Goal: Task Accomplishment & Management: Manage account settings

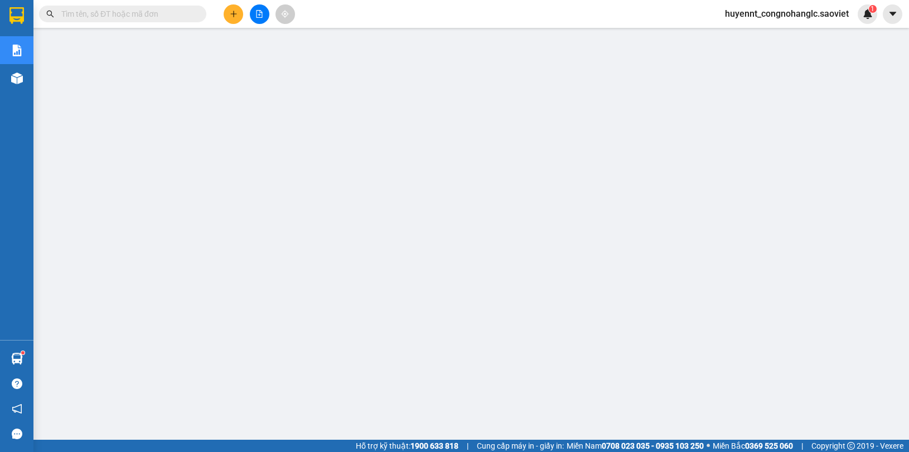
click at [191, 17] on input "text" at bounding box center [127, 14] width 132 height 12
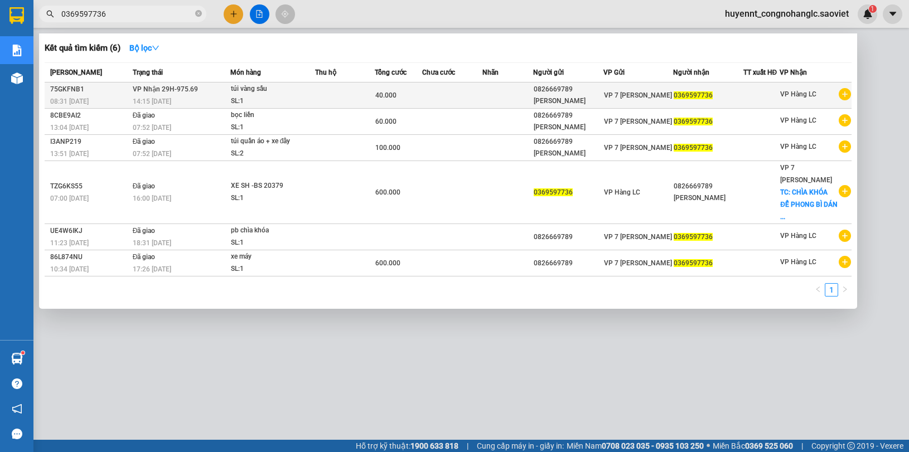
type input "0369597736"
click at [318, 90] on td at bounding box center [345, 96] width 60 height 26
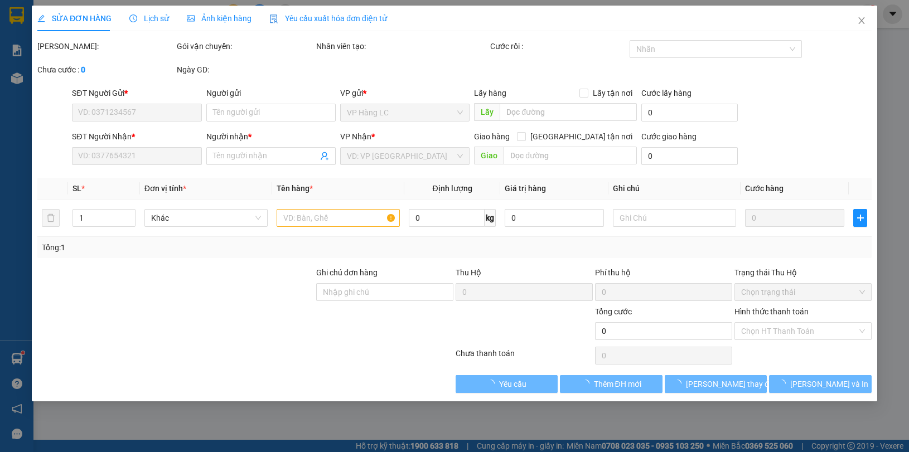
type input "0826669789"
type input "[PERSON_NAME]"
type input "0369597736"
type input "40.000"
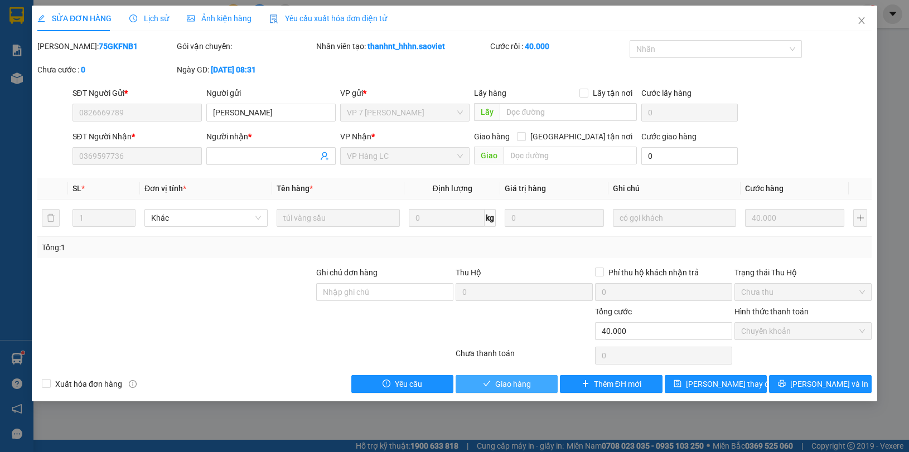
click at [490, 381] on icon "check" at bounding box center [487, 384] width 8 height 8
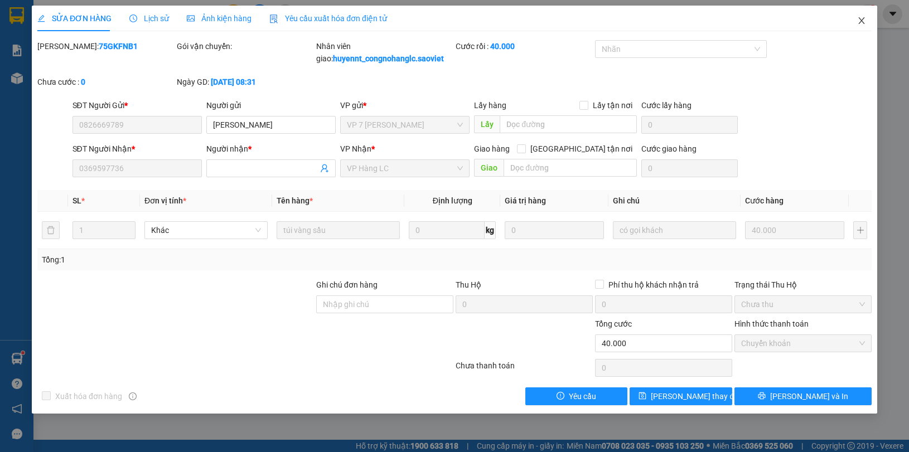
click at [863, 21] on icon "close" at bounding box center [861, 20] width 9 height 9
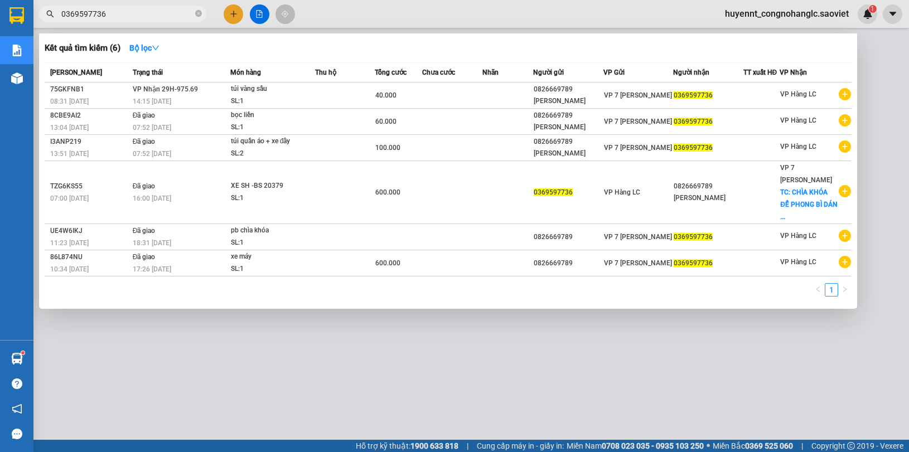
drag, startPoint x: 93, startPoint y: 16, endPoint x: 13, endPoint y: 8, distance: 80.6
click at [21, 14] on section "Kết quả tìm kiếm ( 6 ) Bộ lọc Mã ĐH Trạng thái Món hàng Thu hộ Tổng cước Chưa c…" at bounding box center [454, 226] width 909 height 452
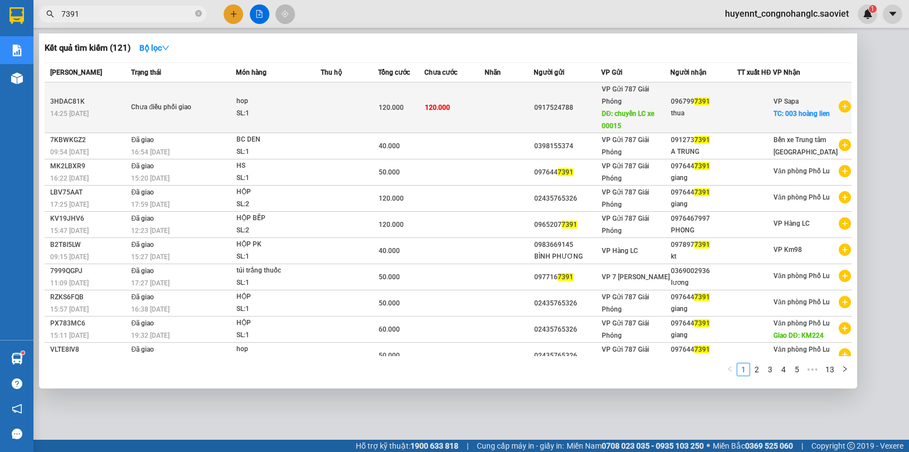
type input "7391"
click at [648, 113] on span "DĐ: chuyển LC xe 00015" at bounding box center [628, 120] width 52 height 20
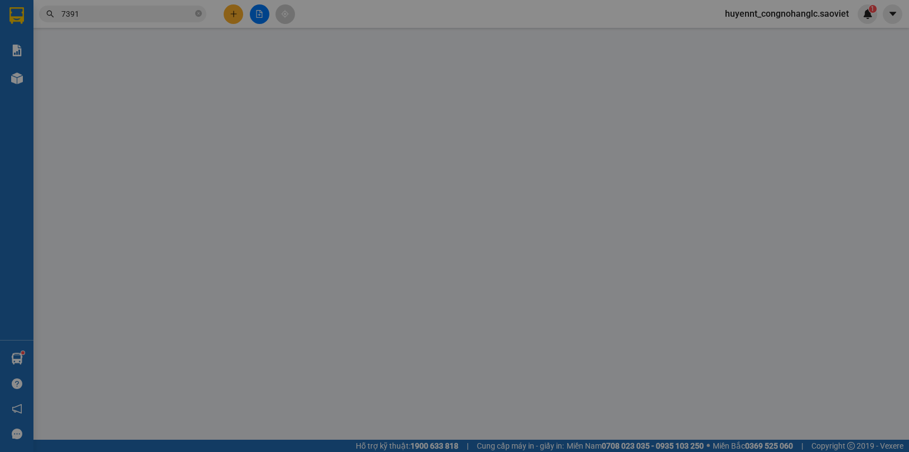
type input "0917524788"
type input "chuyển LC xe 00015"
type input "0967997391"
type input "thua"
checkbox input "true"
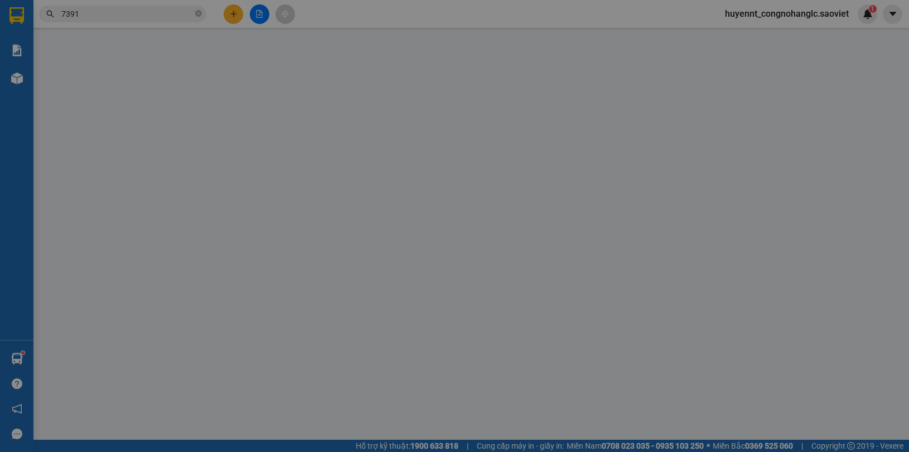
type input "003 hoàng lien"
type input "120.000"
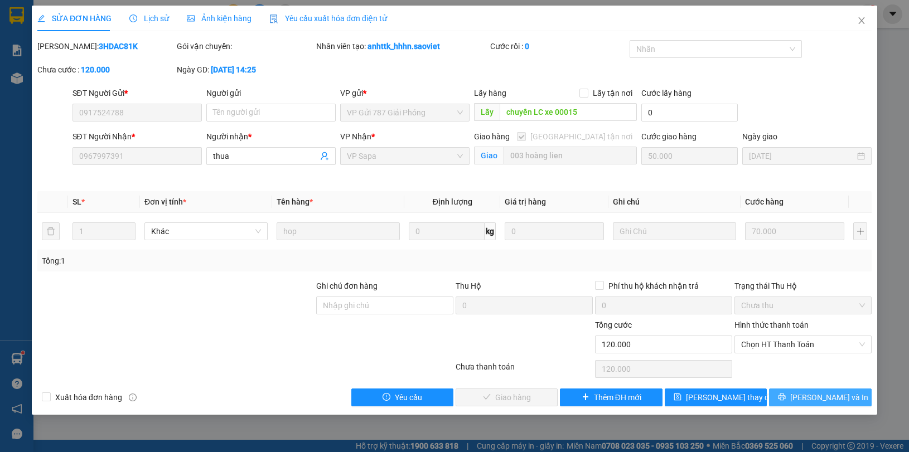
click at [821, 397] on span "[PERSON_NAME] và In" at bounding box center [829, 397] width 78 height 12
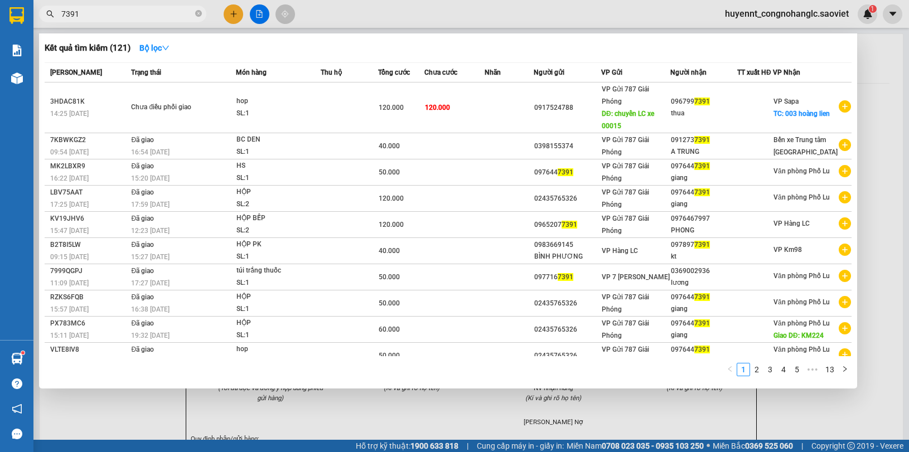
click at [95, 16] on input "7391" at bounding box center [127, 14] width 132 height 12
type input "7"
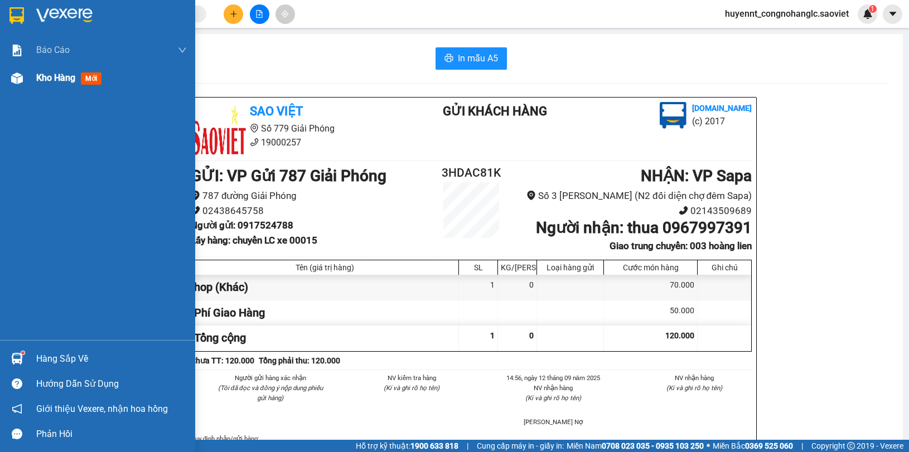
click at [42, 74] on span "Kho hàng" at bounding box center [55, 77] width 39 height 11
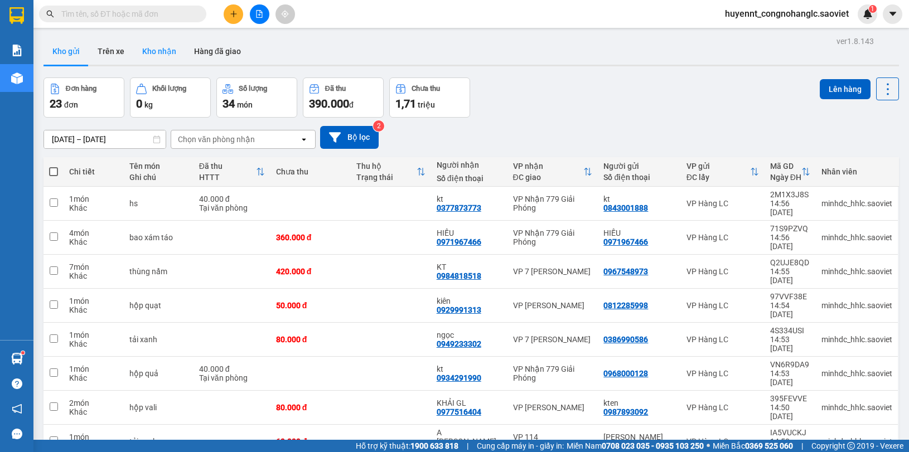
click at [159, 49] on button "Kho nhận" at bounding box center [159, 51] width 52 height 27
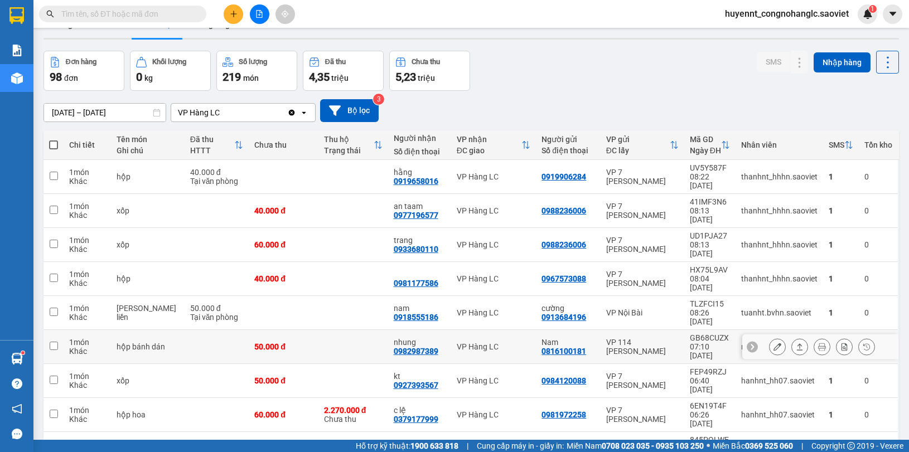
scroll to position [51, 0]
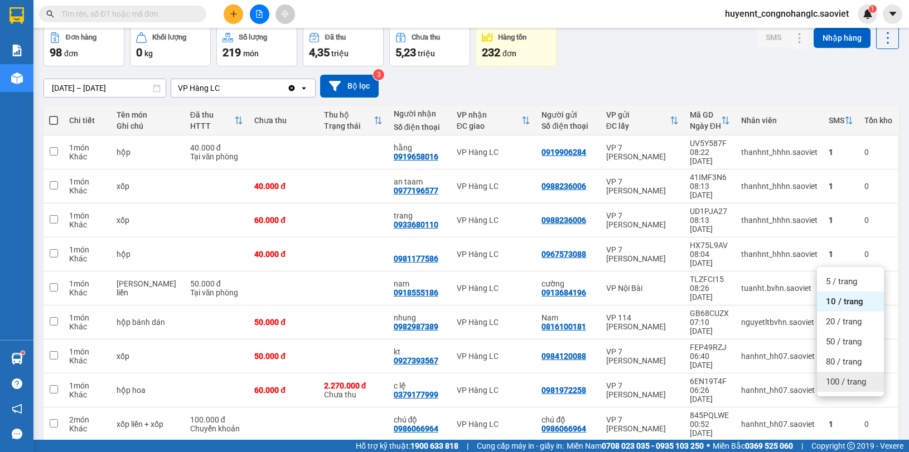
click at [845, 382] on span "100 / trang" at bounding box center [846, 381] width 40 height 11
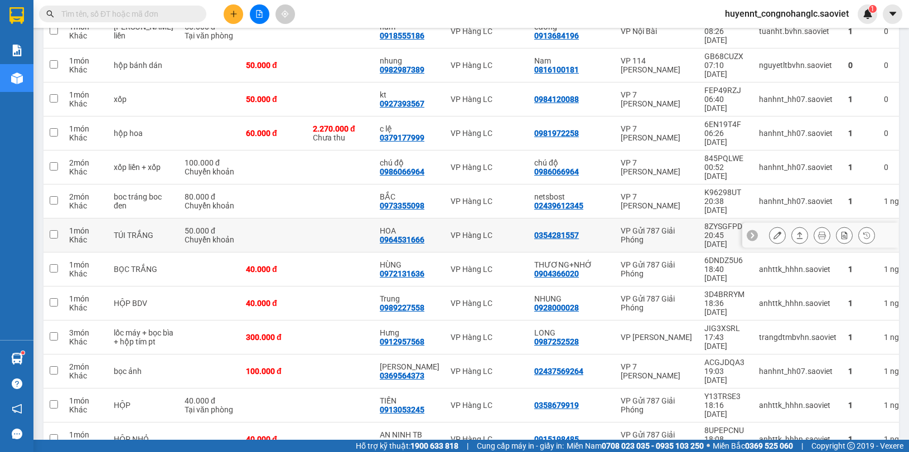
scroll to position [330, 0]
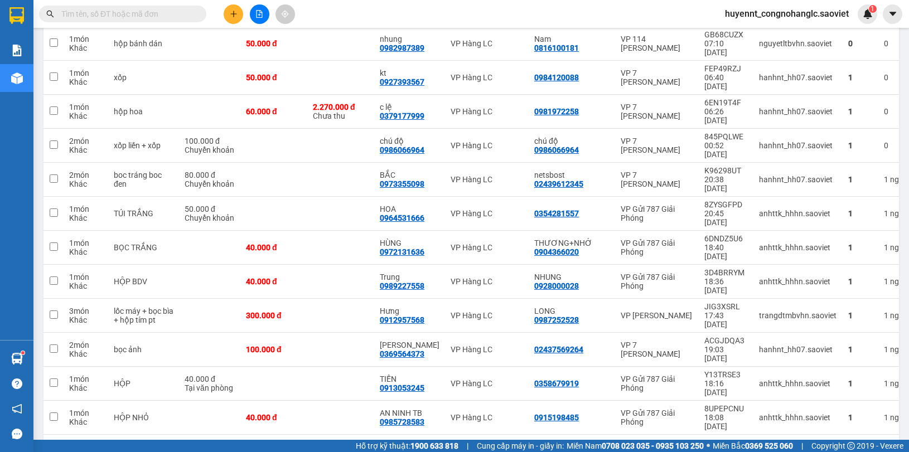
click at [120, 18] on input "text" at bounding box center [127, 14] width 132 height 12
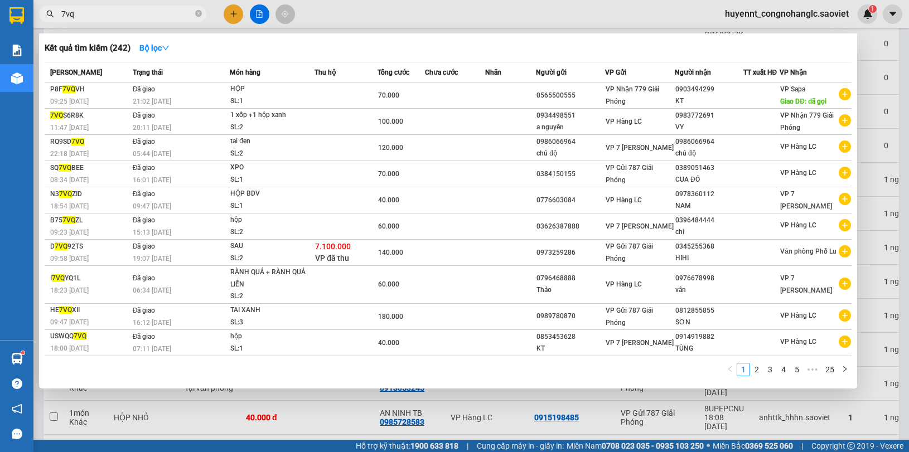
click at [141, 8] on input "7vq" at bounding box center [127, 14] width 132 height 12
click at [141, 9] on input "7vq" at bounding box center [127, 14] width 132 height 12
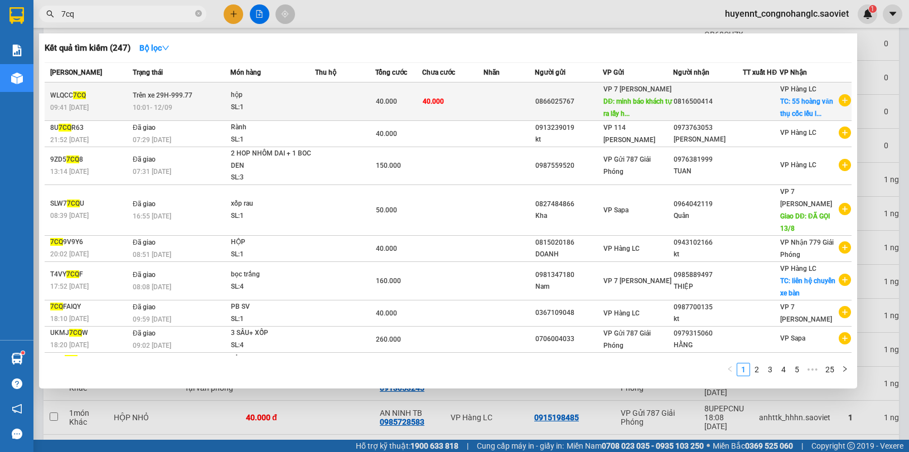
type input "7cq"
click at [748, 100] on div at bounding box center [761, 102] width 36 height 12
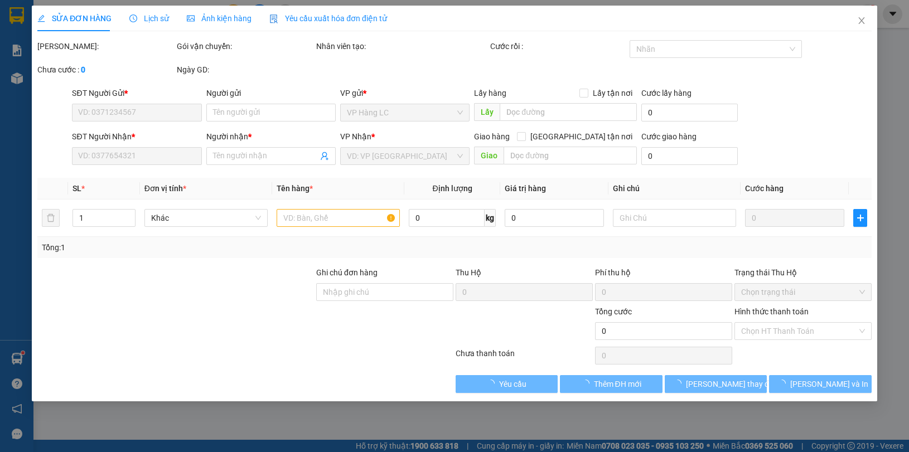
type input "0866025767"
type input "minh báo khách tự ra lấy hàng -hủy phí ship"
type input "0816500414"
checkbox input "true"
type input "55 hoàng văn thụ cốc lếu lào cai"
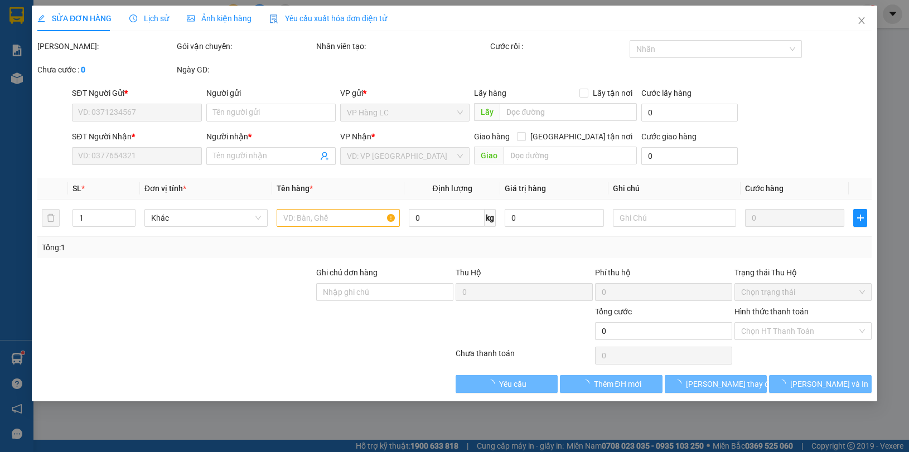
type input "40.000"
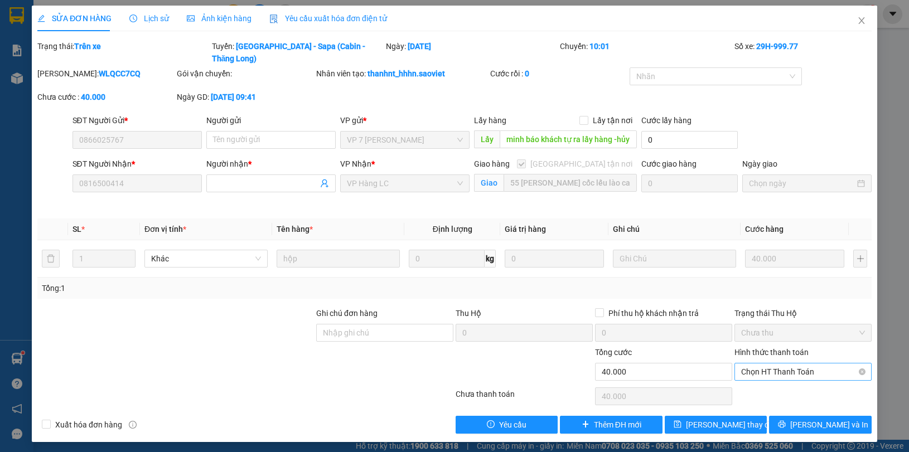
click at [790, 364] on span "Chọn HT Thanh Toán" at bounding box center [803, 372] width 124 height 17
click at [771, 382] on div "Tại văn phòng" at bounding box center [803, 382] width 124 height 12
type input "0"
click at [710, 419] on span "[PERSON_NAME] thay đổi" at bounding box center [730, 425] width 89 height 12
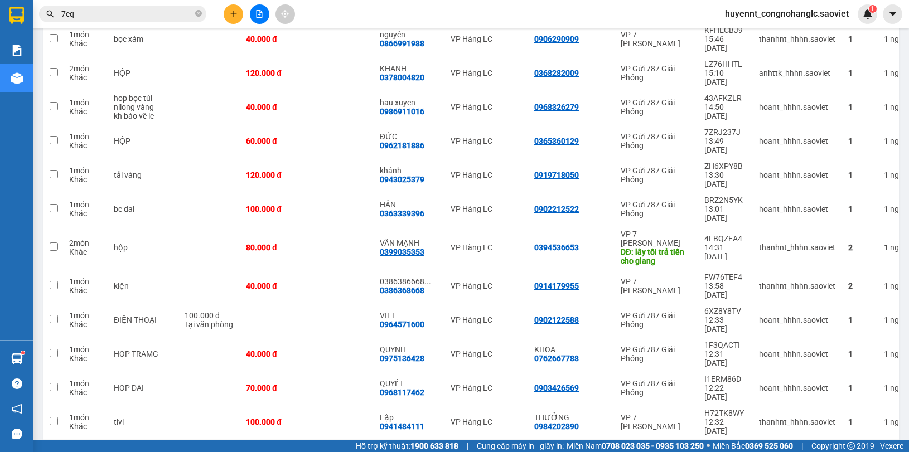
scroll to position [1394, 0]
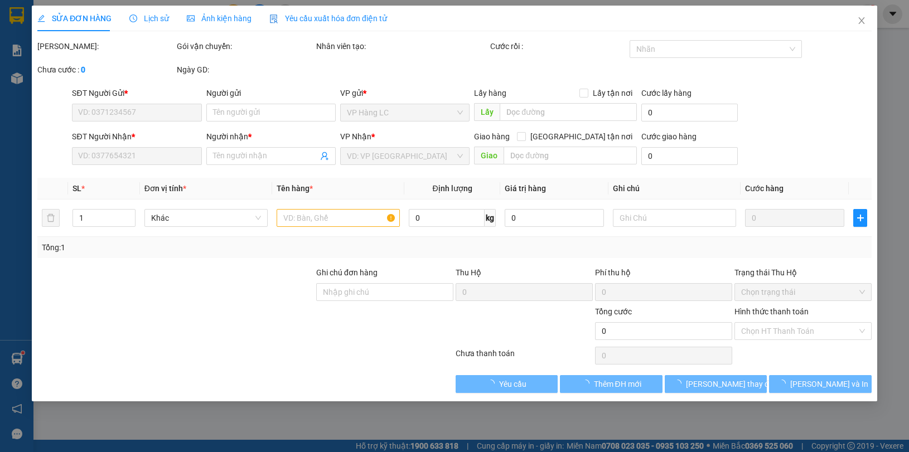
type input "0988565955"
type input "0915699556"
type input "A THANG"
checkbox input "true"
type input "MƯỜNG HOA BẮC CƯỜNG"
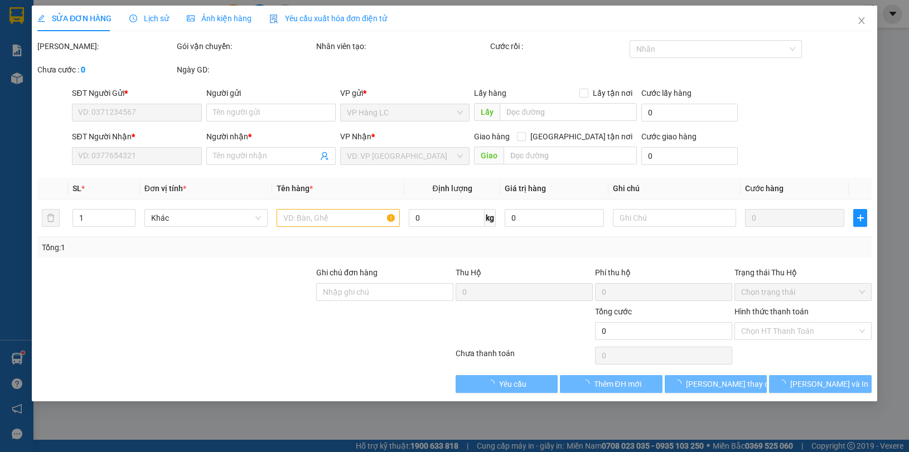
type input "90.000"
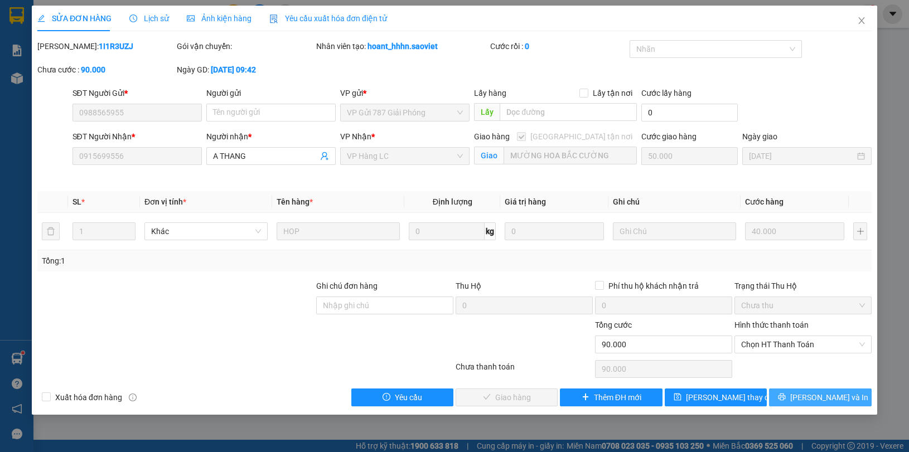
click at [821, 397] on span "[PERSON_NAME] và In" at bounding box center [829, 397] width 78 height 12
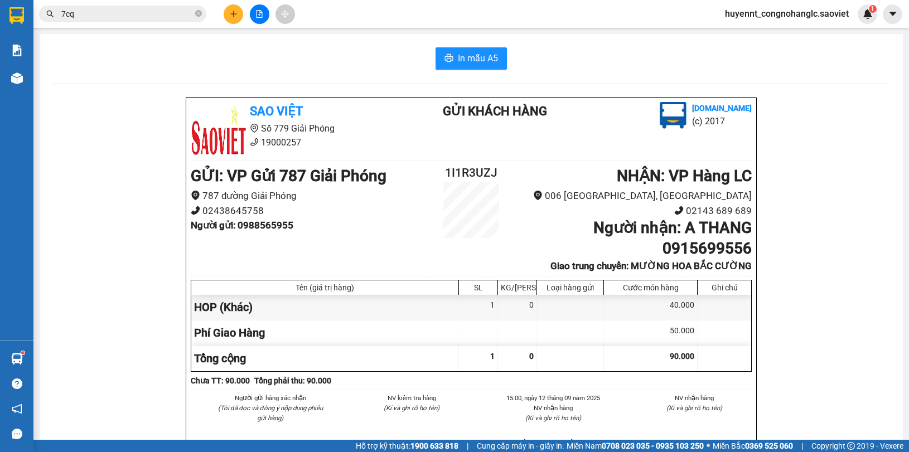
click at [754, 16] on span "huyennt_congnohanglc.saoviet" at bounding box center [787, 14] width 142 height 14
click at [754, 33] on span "Đăng xuất" at bounding box center [791, 34] width 119 height 12
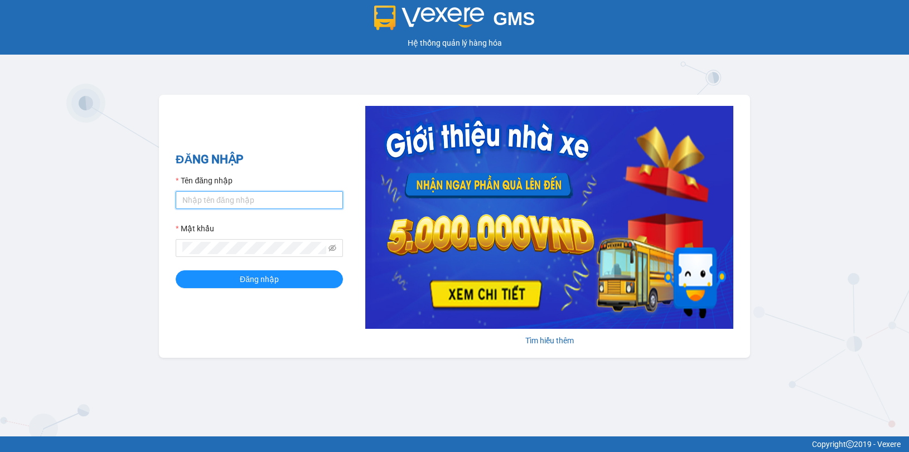
click at [280, 197] on input "Tên đăng nhập" at bounding box center [259, 200] width 167 height 18
type input "huyennthhlc.saoviet"
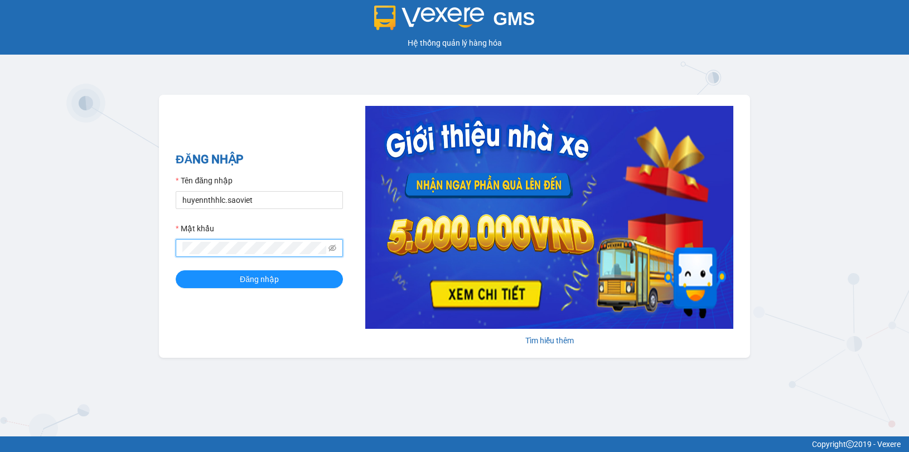
click at [176, 270] on button "Đăng nhập" at bounding box center [259, 279] width 167 height 18
click at [327, 247] on span at bounding box center [259, 248] width 167 height 18
click at [335, 247] on icon "eye-invisible" at bounding box center [332, 248] width 8 height 8
click at [176, 270] on button "Đăng nhập" at bounding box center [259, 279] width 167 height 18
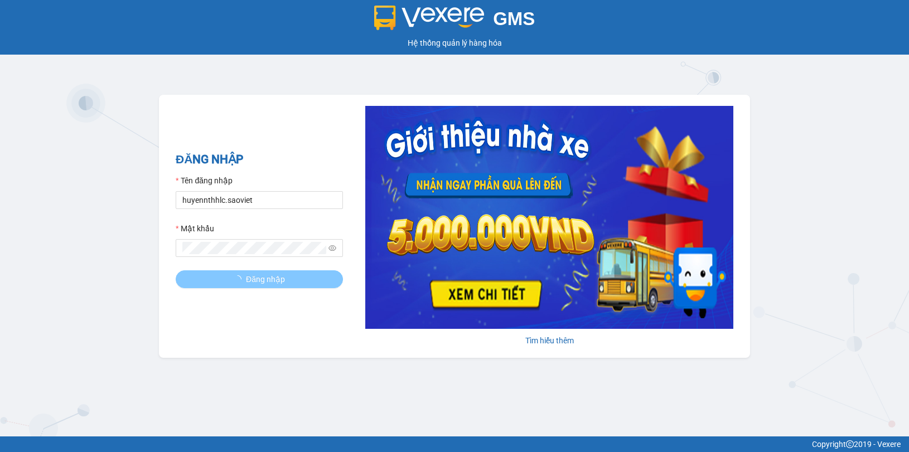
click at [305, 283] on button "Đăng nhập" at bounding box center [259, 279] width 167 height 18
click at [307, 282] on button "Đăng nhập" at bounding box center [259, 279] width 167 height 18
click at [294, 277] on button "Đăng nhập" at bounding box center [259, 279] width 167 height 18
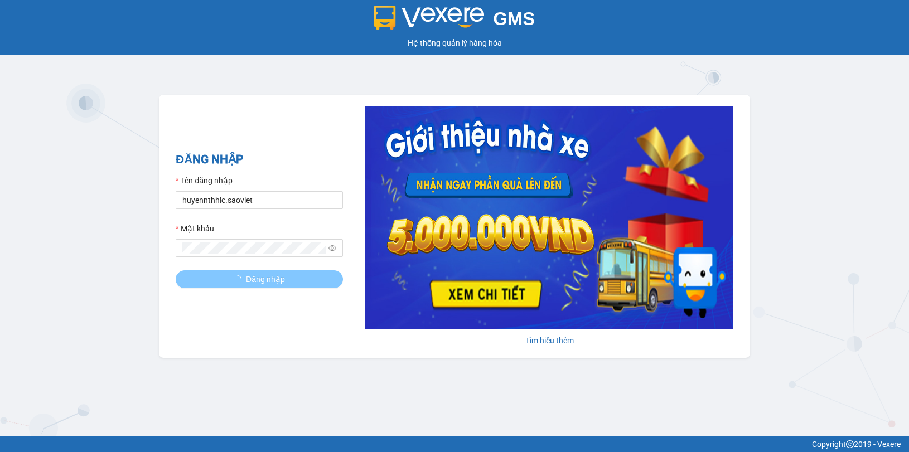
click at [294, 277] on button "Đăng nhập" at bounding box center [259, 279] width 167 height 18
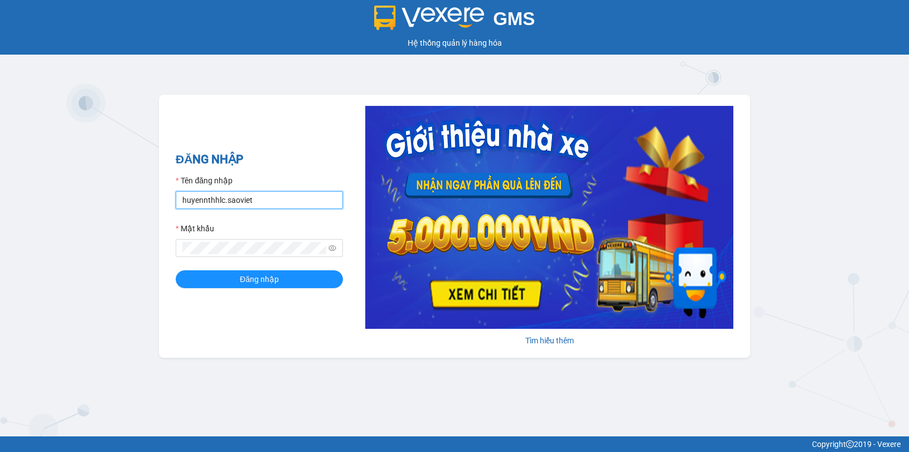
click at [291, 202] on input "huyennthhlc.saoviet" at bounding box center [259, 200] width 167 height 18
drag, startPoint x: 288, startPoint y: 202, endPoint x: 124, endPoint y: 194, distance: 164.2
click at [124, 196] on div "GMS Hệ thống quản lý hàng hóa ĐĂNG NHẬP Tên đăng nhập huyennthhlc.saoviet Mật k…" at bounding box center [454, 218] width 909 height 437
type input "huyennthhlc.saoviet"
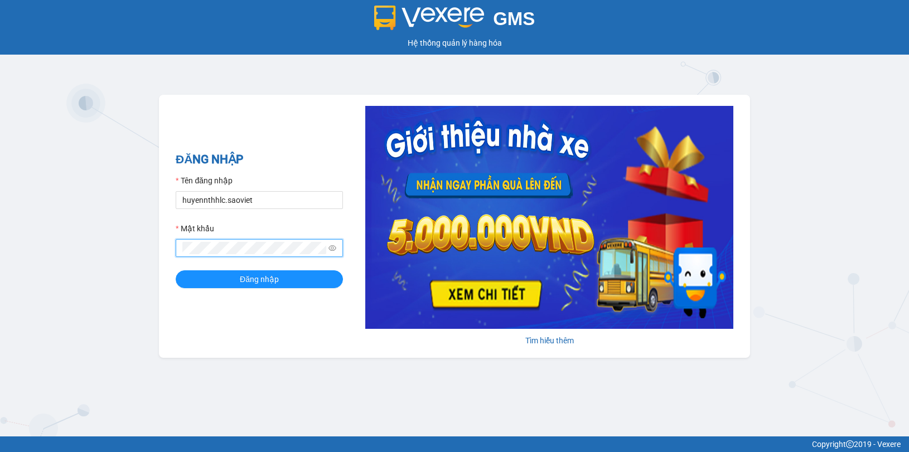
click at [196, 255] on span at bounding box center [259, 248] width 167 height 18
click at [176, 270] on button "Đăng nhập" at bounding box center [259, 279] width 167 height 18
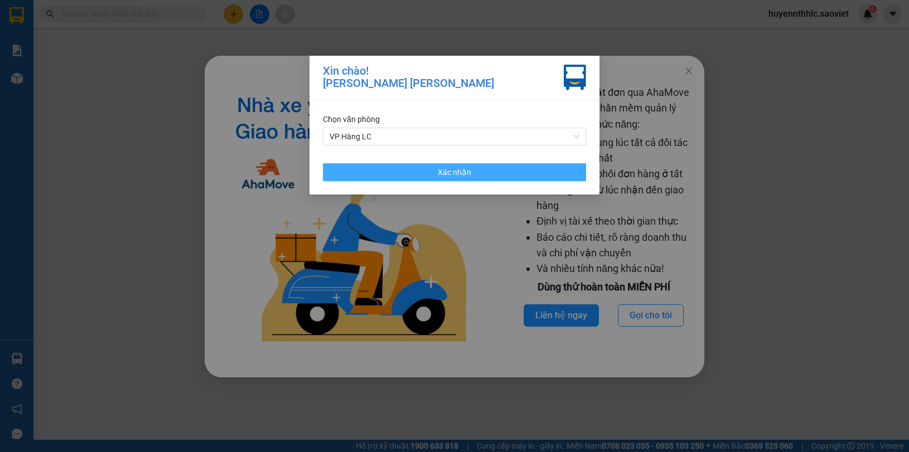
click at [534, 176] on button "Xác nhận" at bounding box center [454, 172] width 263 height 18
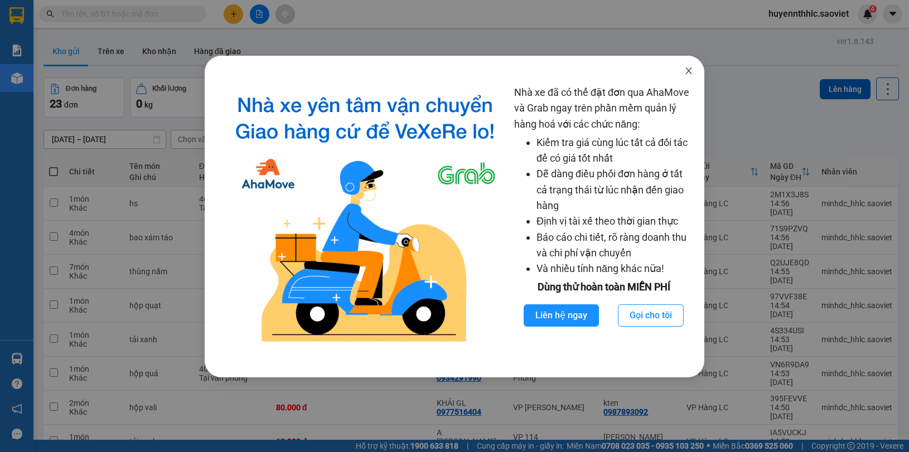
click at [690, 75] on icon "close" at bounding box center [688, 70] width 9 height 9
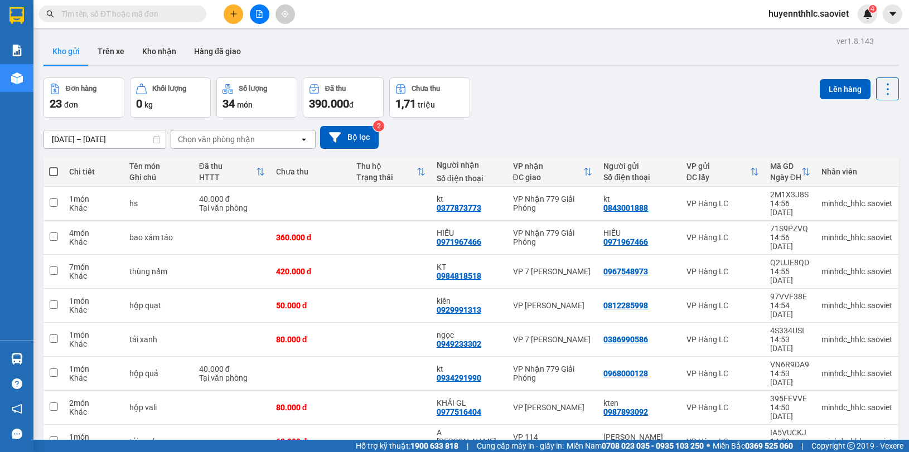
click at [141, 15] on input "text" at bounding box center [127, 14] width 132 height 12
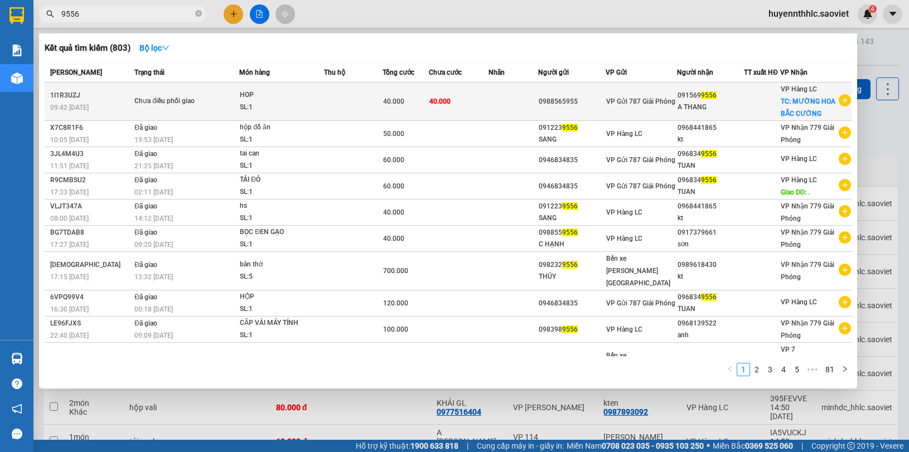
type input "9556"
click at [399, 98] on span "40.000" at bounding box center [393, 102] width 21 height 8
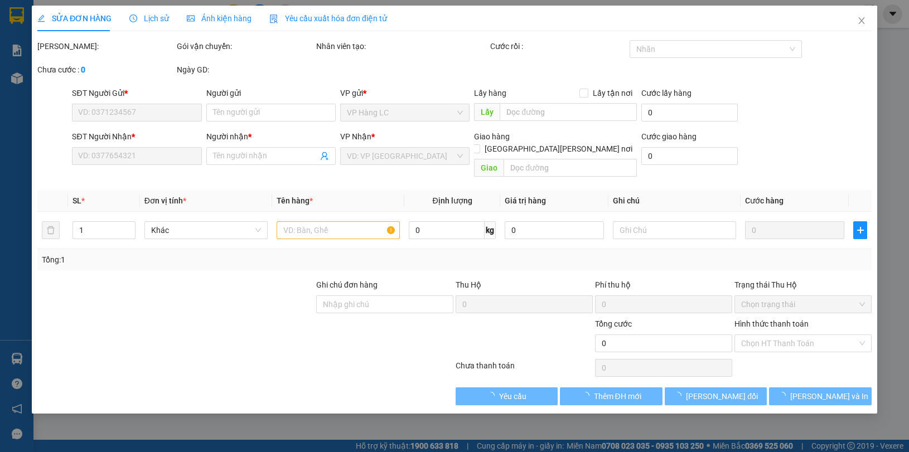
type input "0988565955"
type input "0915699556"
type input "A THANG"
checkbox input "true"
type input "MƯỜNG HOA BẮC CƯỜNG"
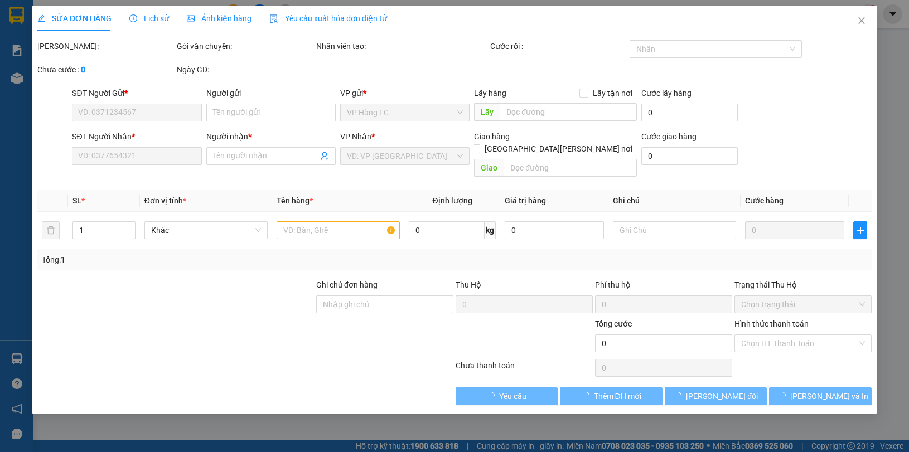
type input "Khách ra lấy"
type input "40.000"
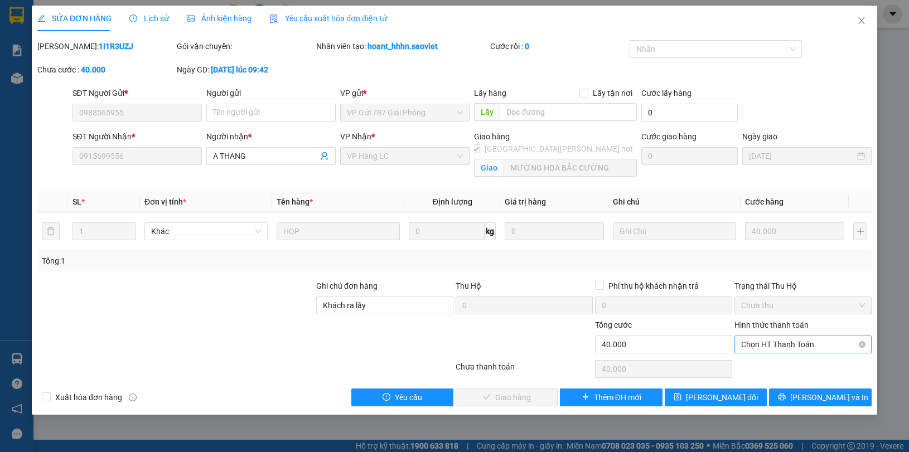
click at [782, 346] on span "Chọn HT Thanh Toán" at bounding box center [803, 344] width 124 height 17
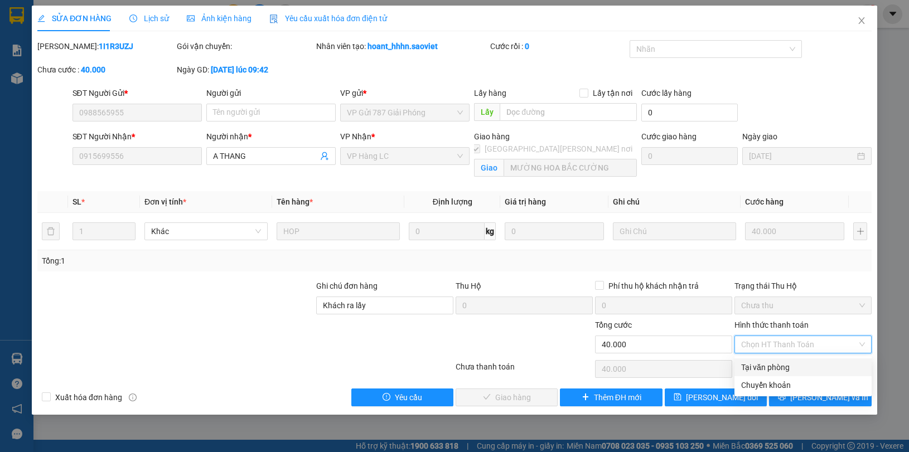
click at [771, 366] on div "Tại văn phòng" at bounding box center [803, 367] width 124 height 12
type input "0"
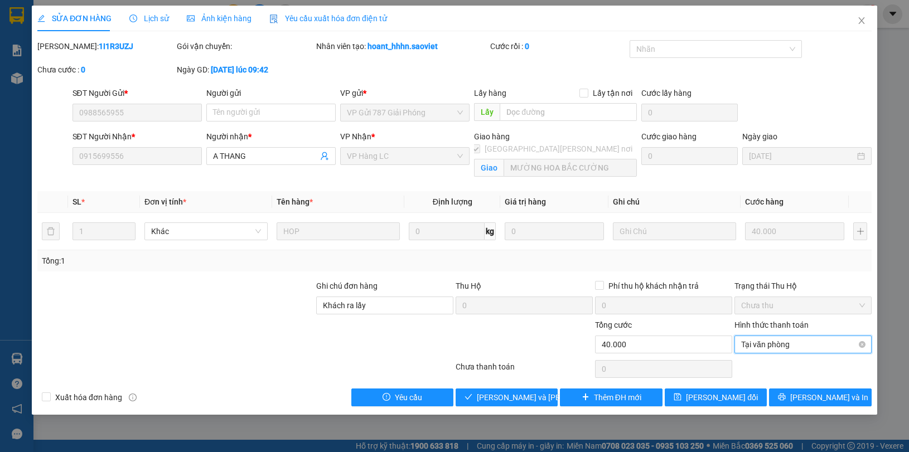
click at [763, 342] on span "Tại văn phòng" at bounding box center [803, 344] width 124 height 17
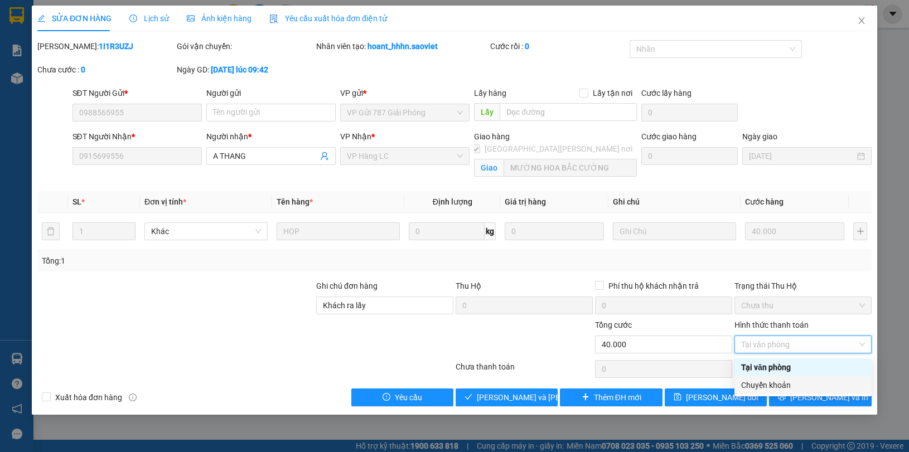
click at [759, 383] on div "Chuyển khoản" at bounding box center [803, 385] width 124 height 12
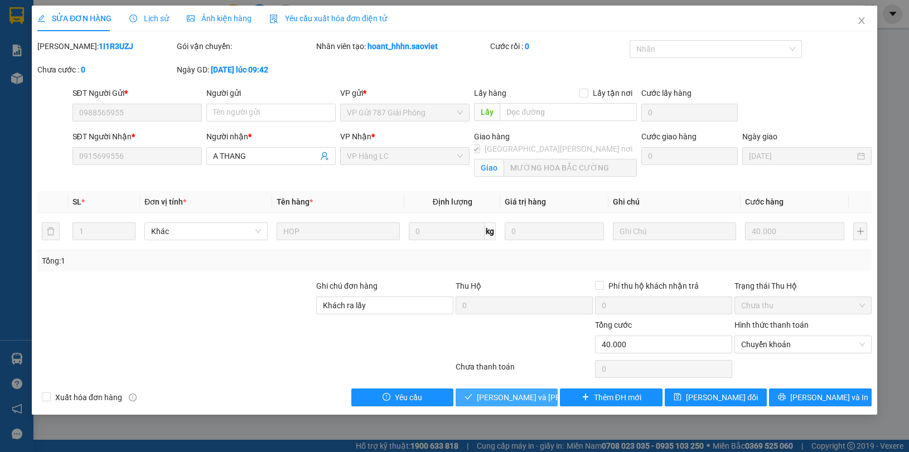
drag, startPoint x: 531, startPoint y: 399, endPoint x: 469, endPoint y: 390, distance: 63.1
click at [531, 399] on span "Lưu và Giao hàng" at bounding box center [552, 397] width 151 height 12
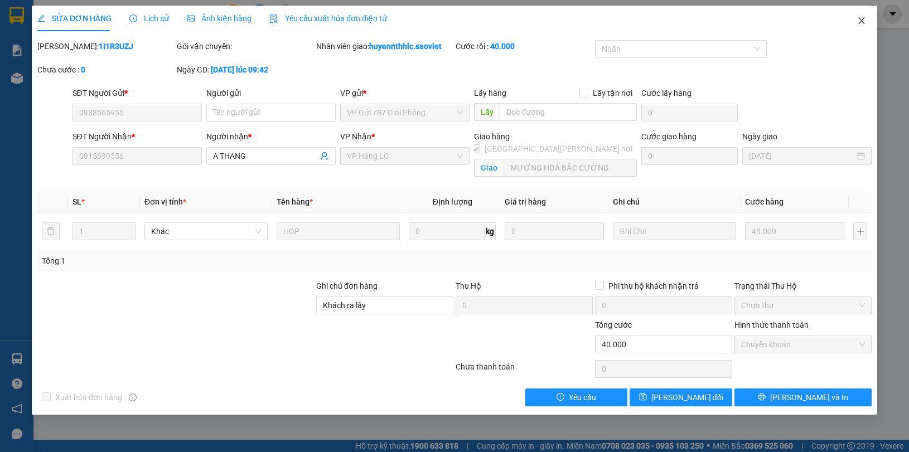
click at [863, 20] on icon "close" at bounding box center [861, 20] width 9 height 9
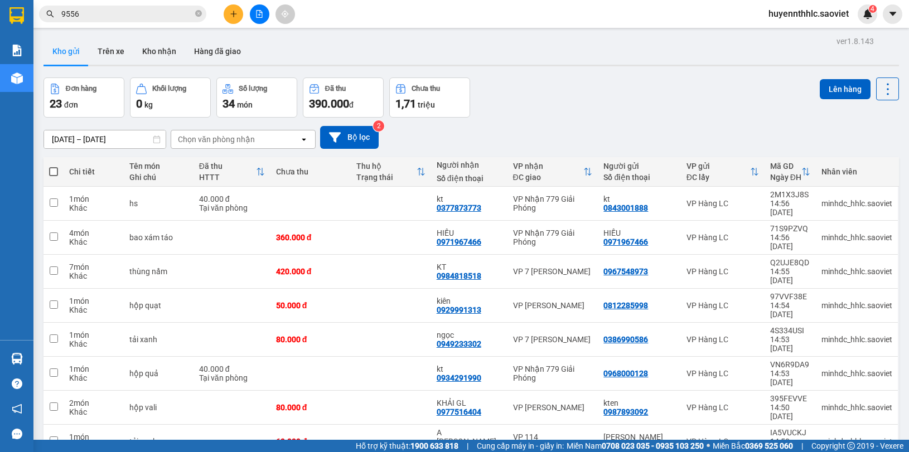
drag, startPoint x: 102, startPoint y: 14, endPoint x: 1, endPoint y: 31, distance: 102.8
click at [1, 31] on section "Kết quả tìm kiếm ( 803 ) Bộ lọc Mã ĐH Trạng thái Món hàng Thu hộ Tổng cước Chưa…" at bounding box center [454, 226] width 909 height 452
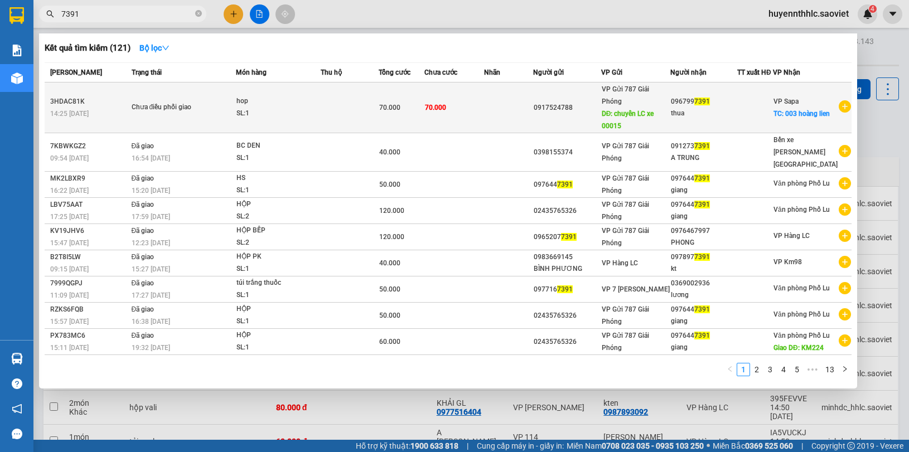
type input "7391"
click at [573, 109] on div "0917524788" at bounding box center [567, 108] width 66 height 12
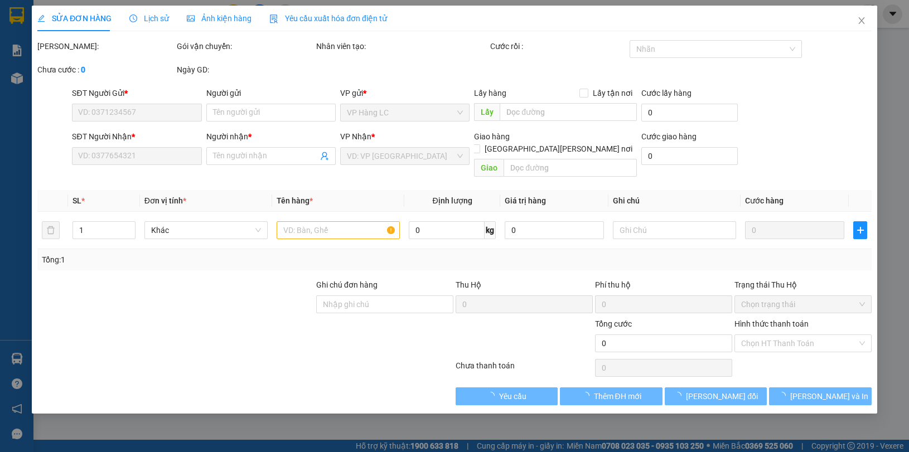
type input "0917524788"
type input "chuyển LC xe 00015"
type input "0967997391"
type input "thua"
checkbox input "true"
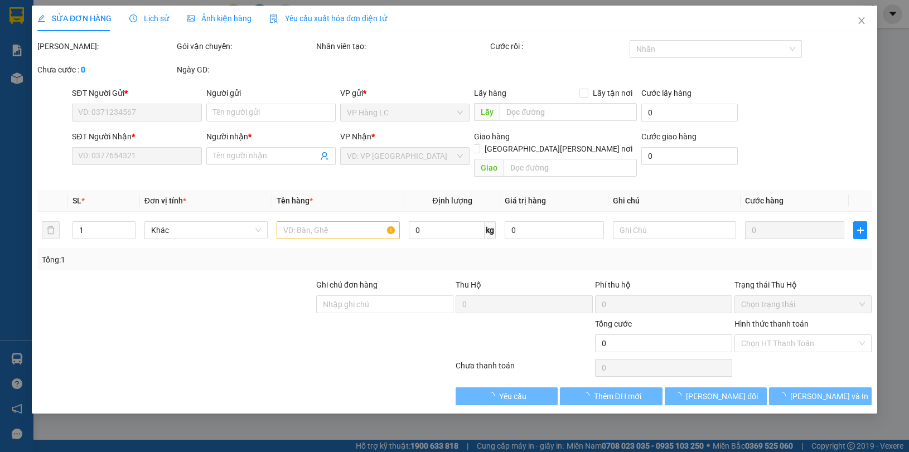
type input "003 hoàng lien"
type input "Kgachs ra lấy"
type input "70.000"
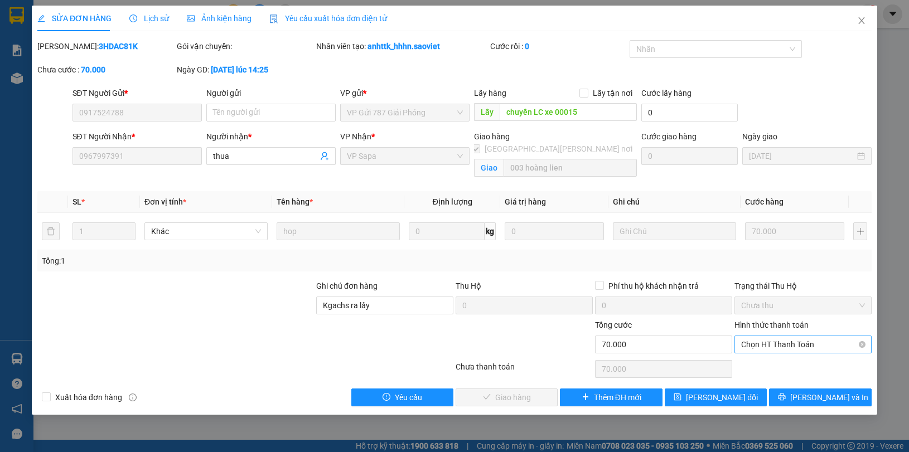
click at [790, 346] on span "Chọn HT Thanh Toán" at bounding box center [803, 344] width 124 height 17
click at [770, 382] on div "Chuyển khoản" at bounding box center [803, 385] width 124 height 12
type input "0"
click at [530, 400] on span "Lưu và Giao hàng" at bounding box center [552, 397] width 151 height 12
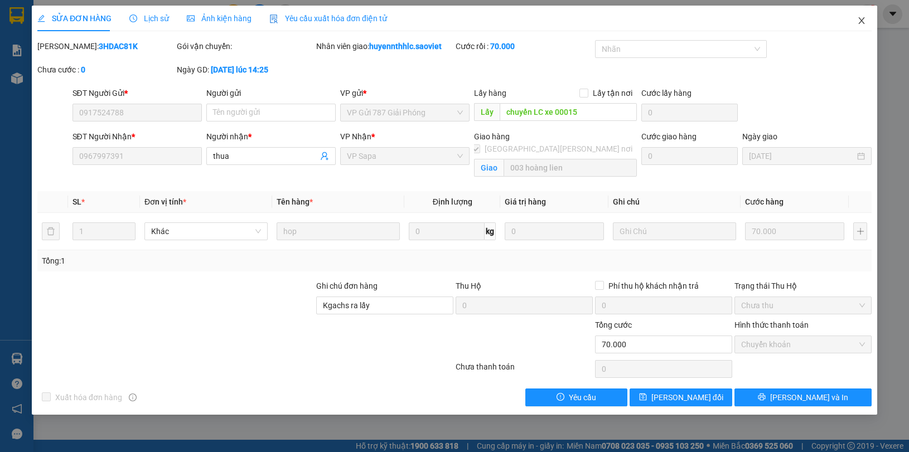
click at [867, 28] on span "Close" at bounding box center [861, 21] width 31 height 31
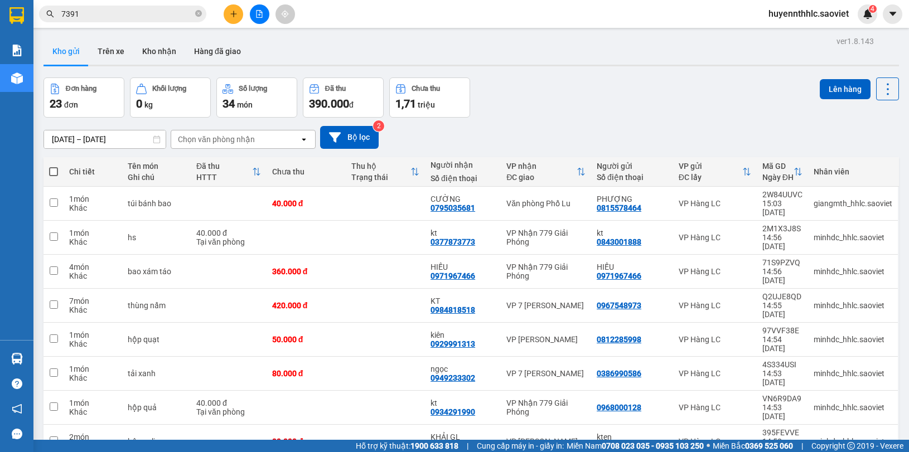
click at [126, 16] on input "7391" at bounding box center [127, 14] width 132 height 12
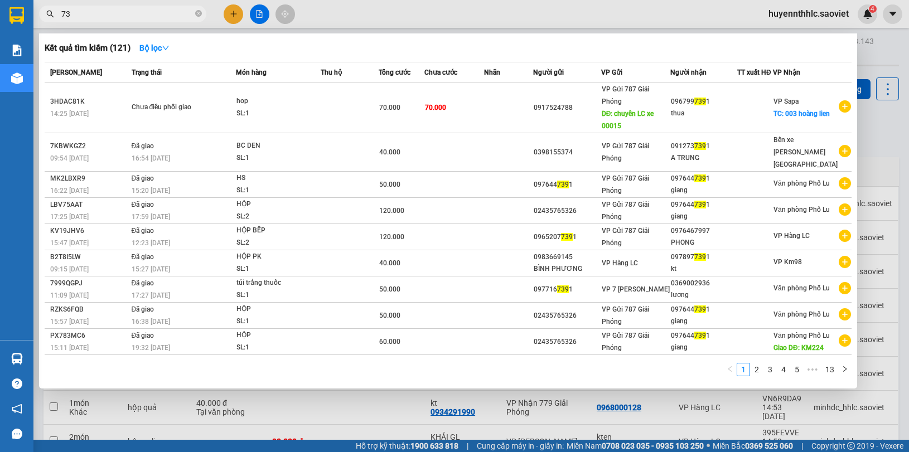
type input "7"
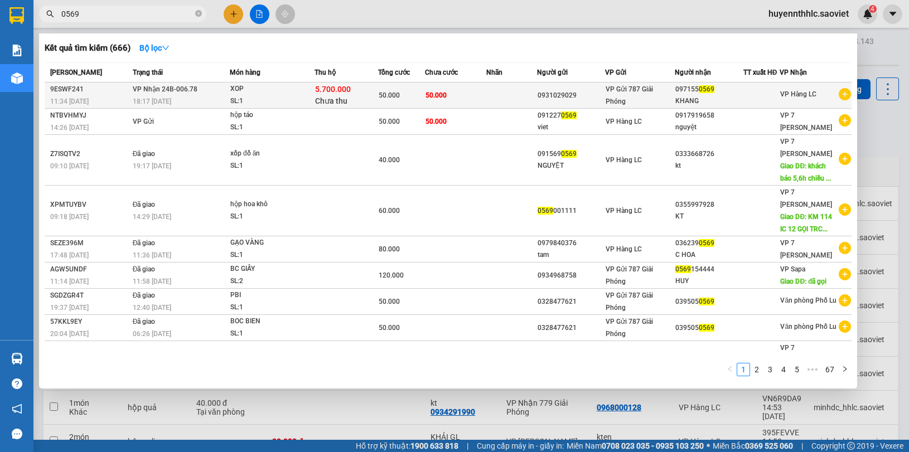
type input "0569"
click at [641, 93] on span "VP Gửi 787 Giải Phóng" at bounding box center [629, 95] width 47 height 20
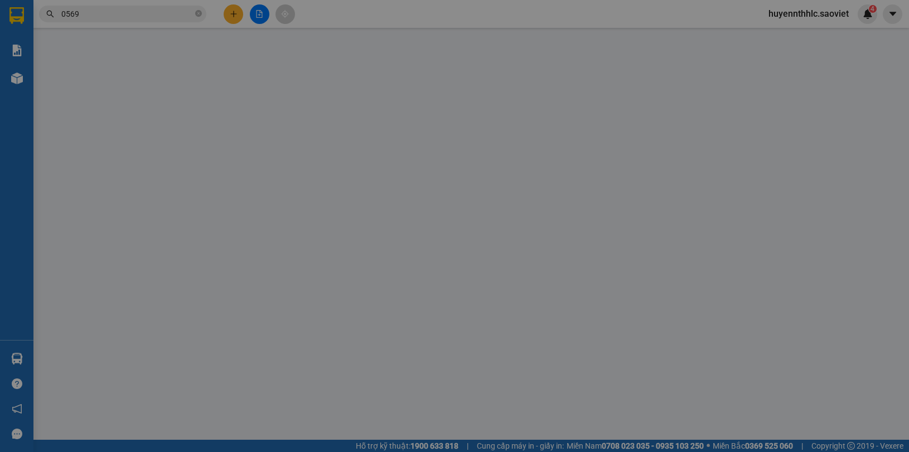
type input "0931029029"
type input "0971550569"
type input "KHANG"
type input "5.700.000"
type input "60.000"
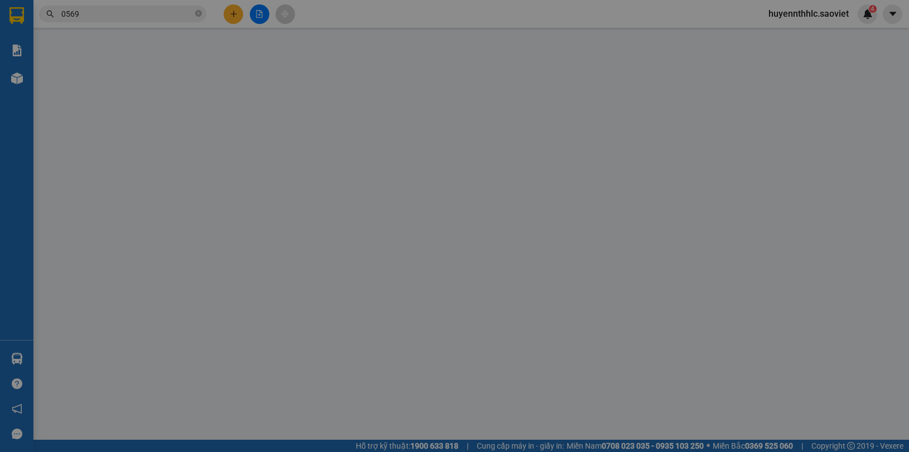
type input "50.000"
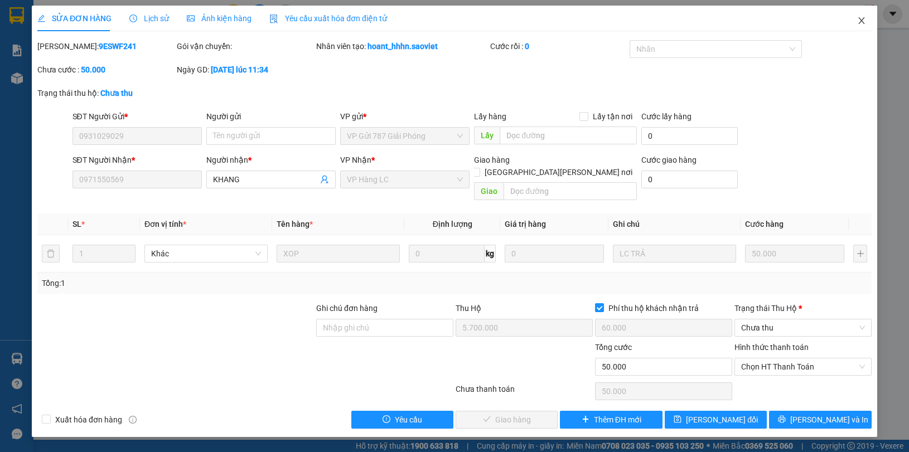
click at [859, 20] on icon "close" at bounding box center [861, 20] width 9 height 9
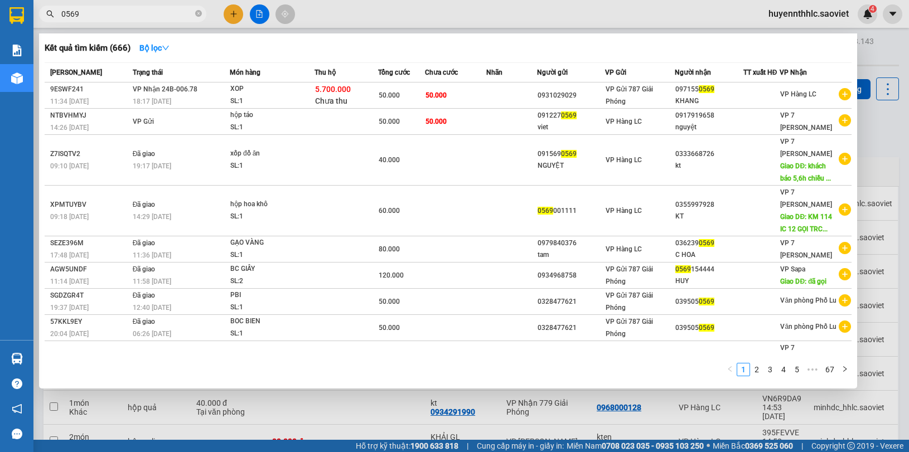
click at [104, 14] on input "0569" at bounding box center [127, 14] width 132 height 12
type input "0"
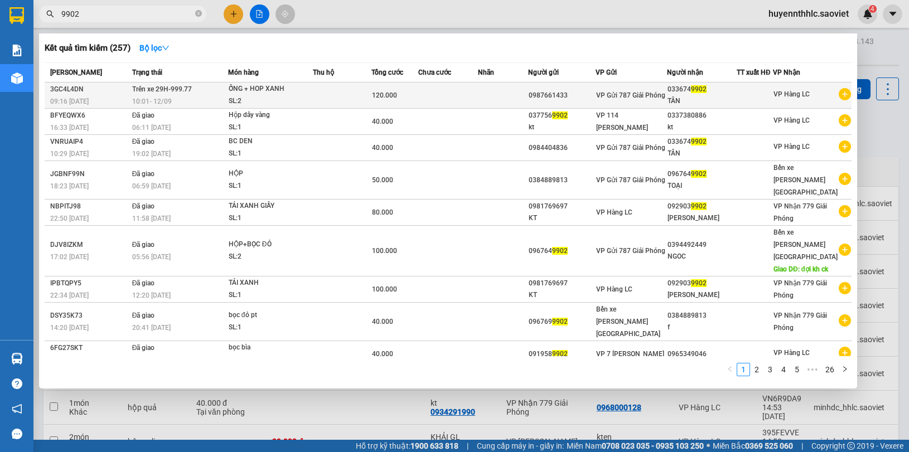
type input "9902"
click at [673, 95] on div "TÂN" at bounding box center [701, 101] width 69 height 12
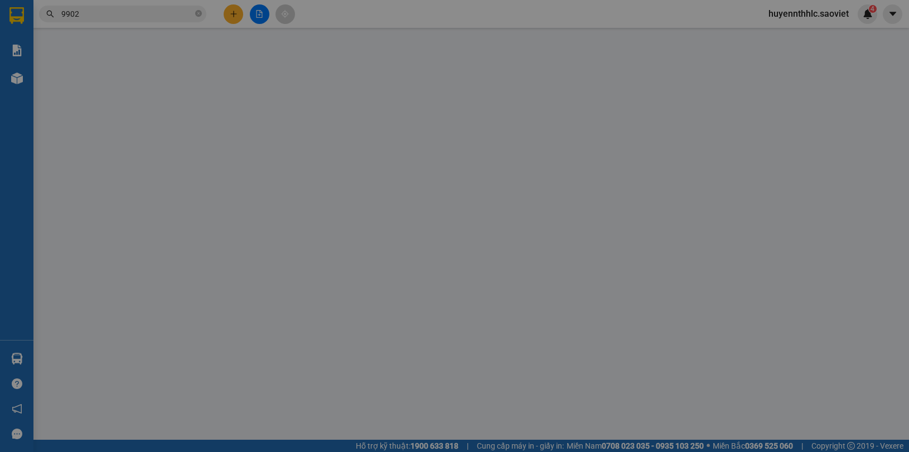
type input "0987661433"
type input "0336749902"
type input "TÂN"
type input "120.000"
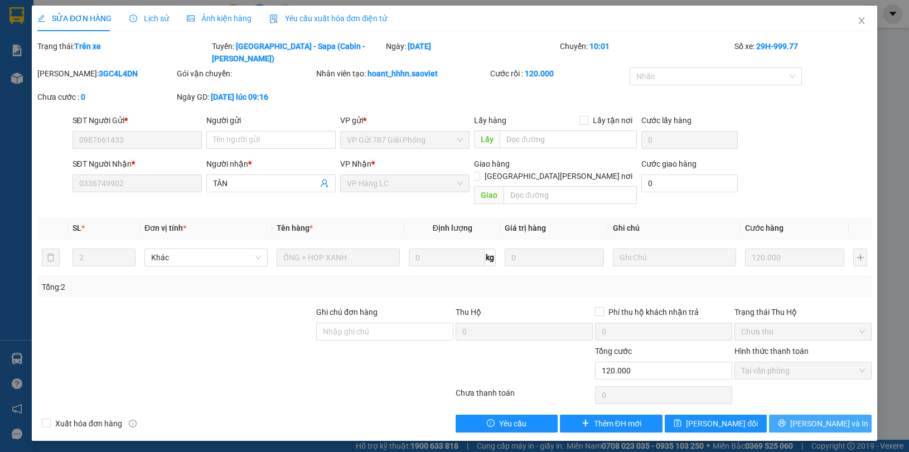
click at [817, 418] on span "[PERSON_NAME] và In" at bounding box center [829, 424] width 78 height 12
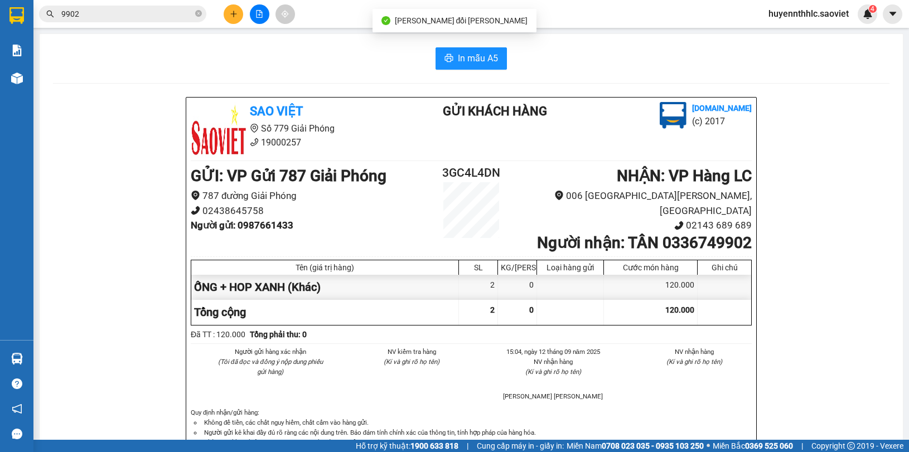
scroll to position [70, 0]
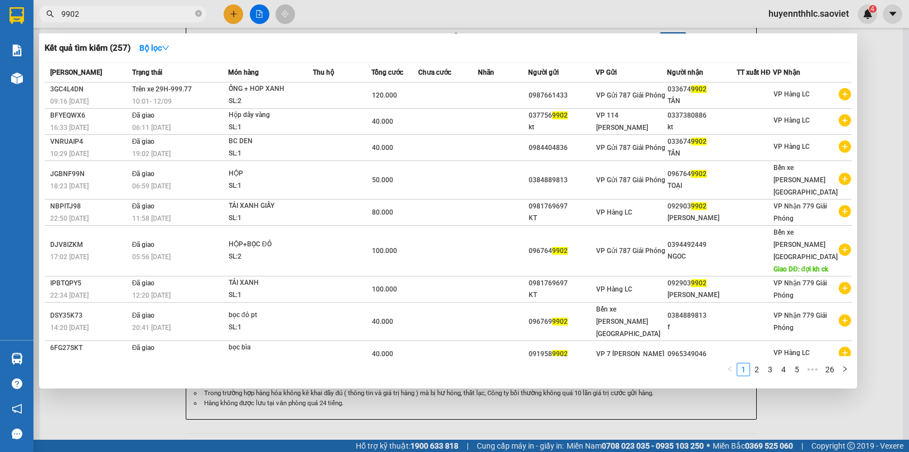
click at [100, 17] on input "9902" at bounding box center [127, 14] width 132 height 12
type input "9"
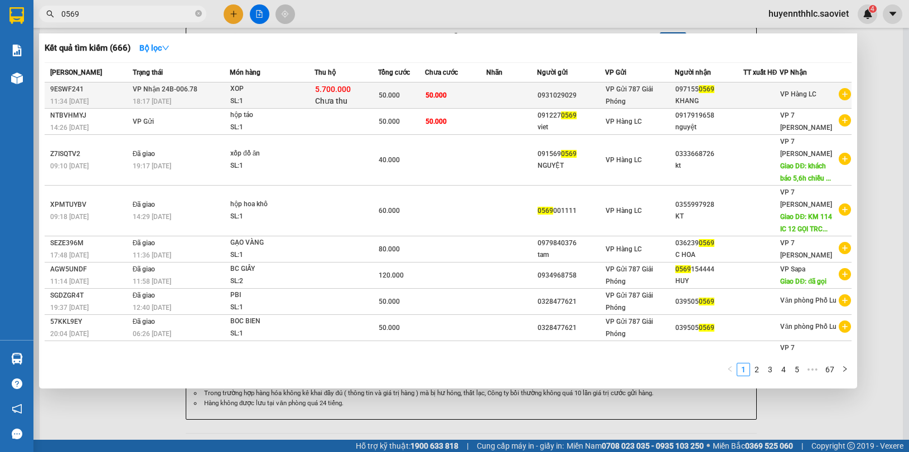
type input "0569"
click at [477, 94] on td "50.000" at bounding box center [455, 96] width 61 height 26
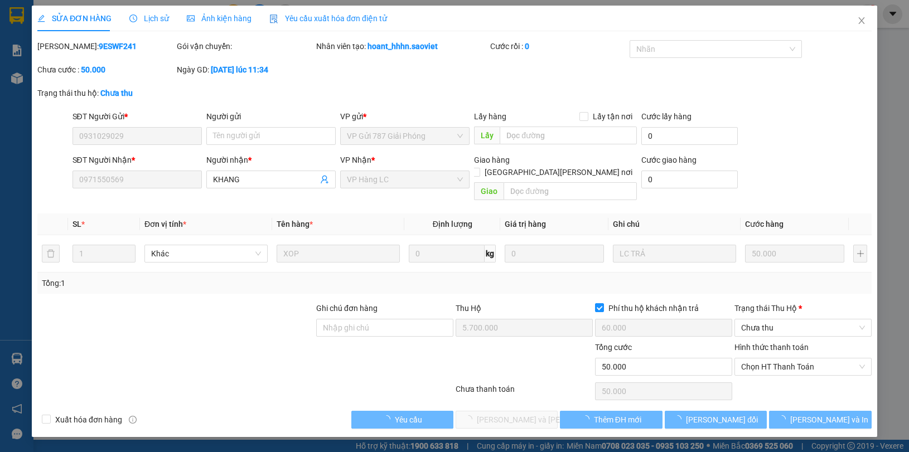
type input "0931029029"
type input "0971550569"
type input "KHANG"
type input "5.700.000"
type input "60.000"
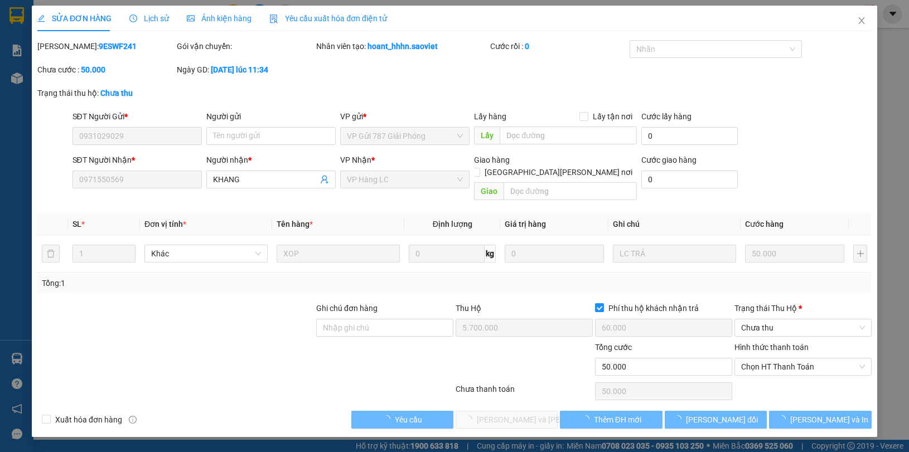
type input "50.000"
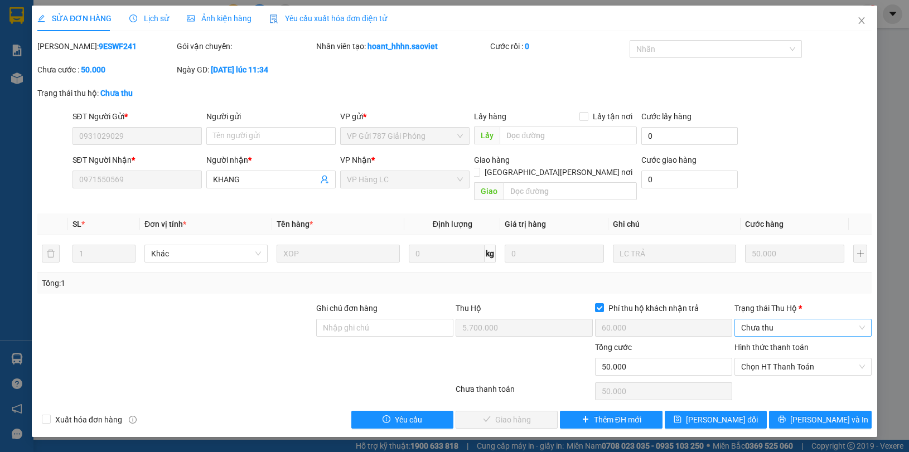
click at [754, 320] on span "Chưa thu" at bounding box center [803, 328] width 124 height 17
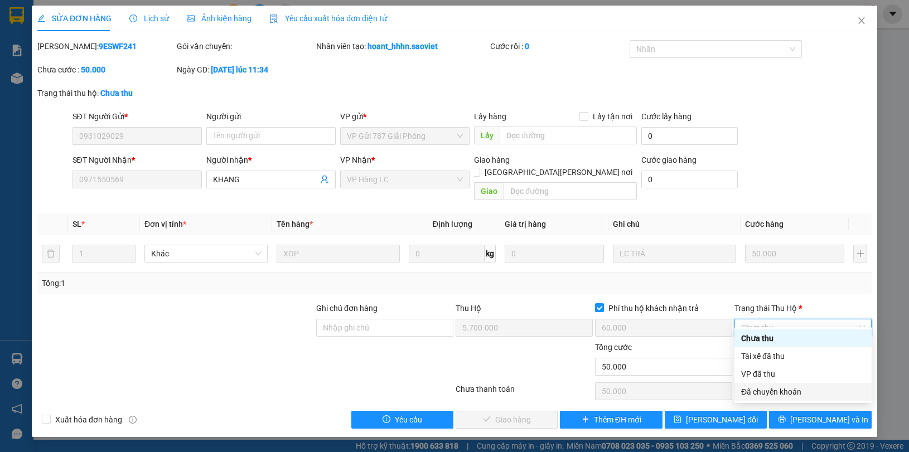
click at [771, 388] on div "Đã chuyển khoản" at bounding box center [803, 392] width 124 height 12
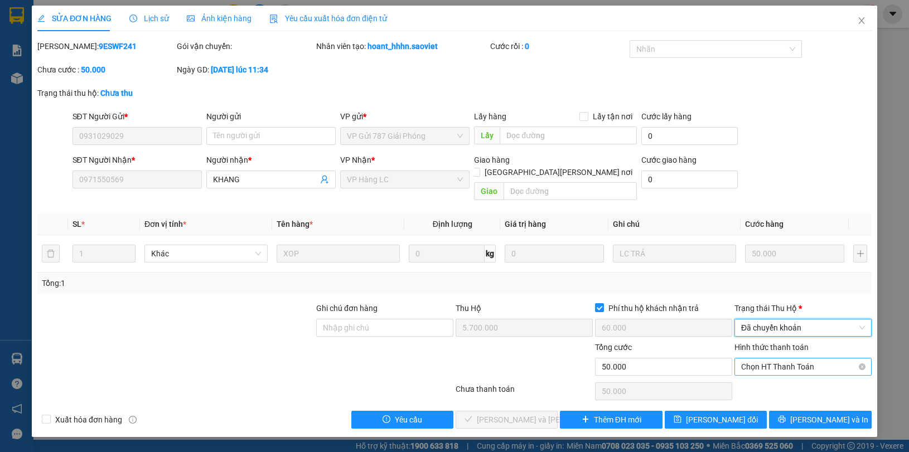
click at [771, 359] on span "Chọn HT Thanh Toán" at bounding box center [803, 367] width 124 height 17
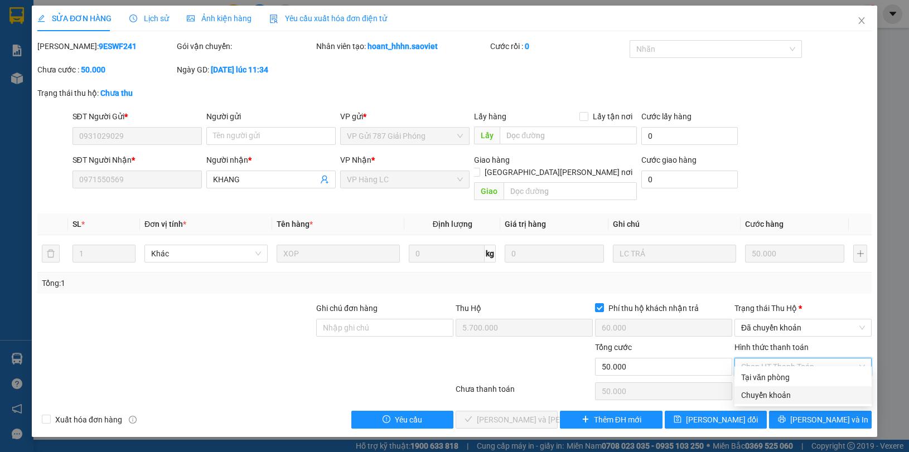
drag, startPoint x: 781, startPoint y: 391, endPoint x: 718, endPoint y: 389, distance: 63.0
click at [781, 390] on div "Chuyển khoản" at bounding box center [803, 395] width 124 height 12
type input "0"
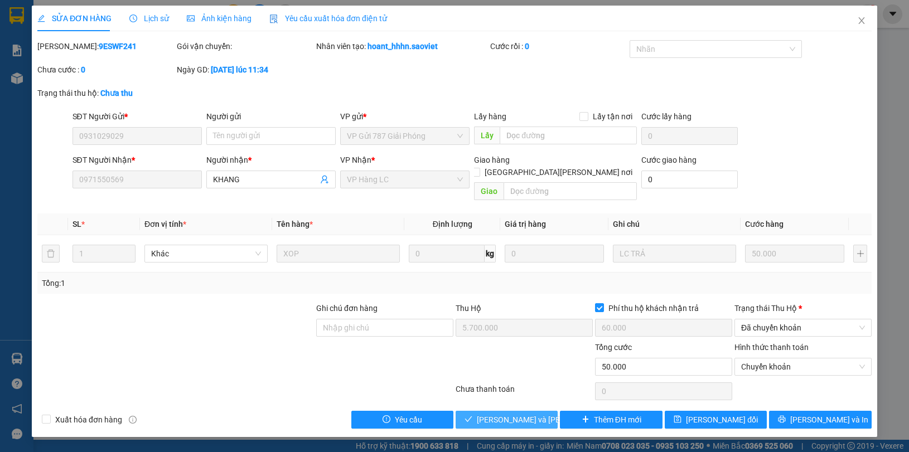
click at [528, 414] on span "[PERSON_NAME] và Giao hàng" at bounding box center [552, 420] width 151 height 12
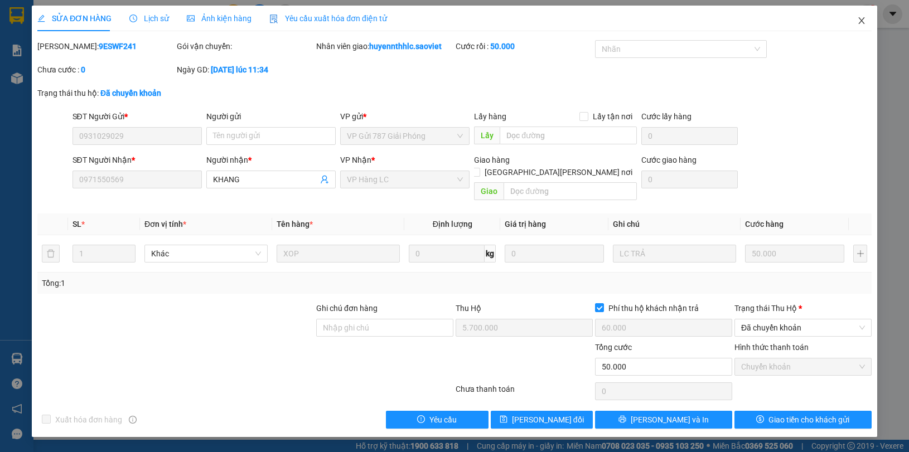
click at [859, 20] on icon "close" at bounding box center [861, 20] width 9 height 9
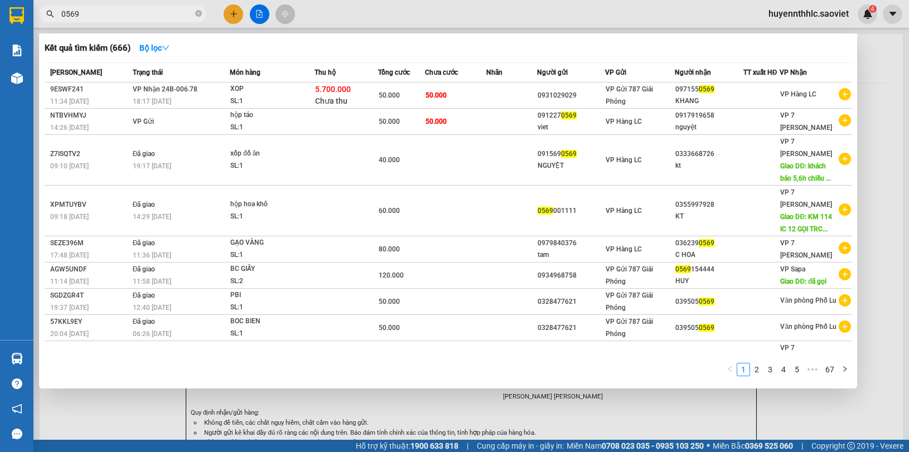
drag, startPoint x: 93, startPoint y: 17, endPoint x: 29, endPoint y: 22, distance: 63.8
click at [29, 22] on section "Kết quả tìm kiếm ( 666 ) Bộ lọc Mã ĐH Trạng thái Món hàng Thu hộ Tổng cước Chưa…" at bounding box center [454, 226] width 909 height 452
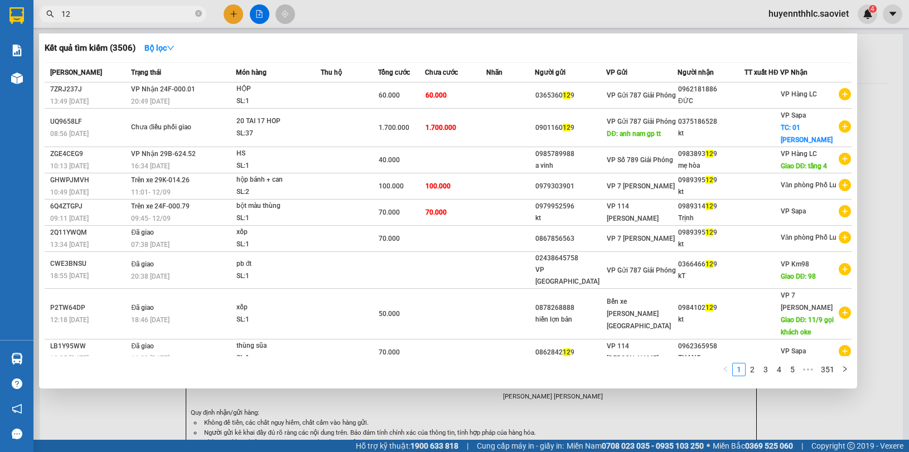
type input "1"
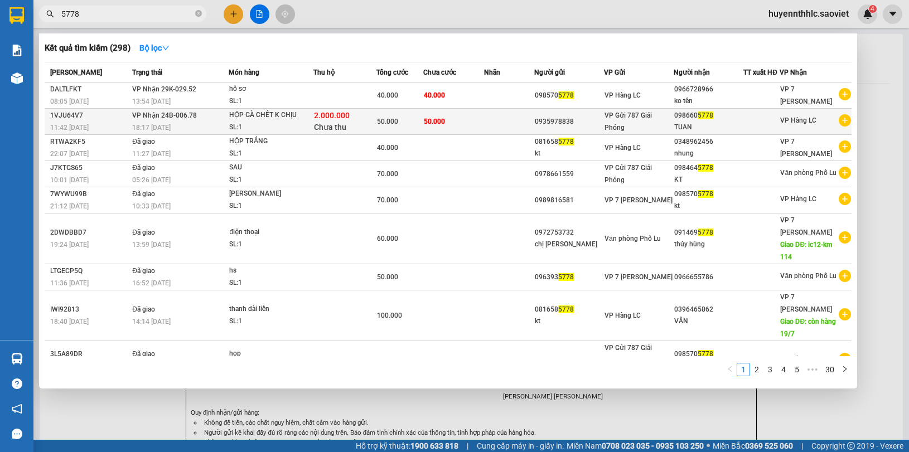
type input "5778"
click at [650, 115] on span "VP Gửi 787 Giải Phóng" at bounding box center [627, 122] width 47 height 20
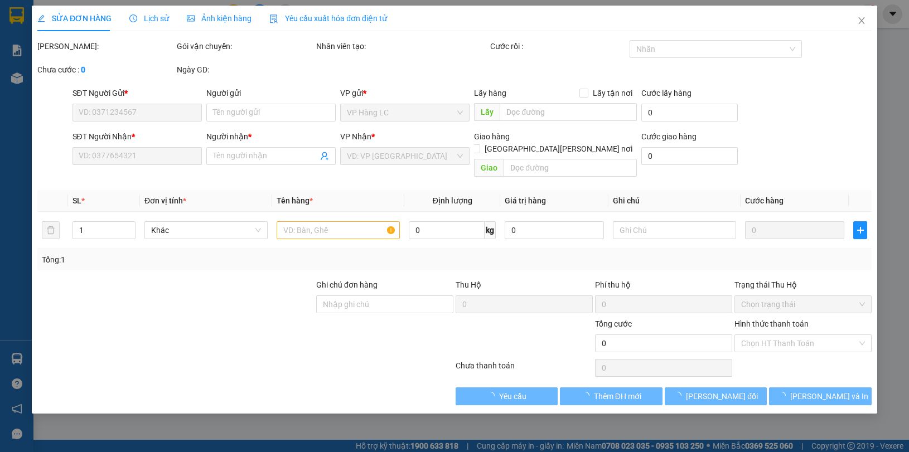
type input "0935978838"
type input "0986605778"
type input "TUAN"
type input "2.000.000"
type input "30.000"
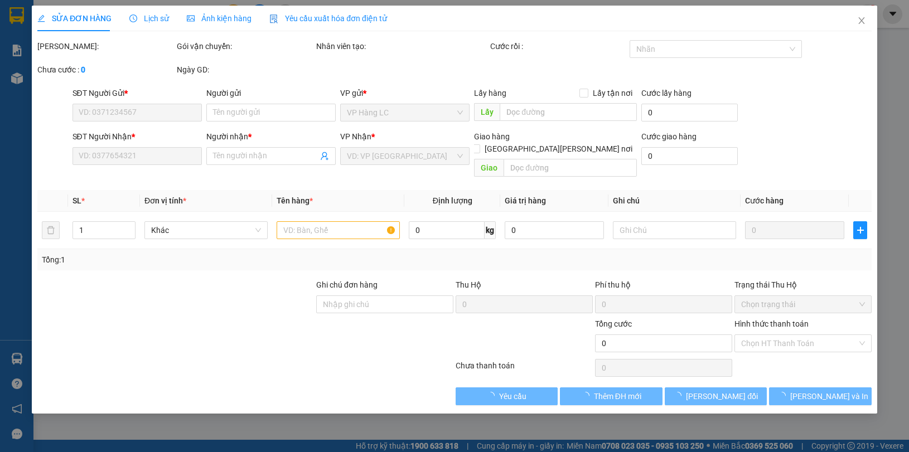
type input "50.000"
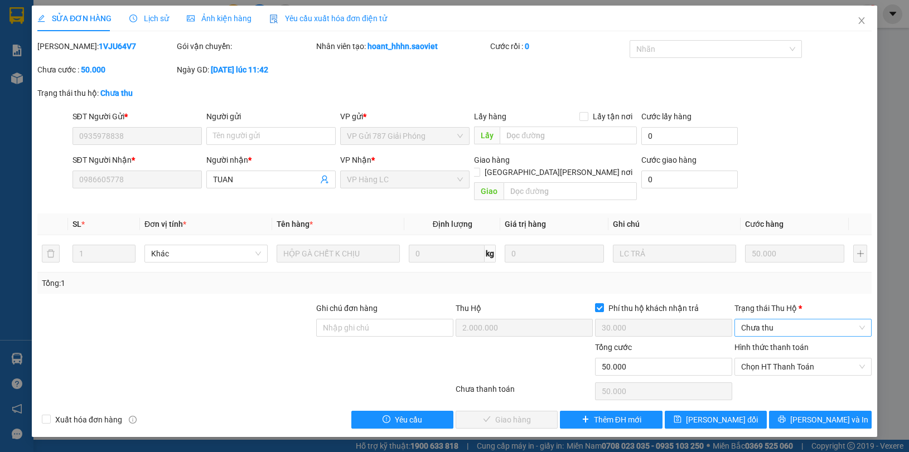
click at [760, 320] on span "Chưa thu" at bounding box center [803, 328] width 124 height 17
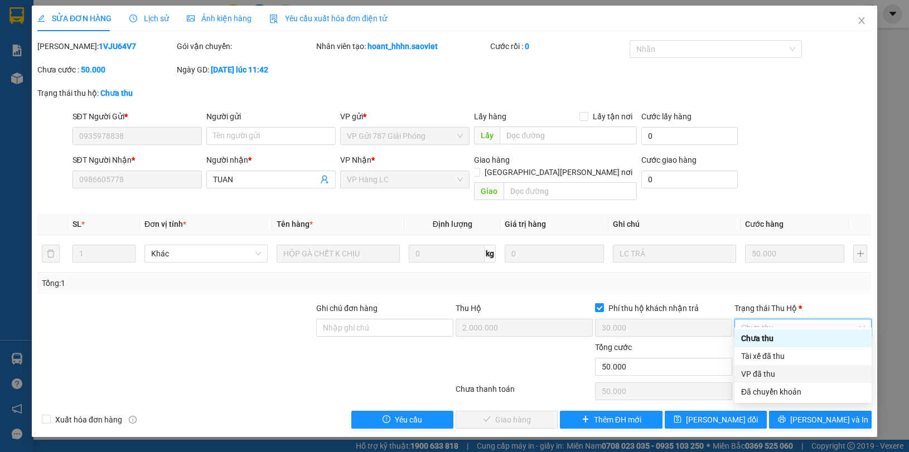
click at [763, 375] on div "VP đã thu" at bounding box center [803, 374] width 124 height 12
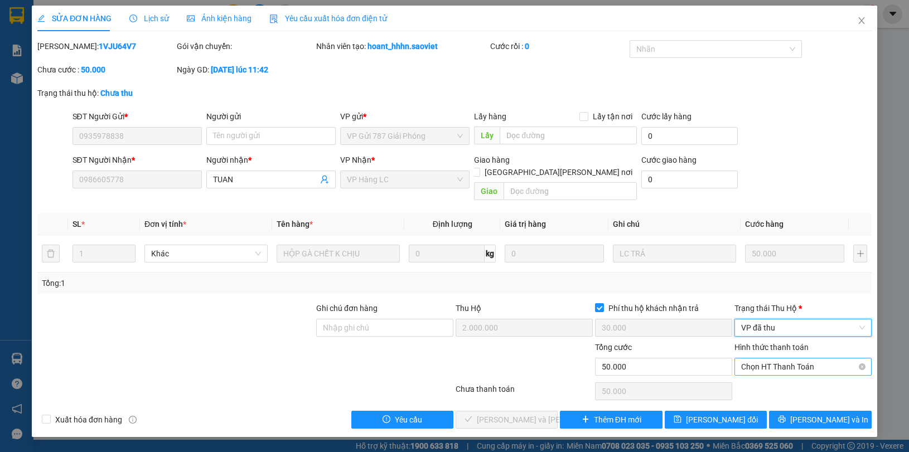
click at [767, 359] on span "Chọn HT Thanh Toán" at bounding box center [803, 367] width 124 height 17
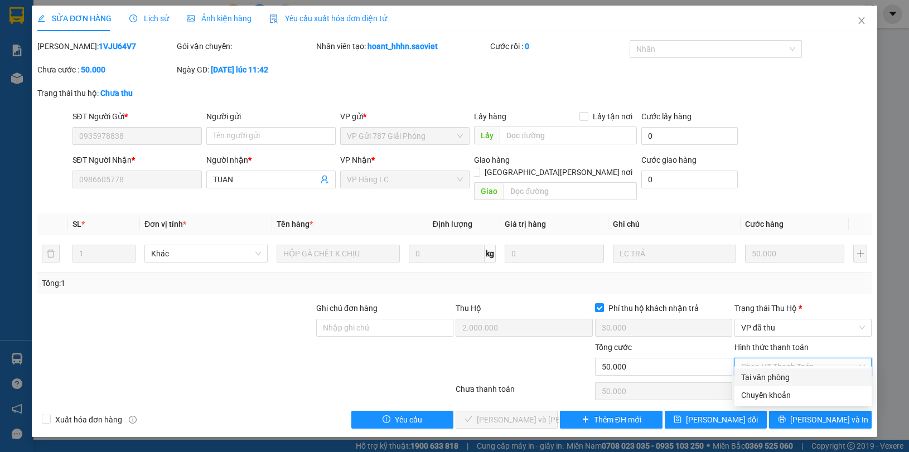
click at [767, 380] on div "Tại văn phòng" at bounding box center [803, 377] width 124 height 12
type input "0"
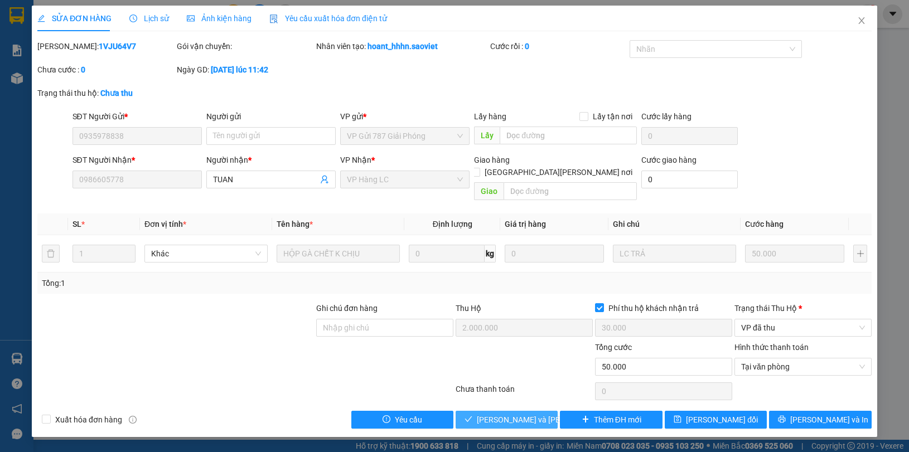
click at [536, 414] on span "Lưu và Giao hàng" at bounding box center [552, 420] width 151 height 12
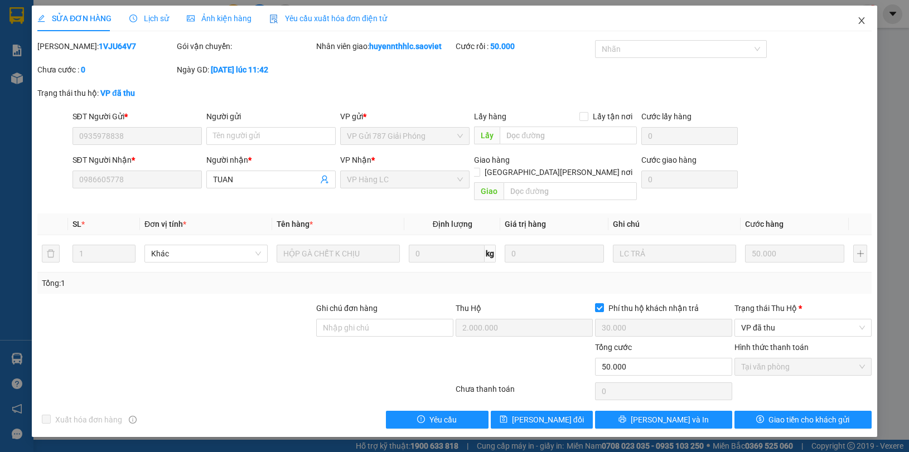
click at [860, 23] on icon "close" at bounding box center [861, 20] width 9 height 9
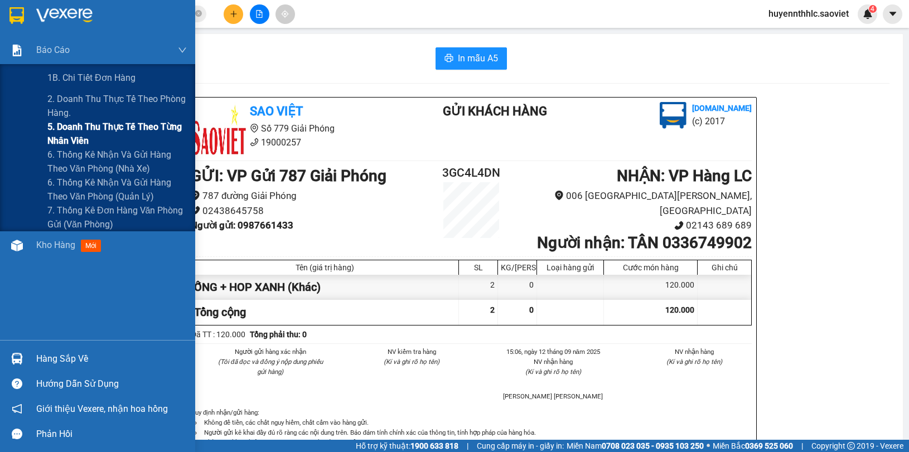
click at [56, 132] on span "5. Doanh thu thực tế theo từng nhân viên" at bounding box center [116, 134] width 139 height 28
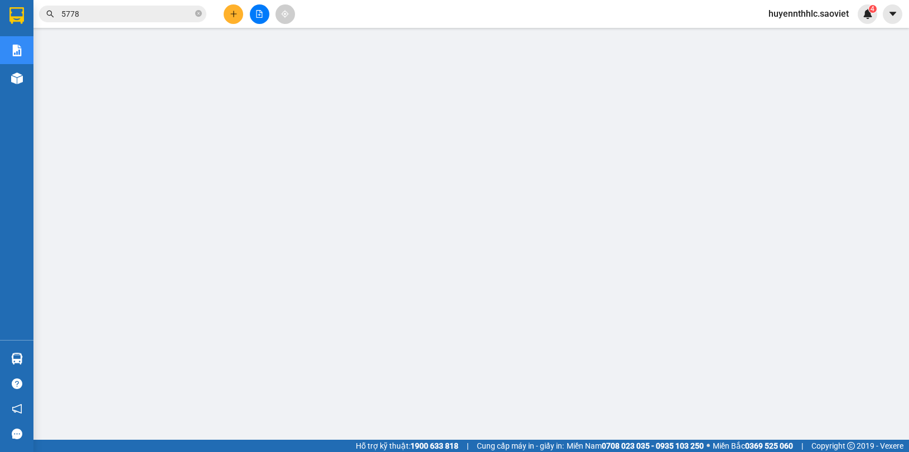
click at [109, 15] on input "5778" at bounding box center [127, 14] width 132 height 12
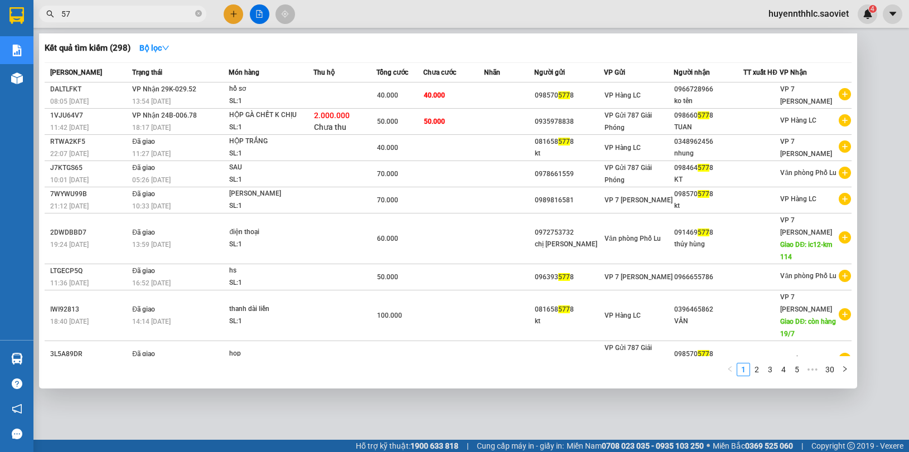
type input "5"
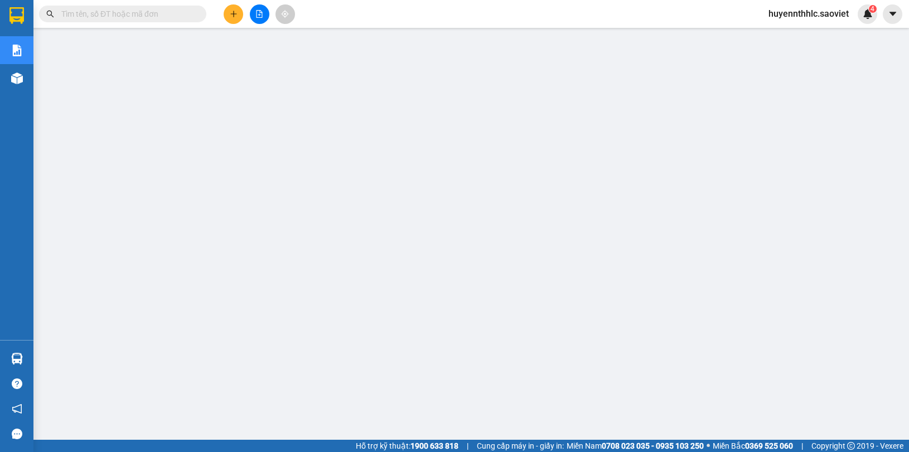
paste input "1VJU64V7"
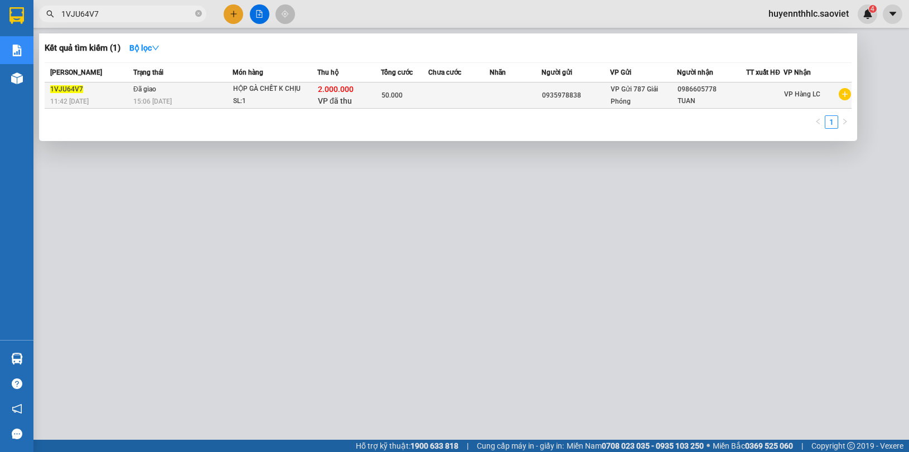
type input "1VJU64V7"
click at [650, 95] on div "VP Gửi 787 Giải Phóng" at bounding box center [644, 95] width 66 height 25
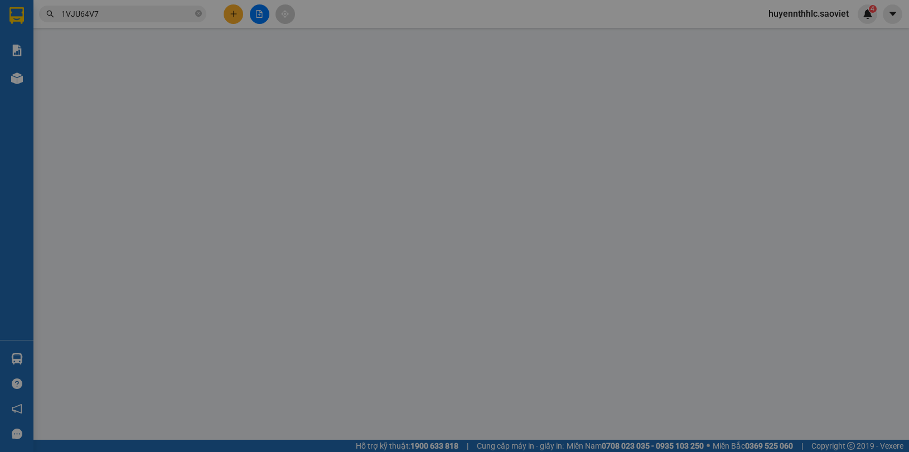
type input "0935978838"
type input "0986605778"
type input "TUAN"
type input "2.000.000"
type input "30.000"
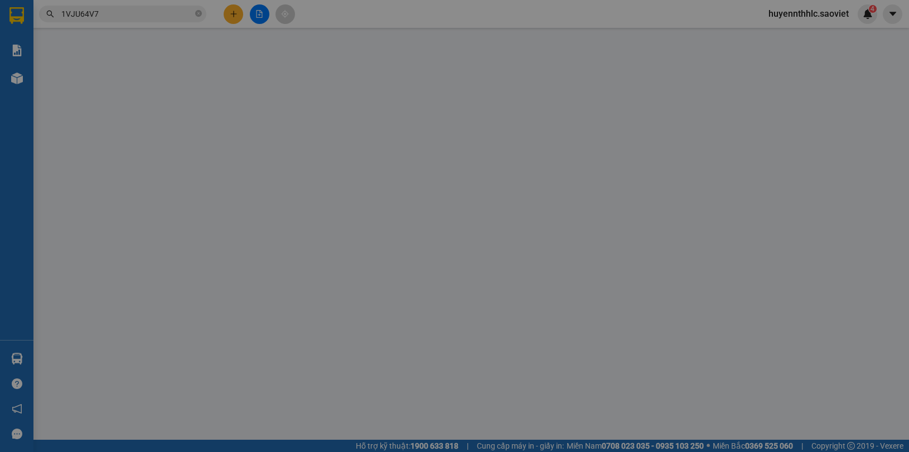
type input "50.000"
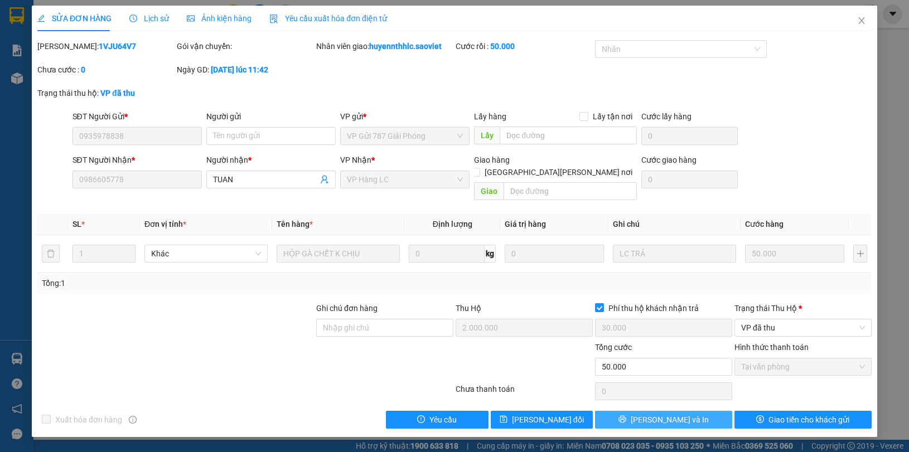
click at [709, 411] on button "[PERSON_NAME] và In" at bounding box center [663, 420] width 137 height 18
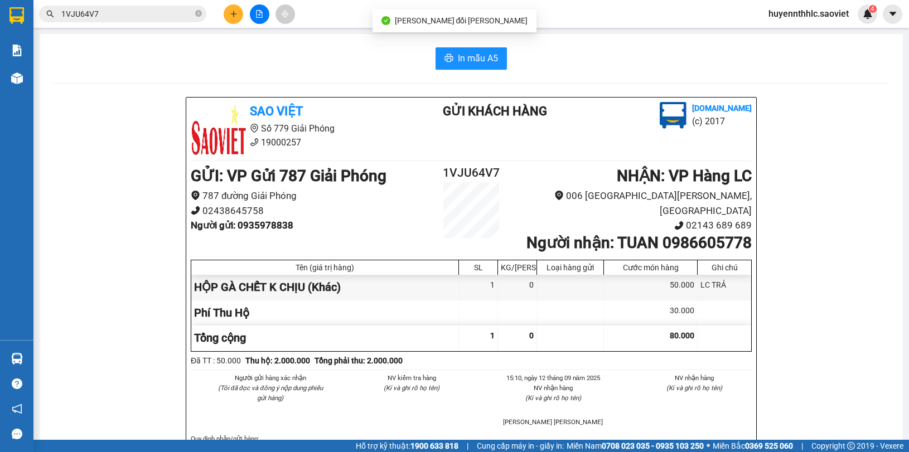
click at [712, 252] on b "Người nhận : TUAN 0986605778" at bounding box center [638, 243] width 225 height 18
copy b "0986605778"
click at [710, 234] on b "Người nhận : TUAN 0986605778" at bounding box center [638, 243] width 225 height 18
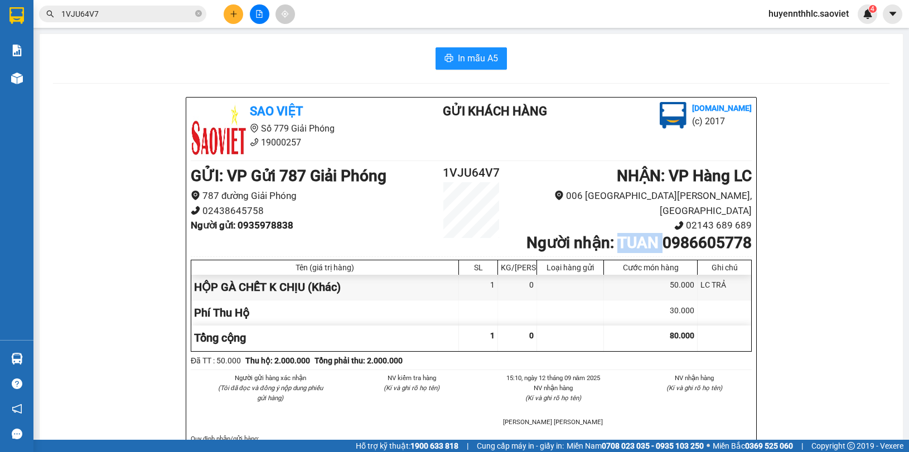
copy b "TUAN"
click at [472, 168] on h2 "1VJU64V7" at bounding box center [471, 173] width 94 height 18
copy h2 "1VJU64V7"
click at [270, 224] on b "Người gửi : 0935978838" at bounding box center [242, 225] width 103 height 11
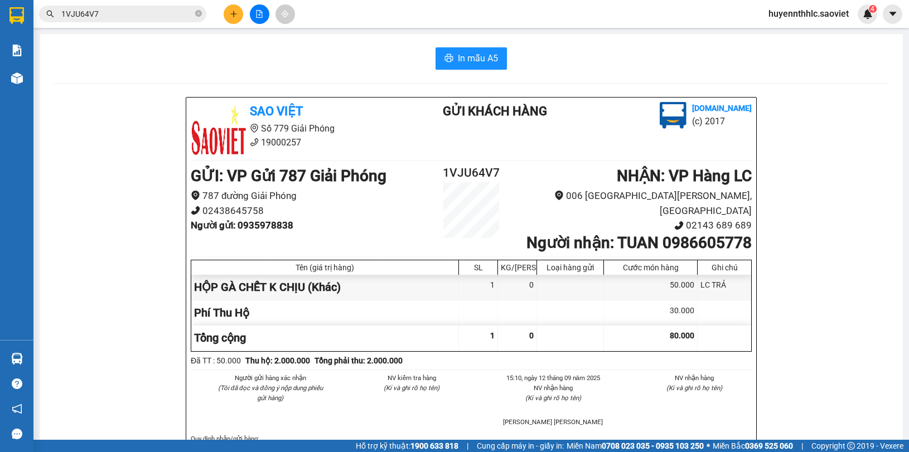
click at [270, 224] on b "Người gửi : 0935978838" at bounding box center [242, 225] width 103 height 11
copy b "0935978838"
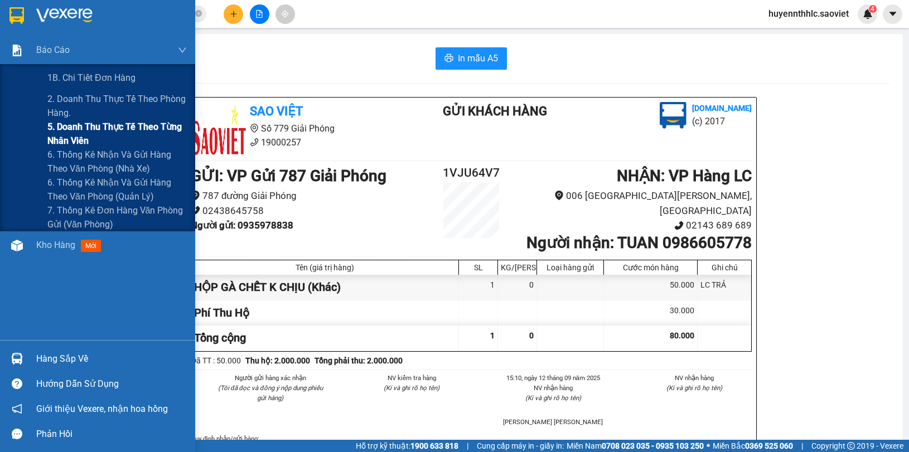
click at [60, 126] on span "5. Doanh thu thực tế theo từng nhân viên" at bounding box center [116, 134] width 139 height 28
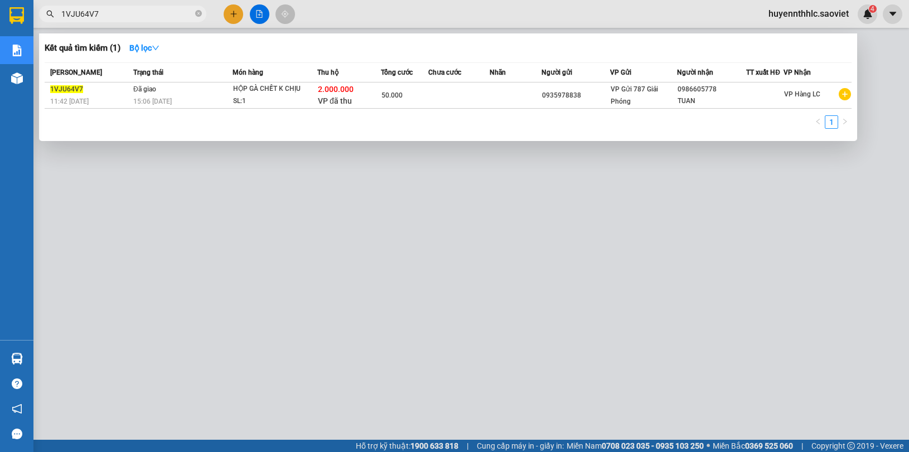
drag, startPoint x: 106, startPoint y: 17, endPoint x: 56, endPoint y: 17, distance: 49.6
click at [56, 17] on span "1VJU64V7" at bounding box center [122, 14] width 167 height 17
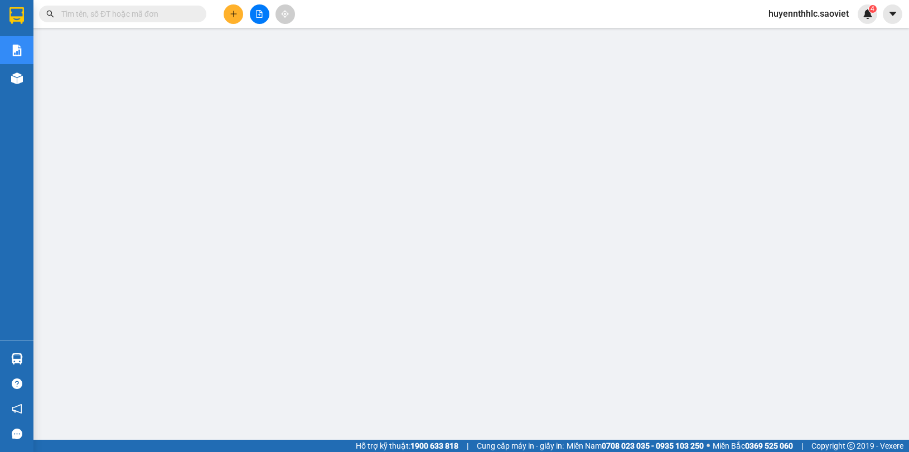
paste input "CB2DTS7Y"
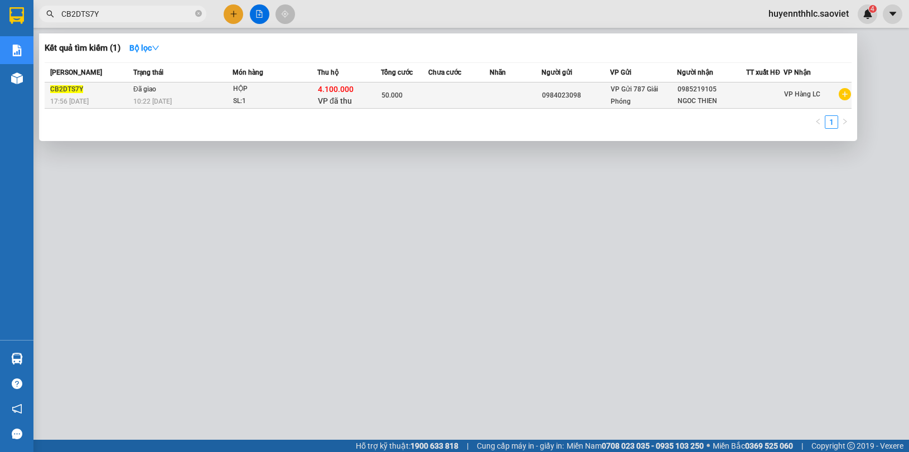
type input "CB2DTS7Y"
click at [597, 94] on div "0984023098" at bounding box center [576, 96] width 68 height 12
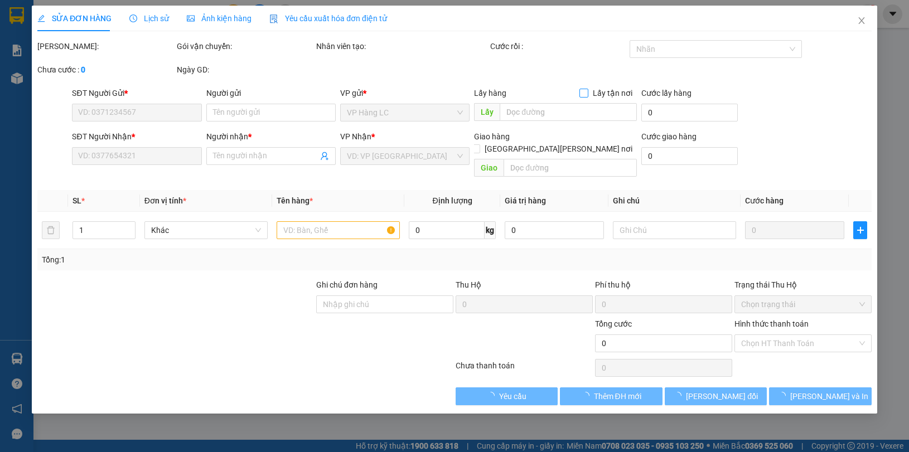
type input "0984023098"
type input "0985219105"
type input "NGOC THIEN"
type input "4.100.000"
type input "40.000"
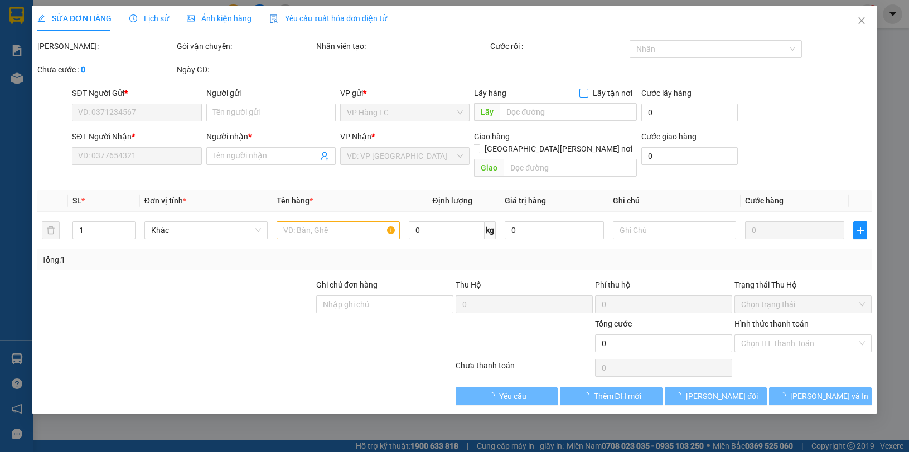
type input "50.000"
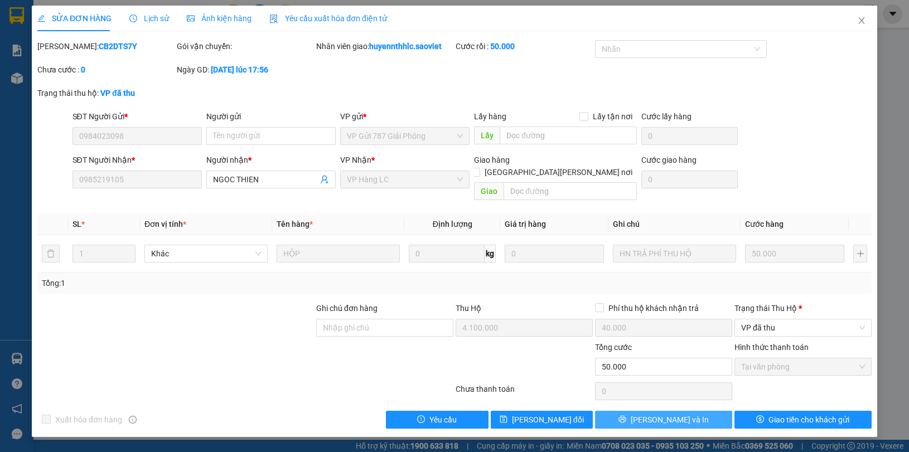
click at [699, 411] on button "[PERSON_NAME] và In" at bounding box center [663, 420] width 137 height 18
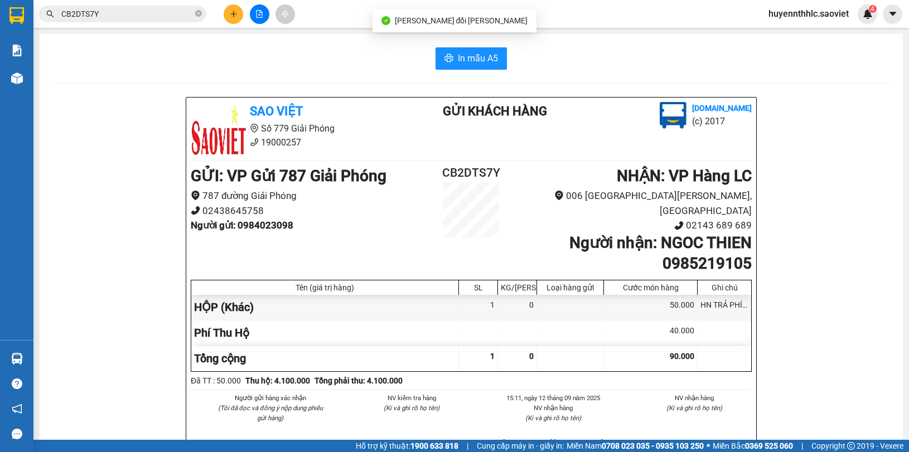
click at [708, 252] on b "Người nhận : NGOC THIEN 0985219105" at bounding box center [660, 253] width 182 height 38
copy b "0985219105"
drag, startPoint x: 650, startPoint y: 226, endPoint x: 752, endPoint y: 222, distance: 101.6
click at [746, 222] on div "Sao Việt Số 779 Giải Phóng 19000257 Gửi khách hàng Vexere.com (c) 2017 GỬI : VP…" at bounding box center [471, 317] width 570 height 438
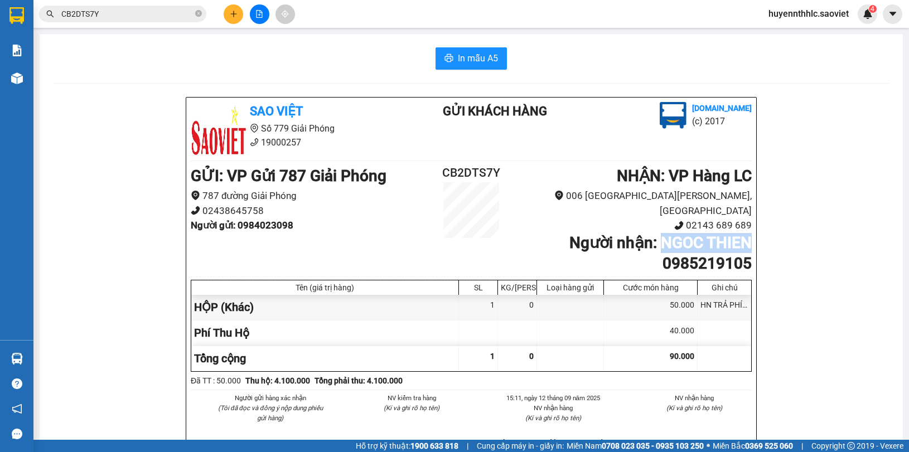
copy b "NGOC THIEN"
click at [456, 173] on h2 "CB2DTS7Y" at bounding box center [471, 173] width 94 height 18
copy h2 "CB2DTS7Y"
click at [265, 224] on b "Người gửi : 0984023098" at bounding box center [242, 225] width 103 height 11
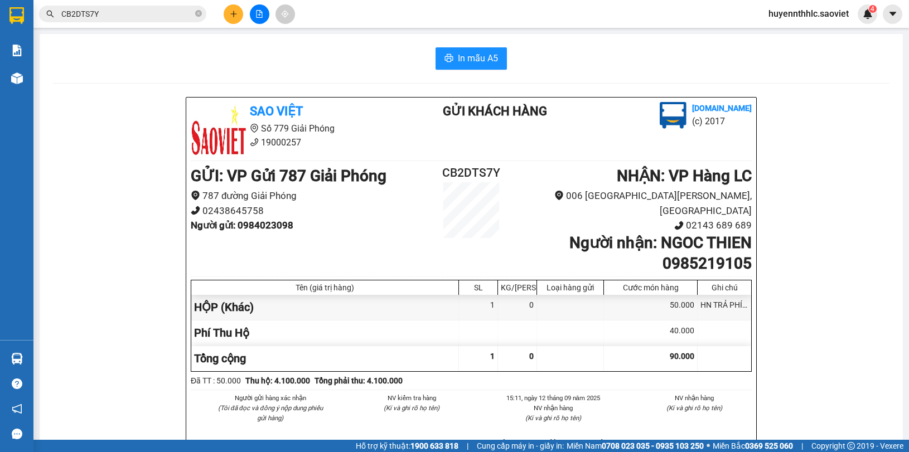
click at [265, 224] on b "Người gửi : 0984023098" at bounding box center [242, 225] width 103 height 11
copy b "0984023098"
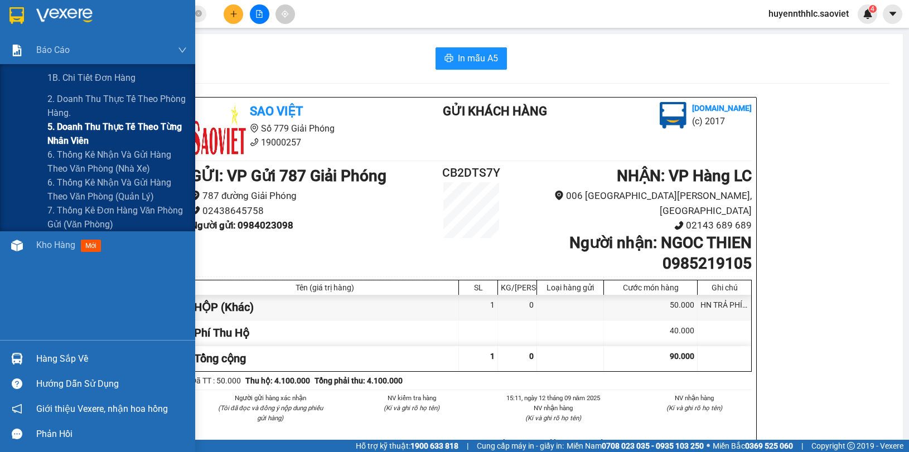
click at [67, 132] on span "5. Doanh thu thực tế theo từng nhân viên" at bounding box center [116, 134] width 139 height 28
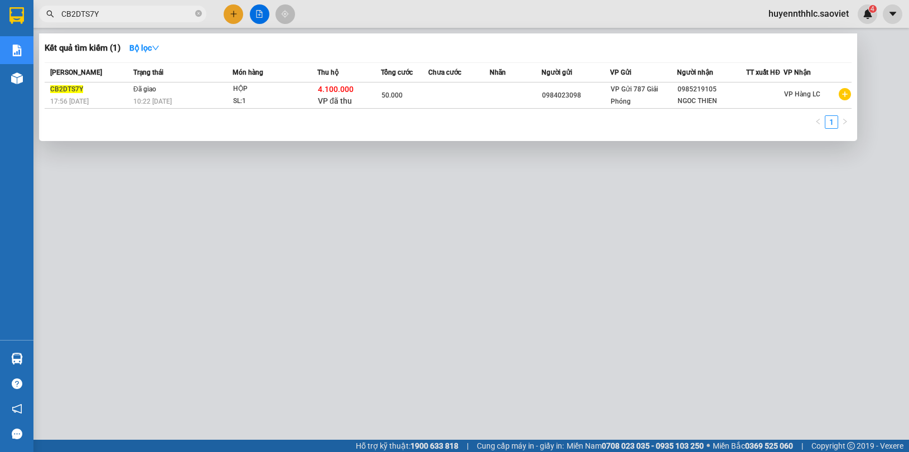
drag, startPoint x: 88, startPoint y: 17, endPoint x: 40, endPoint y: 21, distance: 48.2
click at [46, 21] on span "CB2DTS7Y" at bounding box center [122, 14] width 167 height 17
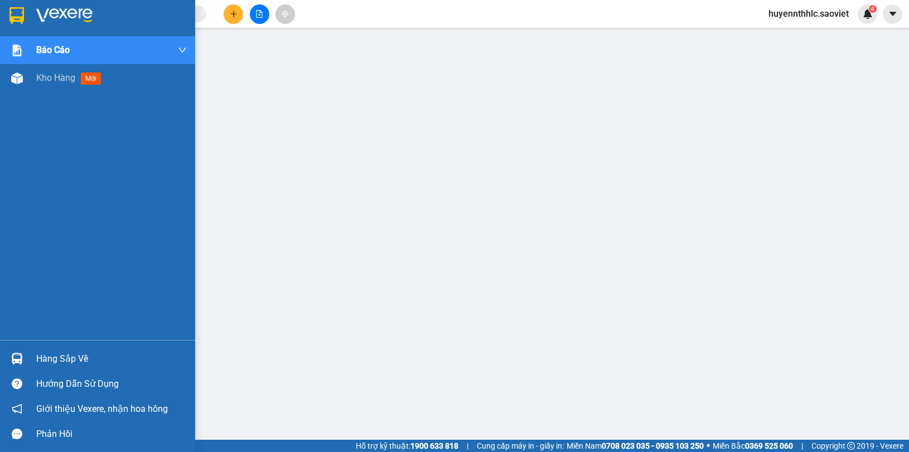
paste input "9ESWF241"
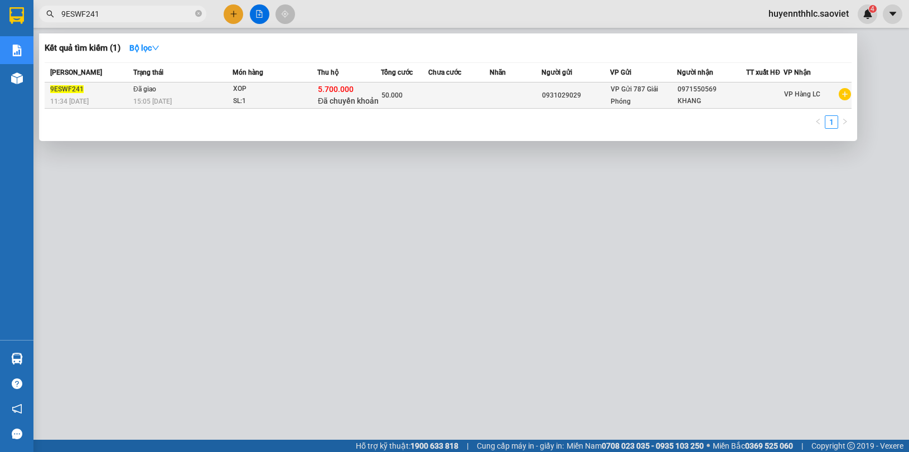
type input "9ESWF241"
click at [617, 87] on span "VP Gửi 787 Giải Phóng" at bounding box center [634, 95] width 47 height 20
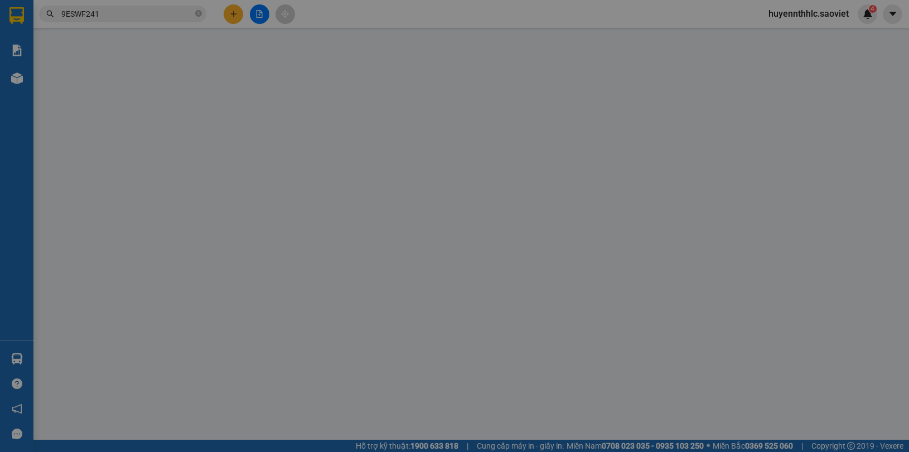
type input "0931029029"
type input "0971550569"
type input "KHANG"
type input "5.700.000"
type input "60.000"
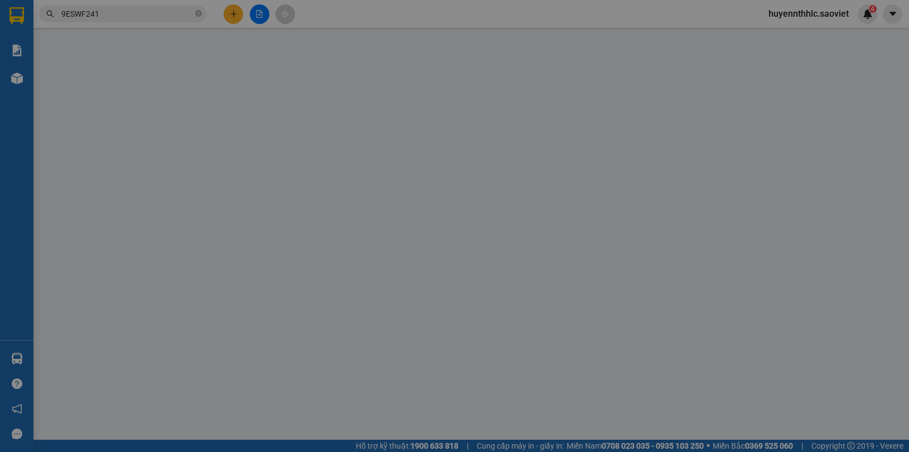
type input "50.000"
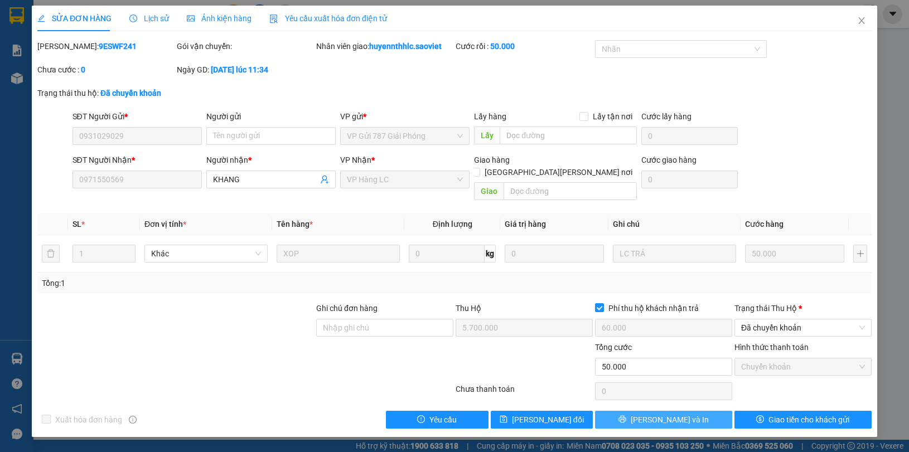
click at [672, 414] on span "[PERSON_NAME] và In" at bounding box center [670, 420] width 78 height 12
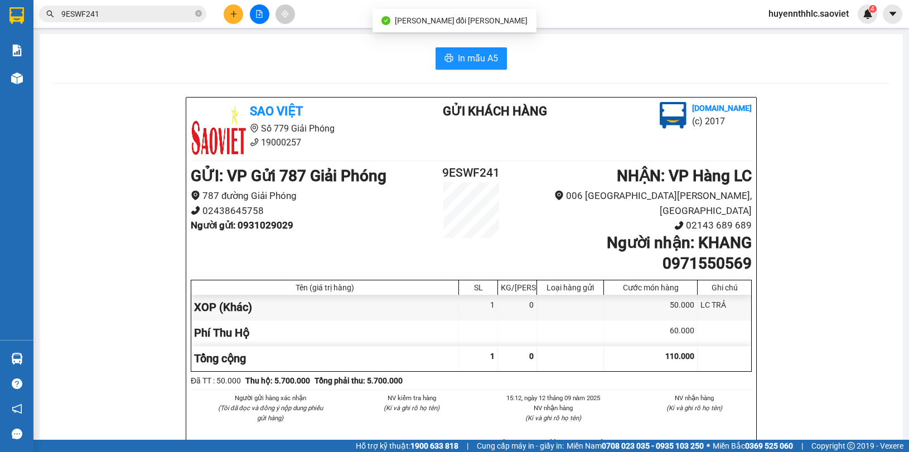
click at [695, 252] on b "Người nhận : KHANG 0971550569" at bounding box center [679, 253] width 145 height 38
copy b "0971550569"
click at [694, 234] on b "Người nhận : KHANG 0971550569" at bounding box center [679, 253] width 145 height 38
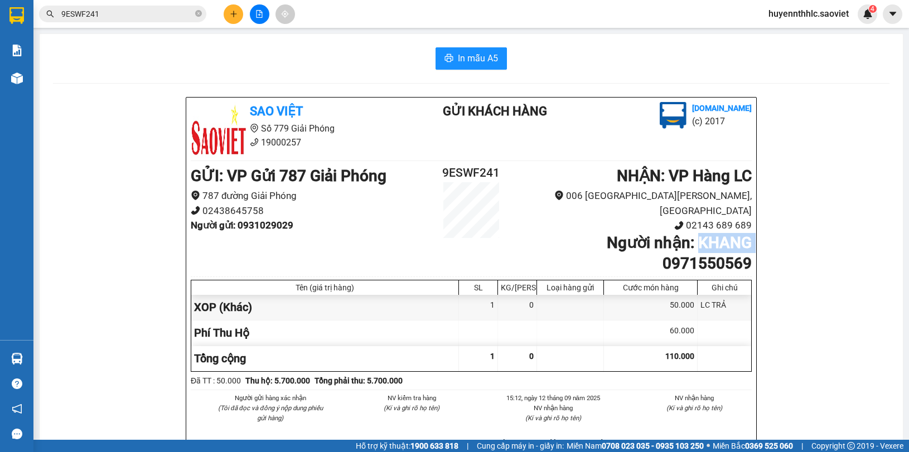
copy b "KHANG"
click at [457, 168] on h2 "9ESWF241" at bounding box center [471, 173] width 94 height 18
click at [273, 225] on b "Người gửi : 0931029029" at bounding box center [242, 225] width 103 height 11
click at [274, 225] on b "Người gửi : 0931029029" at bounding box center [242, 225] width 103 height 11
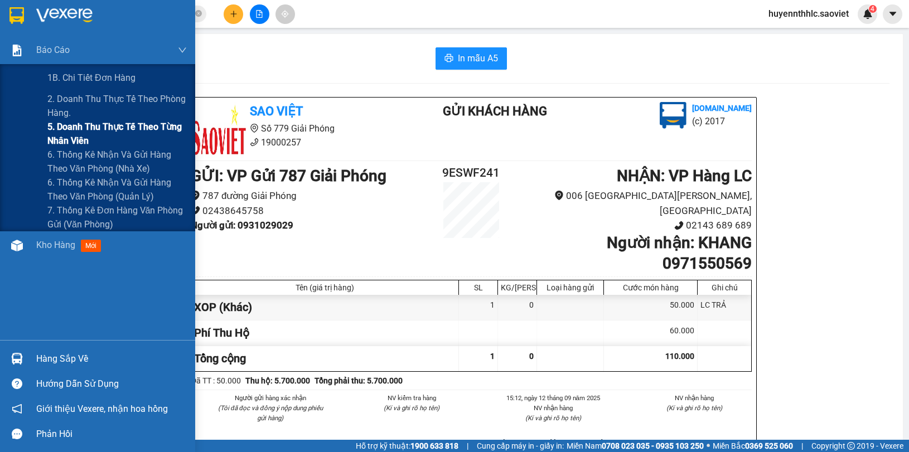
click at [54, 130] on span "5. Doanh thu thực tế theo từng nhân viên" at bounding box center [116, 134] width 139 height 28
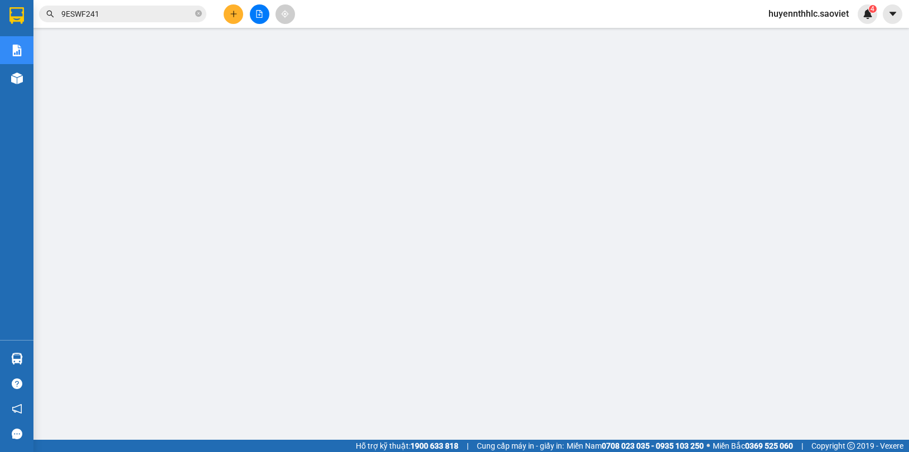
click at [796, 15] on span "huyennthhlc.saoviet" at bounding box center [809, 14] width 98 height 14
click at [787, 37] on span "Đăng xuất" at bounding box center [814, 34] width 74 height 12
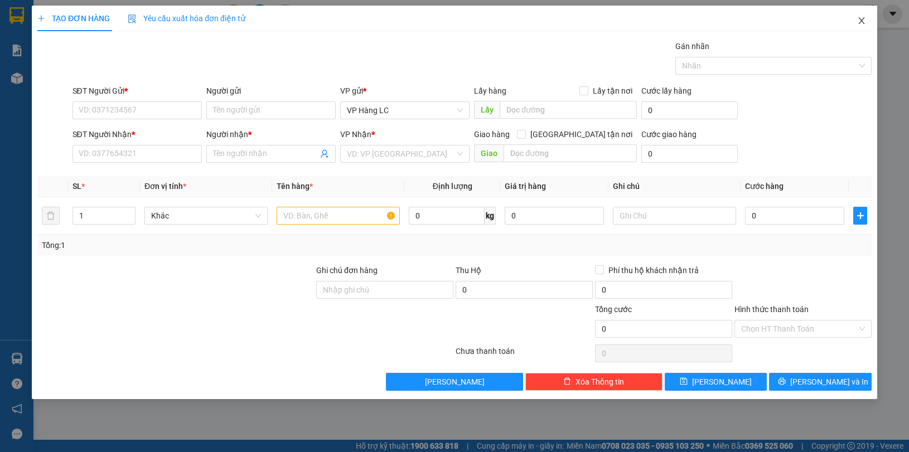
click at [863, 21] on icon "close" at bounding box center [861, 20] width 9 height 9
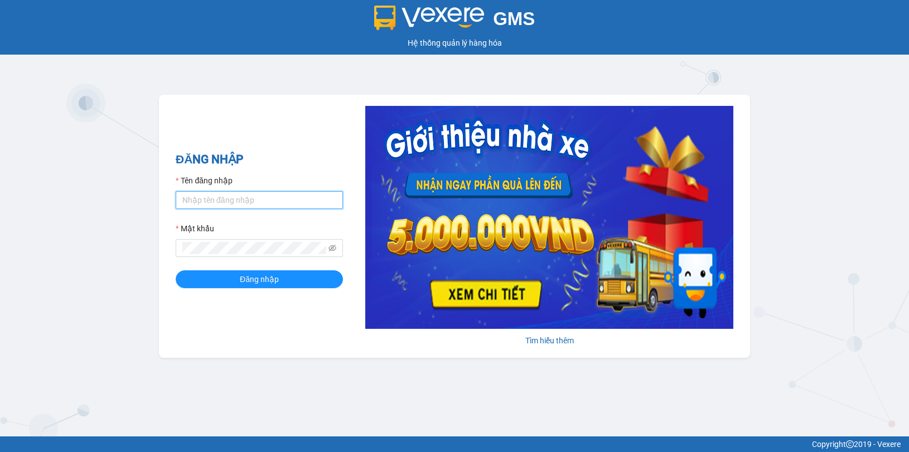
click at [260, 207] on input "Tên đăng nhập" at bounding box center [259, 200] width 167 height 18
type input "minhdc_hhlc.saoviet"
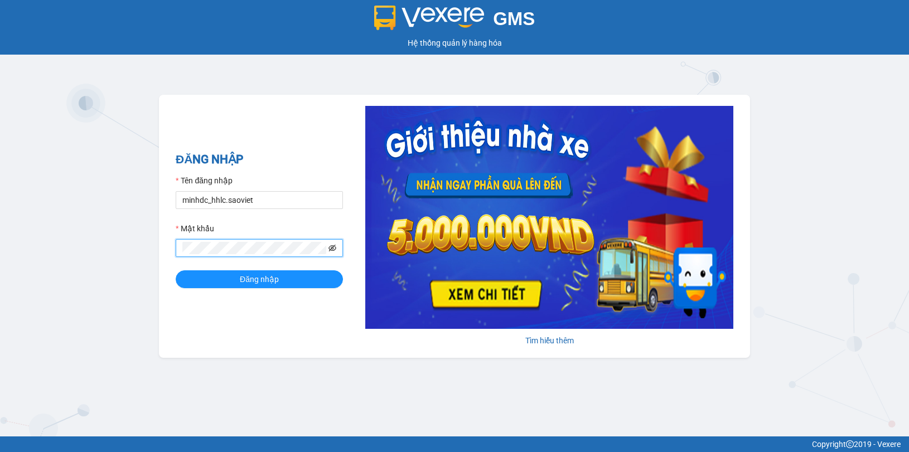
click at [332, 249] on icon "eye-invisible" at bounding box center [332, 248] width 8 height 8
click at [336, 247] on span at bounding box center [259, 248] width 167 height 18
click at [335, 247] on icon "eye" at bounding box center [332, 248] width 8 height 6
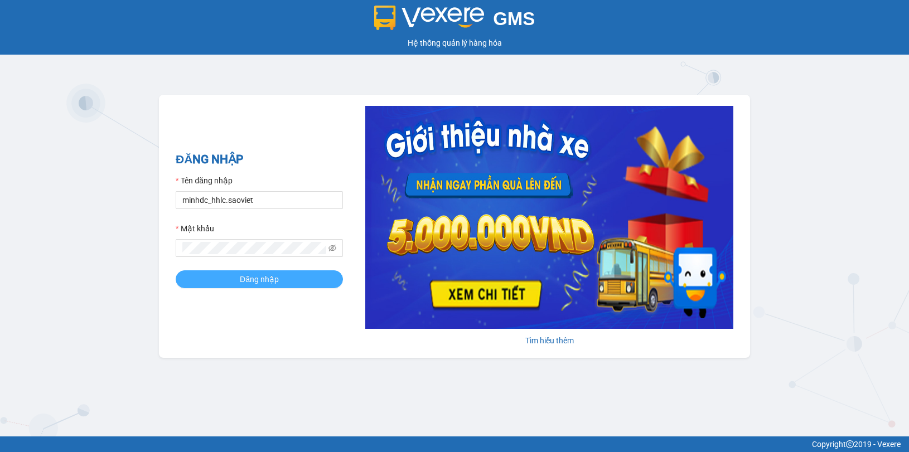
click at [306, 282] on button "Đăng nhập" at bounding box center [259, 279] width 167 height 18
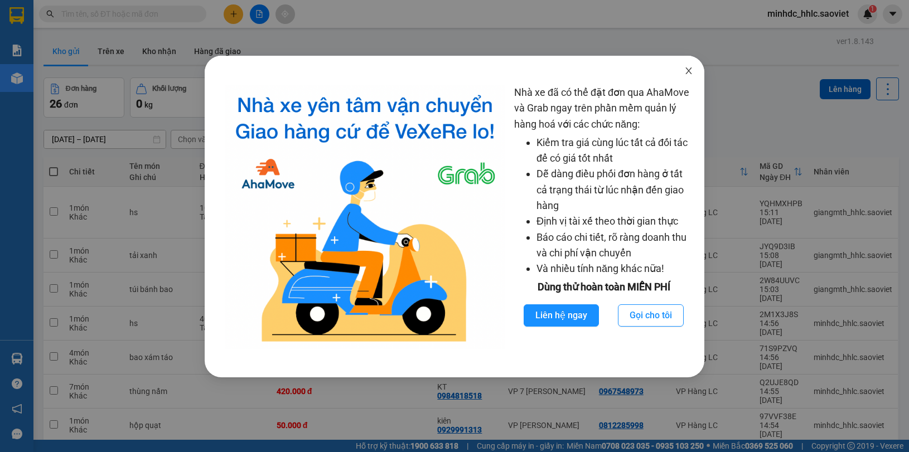
click at [690, 69] on icon "close" at bounding box center [688, 70] width 9 height 9
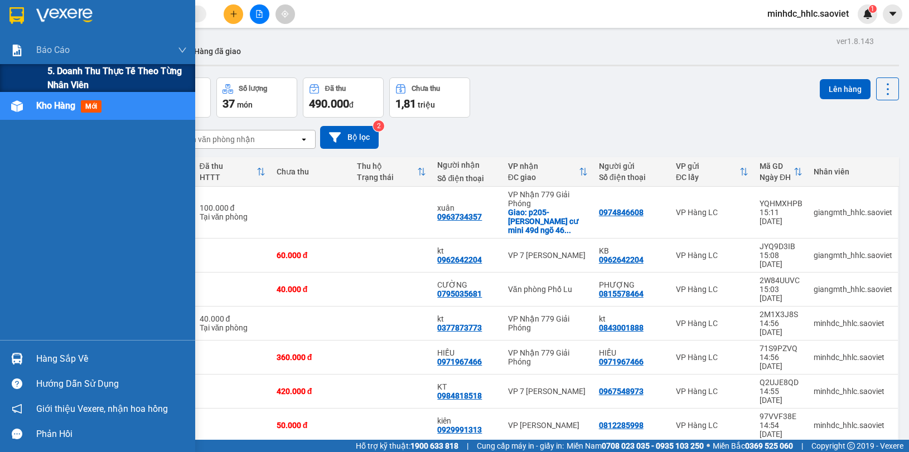
click at [67, 80] on span "5. Doanh thu thực tế theo từng nhân viên" at bounding box center [116, 78] width 139 height 28
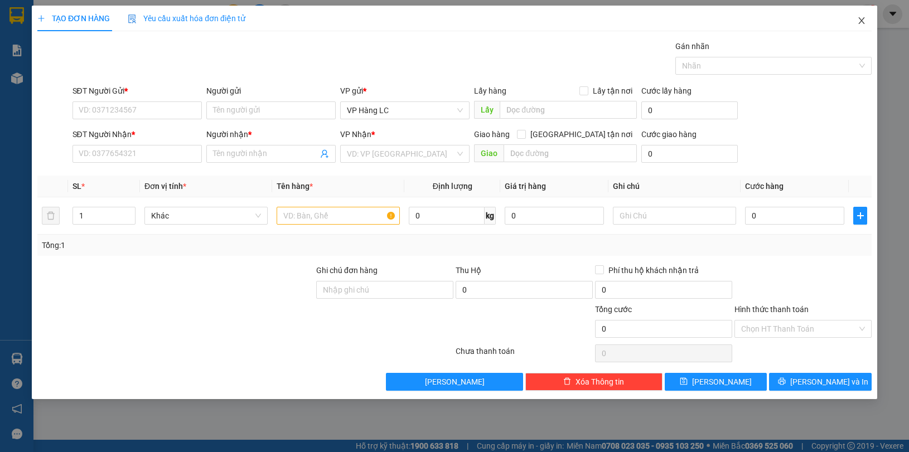
click at [862, 18] on icon "close" at bounding box center [861, 20] width 9 height 9
click at [863, 18] on icon "close" at bounding box center [861, 20] width 6 height 7
click at [862, 27] on span "Close" at bounding box center [861, 21] width 31 height 31
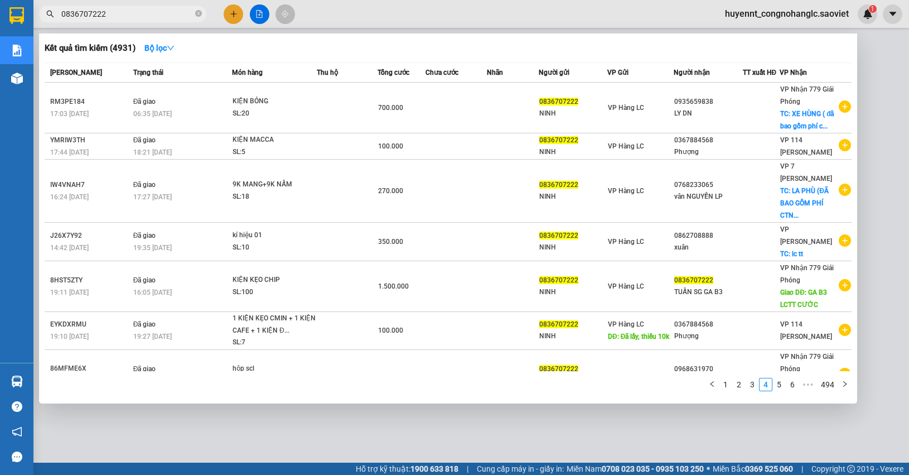
scroll to position [79, 0]
drag, startPoint x: 145, startPoint y: 17, endPoint x: 0, endPoint y: 21, distance: 145.1
click at [0, 21] on section "Kết quả tìm kiếm ( 4931 ) Bộ lọc Mã ĐH Trạng thái Món hàng Thu hộ Tổng cước Chư…" at bounding box center [454, 237] width 909 height 475
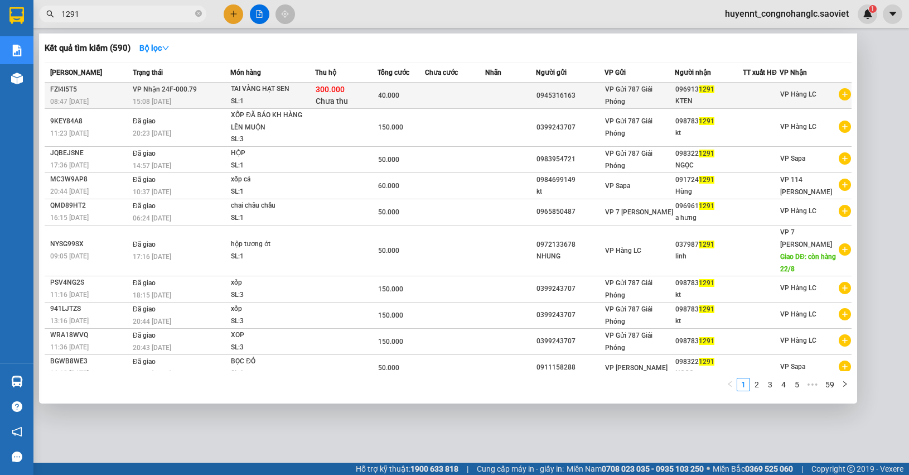
type input "1291"
click at [405, 87] on td "40.000" at bounding box center [401, 96] width 47 height 26
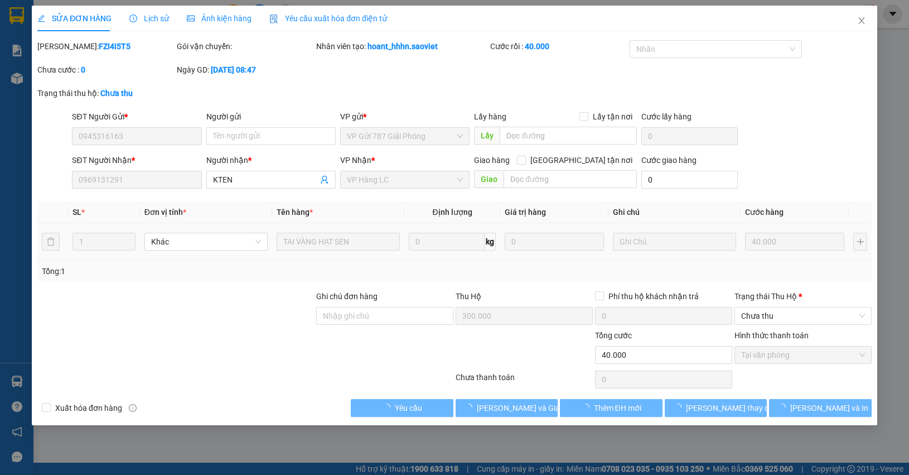
type input "0945316163"
type input "0969131291"
type input "KTEN"
type input "300.000"
type input "40.000"
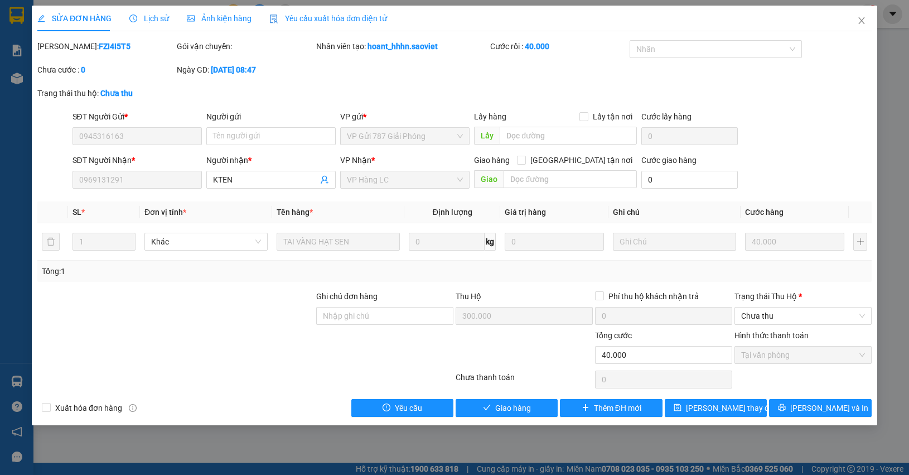
click at [149, 17] on span "Lịch sử" at bounding box center [149, 18] width 40 height 9
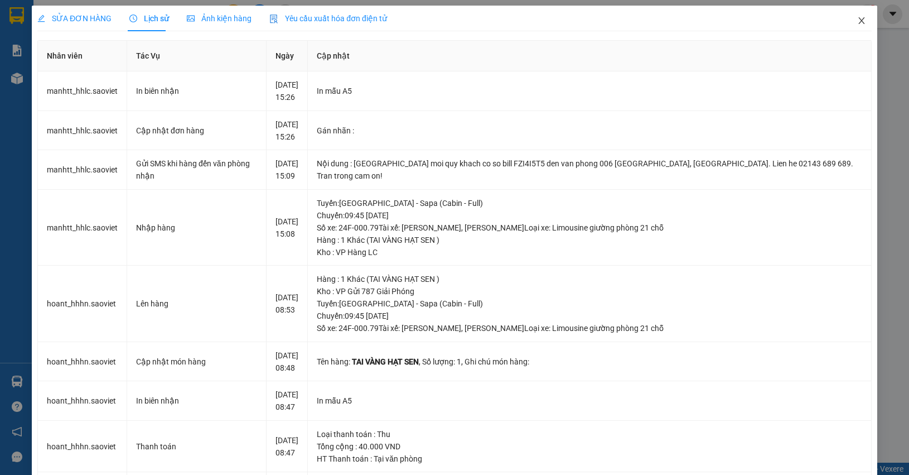
click at [857, 17] on span "Close" at bounding box center [861, 21] width 31 height 31
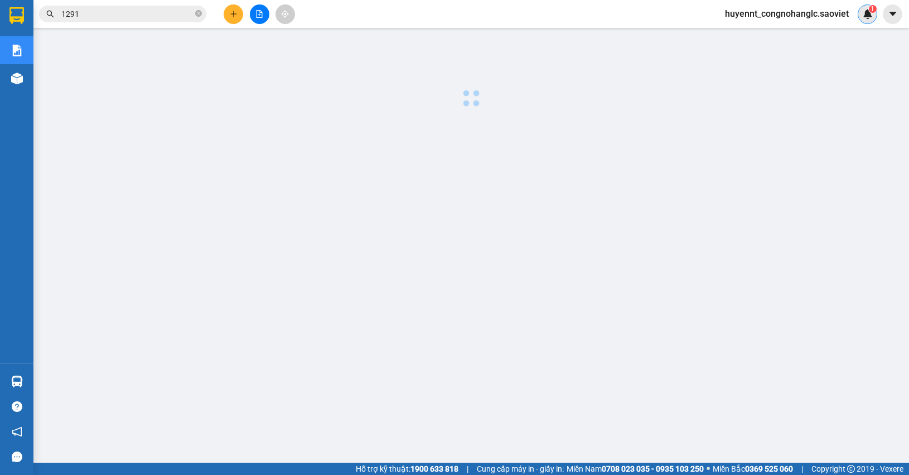
click at [863, 21] on div "1" at bounding box center [868, 14] width 20 height 20
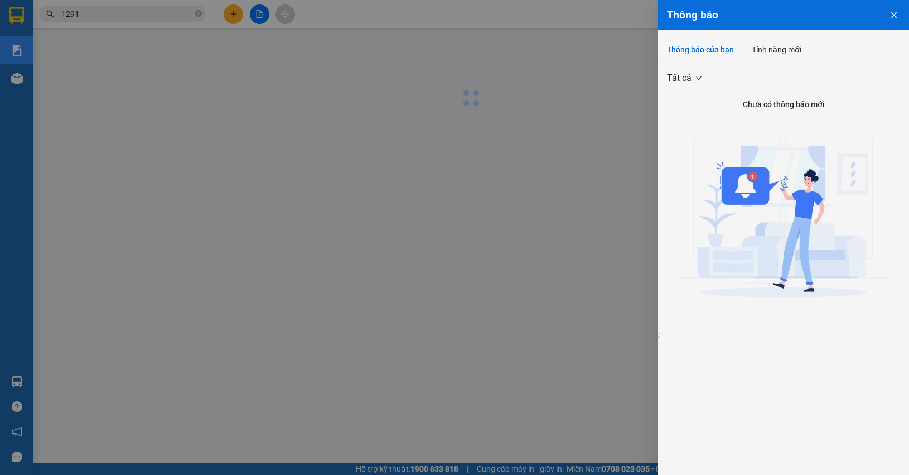
click at [860, 22] on div at bounding box center [454, 237] width 909 height 475
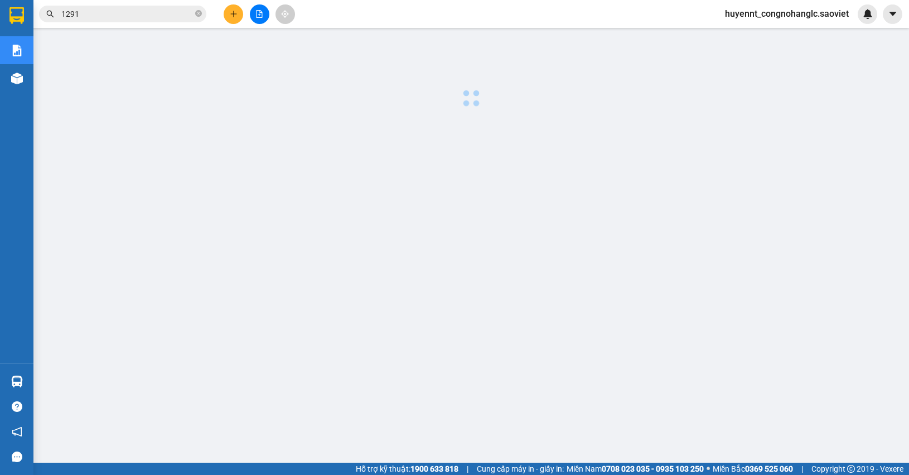
click at [908, 22] on div "Thông báo Thông báo của bạn Tính năng mới Tất cả Chưa có thông báo mới ;" at bounding box center [909, 237] width 0 height 475
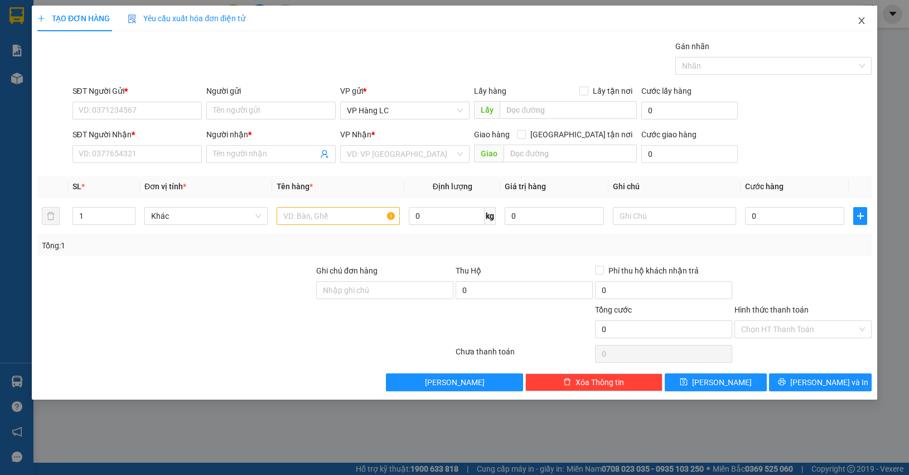
click at [864, 20] on icon "close" at bounding box center [861, 20] width 9 height 9
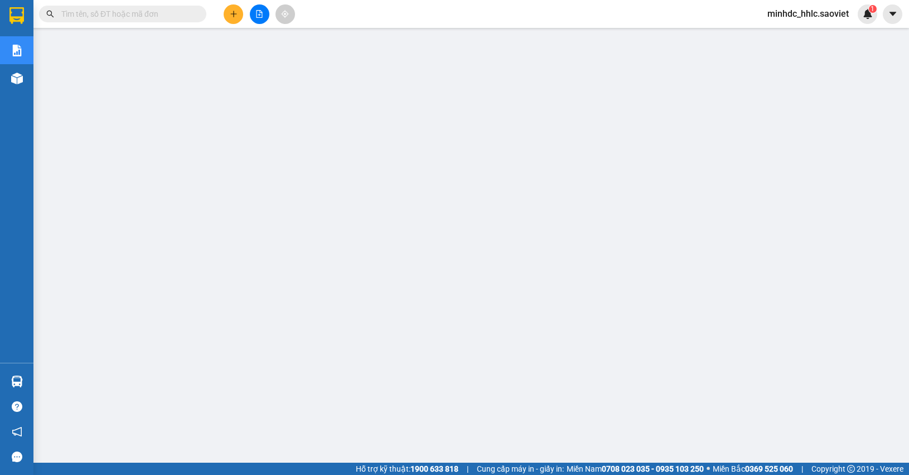
click at [141, 12] on input "text" at bounding box center [127, 14] width 132 height 12
click at [780, 16] on span "minhdc_hhlc.saoviet" at bounding box center [807, 14] width 99 height 14
click at [779, 32] on span "Đăng xuất" at bounding box center [813, 34] width 75 height 12
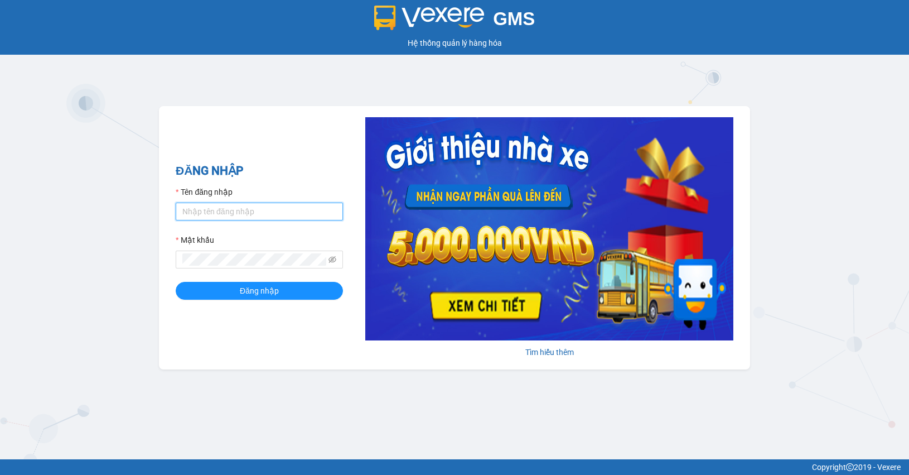
click at [263, 210] on input "Tên đăng nhập" at bounding box center [259, 211] width 167 height 18
type input "huyennthhlc.saoviet"
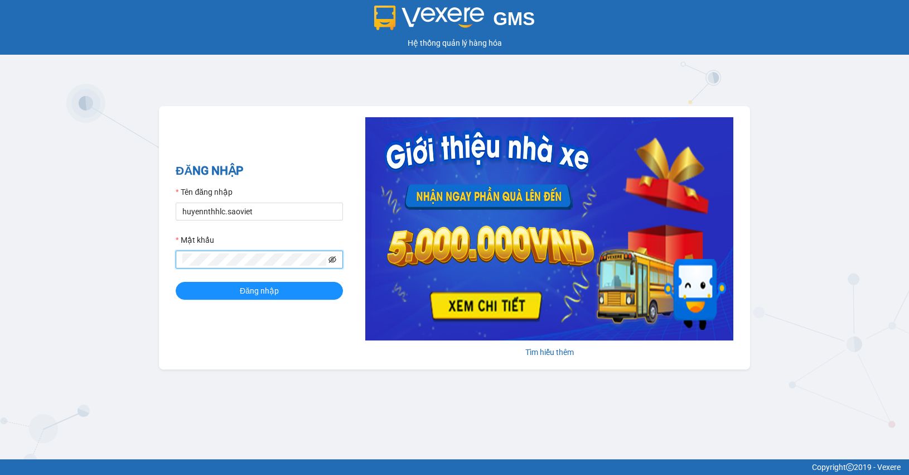
click at [335, 261] on icon "eye-invisible" at bounding box center [332, 259] width 8 height 7
click at [260, 283] on button "Đăng nhập" at bounding box center [259, 291] width 167 height 18
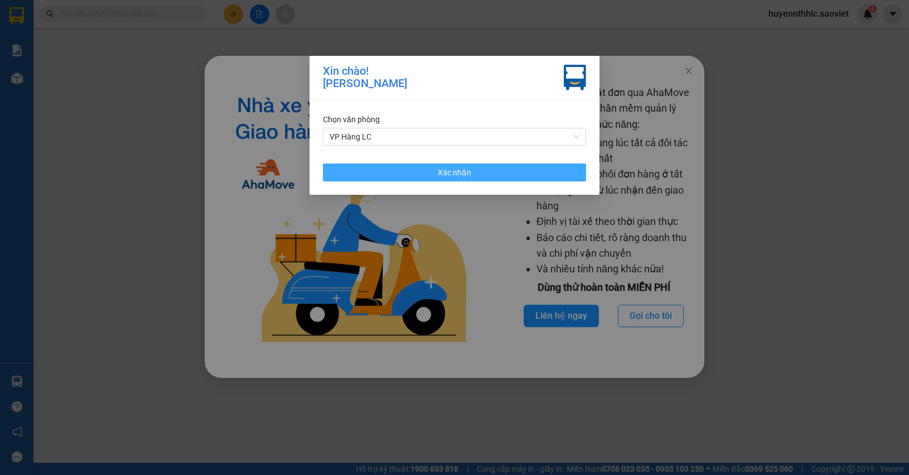
click at [404, 174] on button "Xác nhận" at bounding box center [454, 172] width 263 height 18
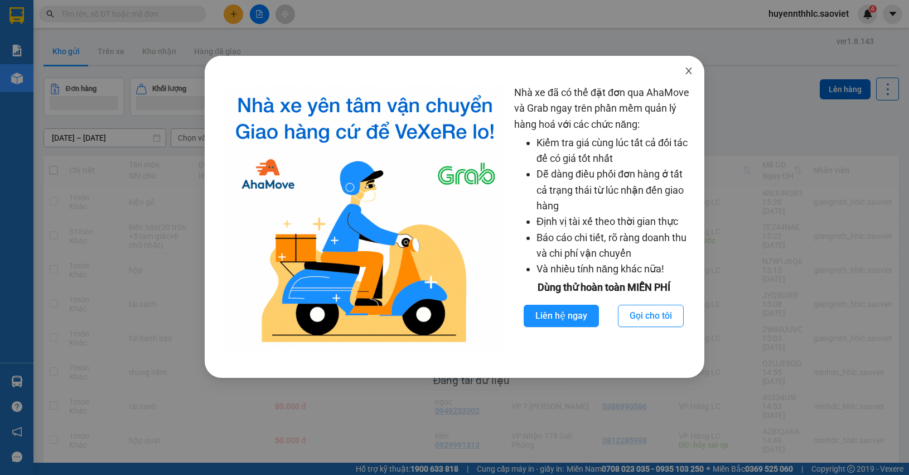
drag, startPoint x: 684, startPoint y: 70, endPoint x: 696, endPoint y: 83, distance: 17.0
click at [684, 71] on icon "close" at bounding box center [688, 70] width 9 height 9
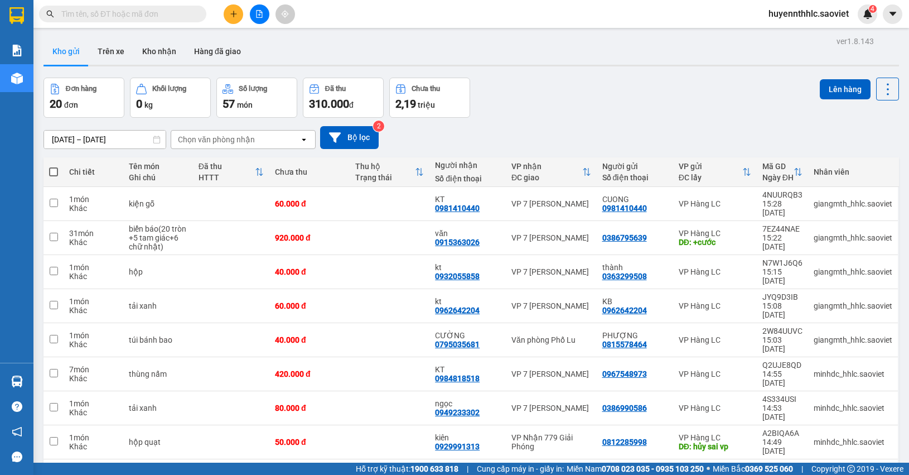
click at [129, 17] on input "text" at bounding box center [127, 14] width 132 height 12
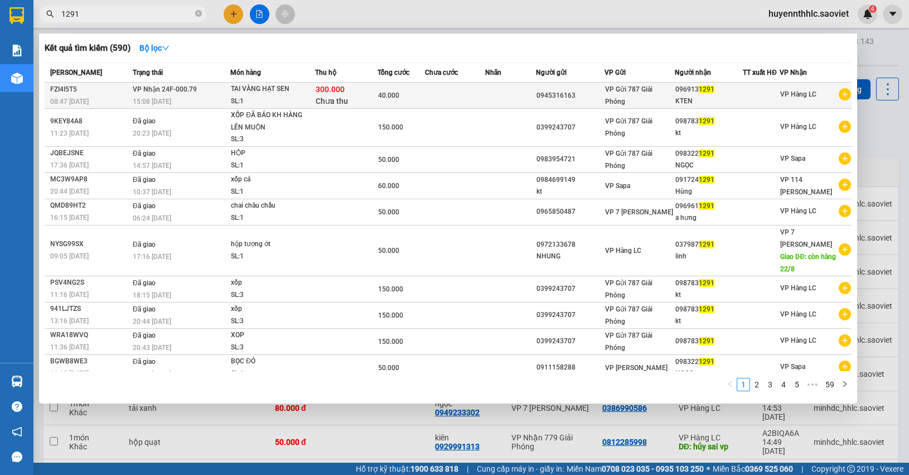
type input "1291"
click at [484, 88] on td at bounding box center [455, 96] width 61 height 26
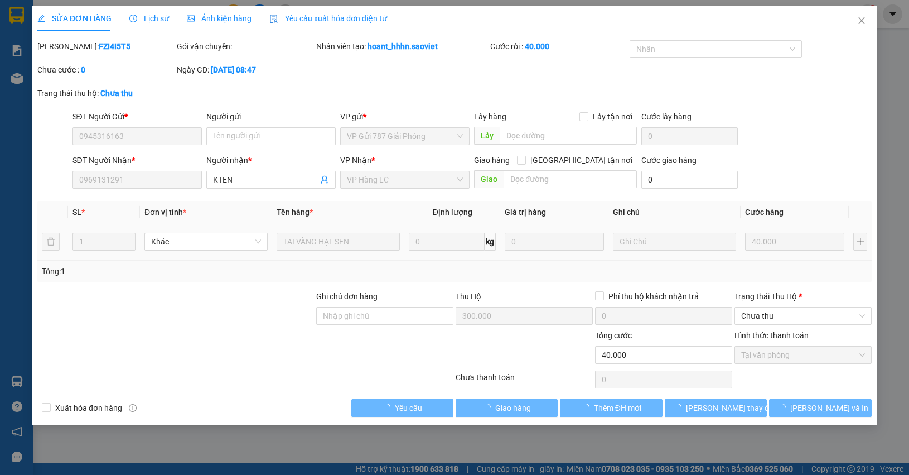
type input "0945316163"
type input "0969131291"
type input "KTEN"
type input "300.000"
type input "40.000"
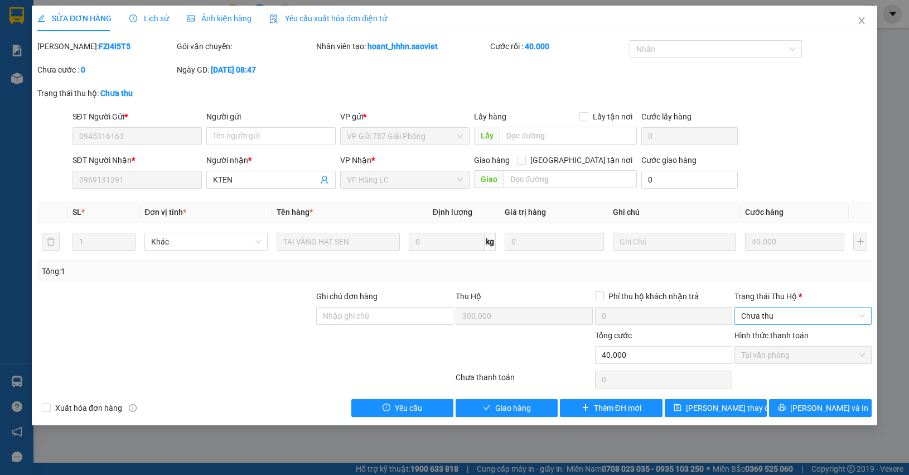
click at [762, 318] on span "Chưa thu" at bounding box center [803, 315] width 124 height 17
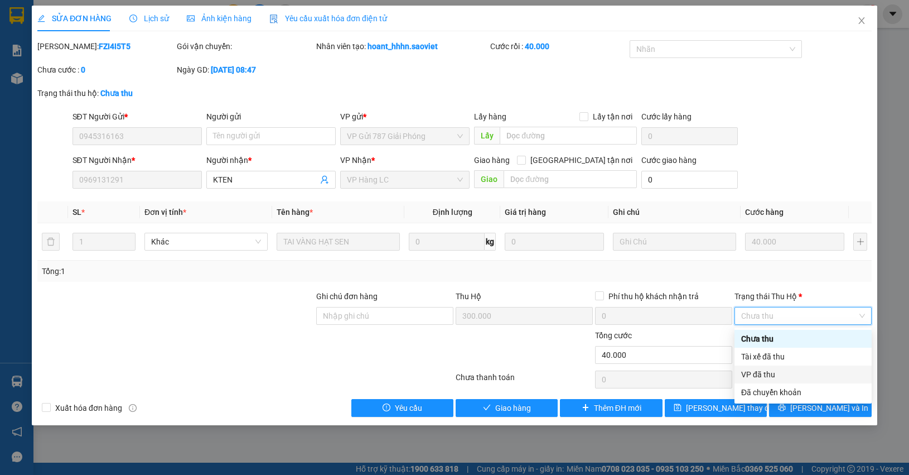
click at [770, 374] on div "VP đã thu" at bounding box center [803, 374] width 124 height 12
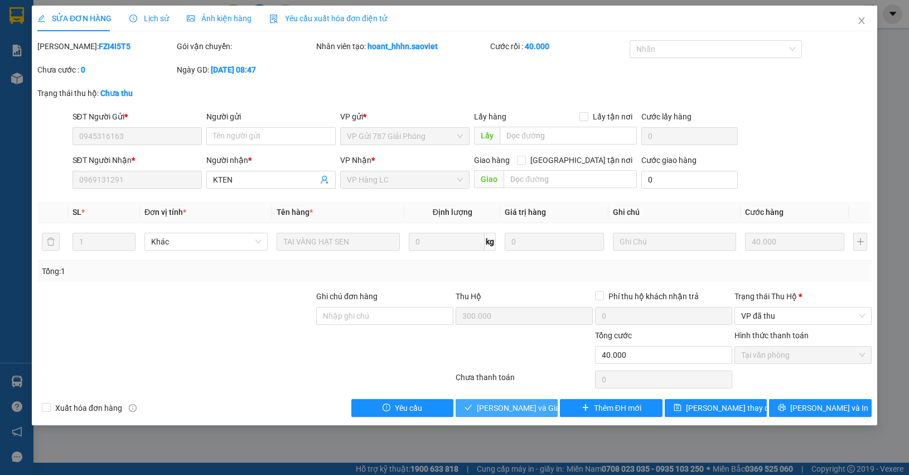
click at [526, 408] on span "[PERSON_NAME] và Giao hàng" at bounding box center [530, 407] width 107 height 12
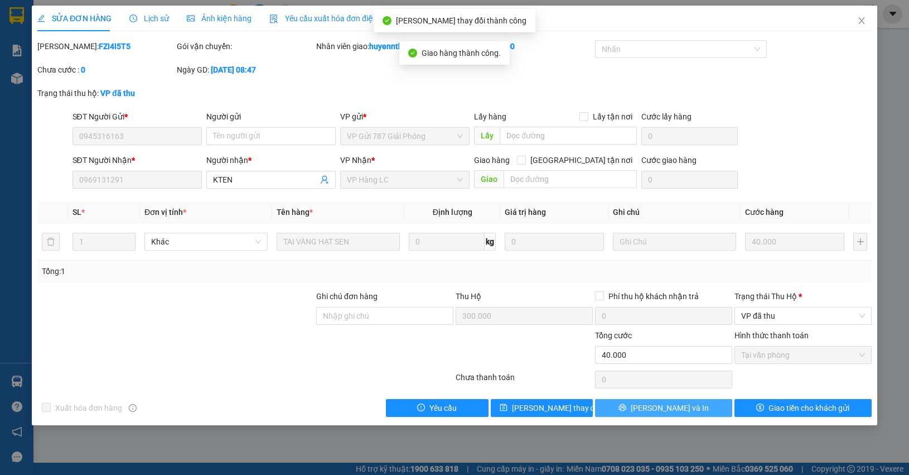
click at [660, 408] on span "[PERSON_NAME] và In" at bounding box center [670, 407] width 78 height 12
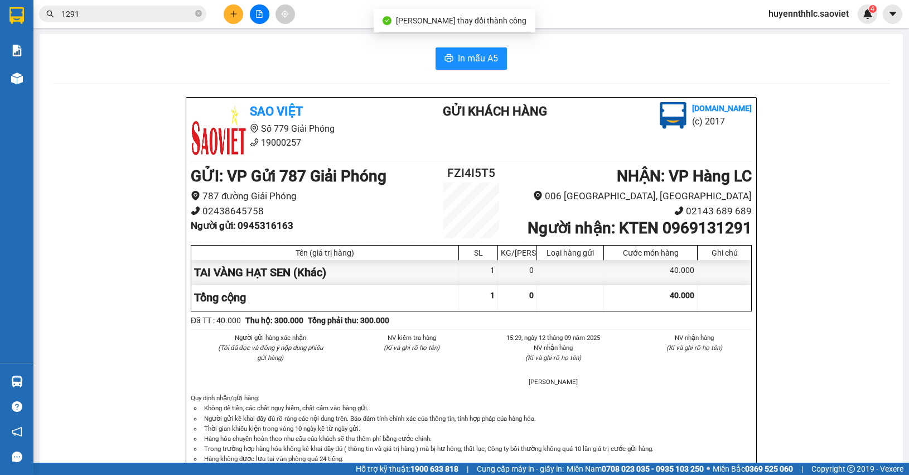
click at [700, 227] on b "Người nhận : KTEN 0969131291" at bounding box center [640, 228] width 224 height 18
copy b "0969131291"
click at [631, 232] on b "Người nhận : KTEN 0969131291" at bounding box center [640, 228] width 224 height 18
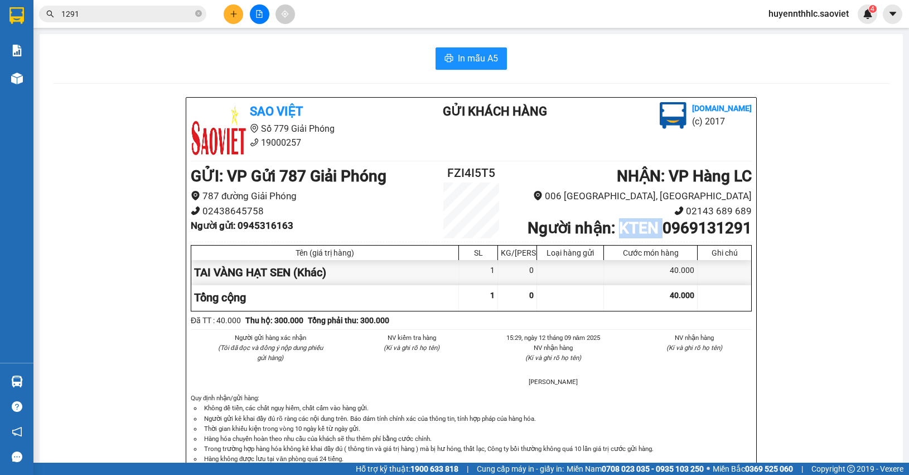
copy b "KTEN"
click at [472, 171] on h2 "FZI4I5T5" at bounding box center [471, 173] width 94 height 18
copy h2 "FZI4I5T5"
click at [276, 226] on b "Người gửi : 0945316163" at bounding box center [242, 225] width 103 height 11
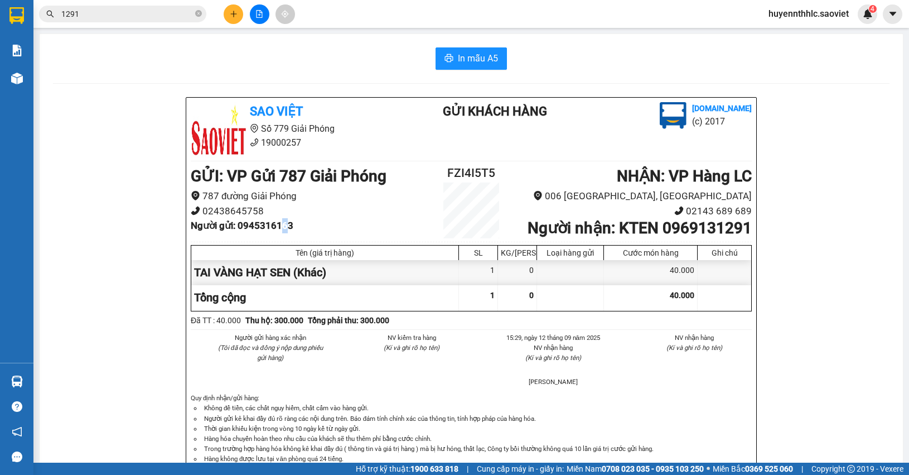
click at [276, 226] on b "Người gửi : 0945316163" at bounding box center [242, 225] width 103 height 11
click at [273, 221] on b "Người gửi : 0945316163" at bounding box center [242, 225] width 103 height 11
copy b "0945316163"
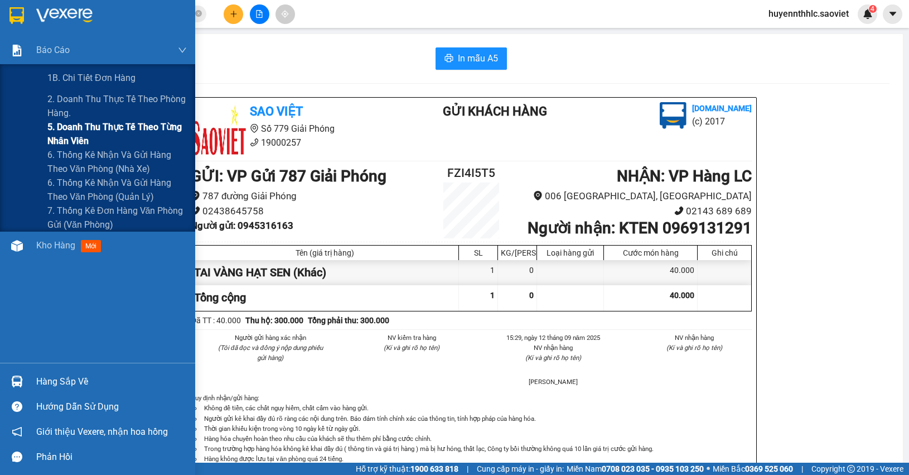
click at [52, 132] on span "5. Doanh thu thực tế theo từng nhân viên" at bounding box center [116, 134] width 139 height 28
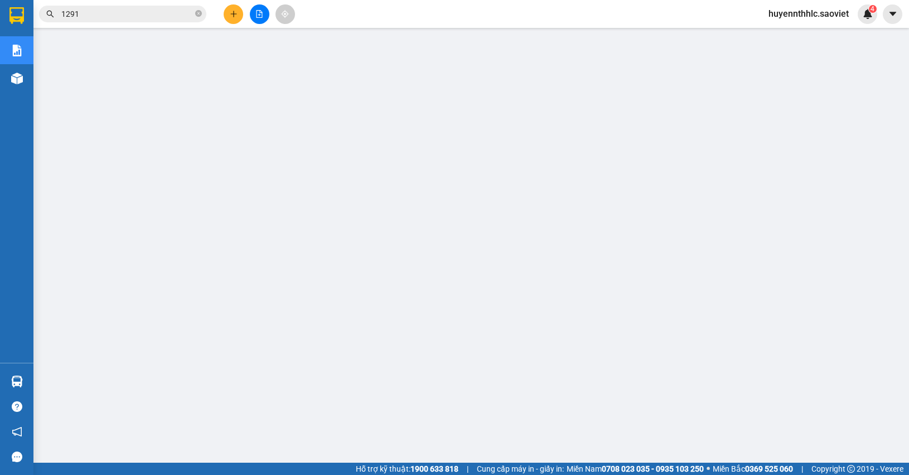
click at [792, 16] on span "huyennthhlc.saoviet" at bounding box center [809, 14] width 98 height 14
click at [795, 31] on span "Đăng xuất" at bounding box center [814, 34] width 74 height 12
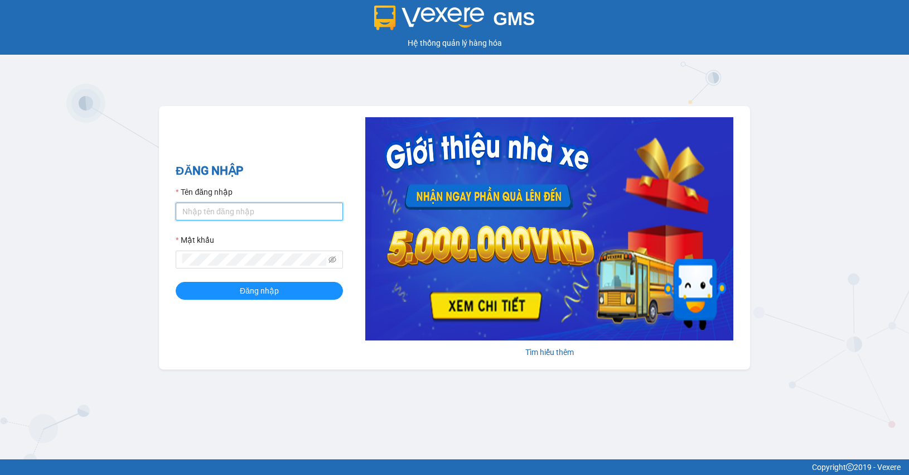
click at [219, 207] on input "Tên đăng nhập" at bounding box center [259, 211] width 167 height 18
type input "minhdc_hhlc.saoviet"
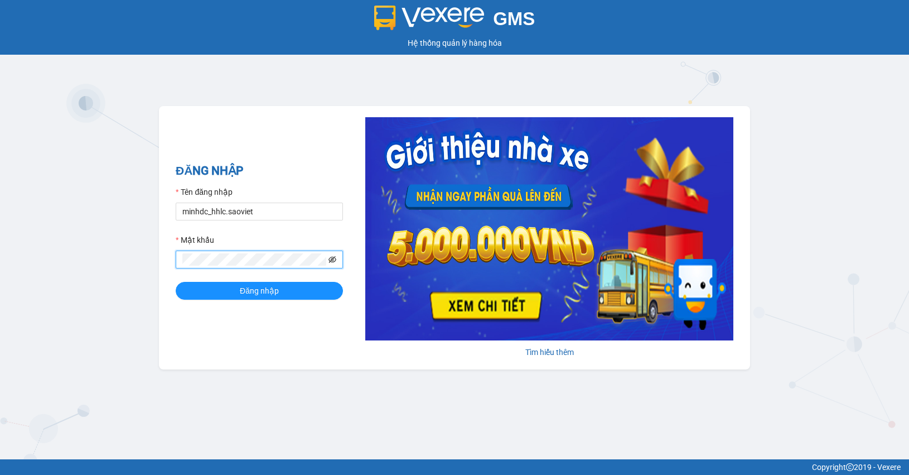
click at [328, 259] on icon "eye-invisible" at bounding box center [332, 259] width 8 height 8
click at [274, 284] on button "Đăng nhập" at bounding box center [259, 291] width 167 height 18
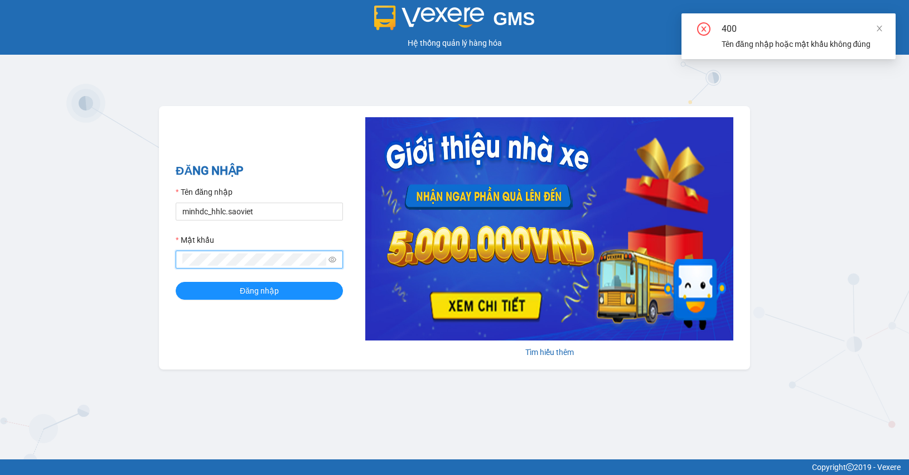
click at [163, 286] on div "ĐĂNG NHẬP Tên đăng nhập minhdc_hhlc.saoviet Mật khẩu Đăng nhập Tìm hiểu thêm" at bounding box center [454, 237] width 591 height 263
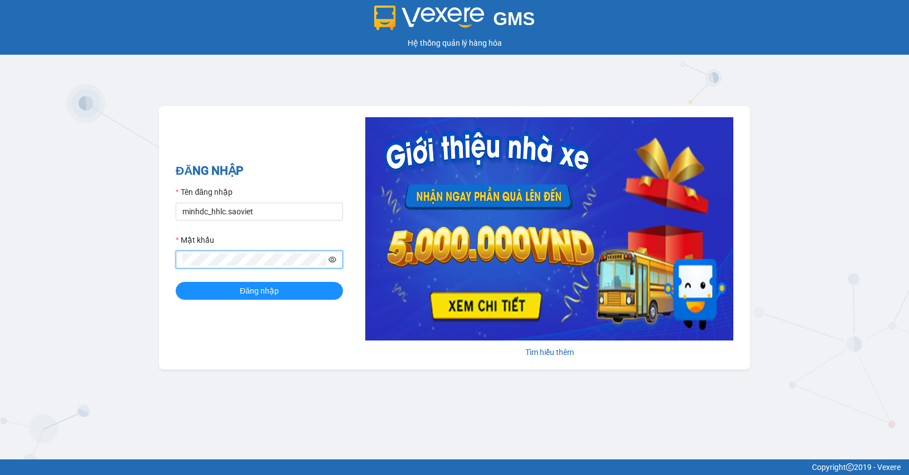
click at [332, 261] on icon "eye" at bounding box center [332, 260] width 8 height 6
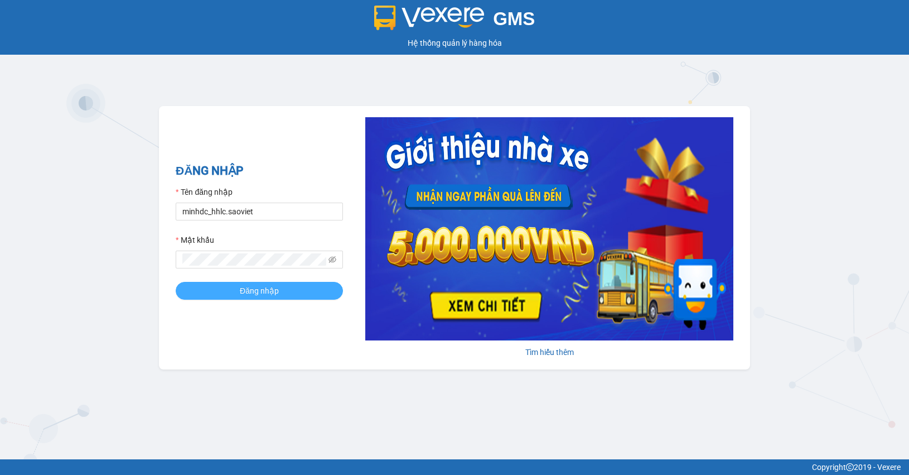
drag, startPoint x: 308, startPoint y: 291, endPoint x: 304, endPoint y: 278, distance: 14.1
click at [308, 289] on button "Đăng nhập" at bounding box center [259, 291] width 167 height 18
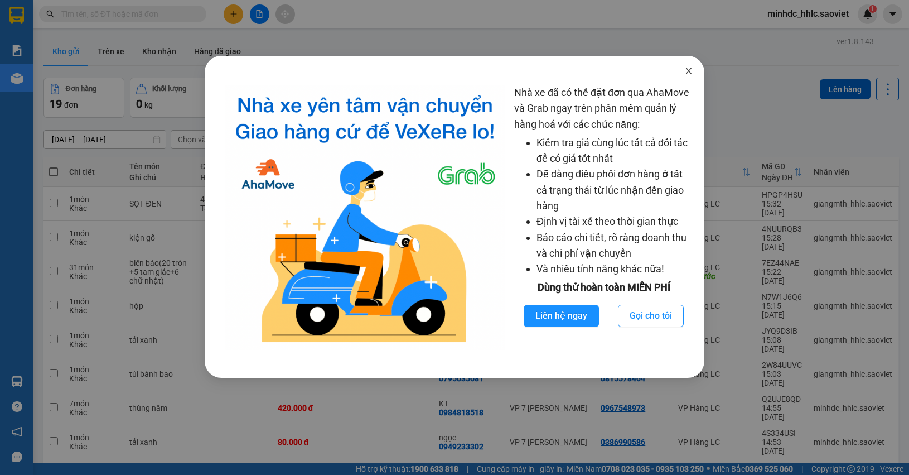
click at [689, 74] on icon "close" at bounding box center [688, 70] width 9 height 9
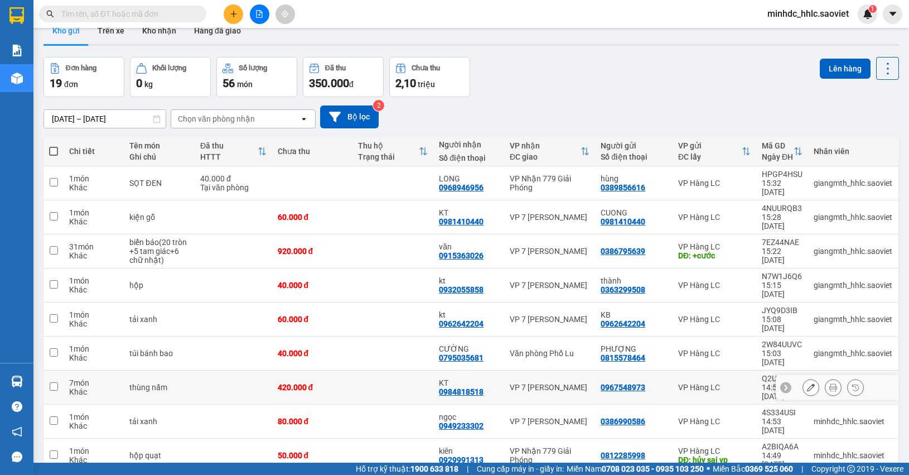
scroll to position [51, 0]
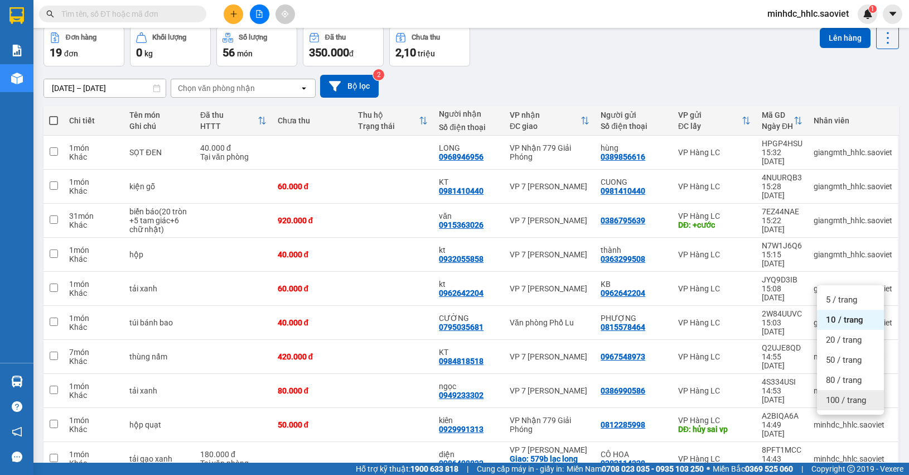
click at [856, 399] on span "100 / trang" at bounding box center [846, 399] width 40 height 11
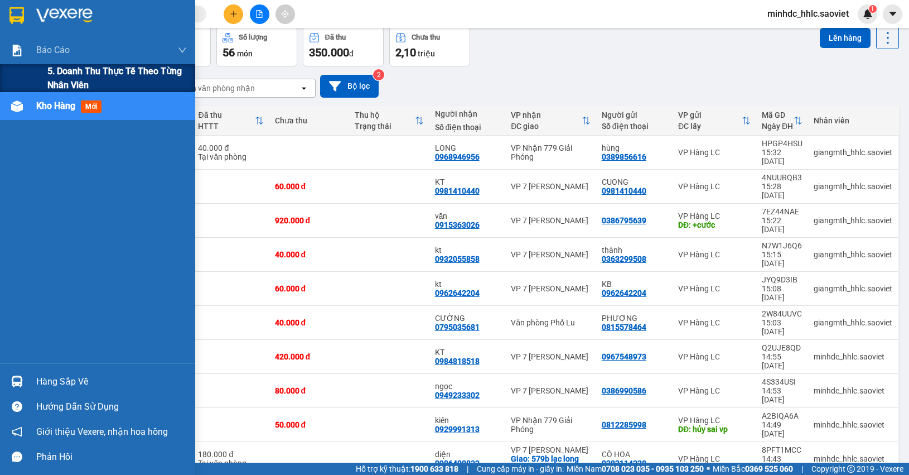
click at [61, 83] on span "5. Doanh thu thực tế theo từng nhân viên" at bounding box center [116, 78] width 139 height 28
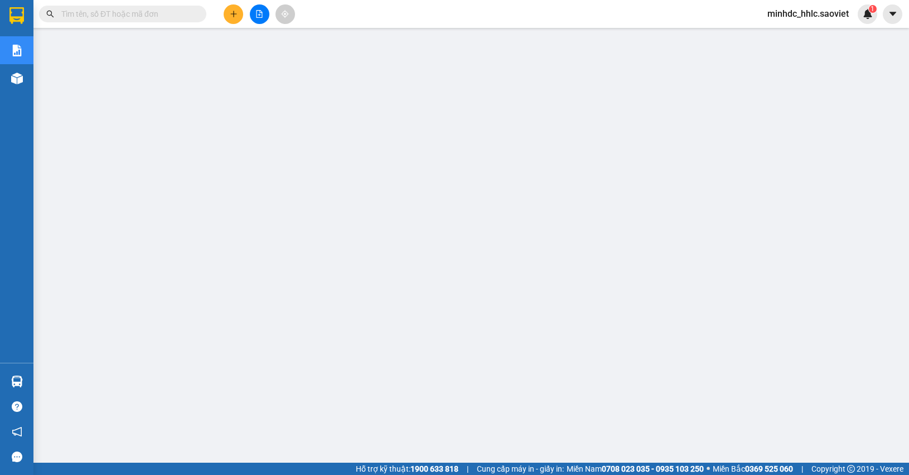
click at [154, 14] on input "text" at bounding box center [127, 14] width 132 height 12
paste input "YWNKS1PP"
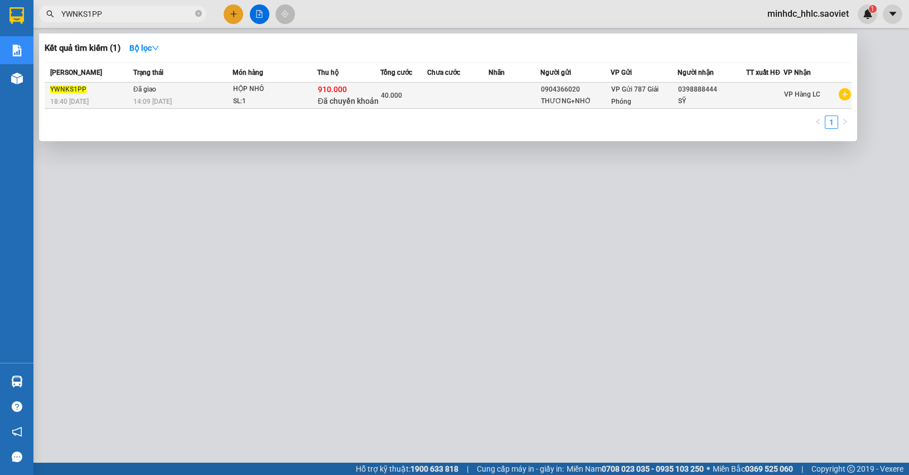
type input "YWNKS1PP"
click at [589, 100] on div "THƯƠNG+NHỚ" at bounding box center [575, 101] width 69 height 12
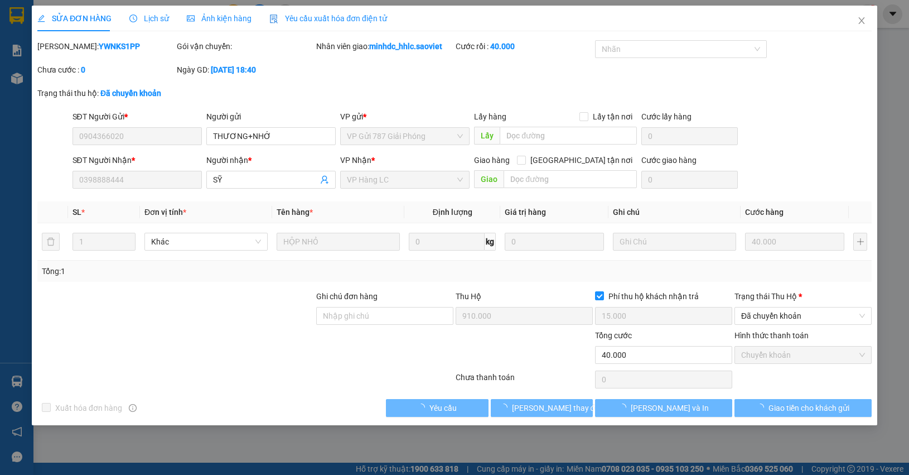
type input "0904366020"
type input "THƯƠNG+NHỚ"
type input "0398888444"
type input "SỸ"
type input "910.000"
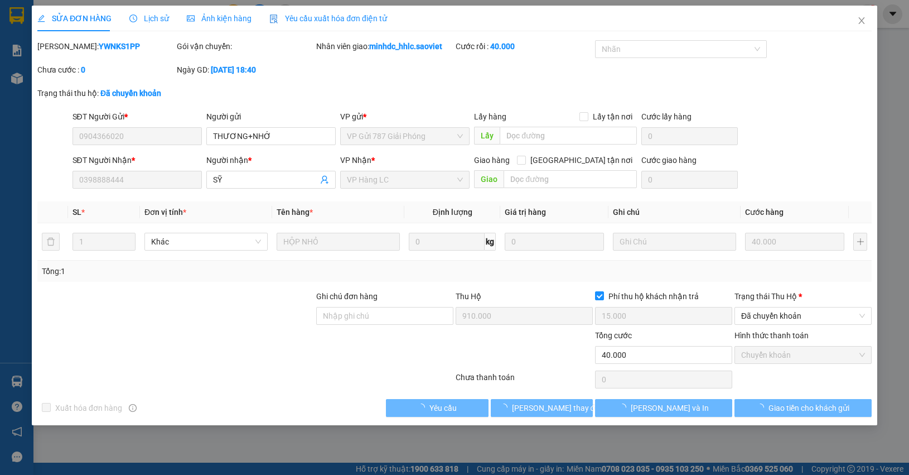
type input "15.000"
type input "40.000"
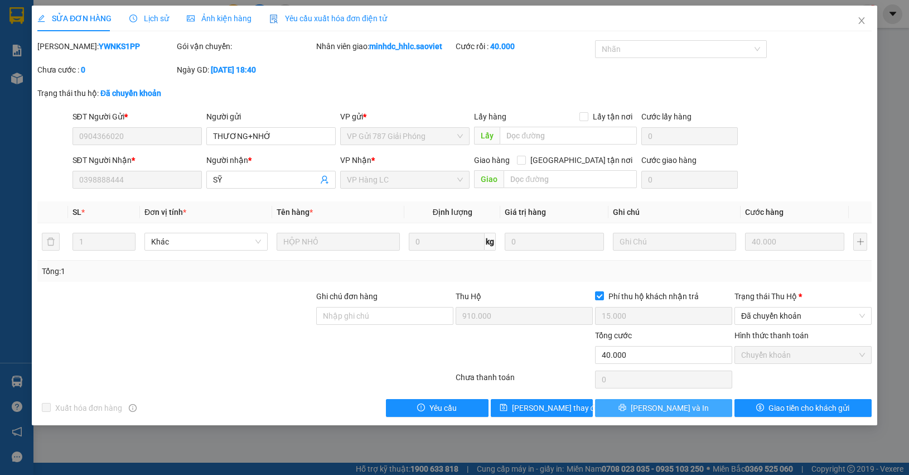
click at [707, 414] on button "[PERSON_NAME] và In" at bounding box center [663, 408] width 137 height 18
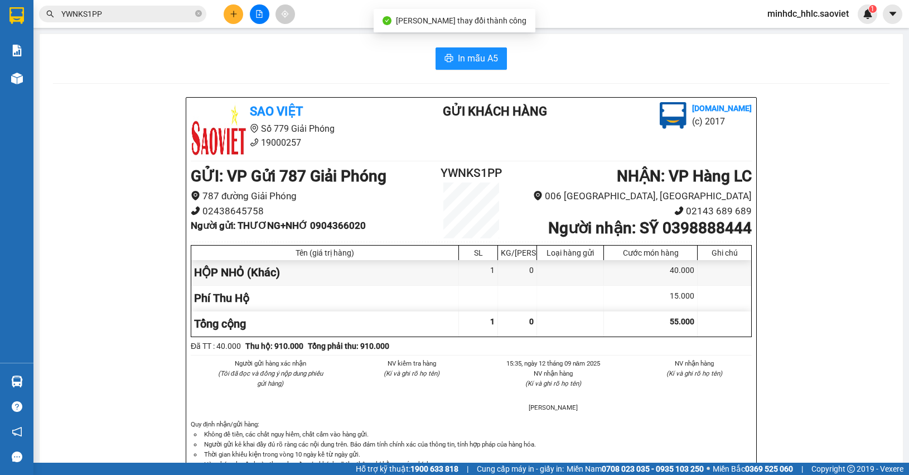
click at [698, 234] on b "Người nhận : SỸ 0398888444" at bounding box center [650, 228] width 204 height 18
copy b "0398888444"
click at [644, 230] on b "Người nhận : SỸ 0398888444" at bounding box center [650, 228] width 204 height 18
click at [644, 229] on b "Người nhận : SỸ 0398888444" at bounding box center [650, 228] width 204 height 18
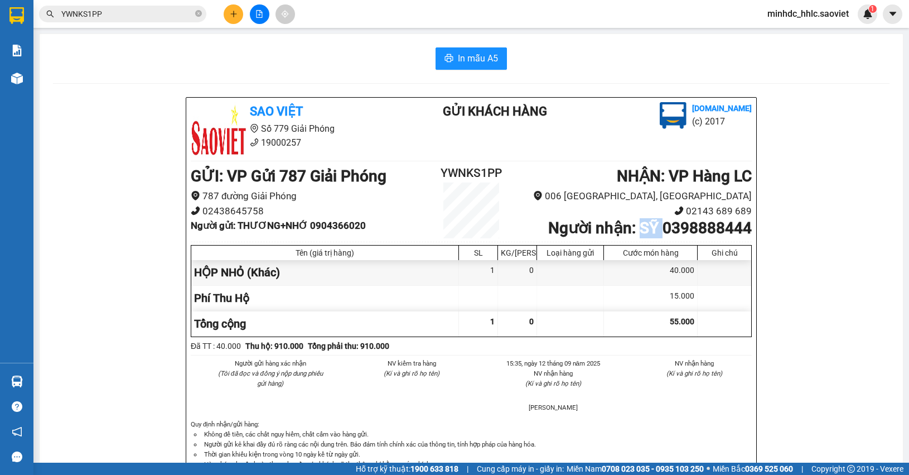
copy b "SỸ"
click at [463, 173] on h2 "YWNKS1PP" at bounding box center [471, 173] width 94 height 18
copy h2 "YWNKS1PP"
click at [336, 225] on b "Người gửi : THƯƠNG+NHỚ 0904366020" at bounding box center [278, 225] width 175 height 11
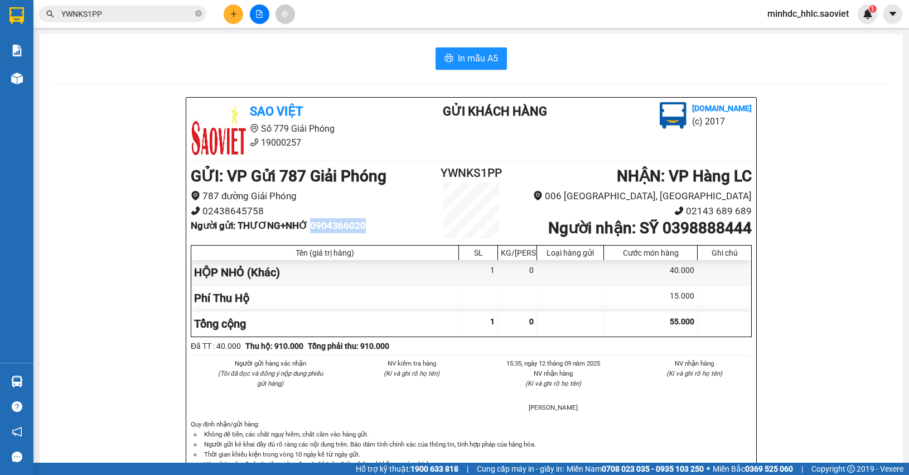
click at [336, 225] on b "Người gửi : THƯƠNG+NHỚ 0904366020" at bounding box center [278, 225] width 175 height 11
copy b "0904366020"
drag, startPoint x: 238, startPoint y: 224, endPoint x: 310, endPoint y: 224, distance: 71.9
click at [310, 224] on b "Người gửi : THƯƠNG+NHỚ 0904366020" at bounding box center [278, 225] width 175 height 11
copy b "THƯƠNG+NHỚ"
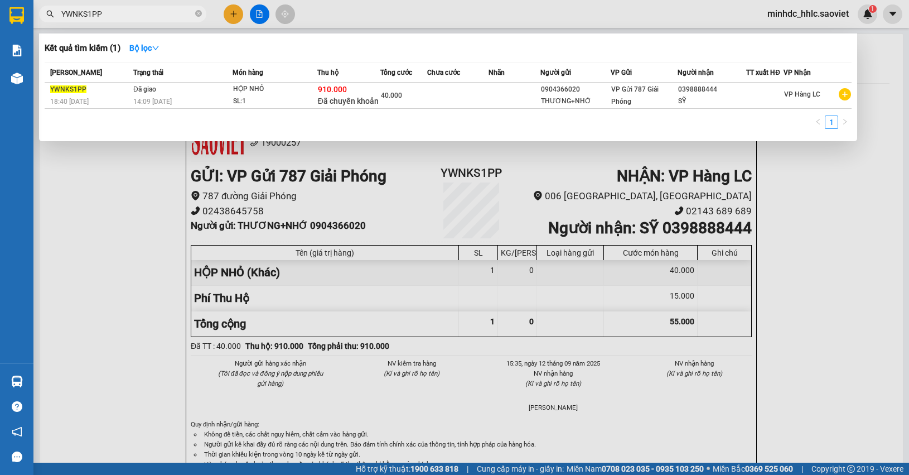
click at [132, 16] on input "YWNKS1PP" at bounding box center [127, 14] width 132 height 12
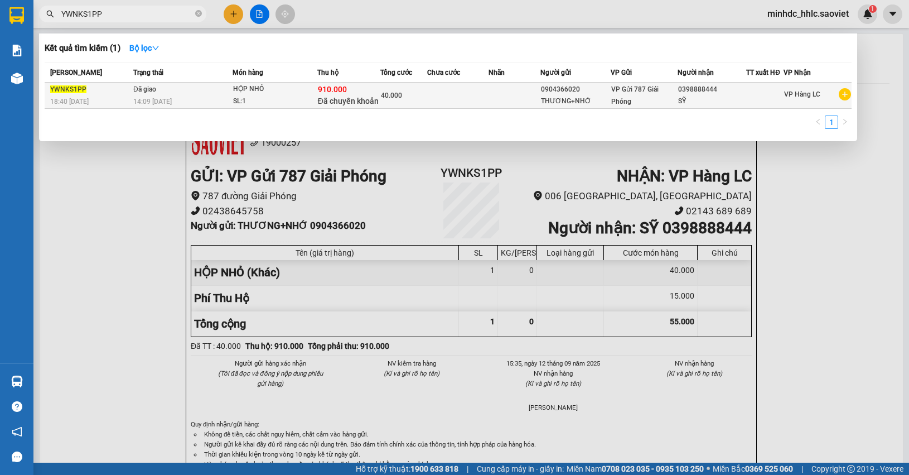
click at [475, 92] on td at bounding box center [457, 96] width 61 height 26
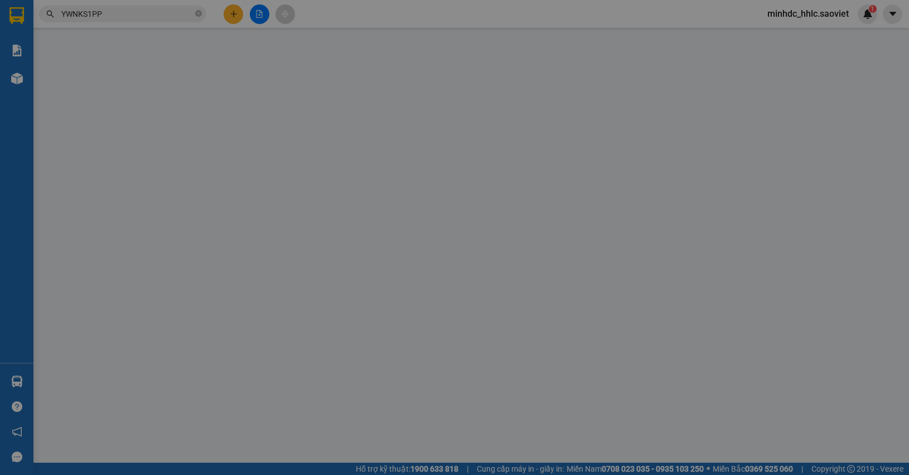
type input "0904366020"
type input "THƯƠNG+NHỚ"
type input "0398888444"
type input "SỸ"
type input "910.000"
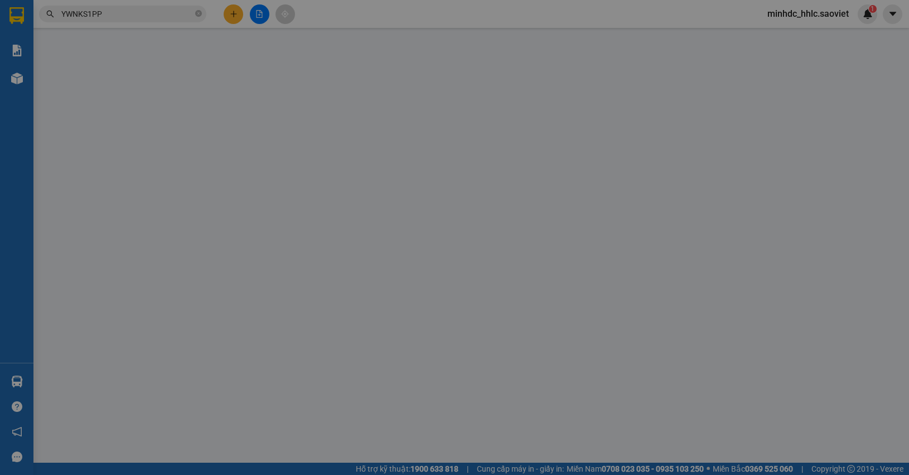
type input "15.000"
type input "40.000"
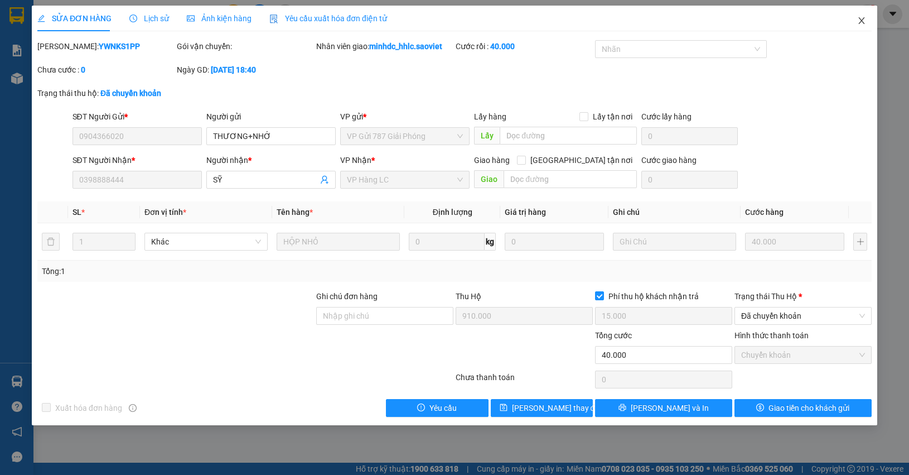
click at [859, 22] on icon "close" at bounding box center [861, 20] width 9 height 9
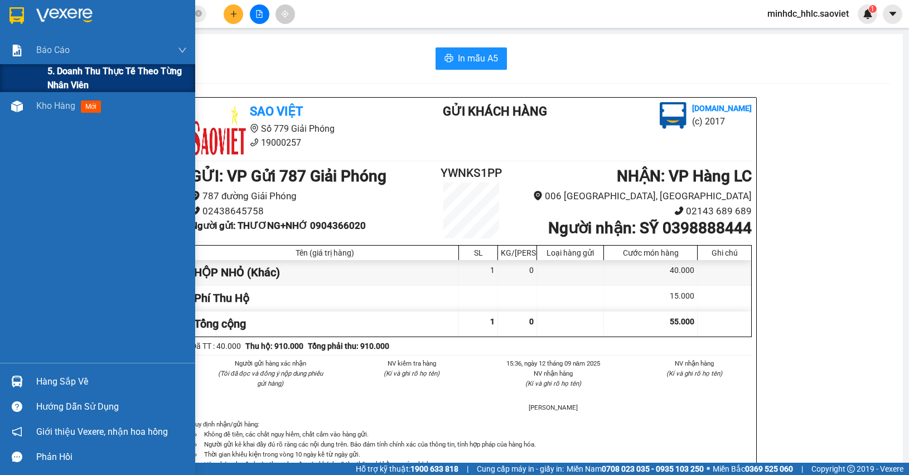
click at [66, 79] on span "5. Doanh thu thực tế theo từng nhân viên" at bounding box center [116, 78] width 139 height 28
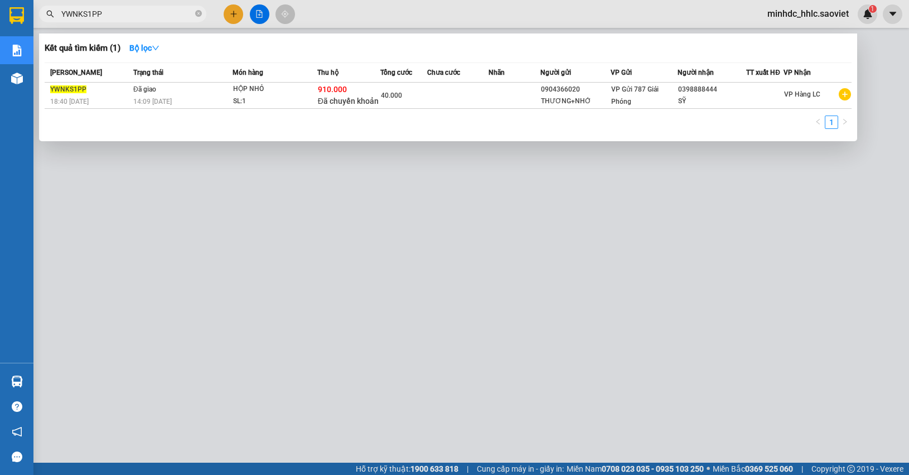
drag, startPoint x: 113, startPoint y: 12, endPoint x: 29, endPoint y: 20, distance: 84.0
click at [31, 26] on section "Kết quả tìm kiếm ( 1 ) Bộ lọc Mã ĐH Trạng thái Món hàng Thu hộ Tổng cước Chưa c…" at bounding box center [454, 237] width 909 height 475
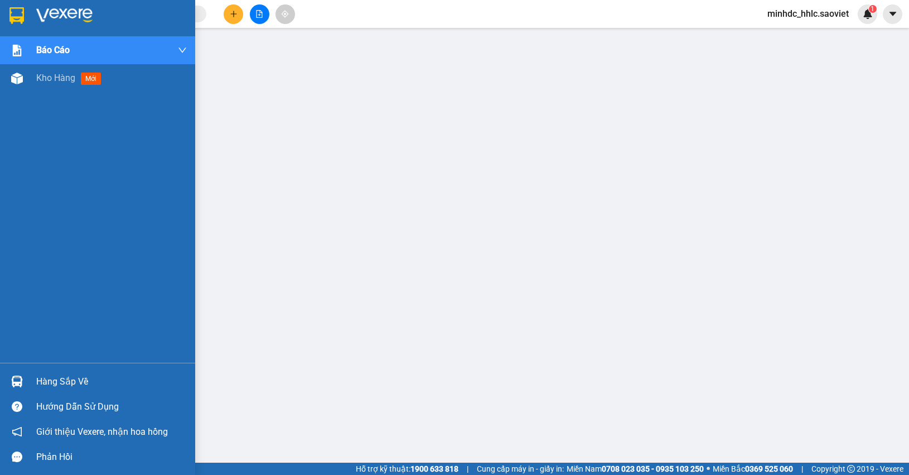
paste input "ZFJK48WQ"
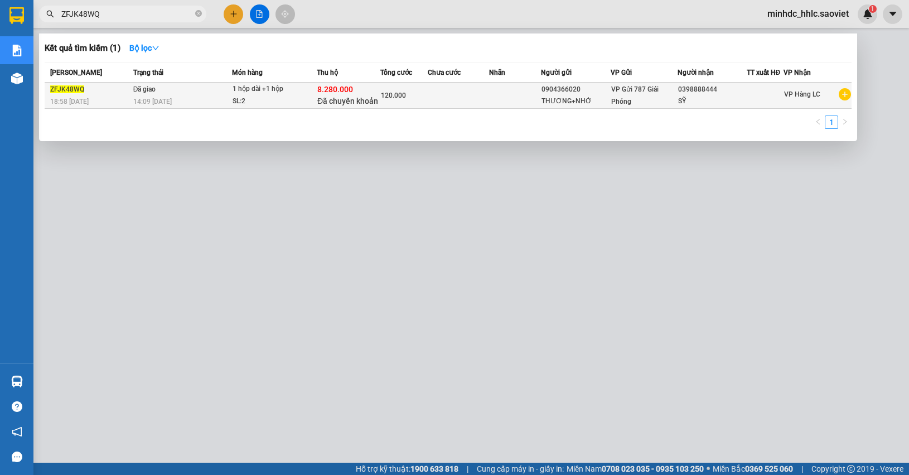
type input "ZFJK48WQ"
click at [739, 94] on div "0398888444" at bounding box center [712, 90] width 68 height 12
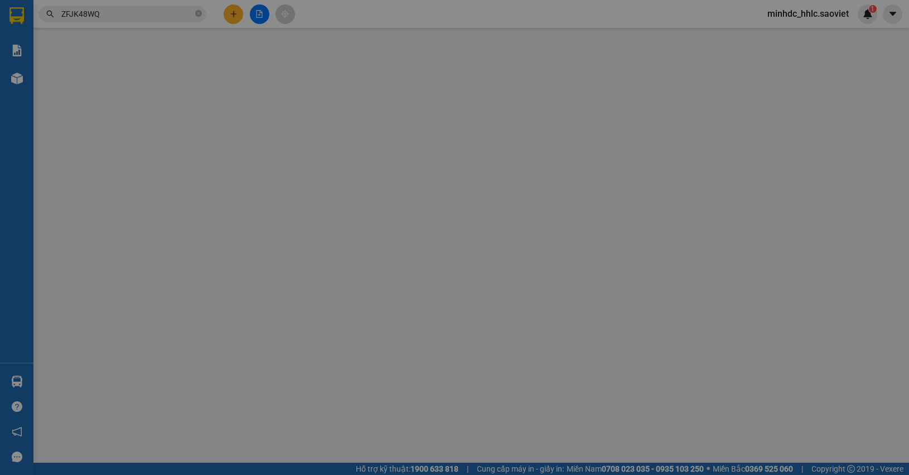
type input "0904366020"
type input "THƯƠNG+NHỚ"
type input "0398888444"
type input "SỸ"
type input "8.280.000"
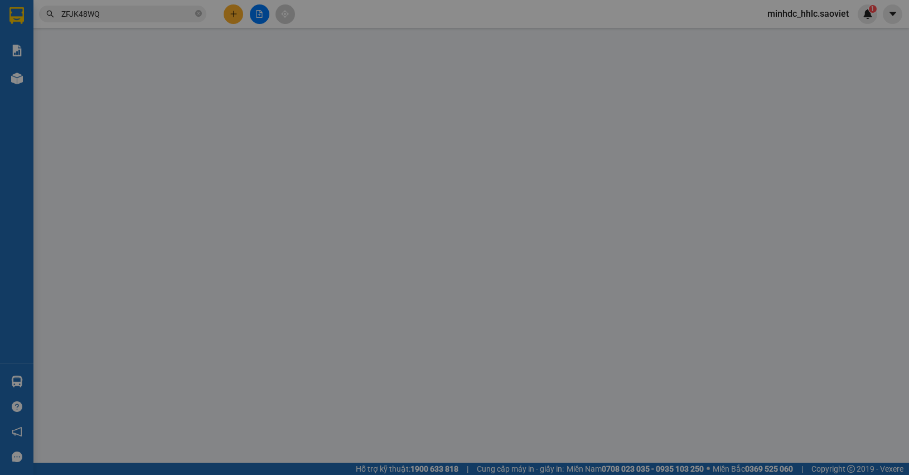
type input "60.000"
type input "120.000"
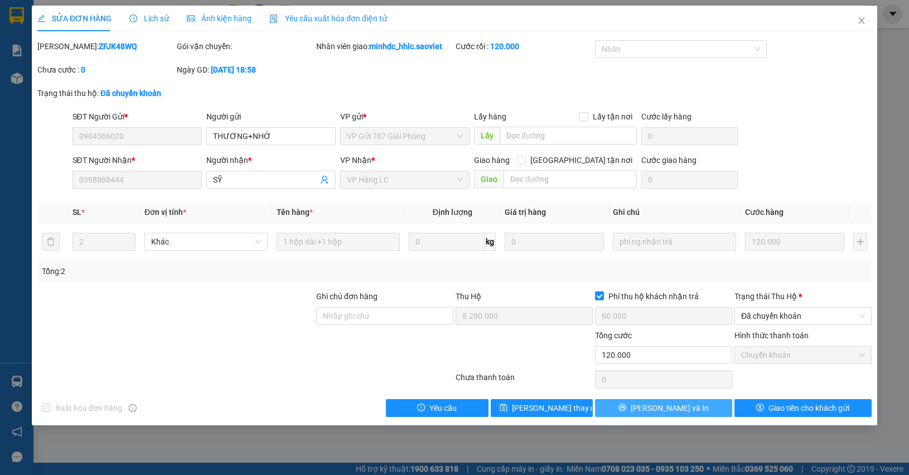
click at [720, 410] on button "[PERSON_NAME] và In" at bounding box center [663, 408] width 137 height 18
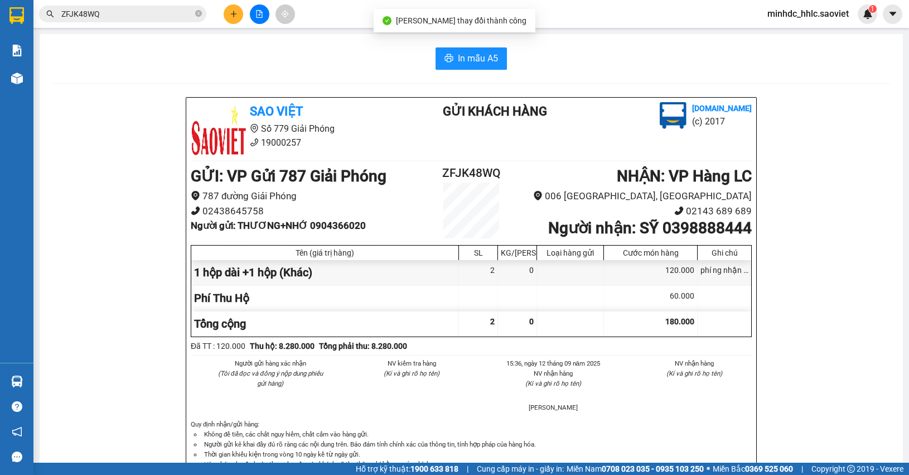
click at [666, 230] on b "Người nhận : SỸ 0398888444" at bounding box center [650, 228] width 204 height 18
copy b "0398888444"
click at [642, 229] on b "Người nhận : SỸ 0398888444" at bounding box center [650, 228] width 204 height 18
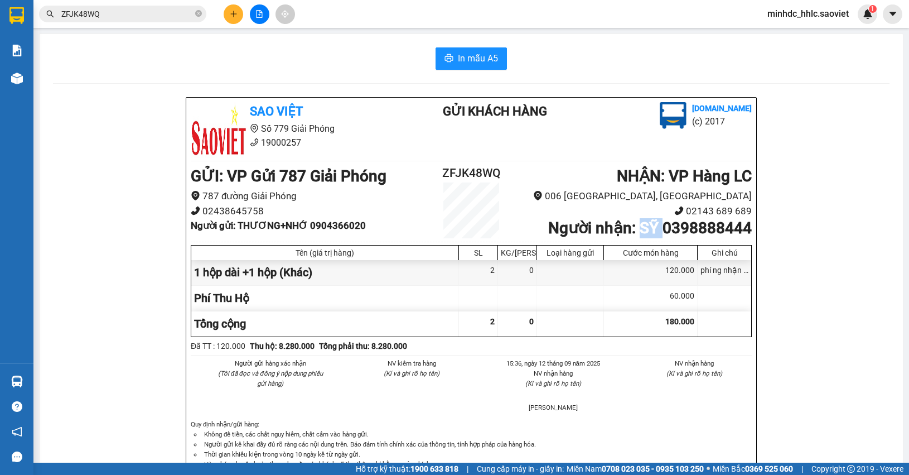
copy b "SỸ"
click at [475, 172] on h2 "ZFJK48WQ" at bounding box center [471, 173] width 94 height 18
copy h2 "ZFJK48WQ"
click at [335, 229] on b "Người gửi : THƯƠNG+NHỚ 0904366020" at bounding box center [278, 225] width 175 height 11
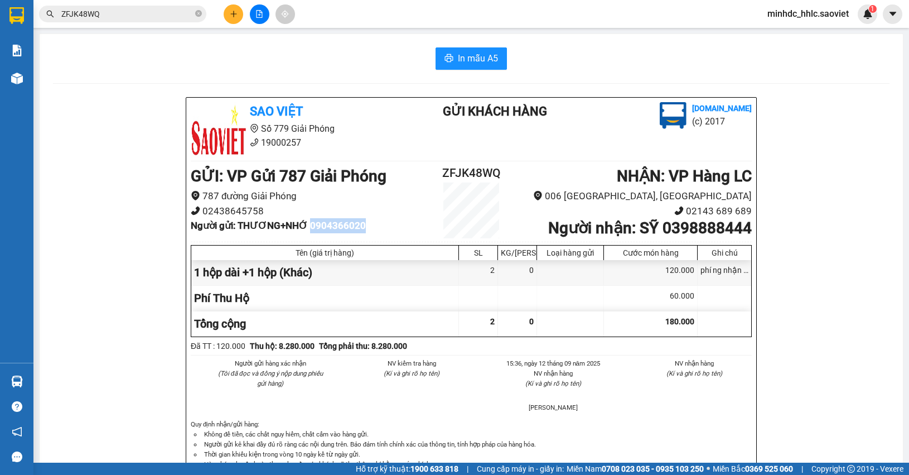
click at [335, 229] on b "Người gửi : THƯƠNG+NHỚ 0904366020" at bounding box center [278, 225] width 175 height 11
copy b "0904366020"
drag, startPoint x: 307, startPoint y: 226, endPoint x: 239, endPoint y: 226, distance: 68.6
click at [239, 226] on b "Người gửi : THƯƠNG+NHỚ 0904366020" at bounding box center [278, 225] width 175 height 11
copy b "THƯƠNG+NHỚ"
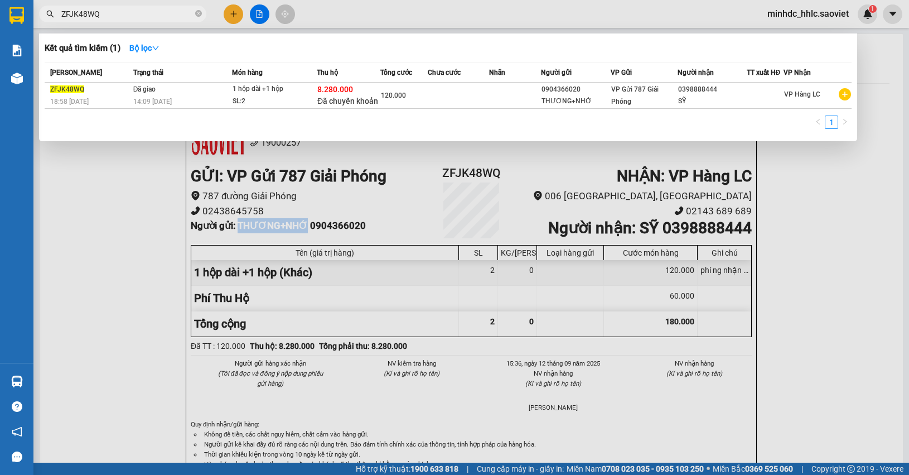
click at [114, 14] on input "ZFJK48WQ" at bounding box center [127, 14] width 132 height 12
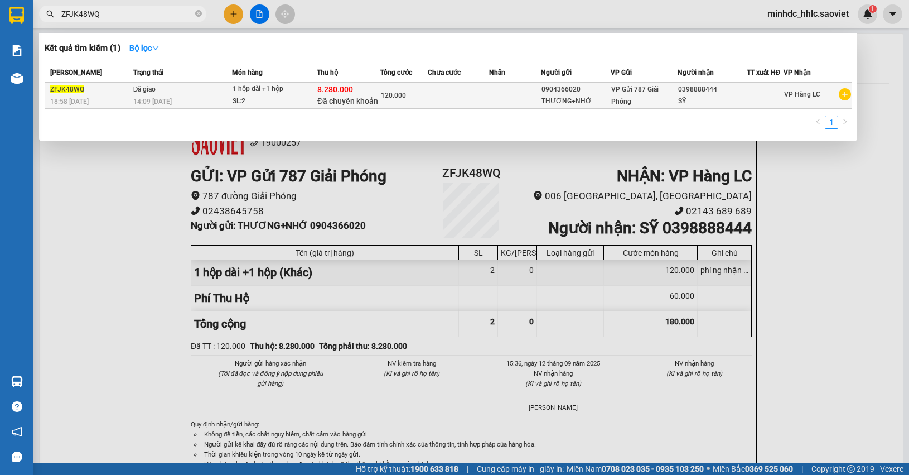
click at [447, 96] on td at bounding box center [458, 96] width 61 height 26
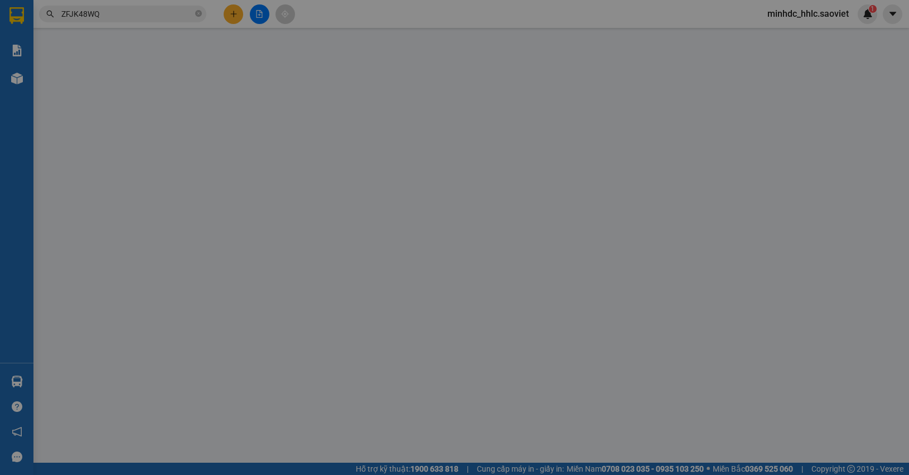
type input "0904366020"
type input "THƯƠNG+NHỚ"
type input "0398888444"
type input "SỸ"
type input "8.280.000"
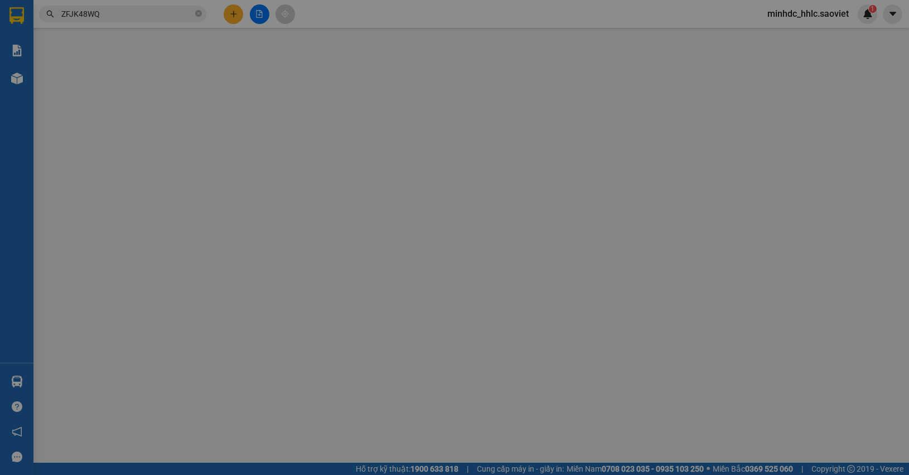
type input "60.000"
type input "120.000"
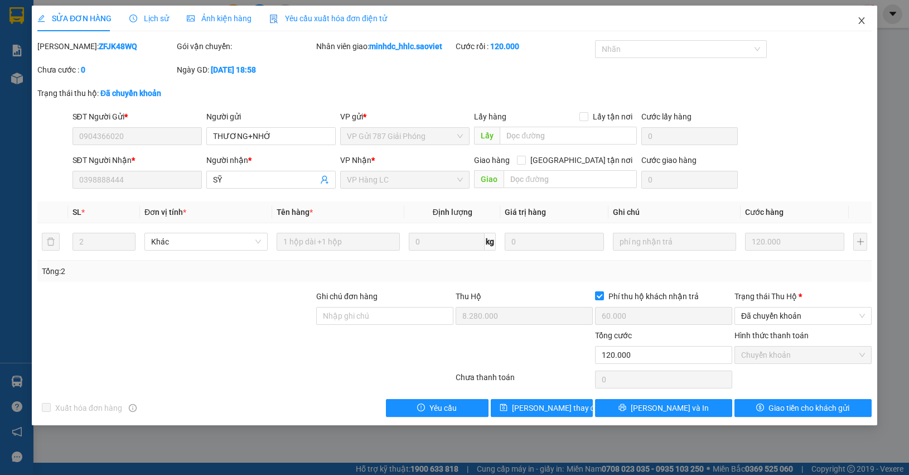
click at [869, 17] on span "Close" at bounding box center [861, 21] width 31 height 31
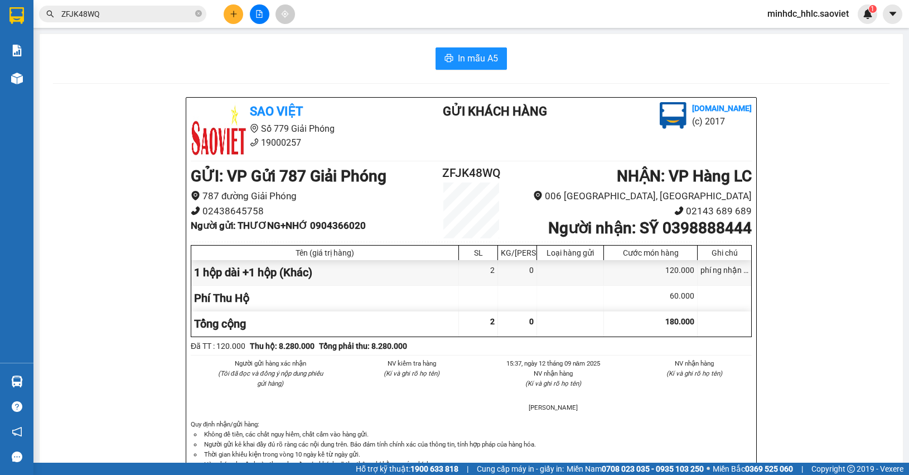
click at [788, 10] on span "minhdc_hhlc.saoviet" at bounding box center [807, 14] width 99 height 14
click at [782, 34] on span "Đăng xuất" at bounding box center [813, 34] width 75 height 12
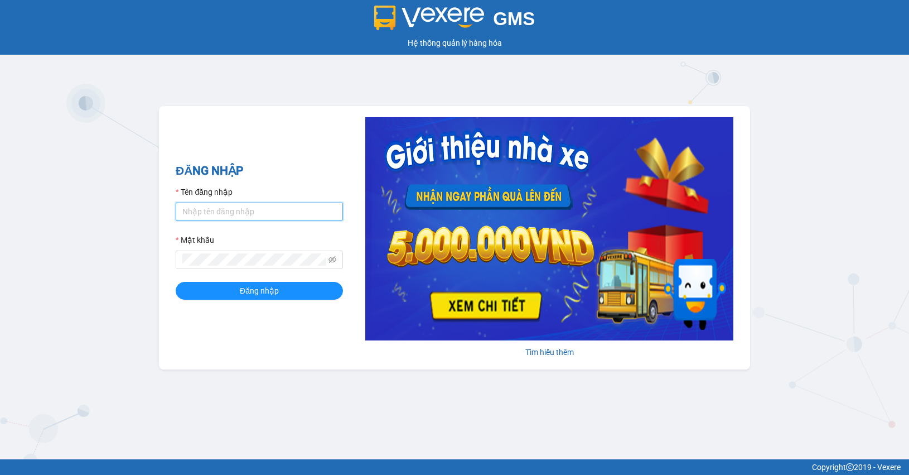
click at [234, 210] on input "Tên đăng nhập" at bounding box center [259, 211] width 167 height 18
type input "huyennthhlc.saoviet"
click at [176, 282] on button "Đăng nhập" at bounding box center [259, 291] width 167 height 18
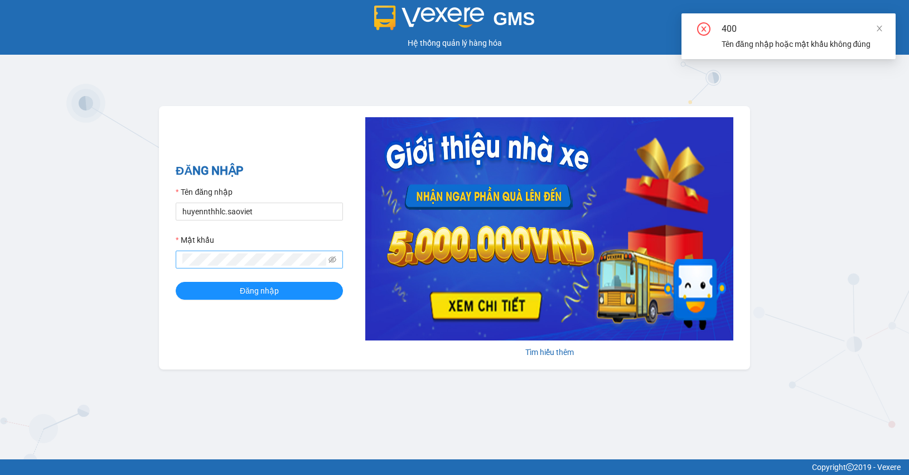
click at [336, 257] on span at bounding box center [259, 259] width 167 height 18
drag, startPoint x: 332, startPoint y: 258, endPoint x: 326, endPoint y: 259, distance: 5.8
click at [331, 258] on icon "eye-invisible" at bounding box center [332, 259] width 8 height 7
click at [184, 268] on span at bounding box center [259, 259] width 167 height 18
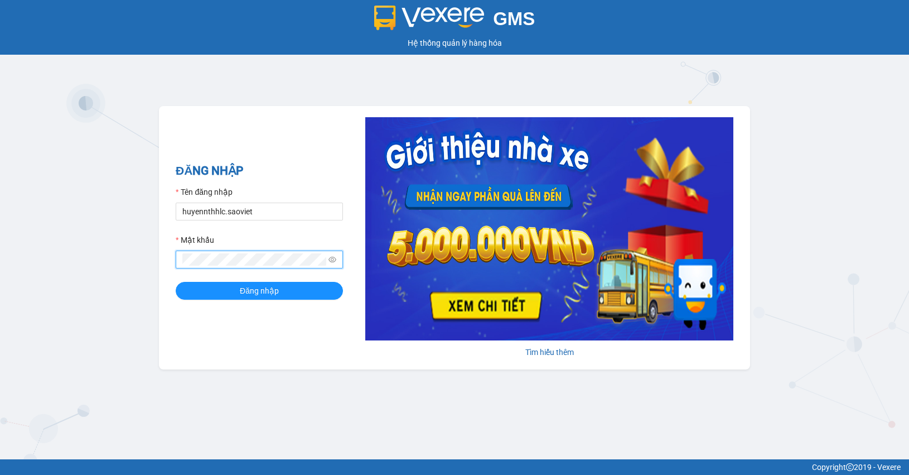
click at [176, 282] on button "Đăng nhập" at bounding box center [259, 291] width 167 height 18
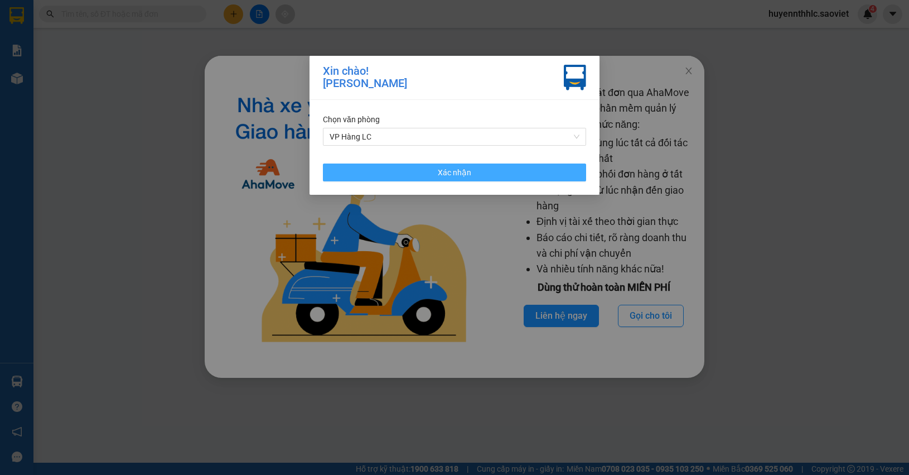
click at [480, 172] on button "Xác nhận" at bounding box center [454, 172] width 263 height 18
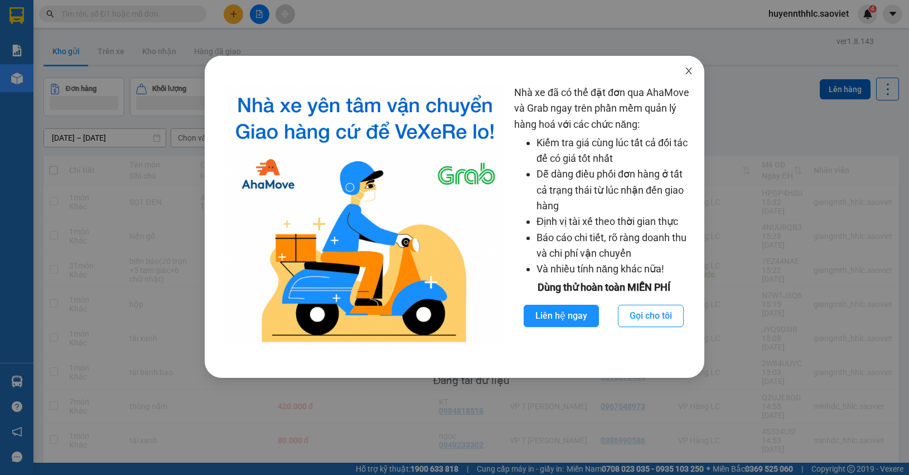
click at [689, 70] on icon "close" at bounding box center [688, 70] width 9 height 9
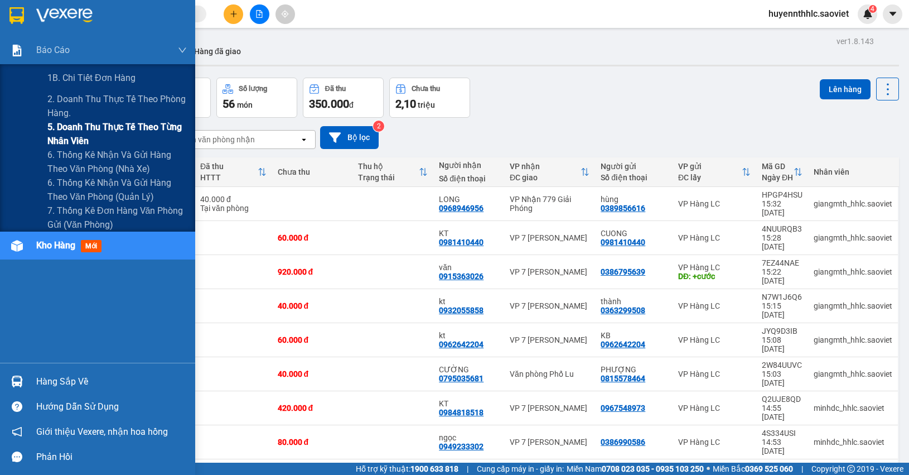
click at [63, 128] on span "5. Doanh thu thực tế theo từng nhân viên" at bounding box center [116, 134] width 139 height 28
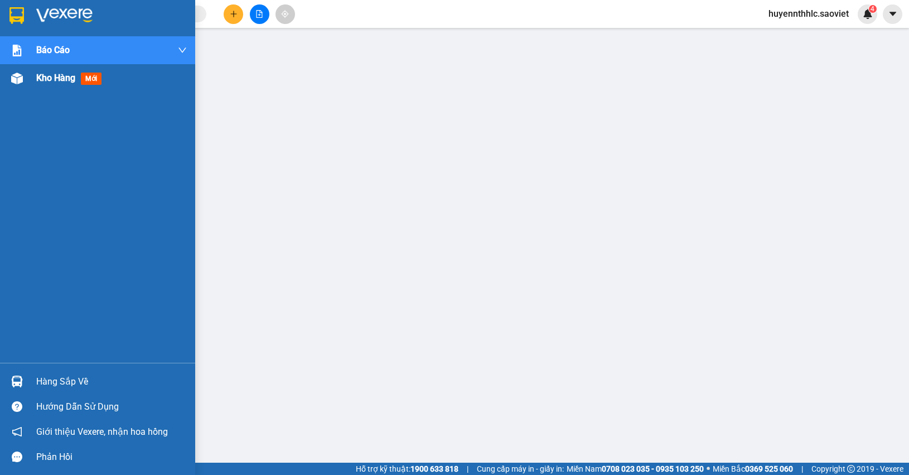
click at [63, 81] on span "Kho hàng" at bounding box center [55, 77] width 39 height 11
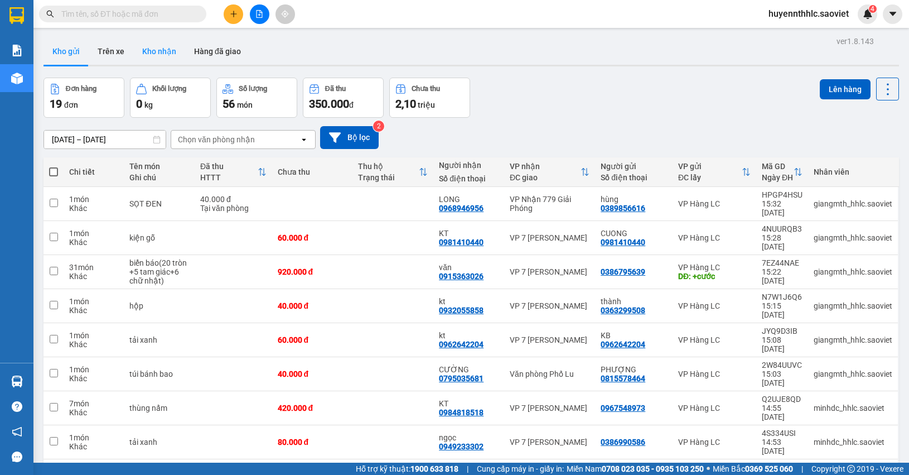
click at [171, 55] on button "Kho nhận" at bounding box center [159, 51] width 52 height 27
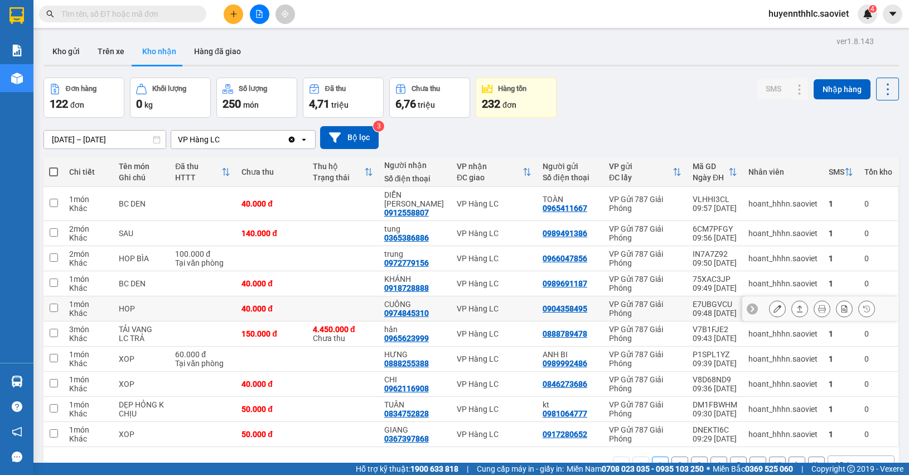
scroll to position [51, 0]
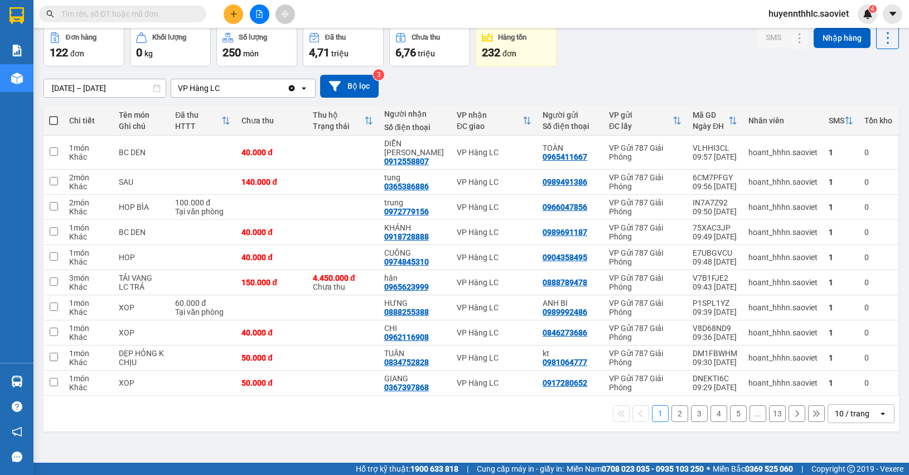
click at [865, 404] on div "10 / trang" at bounding box center [853, 413] width 50 height 18
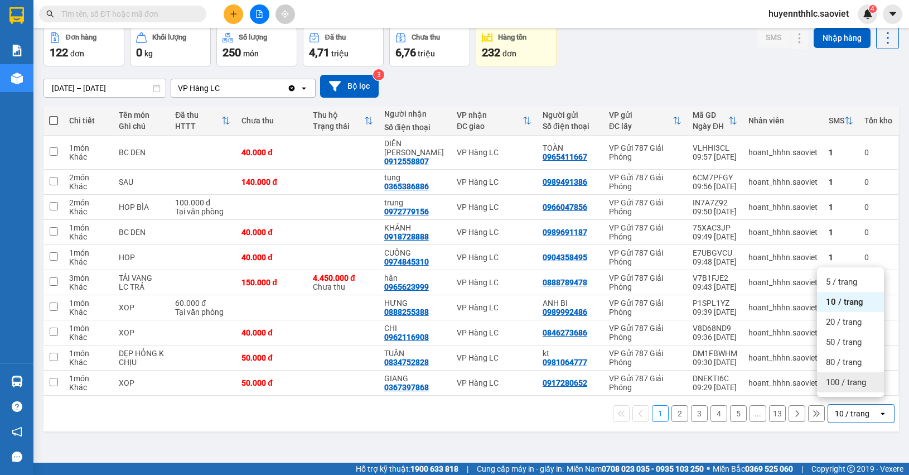
click at [856, 382] on span "100 / trang" at bounding box center [846, 381] width 40 height 11
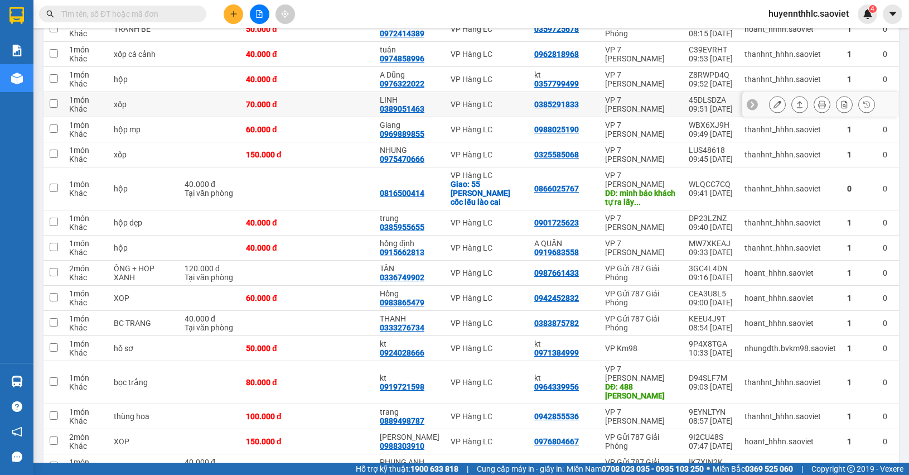
scroll to position [609, 0]
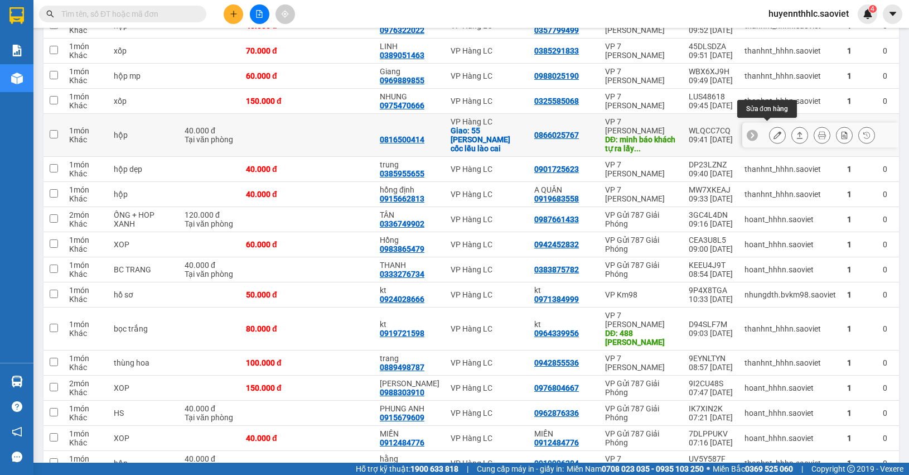
click at [773, 131] on icon at bounding box center [777, 135] width 8 height 8
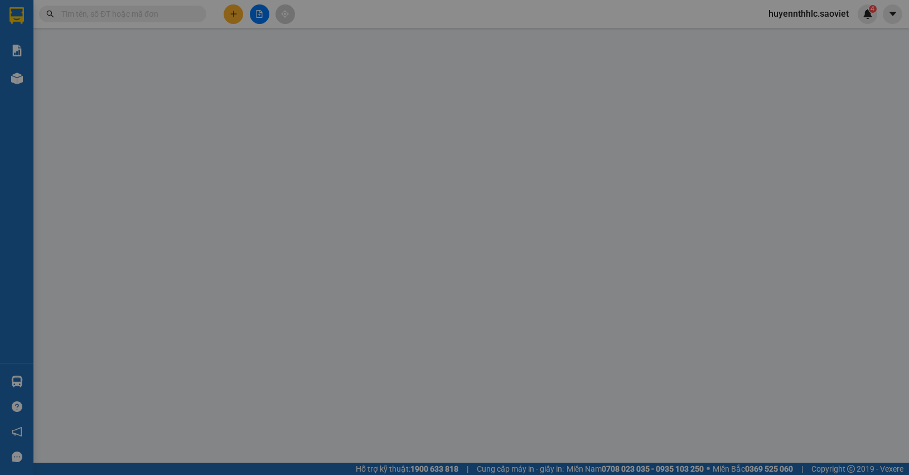
type input "0866025767"
type input "minh báo khách tự ra lấy hàng -hủy phí ship"
type input "0816500414"
checkbox input "true"
type input "55 hoàng văn thụ cốc lếu lào cai"
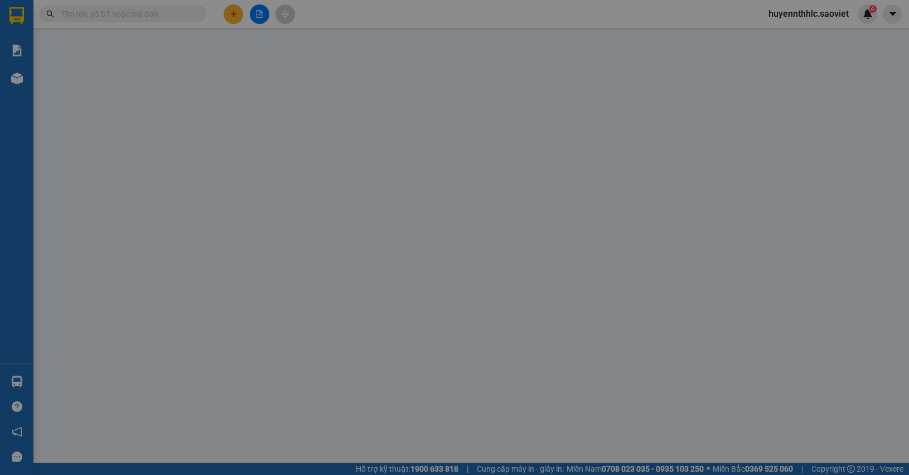
type input "40.000"
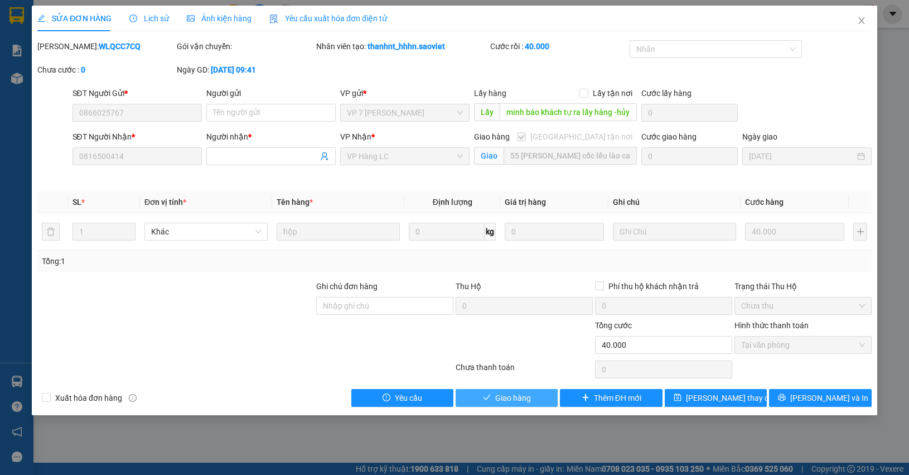
drag, startPoint x: 522, startPoint y: 396, endPoint x: 570, endPoint y: 370, distance: 54.7
click at [523, 396] on span "Giao hàng" at bounding box center [513, 397] width 36 height 12
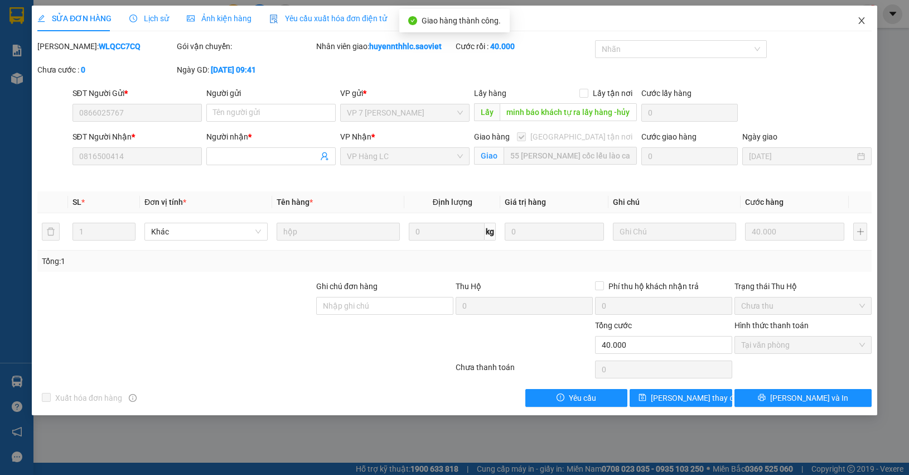
click at [866, 20] on span "Close" at bounding box center [861, 21] width 31 height 31
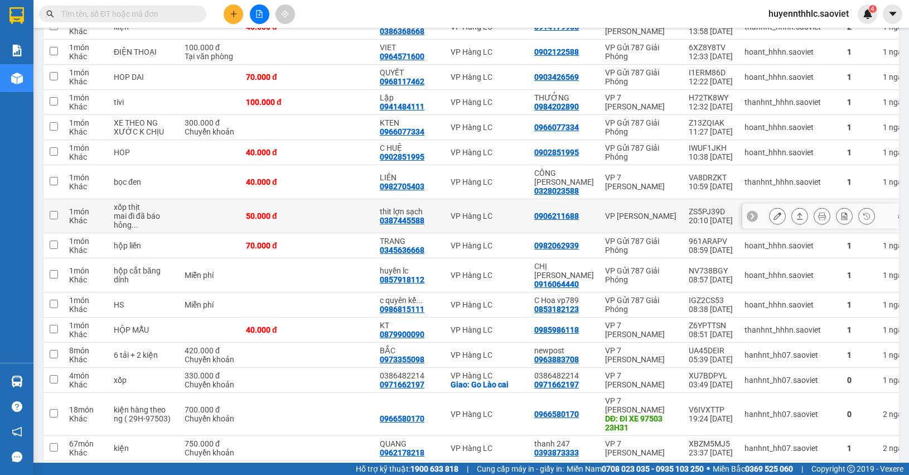
scroll to position [2091, 0]
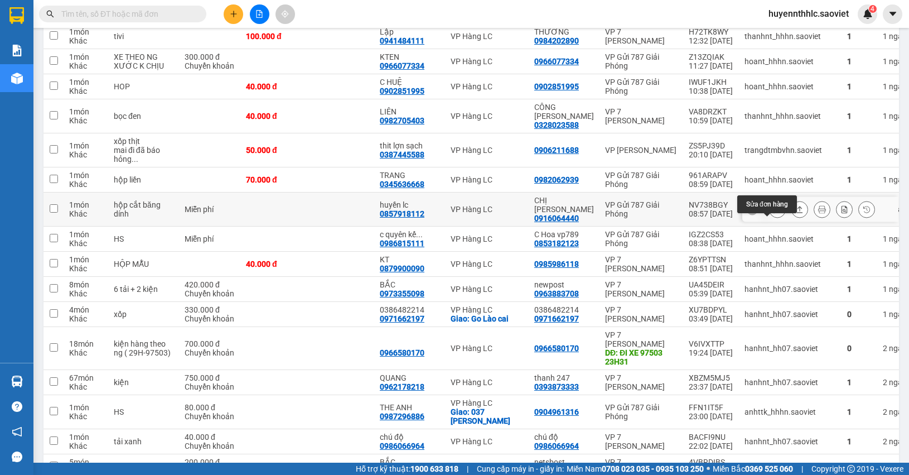
click at [773, 213] on icon at bounding box center [777, 209] width 8 height 8
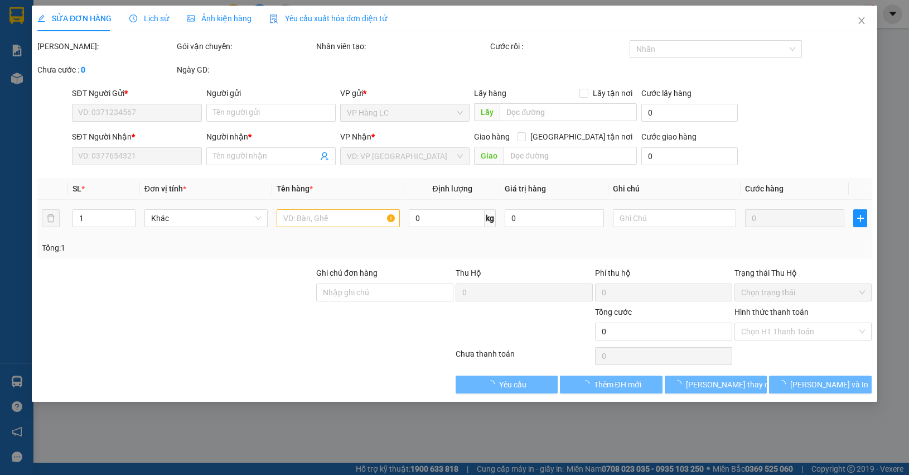
type input "0916064440"
type input "CHỊ VÂN ANH"
type input "0857918112"
type input "huyền lc"
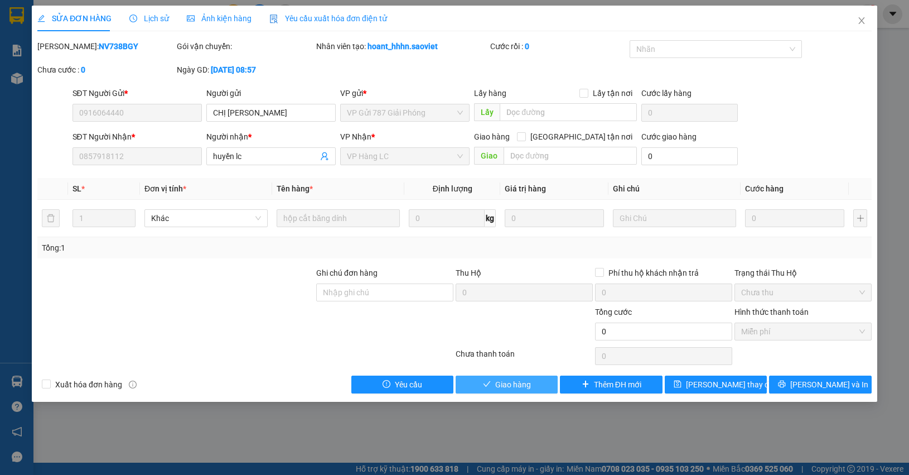
drag, startPoint x: 513, startPoint y: 383, endPoint x: 545, endPoint y: 365, distance: 36.7
click at [514, 383] on span "Giao hàng" at bounding box center [513, 384] width 36 height 12
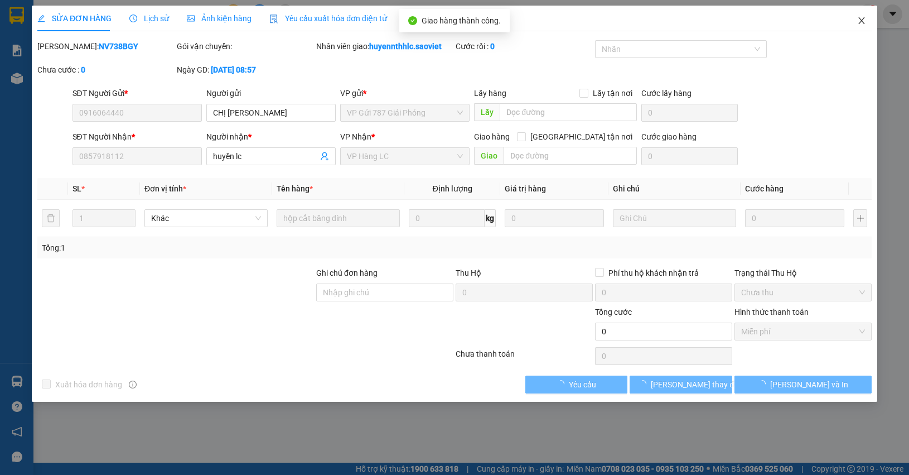
click at [862, 23] on icon "close" at bounding box center [861, 20] width 9 height 9
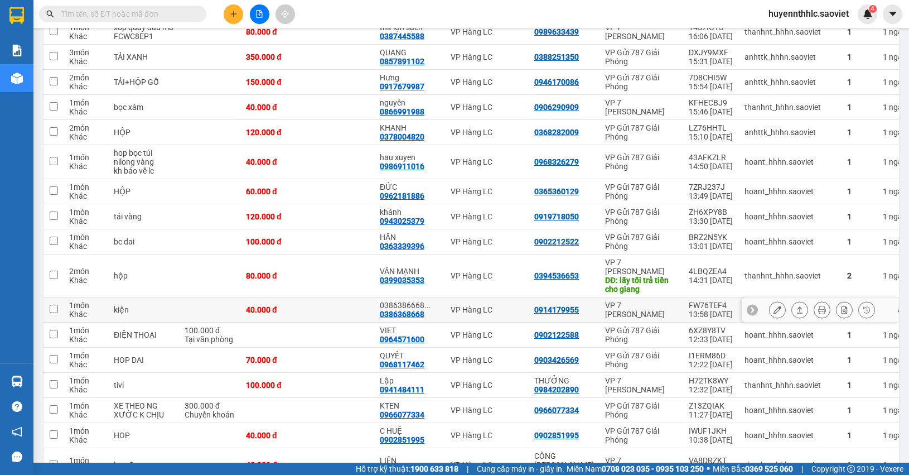
scroll to position [2161, 0]
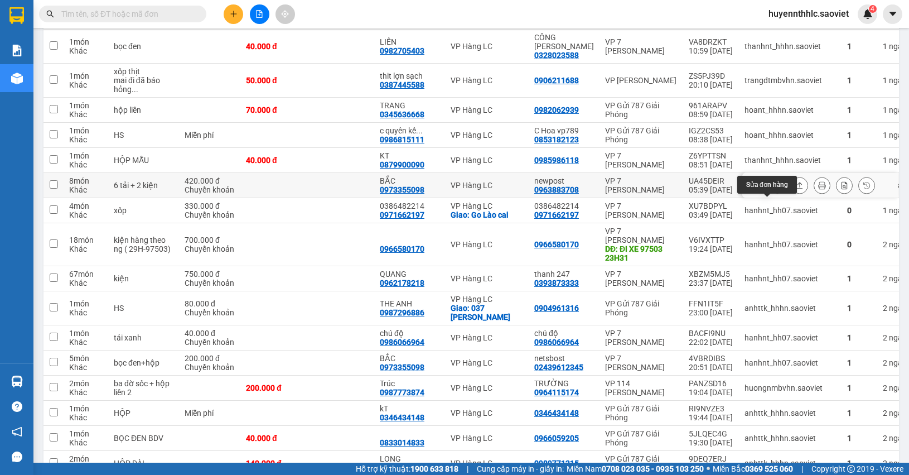
click at [773, 189] on icon at bounding box center [777, 185] width 8 height 8
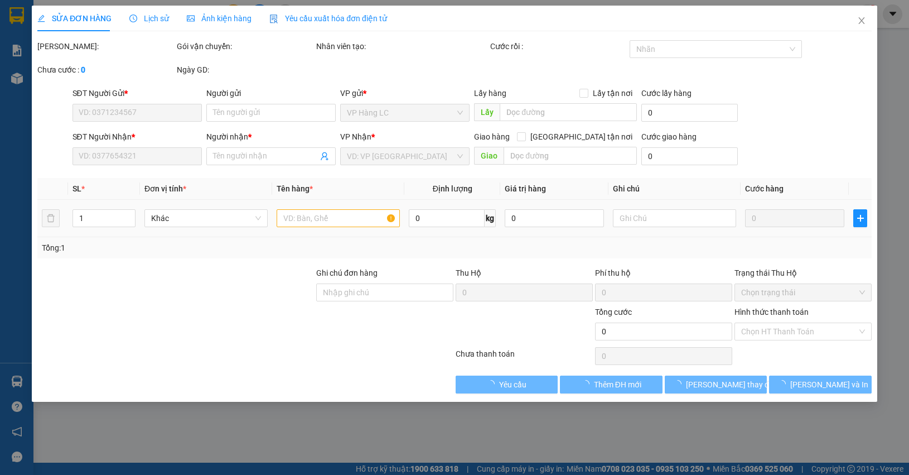
type input "0963883708"
type input "newpost"
type input "0973355098"
type input "BẮC"
type input "420.000"
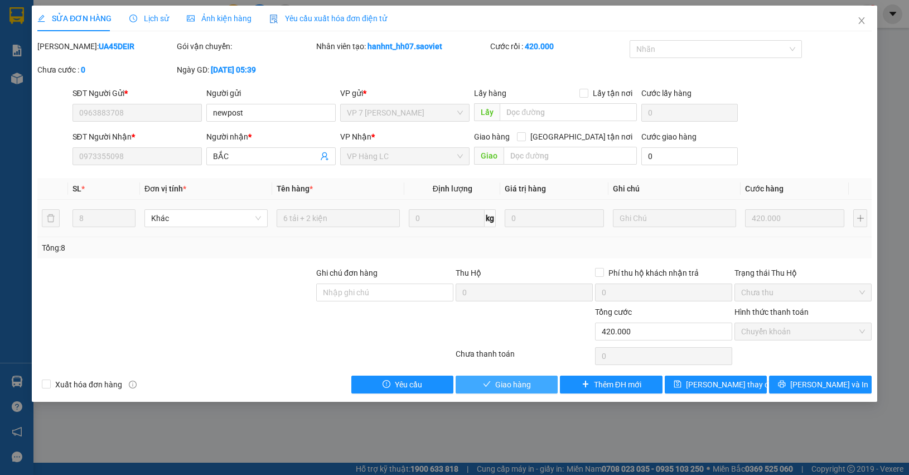
click at [534, 386] on button "Giao hàng" at bounding box center [507, 384] width 102 height 18
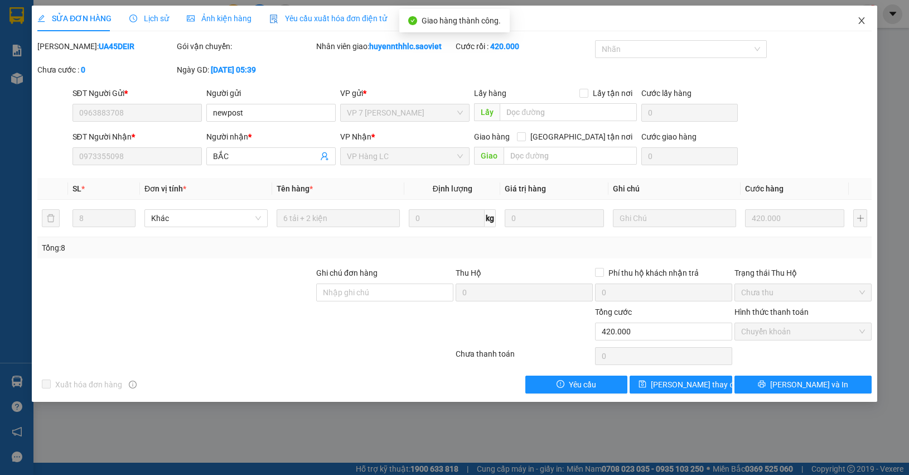
click at [863, 22] on icon "close" at bounding box center [861, 20] width 6 height 7
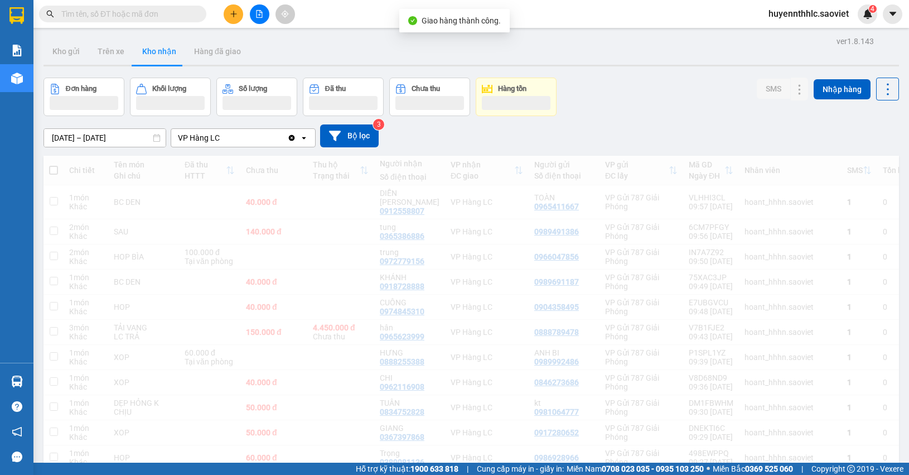
click at [865, 25] on div "Kết quả tìm kiếm ( 0 ) Bộ lọc No Data huyennthhlc.saoviet 4" at bounding box center [454, 14] width 909 height 28
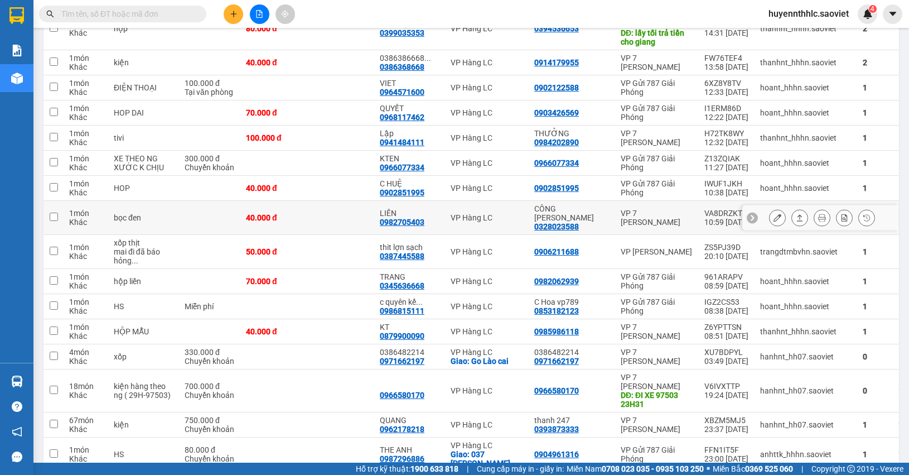
scroll to position [2091, 0]
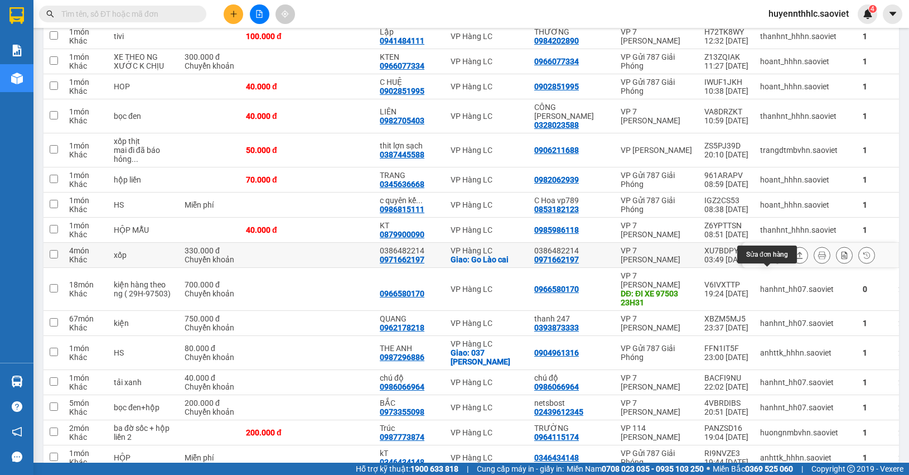
click at [773, 259] on icon at bounding box center [777, 255] width 8 height 8
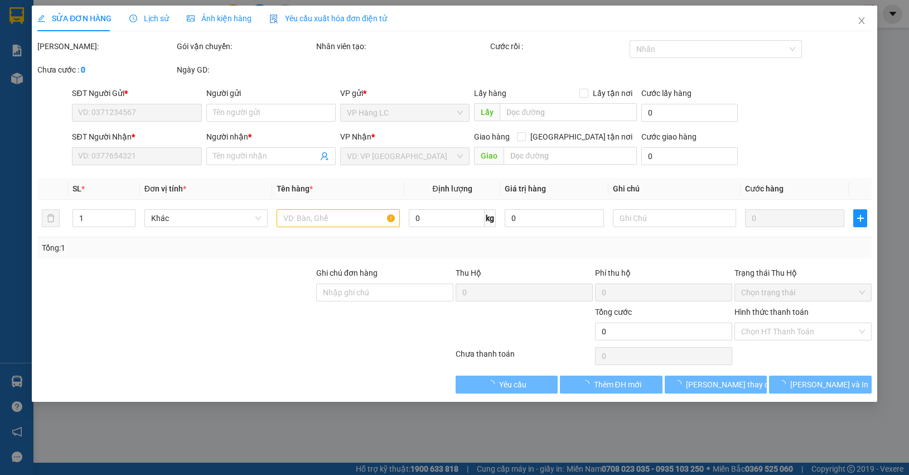
type input "0971662197"
type input "0386482214"
type input "0971662197"
type input "0386482214"
checkbox input "true"
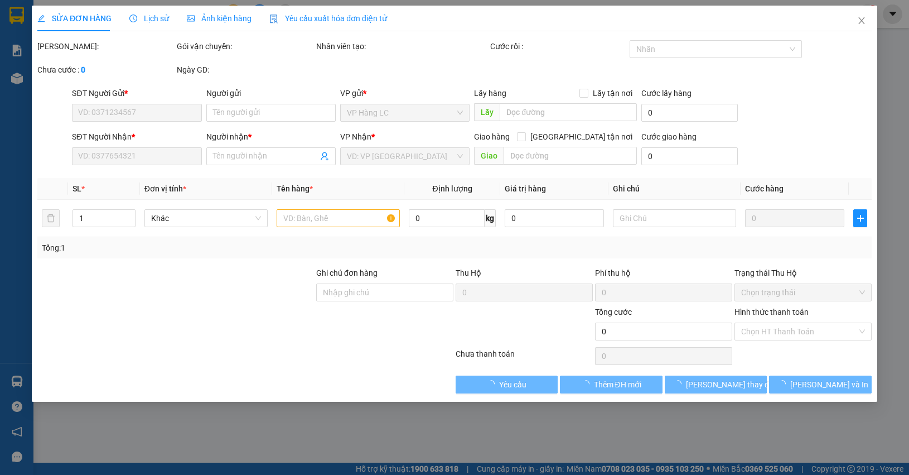
type input "Go Lào cai"
type input "330.000"
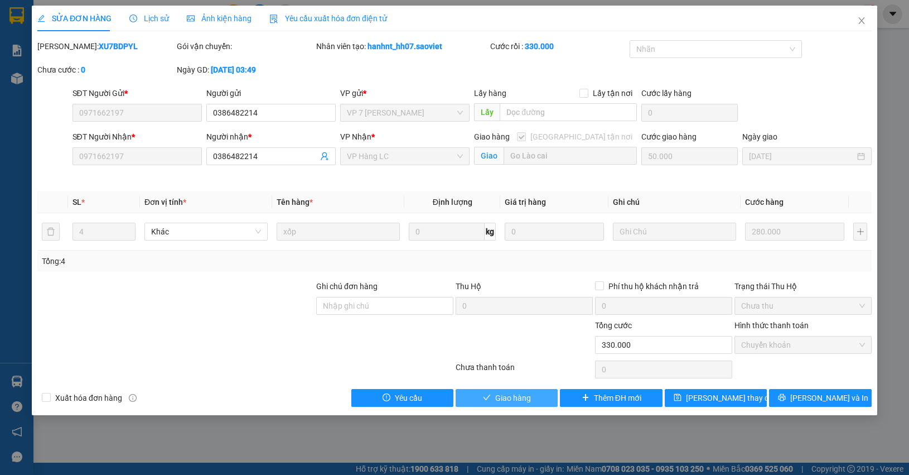
drag, startPoint x: 528, startPoint y: 398, endPoint x: 384, endPoint y: 157, distance: 280.9
click at [528, 397] on span "Giao hàng" at bounding box center [513, 397] width 36 height 12
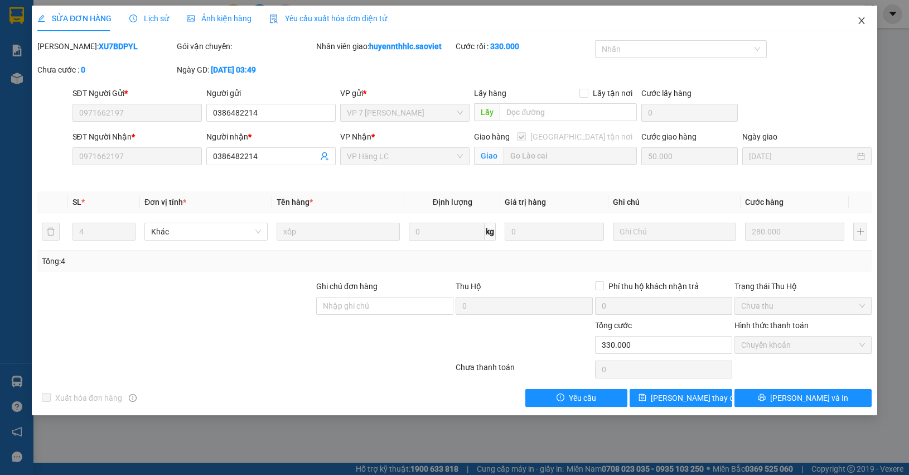
click at [863, 22] on icon "close" at bounding box center [861, 20] width 9 height 9
click at [868, 25] on div "Kết quả tìm kiếm ( 0 ) Bộ lọc No Data huyennthhlc.saoviet 4" at bounding box center [454, 14] width 909 height 28
click at [864, 21] on div "4" at bounding box center [868, 14] width 20 height 20
click at [864, 21] on body "Kết quả tìm kiếm ( 0 ) Bộ lọc No Data huyennthhlc.saoviet 4 Báo cáo 1B. Chi tiế…" at bounding box center [454, 237] width 909 height 475
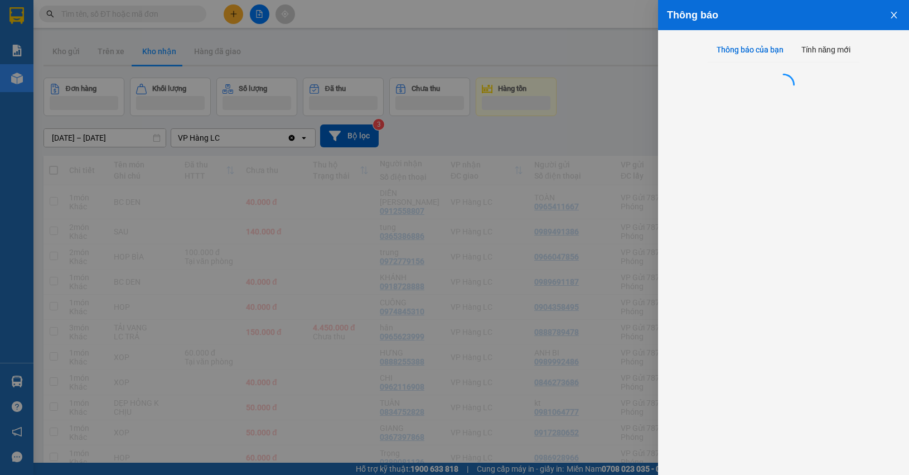
click at [859, 17] on div at bounding box center [454, 237] width 909 height 475
click at [622, 117] on div "10/09/2025 – 12/09/2025 Press the down arrow key to interact with the calendar …" at bounding box center [470, 136] width 855 height 40
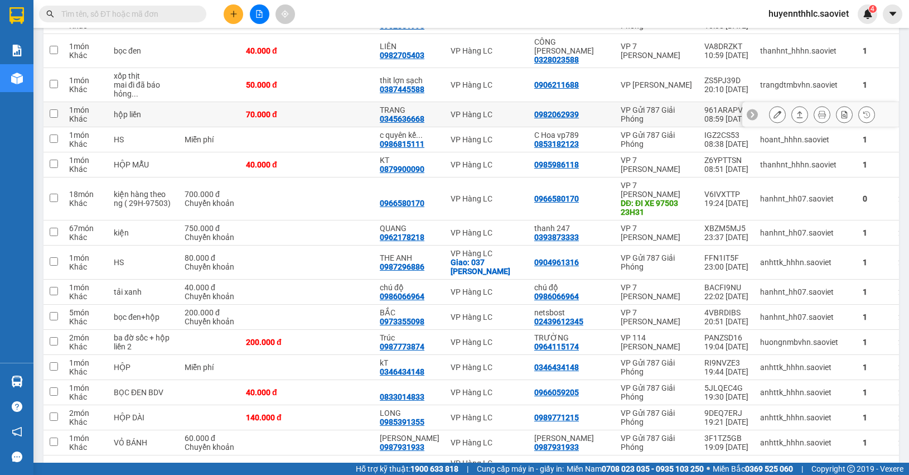
scroll to position [2161, 0]
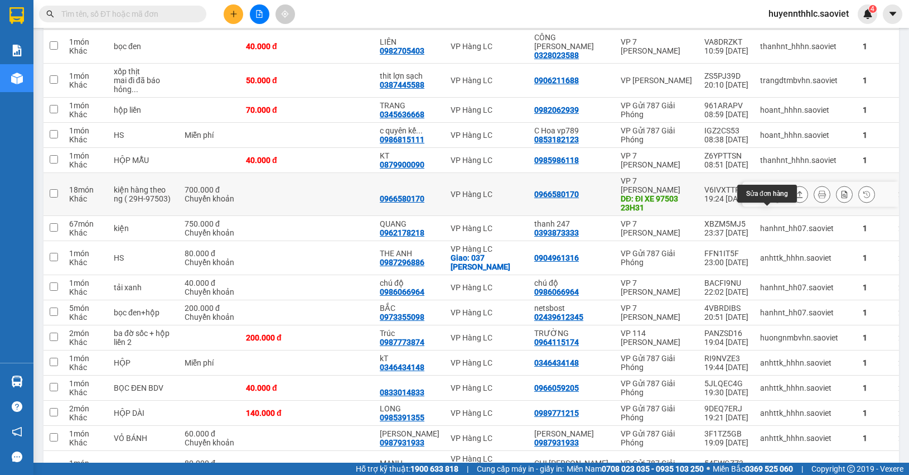
click at [773, 198] on icon at bounding box center [777, 194] width 8 height 8
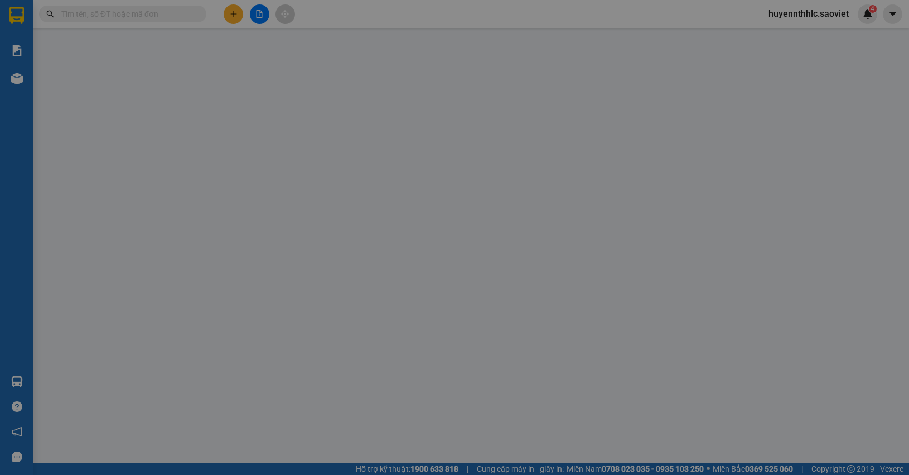
type input "0966580170"
type input "ĐI XE 97503 23H31"
type input "0966580170"
type input "700.000"
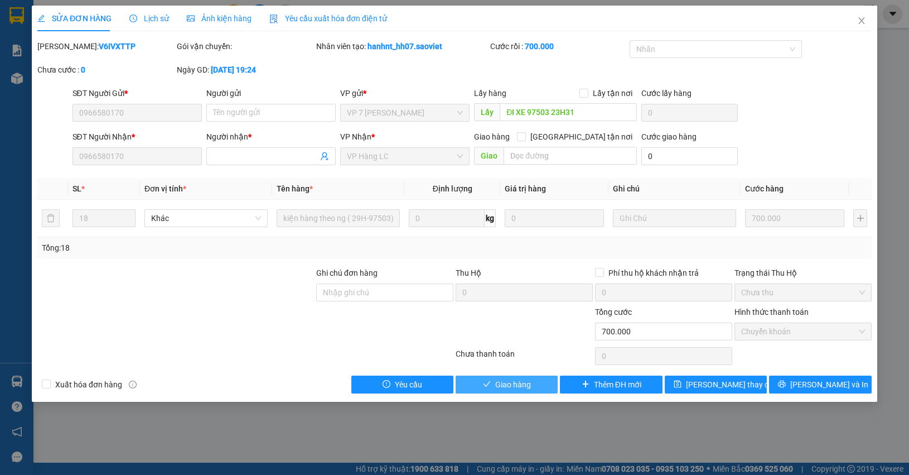
click at [529, 383] on span "Giao hàng" at bounding box center [513, 384] width 36 height 12
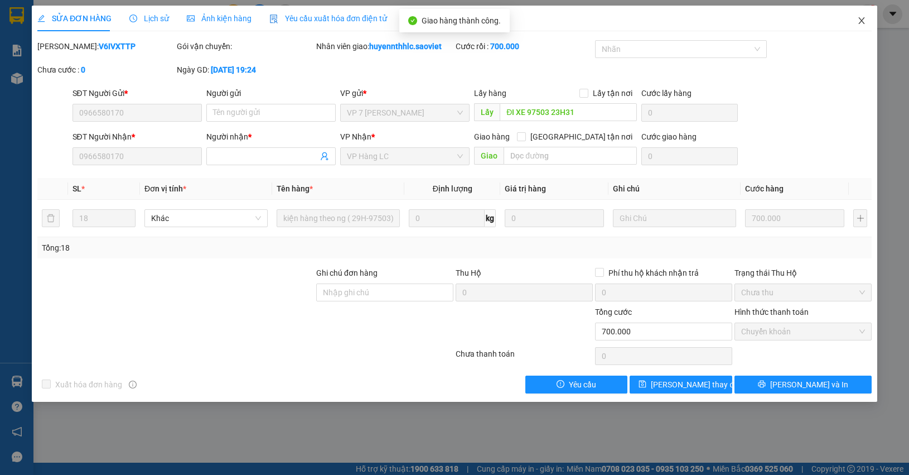
click at [871, 24] on span "Close" at bounding box center [861, 21] width 31 height 31
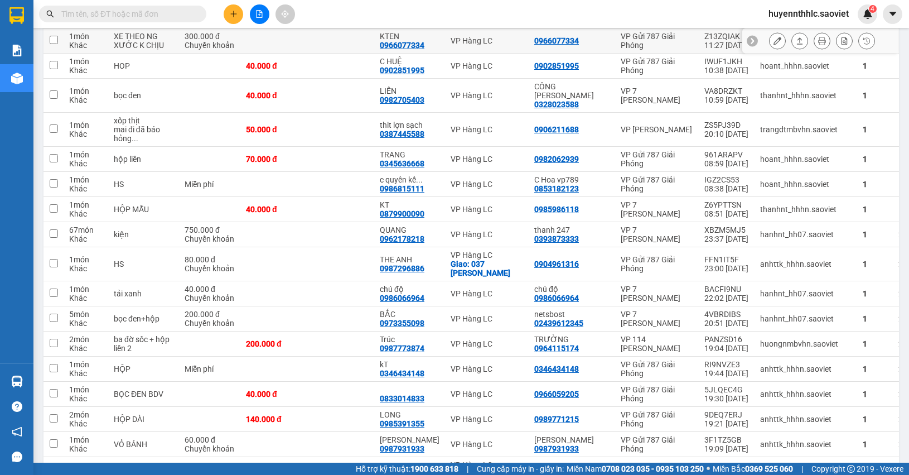
scroll to position [2161, 0]
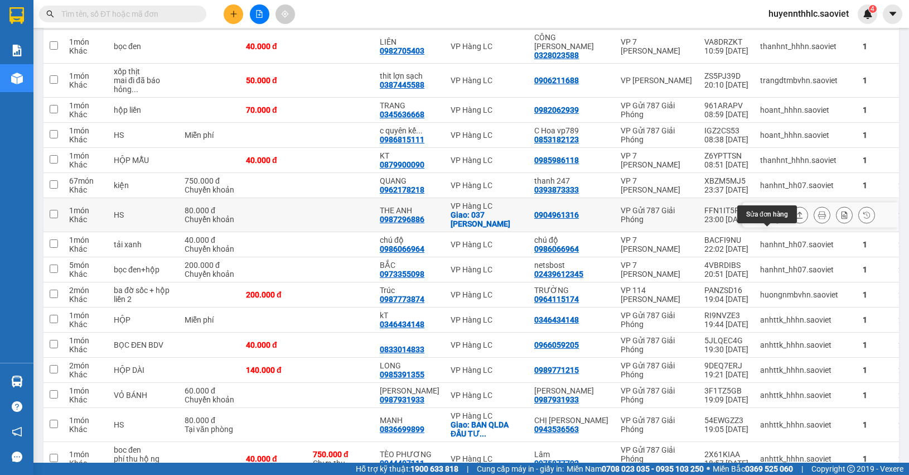
click at [771, 225] on button at bounding box center [778, 215] width 16 height 20
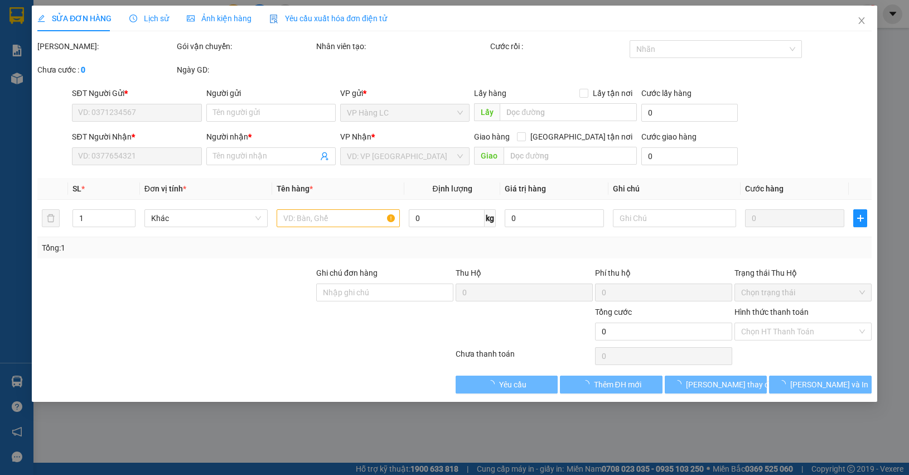
type input "0904961316"
type input "0987296886"
type input "THE ANH"
checkbox input "true"
type input "037 NGUYỄN HUỆ"
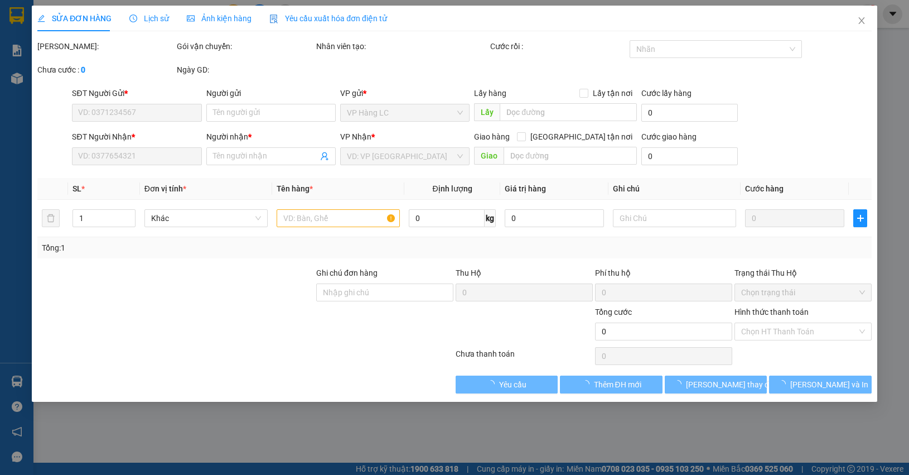
type input "80.000"
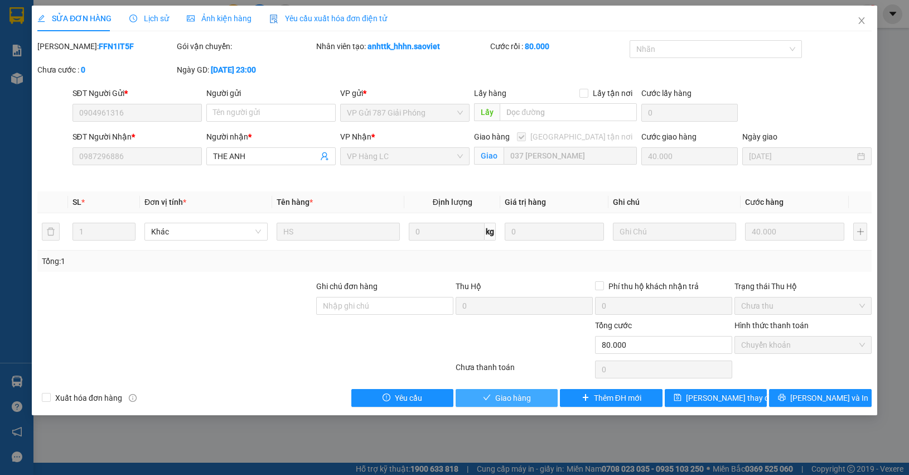
click at [512, 399] on span "Giao hàng" at bounding box center [513, 397] width 36 height 12
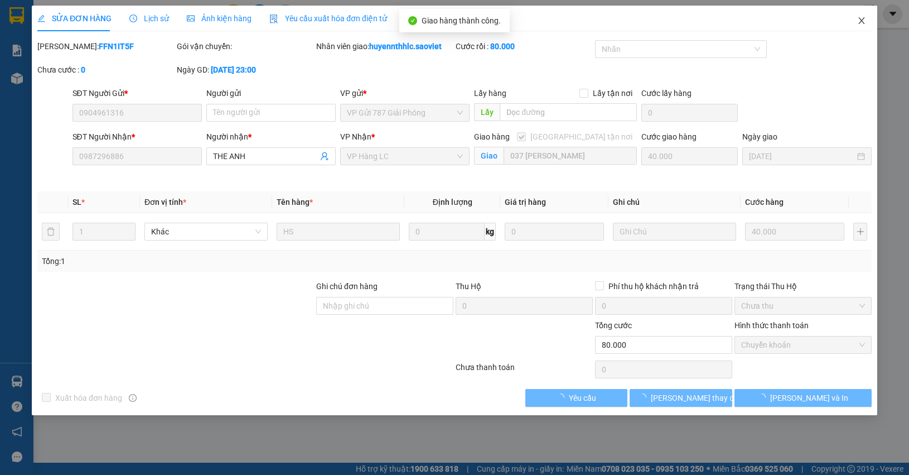
click at [860, 21] on icon "close" at bounding box center [861, 20] width 9 height 9
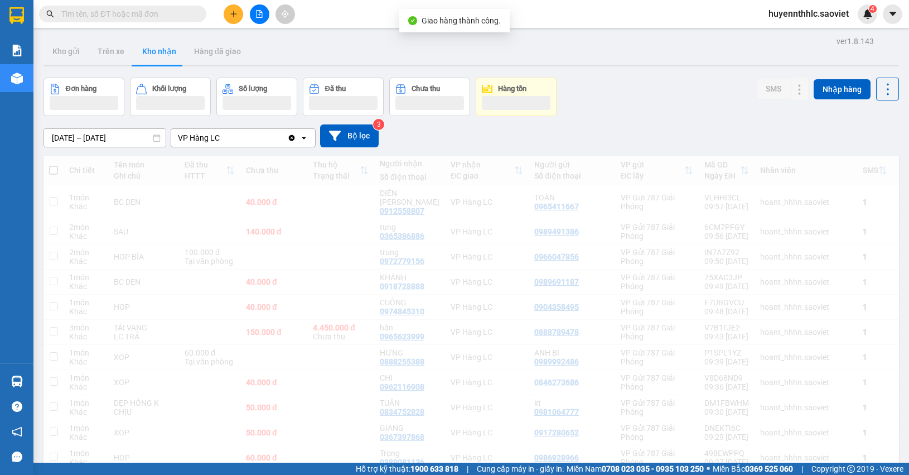
click at [857, 20] on span "huyennthhlc.saoviet" at bounding box center [809, 14] width 98 height 14
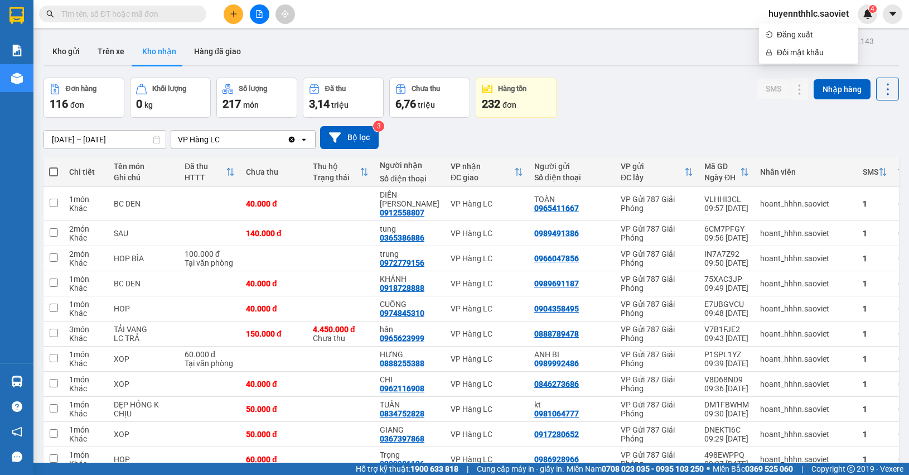
click at [165, 9] on input "text" at bounding box center [127, 14] width 132 height 12
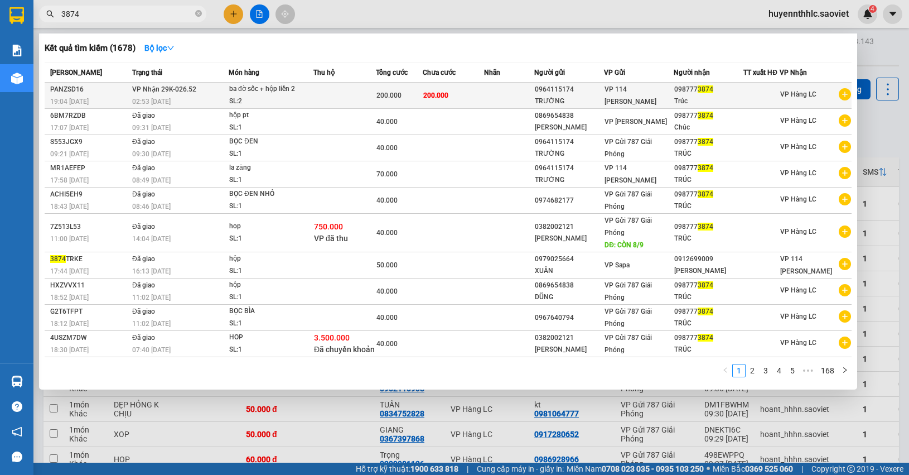
type input "3874"
click at [668, 96] on div "VP 114 Trần Nhật Duật" at bounding box center [638, 95] width 69 height 25
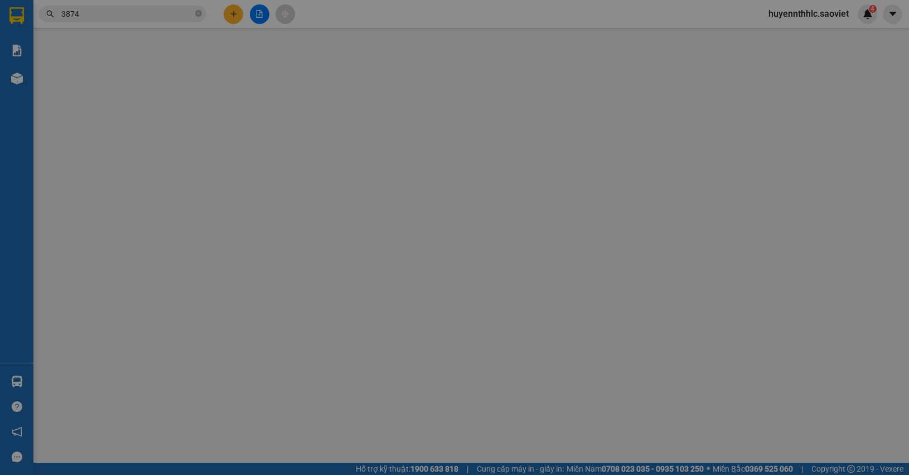
type input "0964115174"
type input "TRƯỜNG"
type input "0987773874"
type input "Trúc"
type input "200.000"
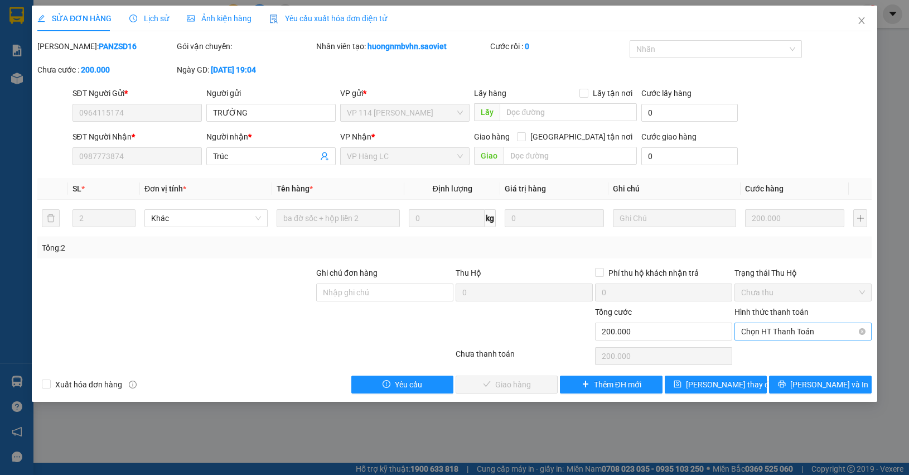
click at [773, 333] on span "Chọn HT Thanh Toán" at bounding box center [803, 331] width 124 height 17
click at [767, 366] on div "Chuyển khoản" at bounding box center [803, 372] width 124 height 12
type input "0"
drag, startPoint x: 528, startPoint y: 382, endPoint x: 674, endPoint y: 278, distance: 179.5
click at [527, 381] on span "Lưu và Giao hàng" at bounding box center [530, 384] width 107 height 12
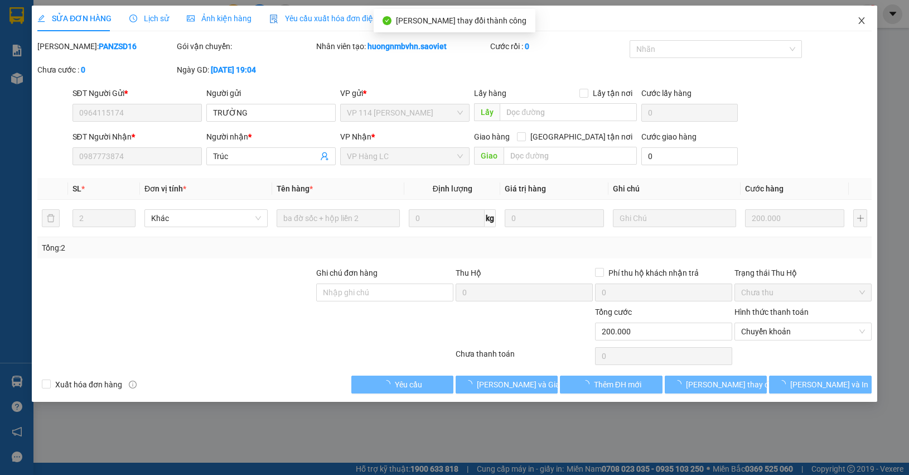
click at [862, 20] on icon "close" at bounding box center [861, 20] width 6 height 7
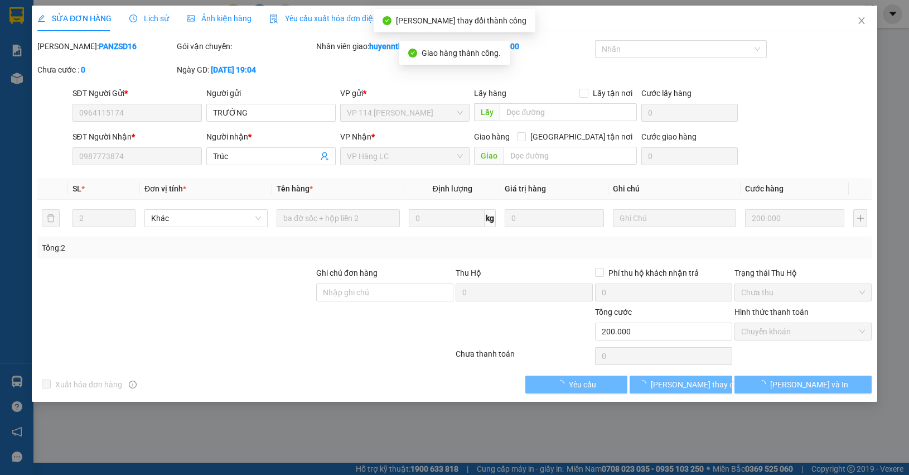
click at [863, 18] on div "4" at bounding box center [868, 14] width 20 height 20
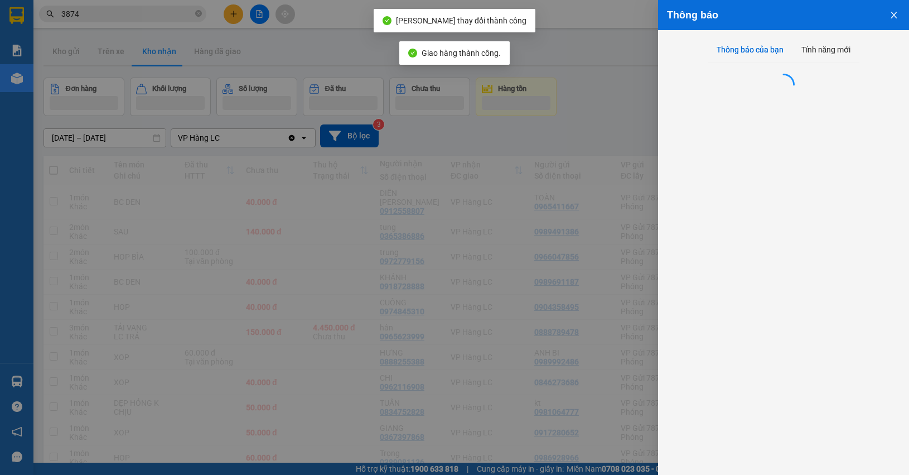
click at [599, 148] on div at bounding box center [454, 237] width 909 height 475
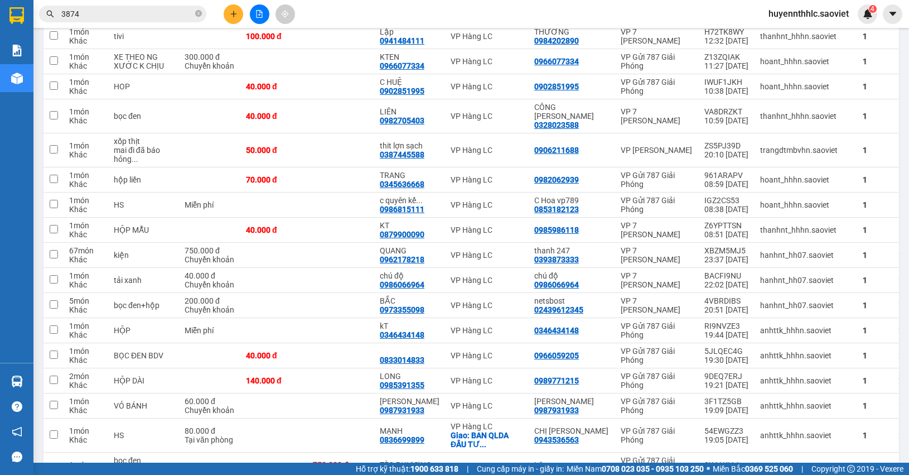
scroll to position [2436, 0]
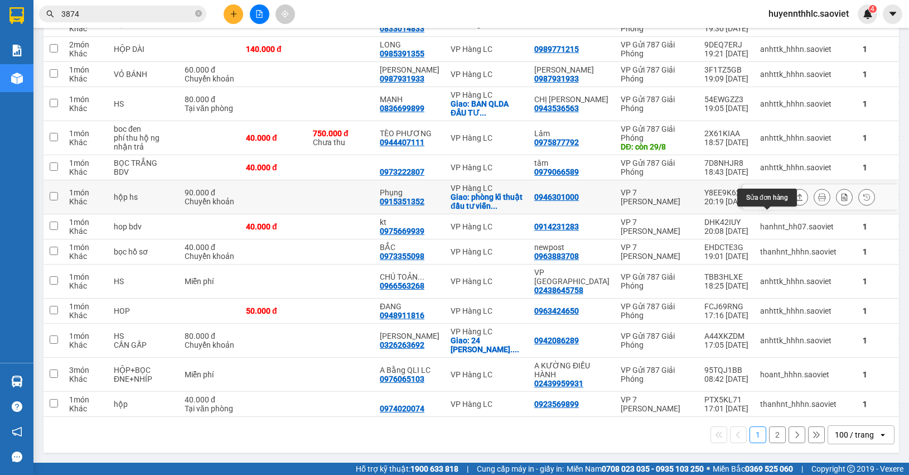
click at [773, 201] on icon at bounding box center [777, 197] width 8 height 8
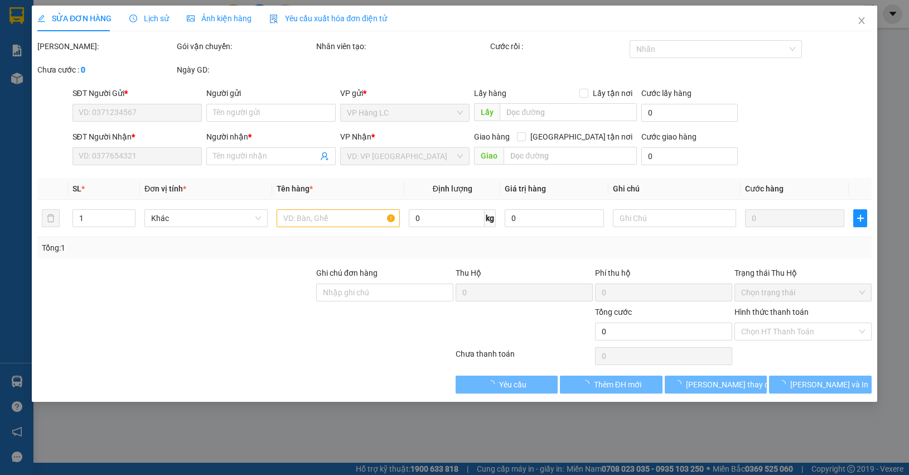
type input "0946301000"
type input "0915351352"
type input "Phụng"
checkbox input "true"
type input "phòng kĩ thuật đầu tư viễn thông VNPT LC"
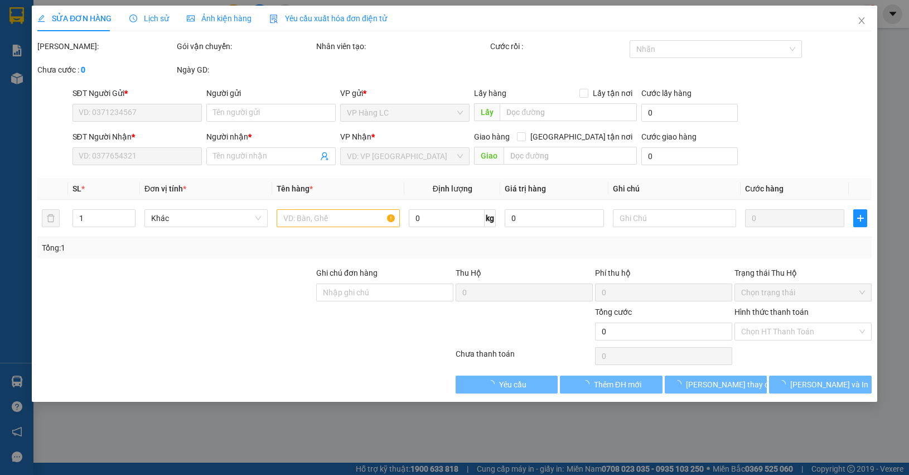
type input "90.000"
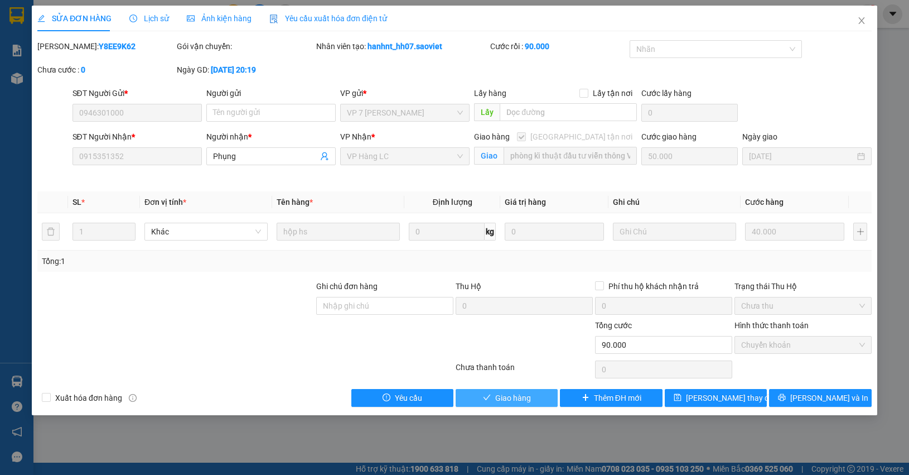
drag, startPoint x: 537, startPoint y: 400, endPoint x: 543, endPoint y: 395, distance: 7.9
click at [538, 399] on button "Giao hàng" at bounding box center [507, 398] width 102 height 18
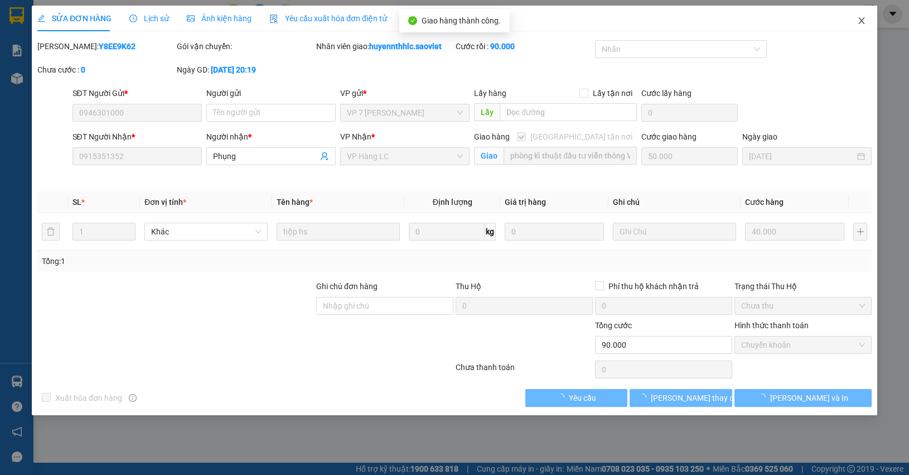
click at [862, 20] on icon "close" at bounding box center [861, 20] width 6 height 7
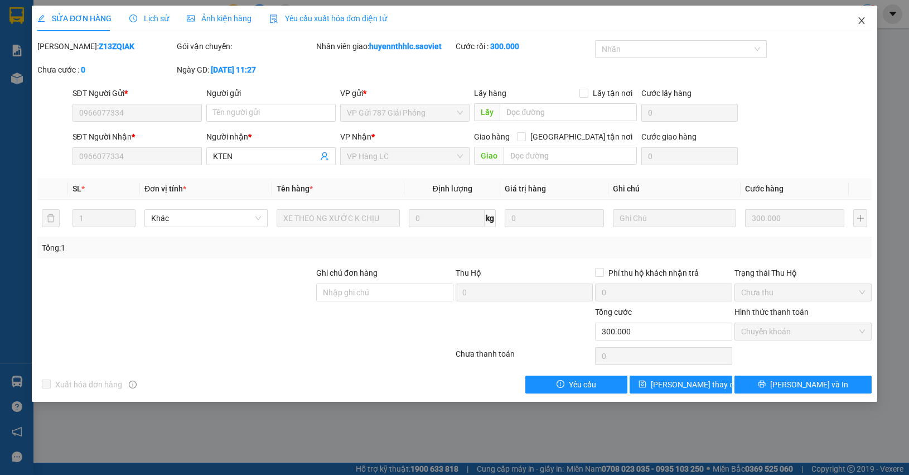
click at [858, 20] on icon "close" at bounding box center [861, 20] width 9 height 9
click at [858, 20] on div "huyennthhlc.saoviet 4" at bounding box center [819, 14] width 118 height 20
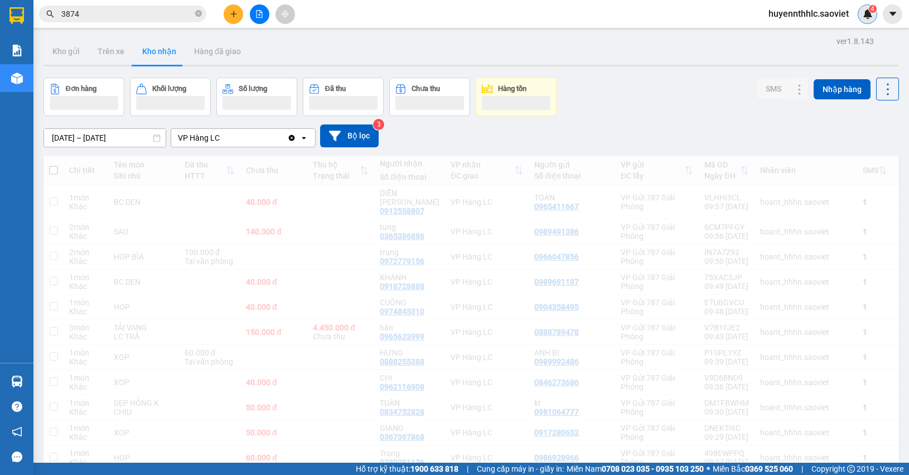
click at [862, 22] on div "4" at bounding box center [868, 14] width 20 height 20
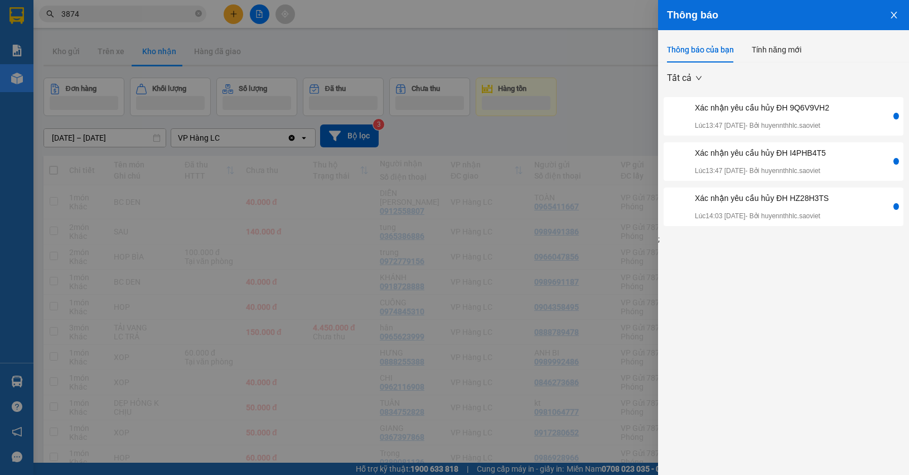
click at [633, 96] on div at bounding box center [454, 237] width 909 height 475
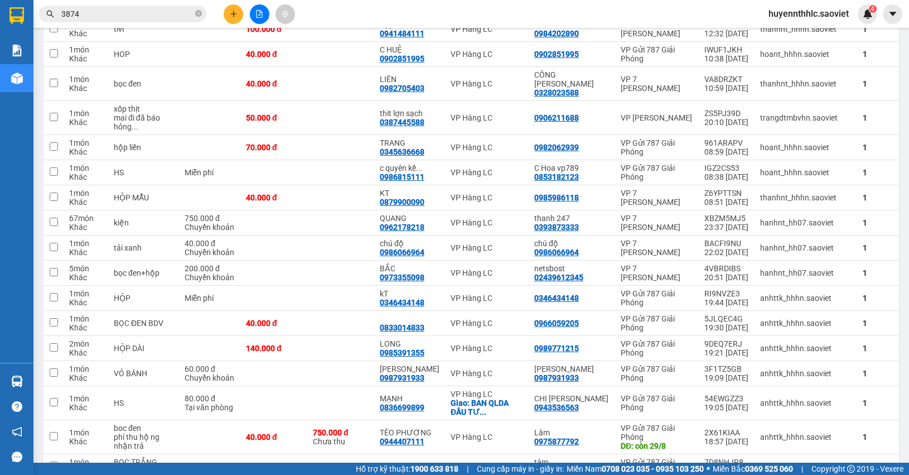
scroll to position [2091, 0]
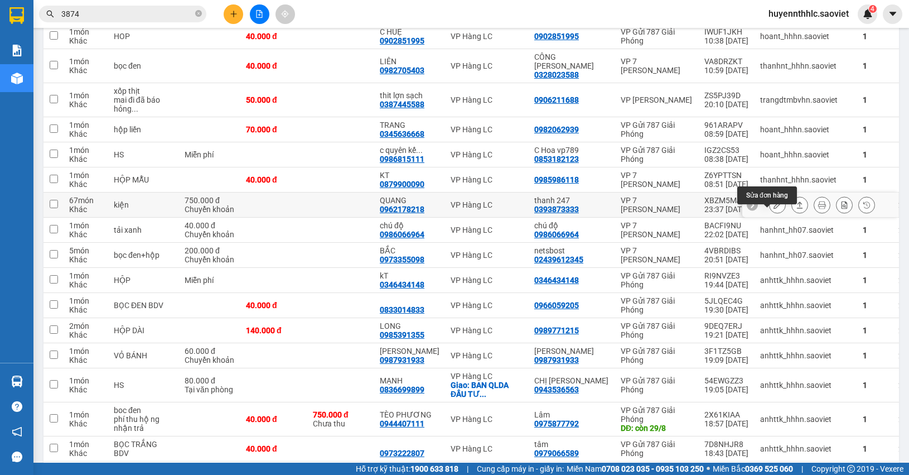
click at [773, 209] on icon at bounding box center [777, 205] width 8 height 8
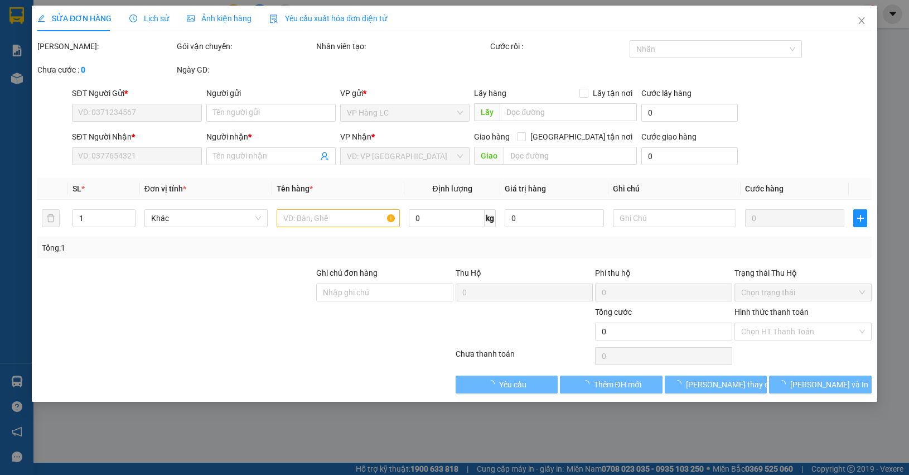
type input "0393873333"
type input "thanh 247"
type input "0962178218"
type input "QUANG"
type input "750.000"
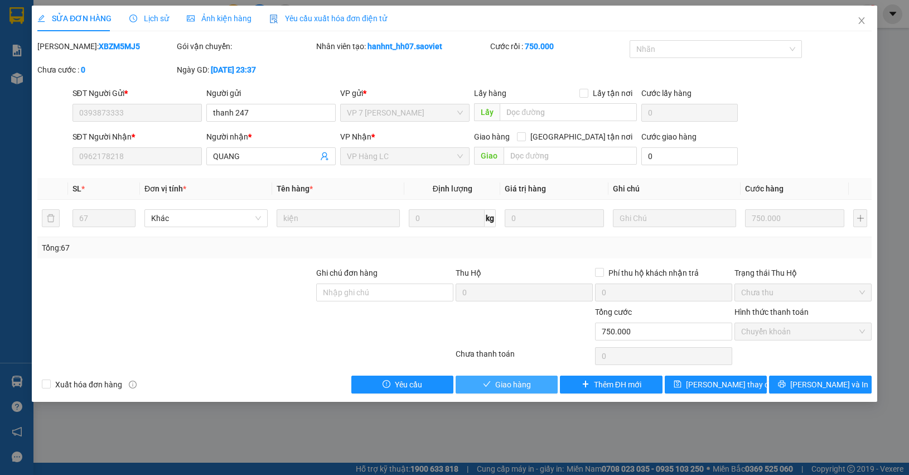
click at [554, 388] on button "Giao hàng" at bounding box center [507, 384] width 102 height 18
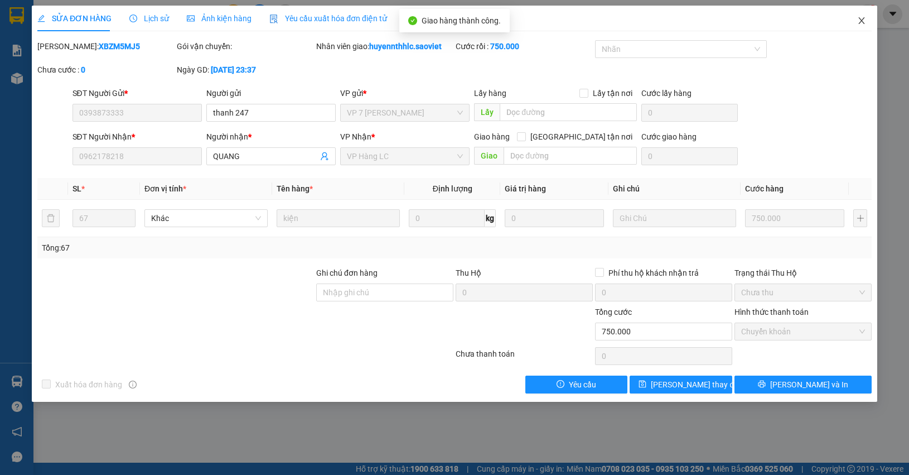
click at [868, 21] on span "Close" at bounding box center [861, 21] width 31 height 31
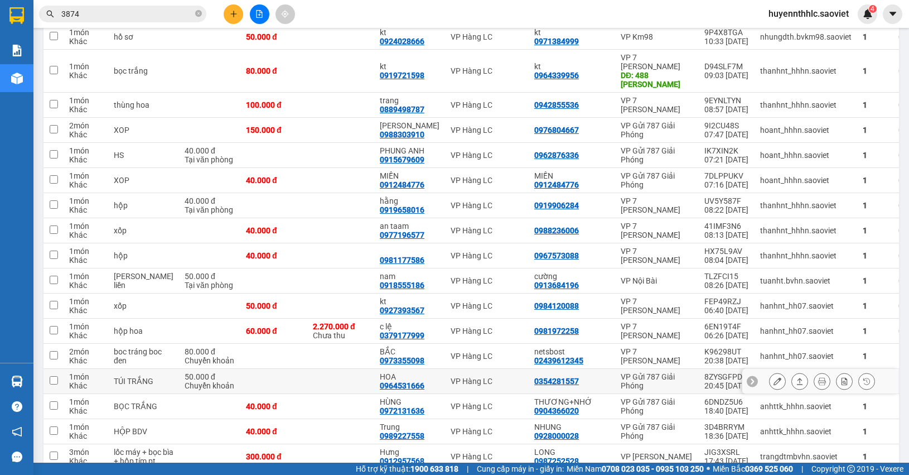
scroll to position [836, 0]
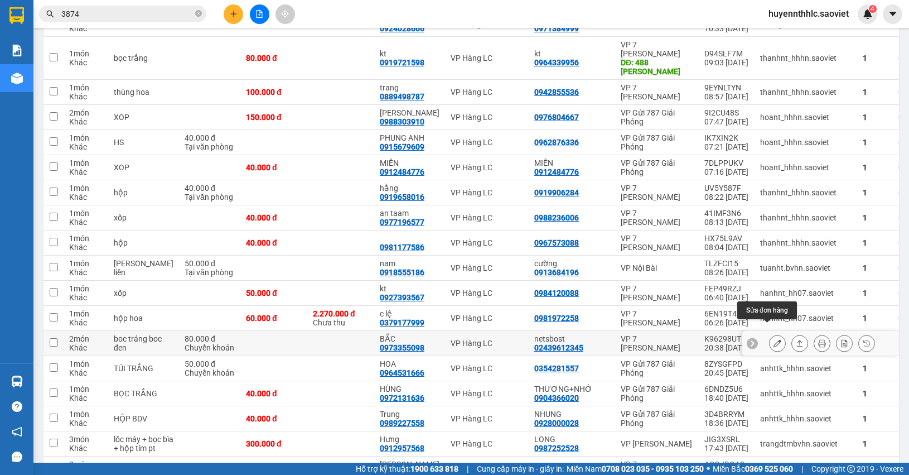
click at [773, 339] on icon at bounding box center [777, 343] width 8 height 8
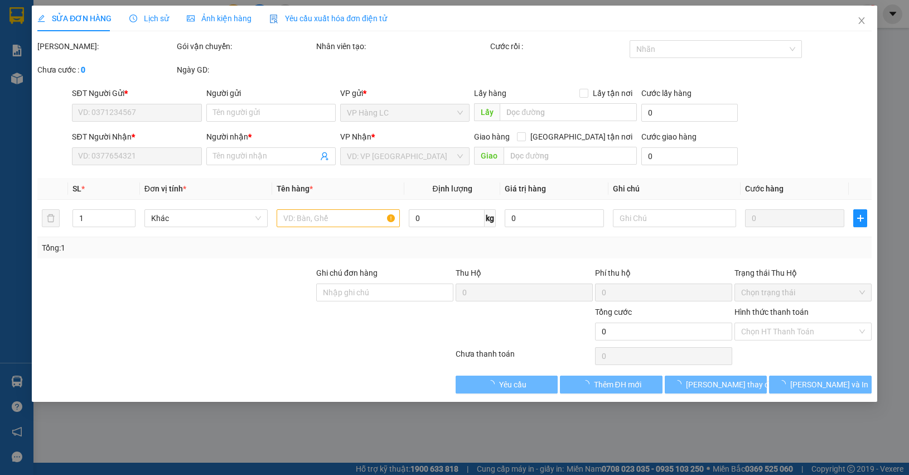
type input "02439612345"
type input "netsbost"
type input "0973355098"
type input "BẮC"
type input "80.000"
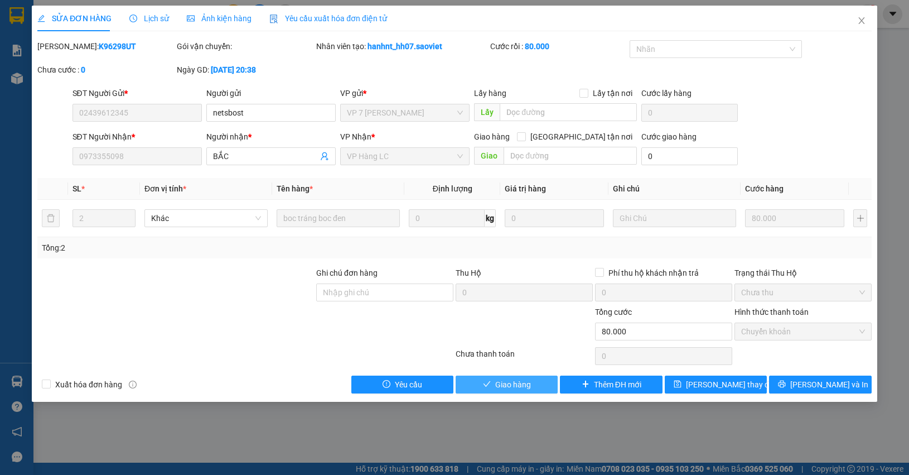
click at [527, 385] on span "Giao hàng" at bounding box center [513, 384] width 36 height 12
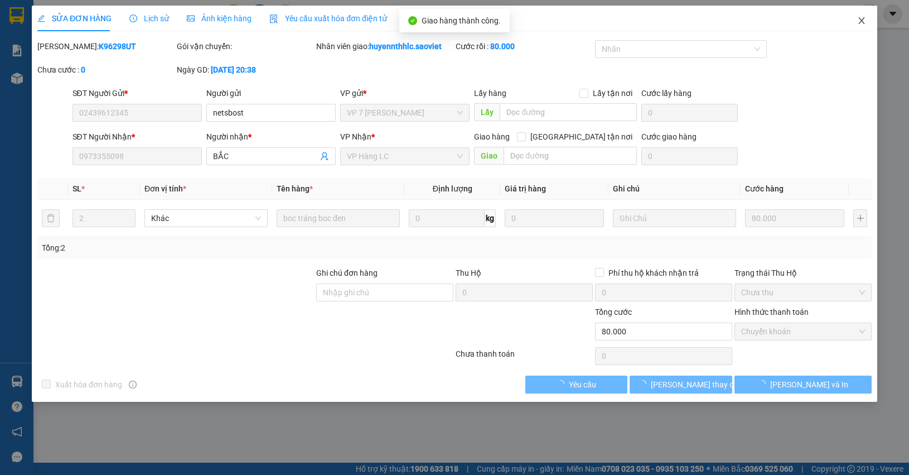
click at [867, 22] on span "Close" at bounding box center [861, 21] width 31 height 31
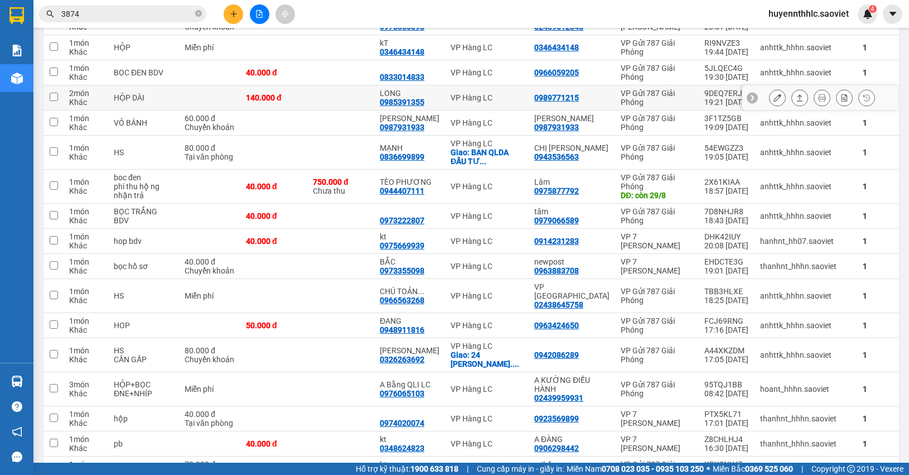
scroll to position [2231, 0]
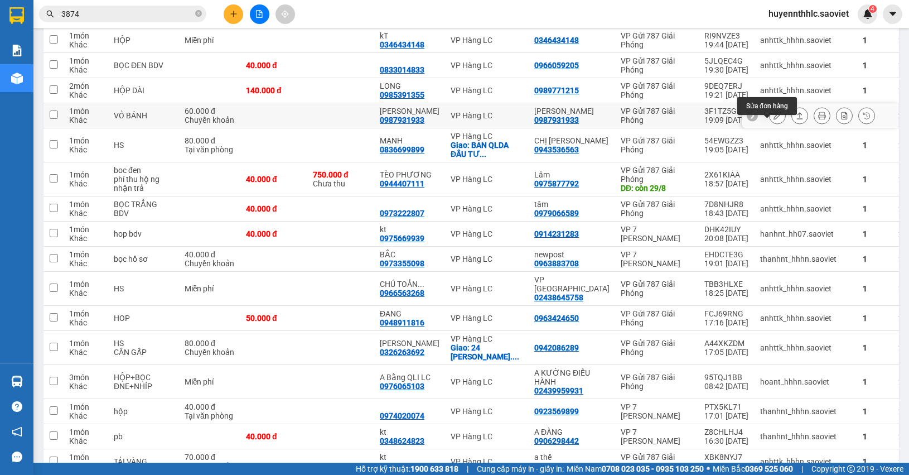
click at [770, 121] on button at bounding box center [778, 116] width 16 height 20
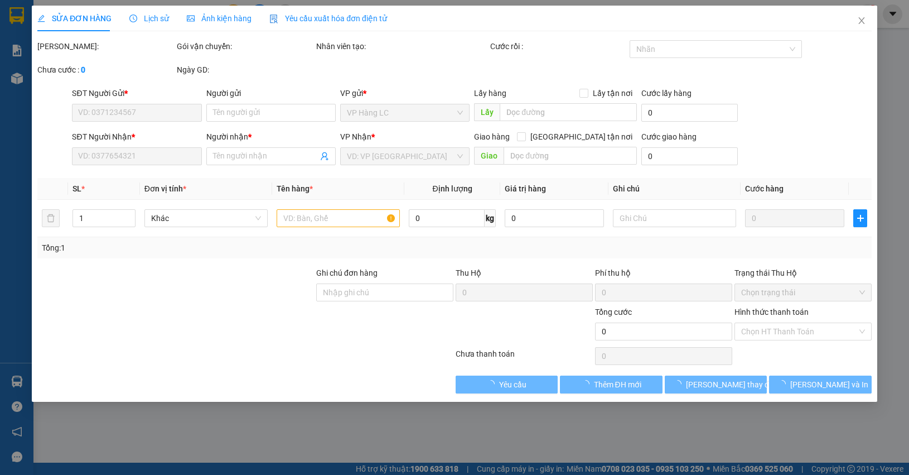
type input "0987931933"
type input "Linh"
type input "0987931933"
type input "Linh"
type input "60.000"
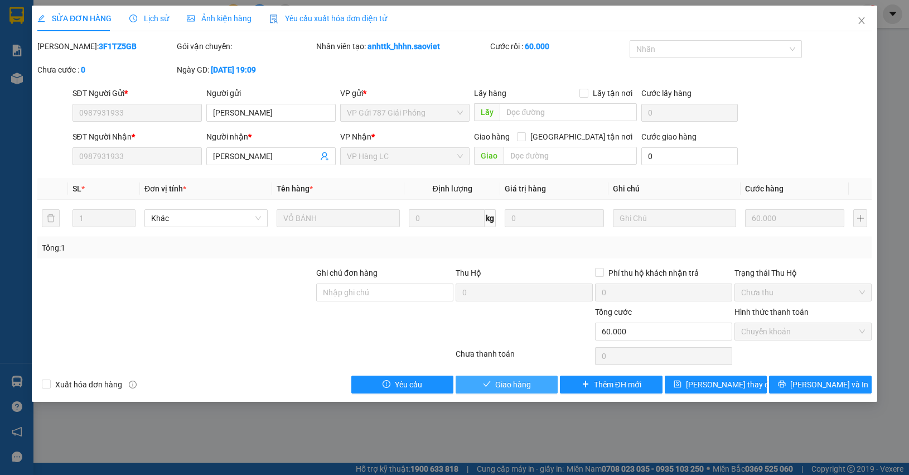
drag, startPoint x: 491, startPoint y: 383, endPoint x: 494, endPoint y: 376, distance: 7.5
click at [491, 383] on button "Giao hàng" at bounding box center [507, 384] width 102 height 18
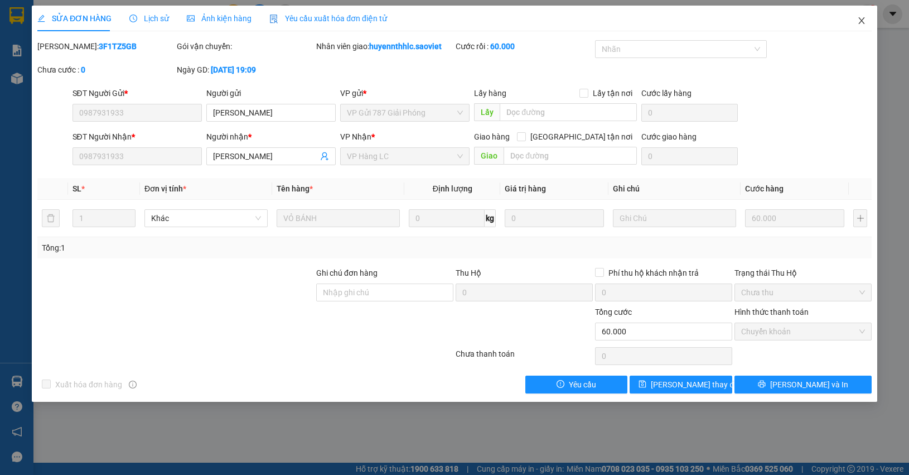
click at [862, 20] on icon "close" at bounding box center [861, 20] width 6 height 7
click at [862, 20] on div "4" at bounding box center [868, 14] width 20 height 20
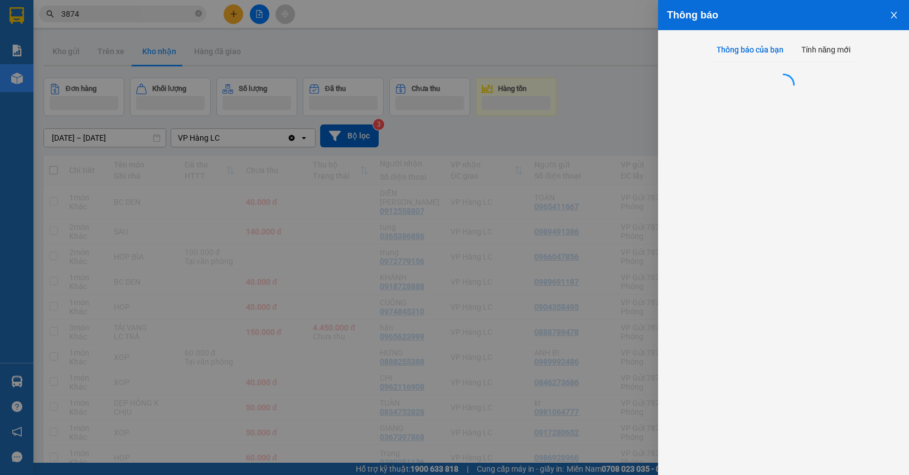
click at [623, 112] on div at bounding box center [454, 237] width 909 height 475
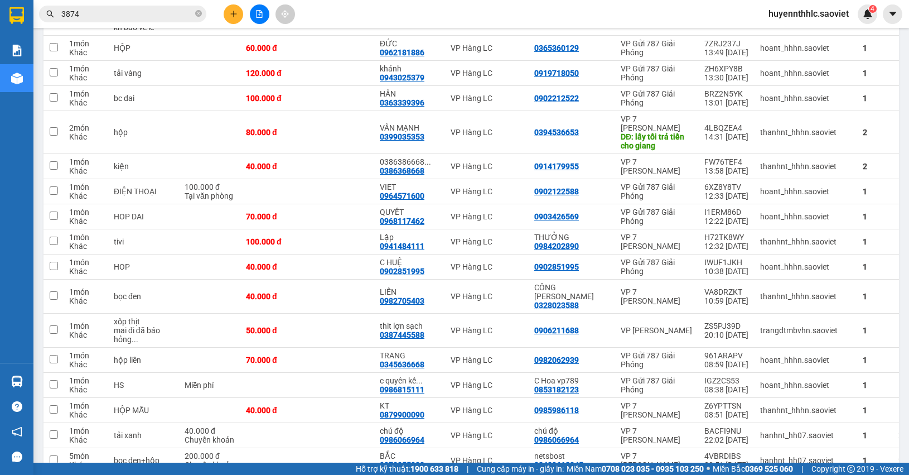
scroll to position [2021, 0]
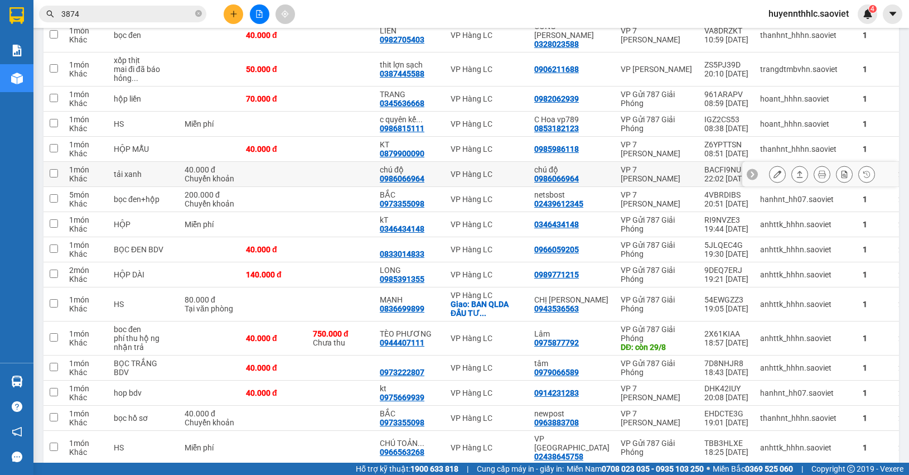
click at [776, 182] on div at bounding box center [822, 174] width 106 height 17
click at [773, 178] on icon at bounding box center [777, 174] width 8 height 8
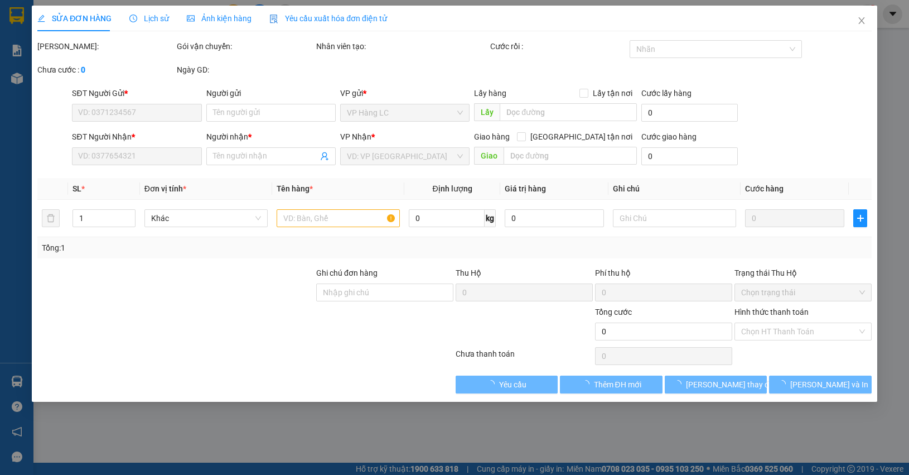
type input "0986066964"
type input "chú độ"
type input "0986066964"
type input "chú độ"
type input "40.000"
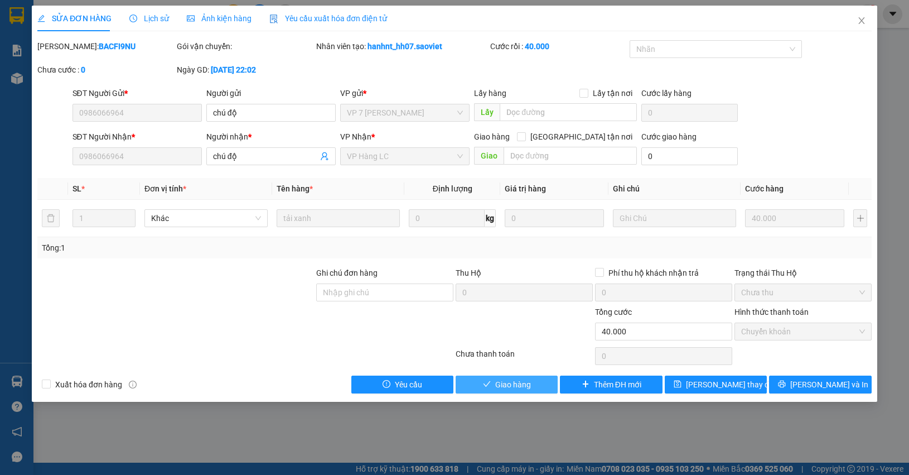
click at [496, 386] on span "Giao hàng" at bounding box center [513, 384] width 36 height 12
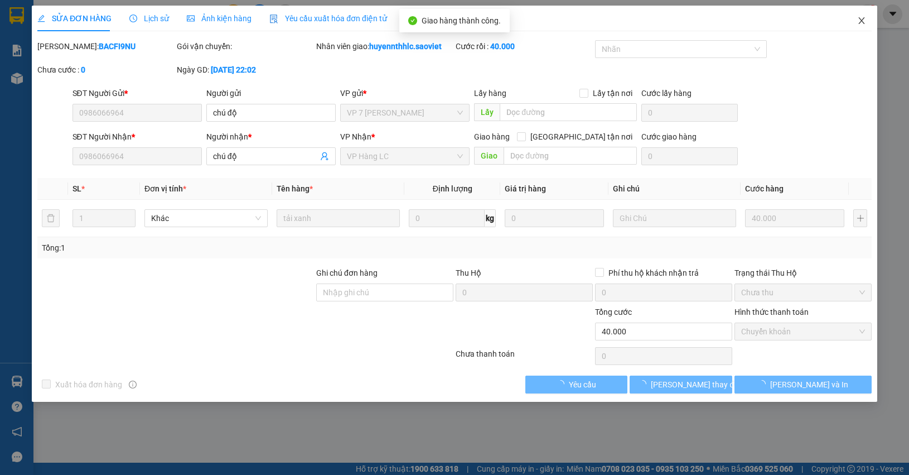
click at [863, 21] on icon "close" at bounding box center [861, 20] width 9 height 9
click at [862, 23] on div "huyennthhlc.saoviet 4" at bounding box center [819, 14] width 118 height 20
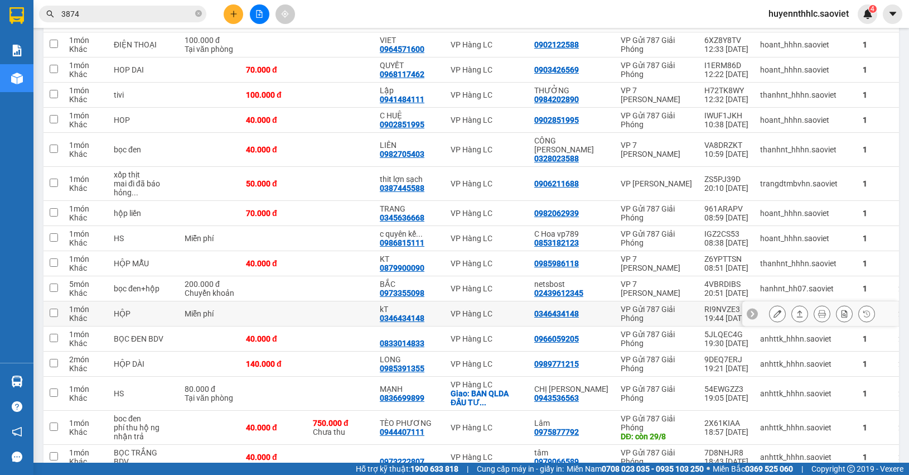
scroll to position [1952, 0]
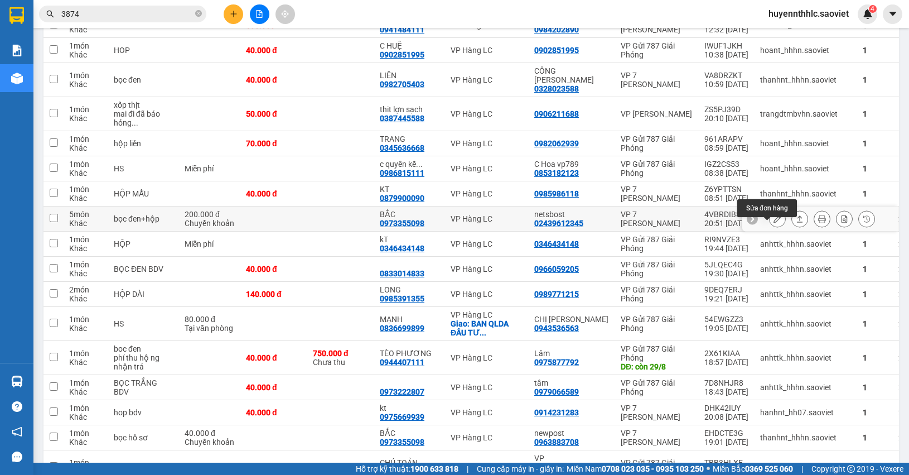
click at [770, 229] on button at bounding box center [778, 219] width 16 height 20
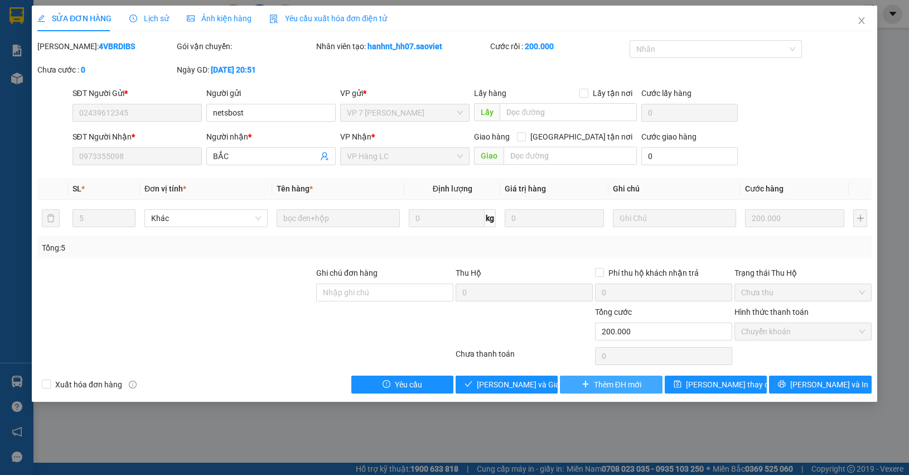
type input "02439612345"
type input "netsbost"
type input "0973355098"
type input "BẮC"
type input "200.000"
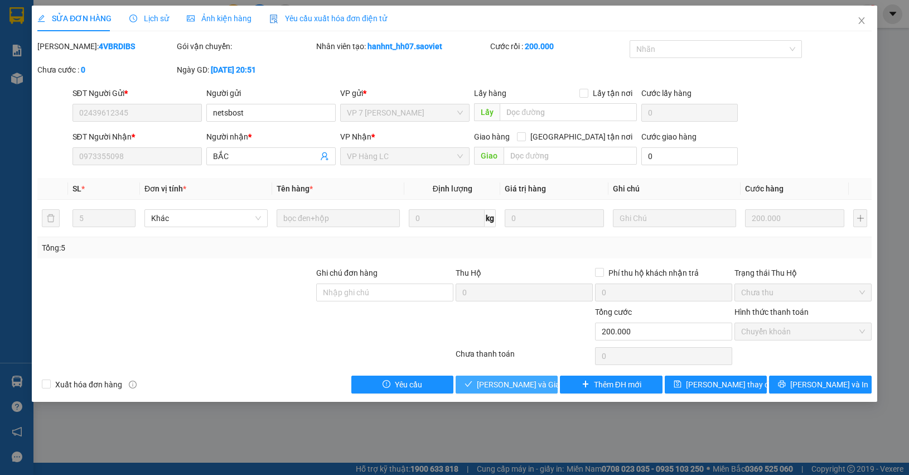
click at [524, 383] on span "[PERSON_NAME] và Giao hàng" at bounding box center [530, 384] width 107 height 12
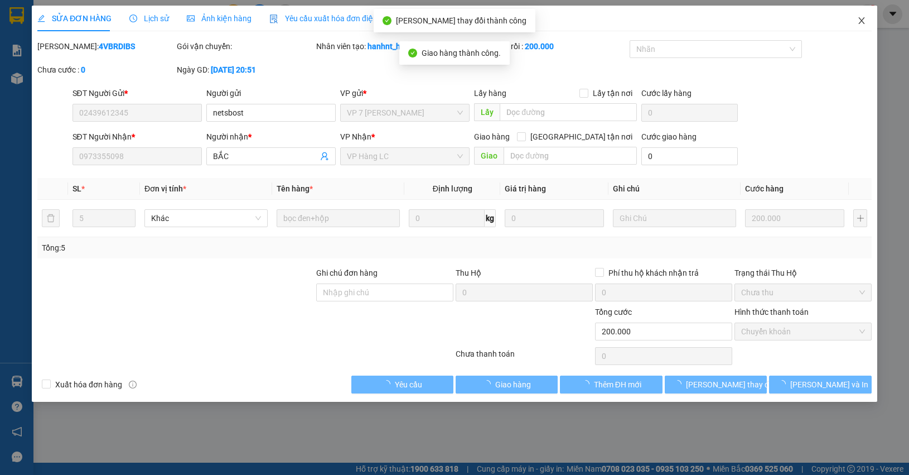
click at [866, 14] on span "Close" at bounding box center [861, 21] width 31 height 31
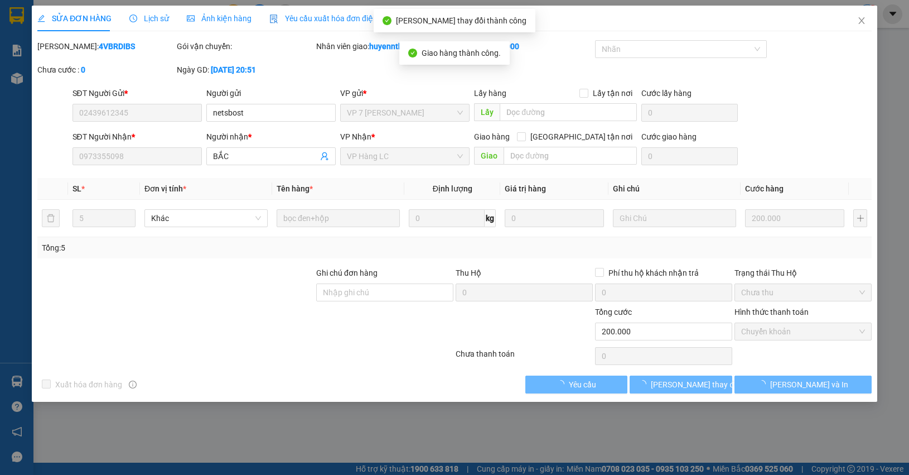
click at [865, 17] on img at bounding box center [868, 14] width 10 height 10
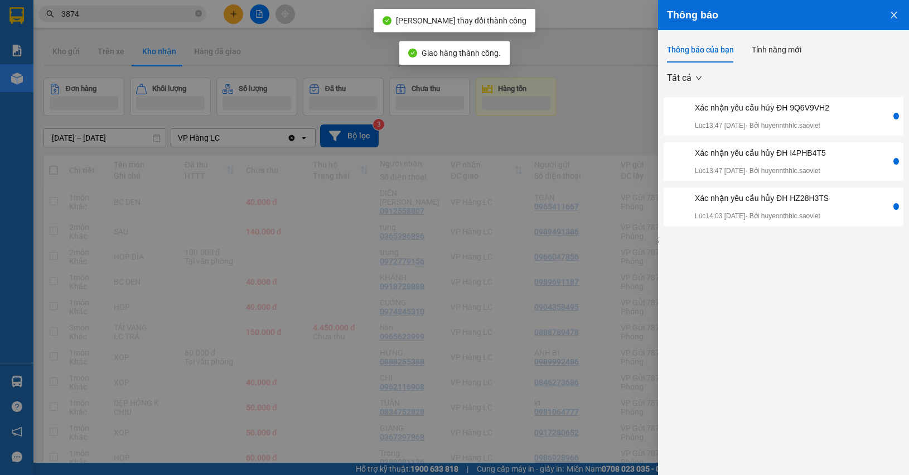
click at [599, 115] on div at bounding box center [454, 237] width 909 height 475
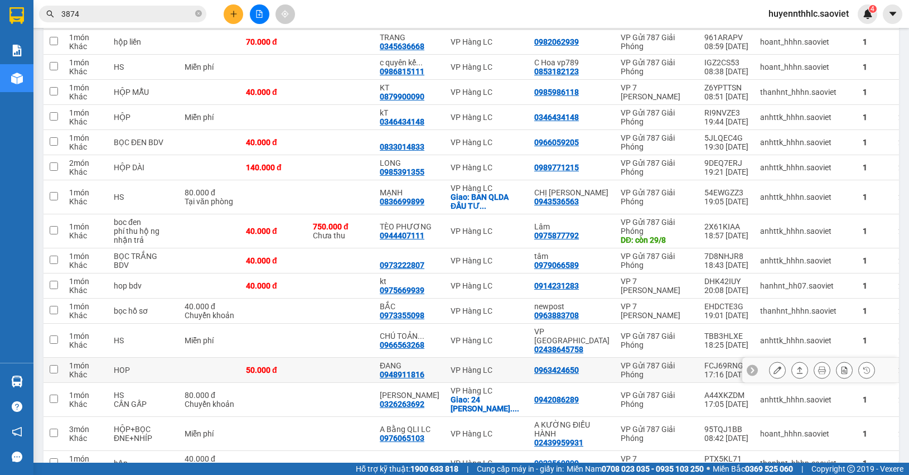
scroll to position [2091, 0]
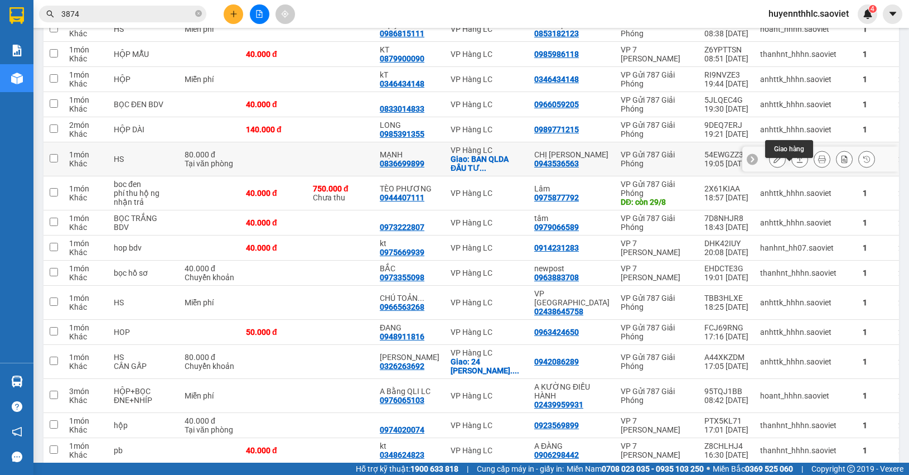
click at [797, 162] on icon at bounding box center [800, 159] width 6 height 7
click at [773, 163] on icon at bounding box center [777, 159] width 8 height 8
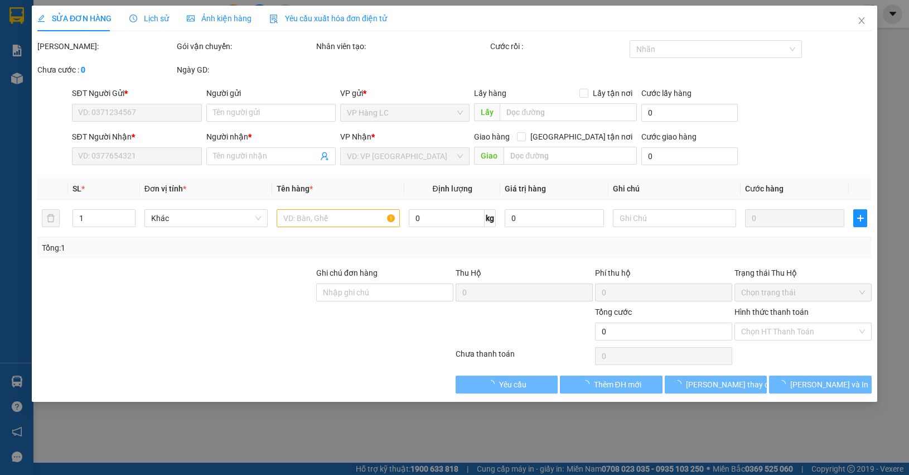
type input "0943536563"
type input "CHỊ TRANG"
type input "0836699899"
type input "MẠNH"
checkbox input "true"
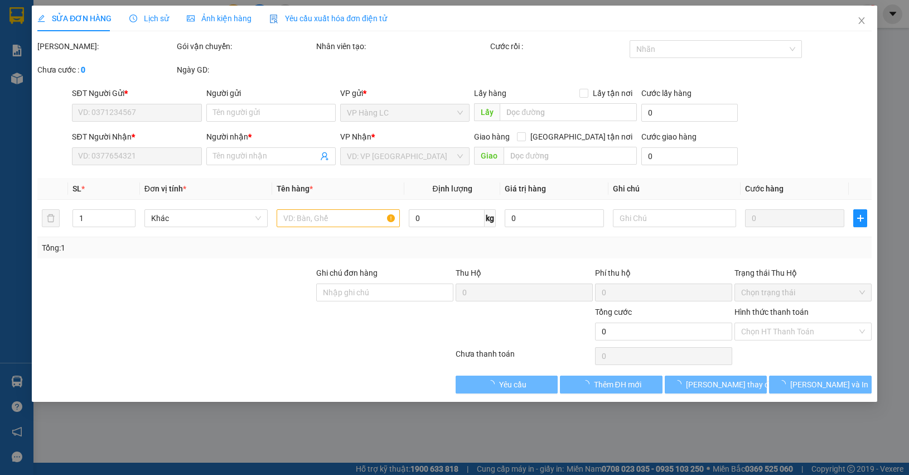
type input "BAN QLDA ĐẦU TƯ XDUNG,KM3 TRỤ SỞ LIÊN CƠ QUAN"
type input "80.000"
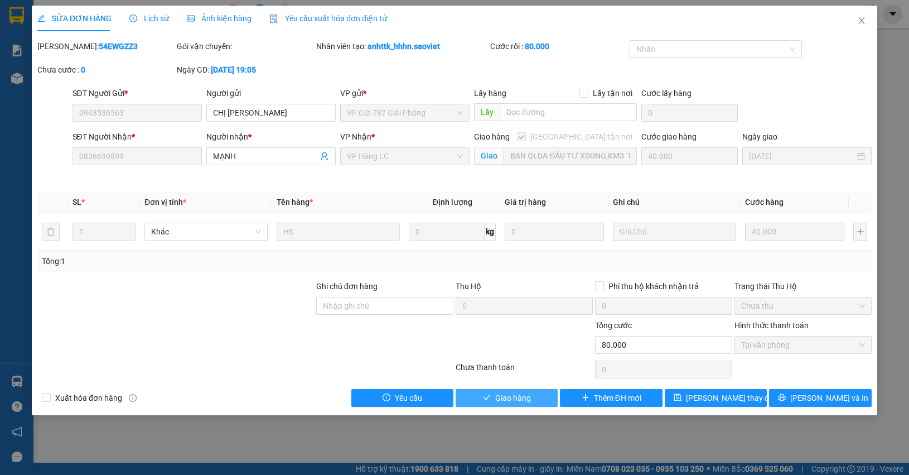
click at [531, 399] on button "Giao hàng" at bounding box center [507, 398] width 102 height 18
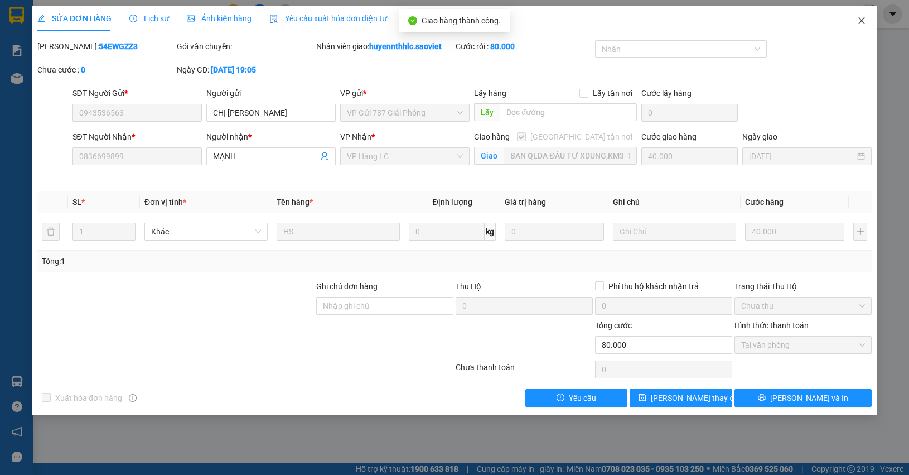
click at [863, 26] on span "Close" at bounding box center [861, 21] width 31 height 31
click at [863, 18] on img at bounding box center [868, 14] width 10 height 10
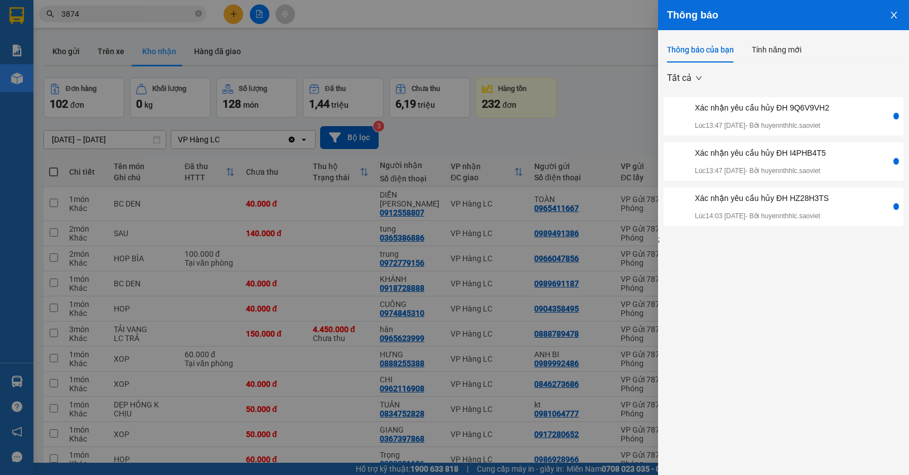
drag, startPoint x: 635, startPoint y: 93, endPoint x: 642, endPoint y: 93, distance: 7.8
click at [643, 102] on div at bounding box center [454, 237] width 909 height 475
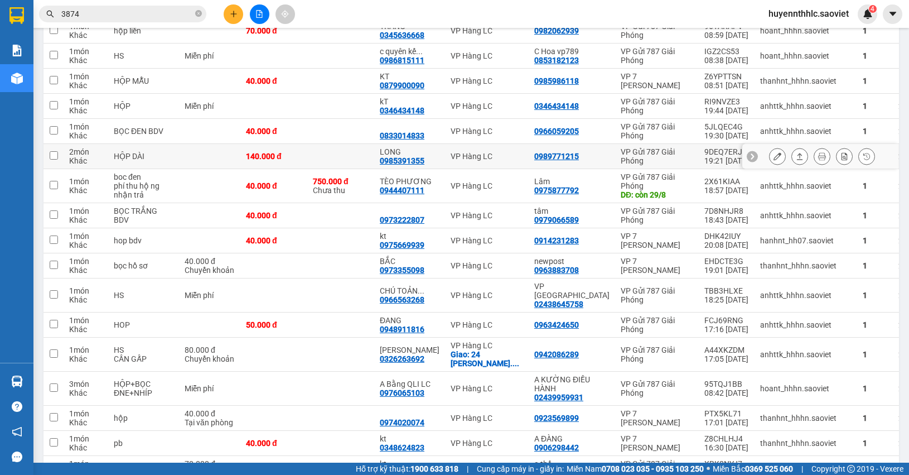
scroll to position [2091, 0]
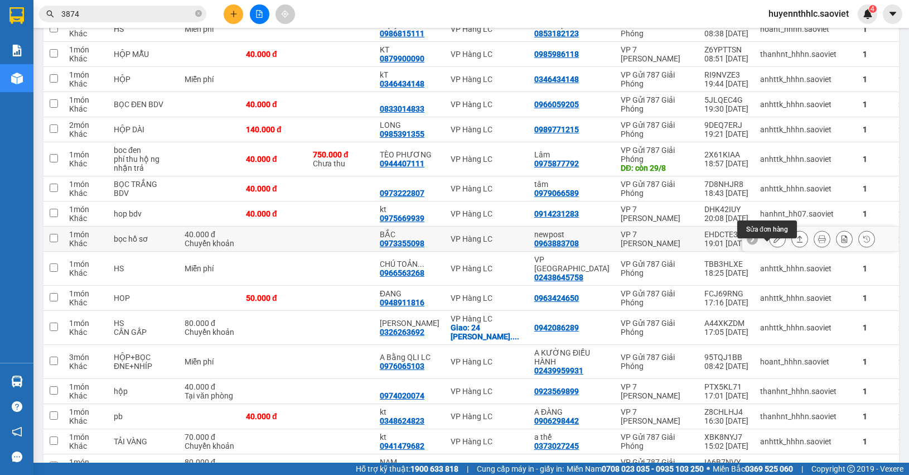
click at [771, 249] on button at bounding box center [778, 239] width 16 height 20
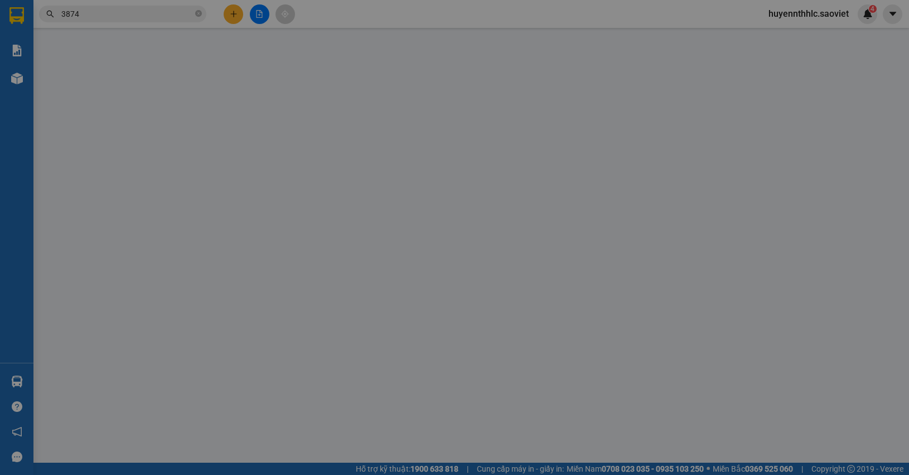
type input "0963883708"
type input "newpost"
type input "0973355098"
type input "BẮC"
type input "40.000"
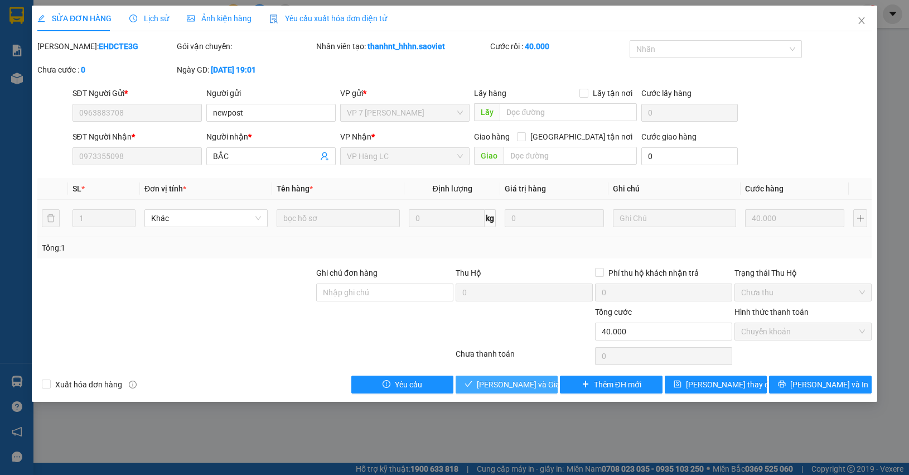
click at [529, 384] on span "Lưu và Giao hàng" at bounding box center [530, 384] width 107 height 12
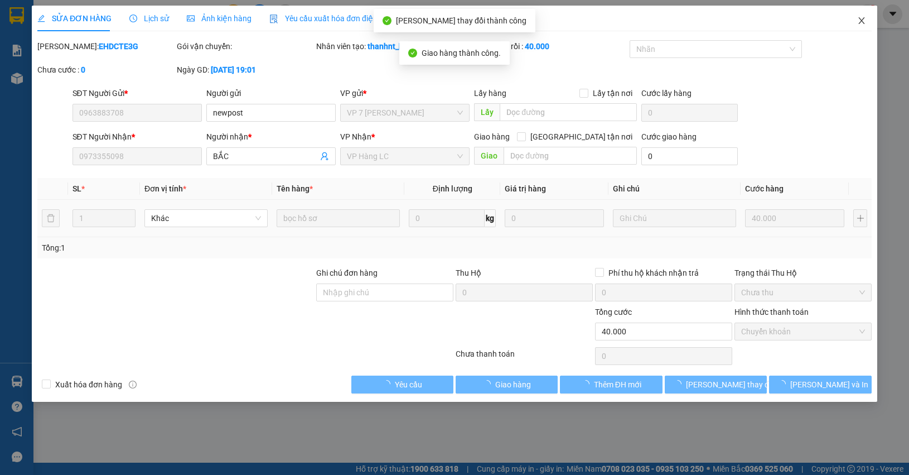
click at [860, 21] on icon "close" at bounding box center [861, 20] width 9 height 9
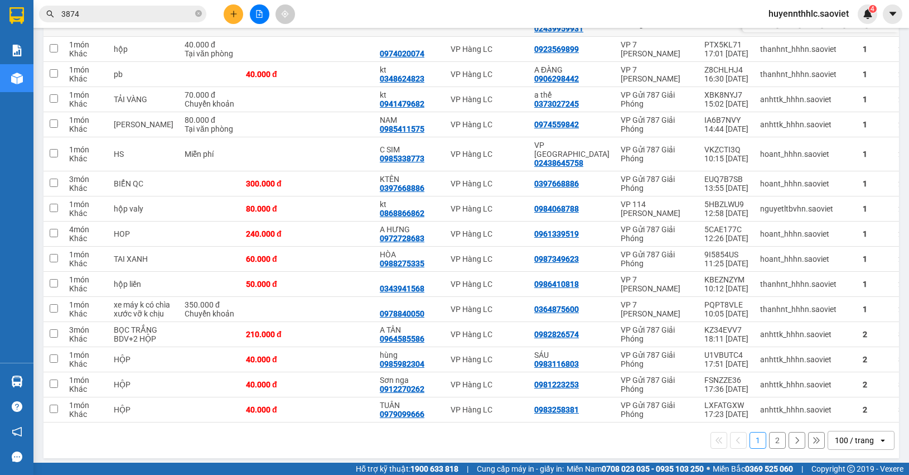
scroll to position [2427, 0]
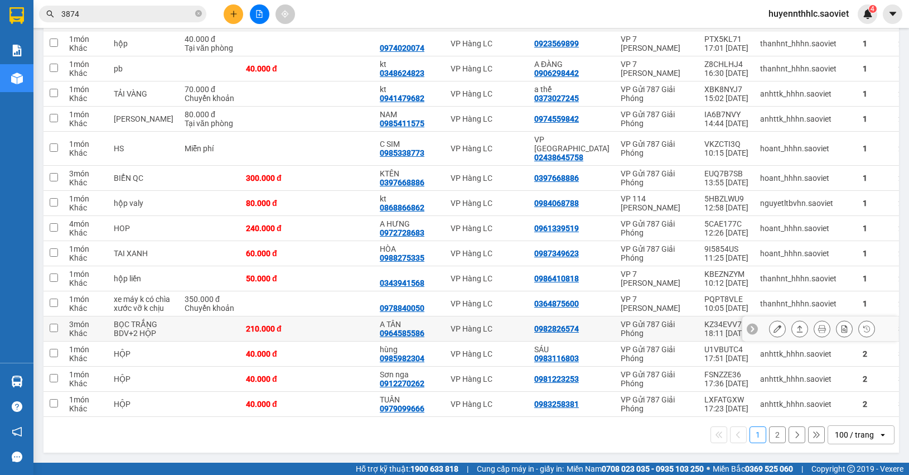
click at [395, 329] on div "0964585586" at bounding box center [402, 332] width 45 height 9
copy div "0964585586"
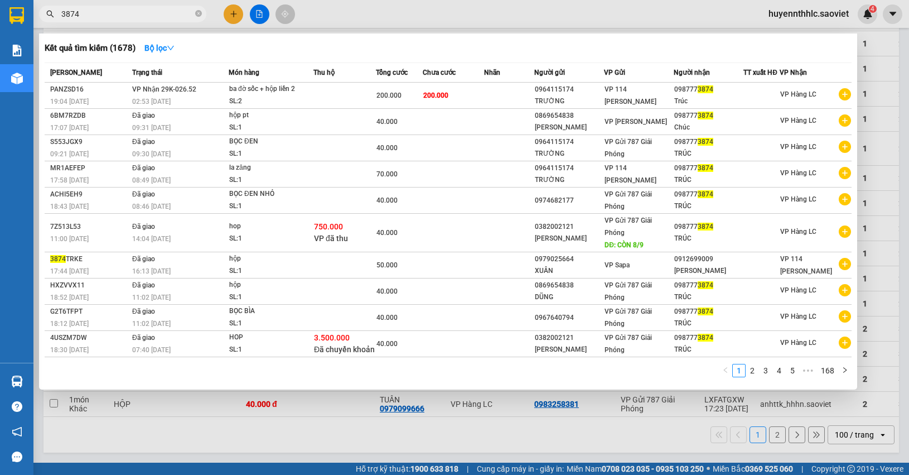
drag, startPoint x: 66, startPoint y: 15, endPoint x: 45, endPoint y: 6, distance: 22.5
click at [36, 14] on div "3874" at bounding box center [108, 14] width 217 height 17
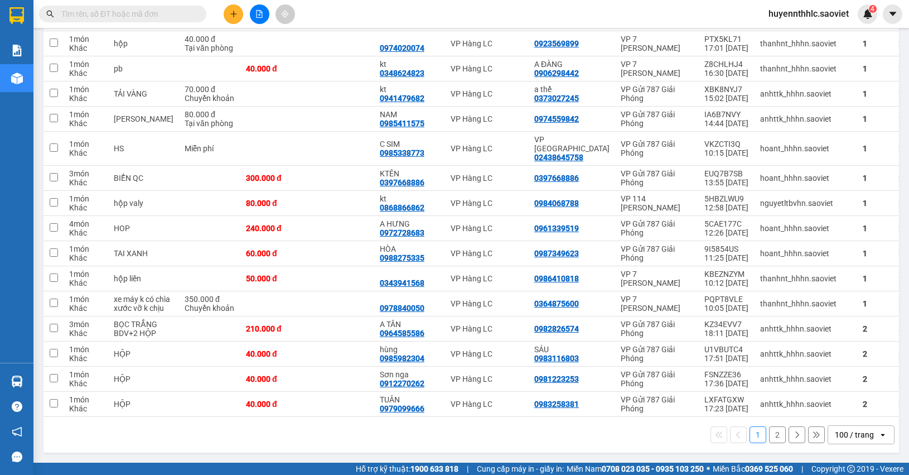
paste input "0964585586"
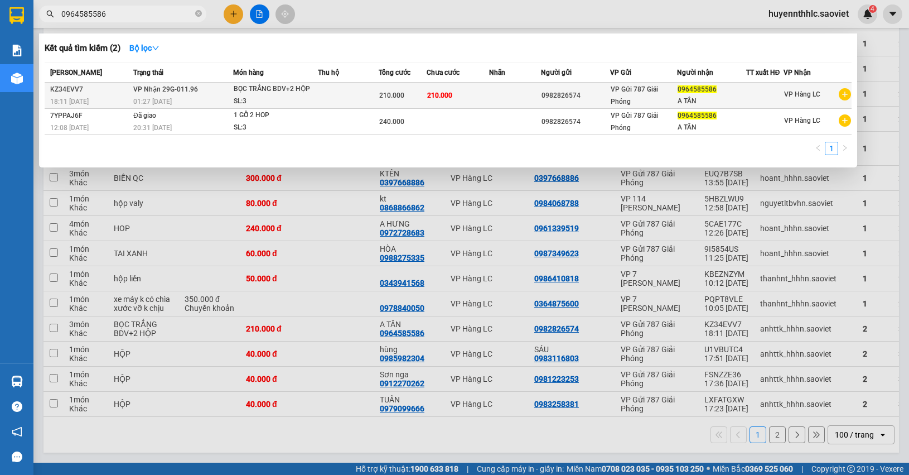
type input "0964585586"
click at [279, 93] on div "BỌC TRẮNG BDV+2 HỘP" at bounding box center [276, 89] width 84 height 12
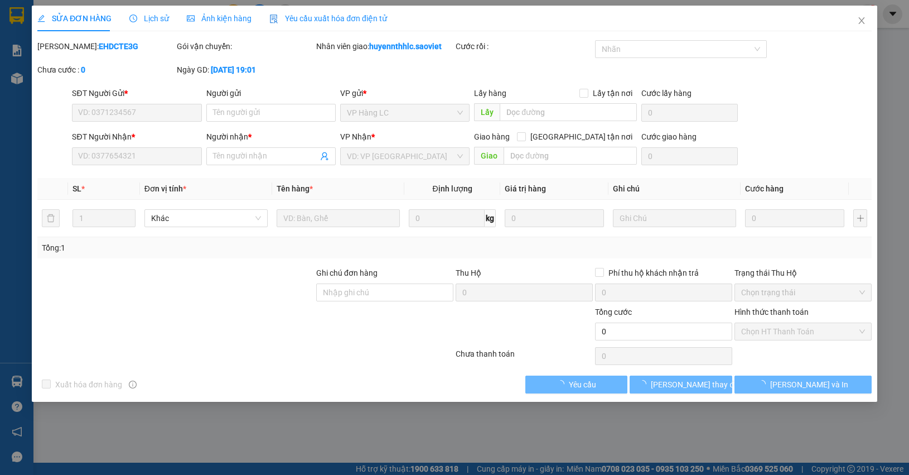
type input "0982826574"
type input "0964585586"
type input "A TÂN"
type input "210.000"
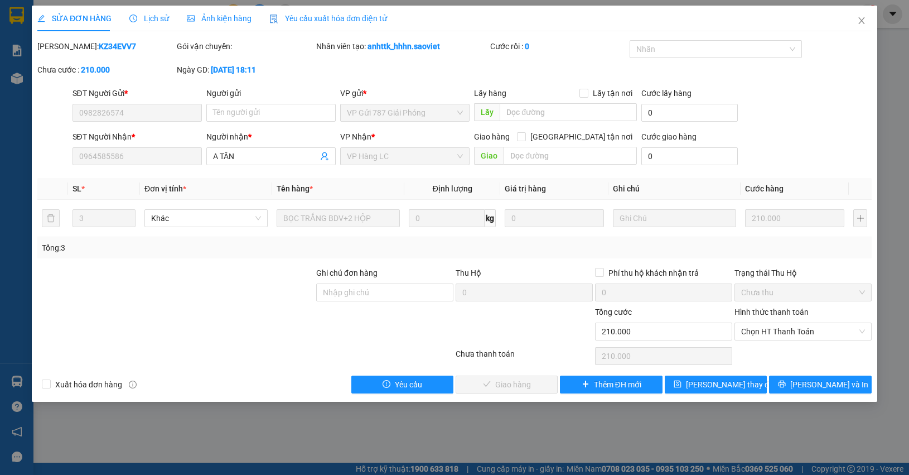
click at [157, 18] on span "Lịch sử" at bounding box center [149, 18] width 40 height 9
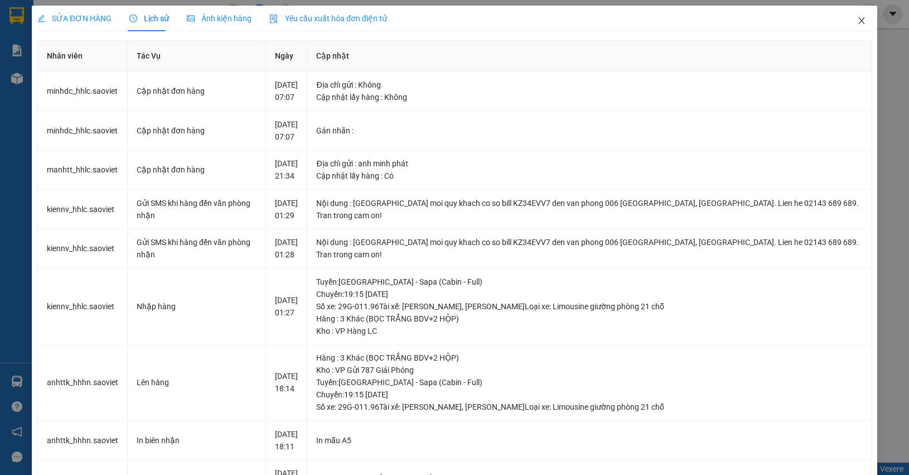
click at [857, 18] on icon "close" at bounding box center [861, 20] width 9 height 9
click at [855, 25] on div "Kết quả tìm kiếm ( 2 ) Bộ lọc Mã ĐH Trạng thái Món hàng Thu hộ Tổng cước Chưa c…" at bounding box center [454, 14] width 909 height 28
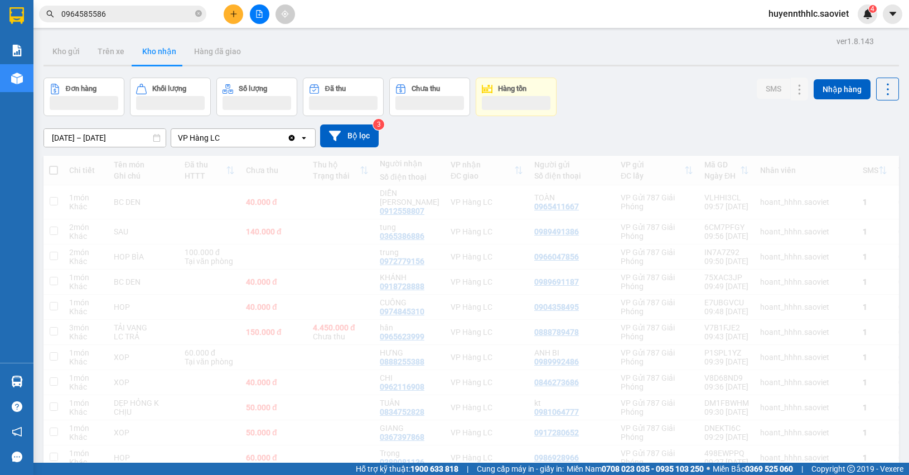
click at [145, 16] on input "0964585586" at bounding box center [127, 14] width 132 height 12
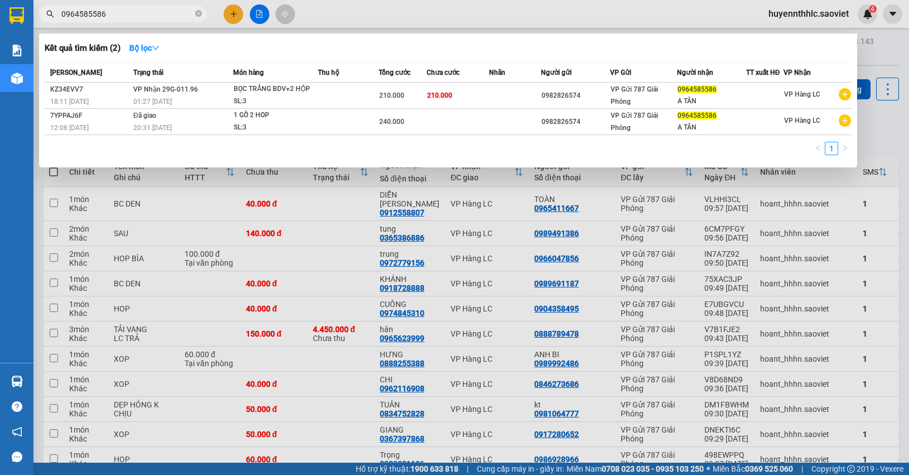
click at [893, 129] on div at bounding box center [454, 237] width 909 height 475
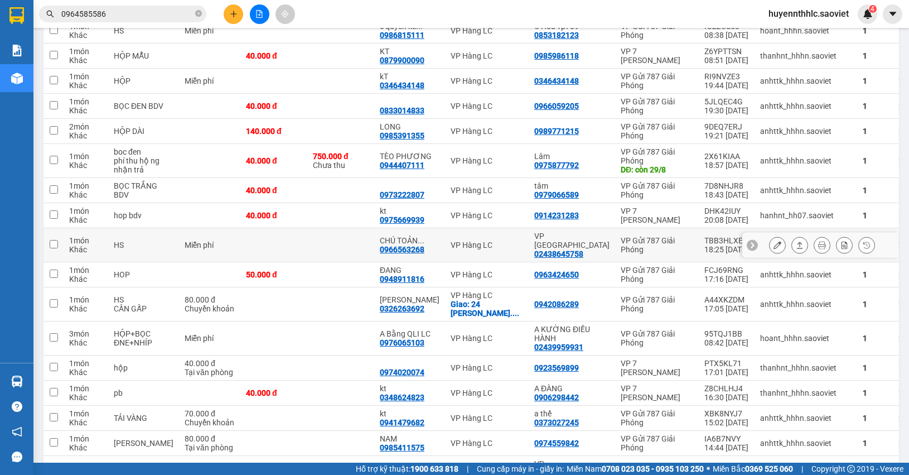
scroll to position [2091, 0]
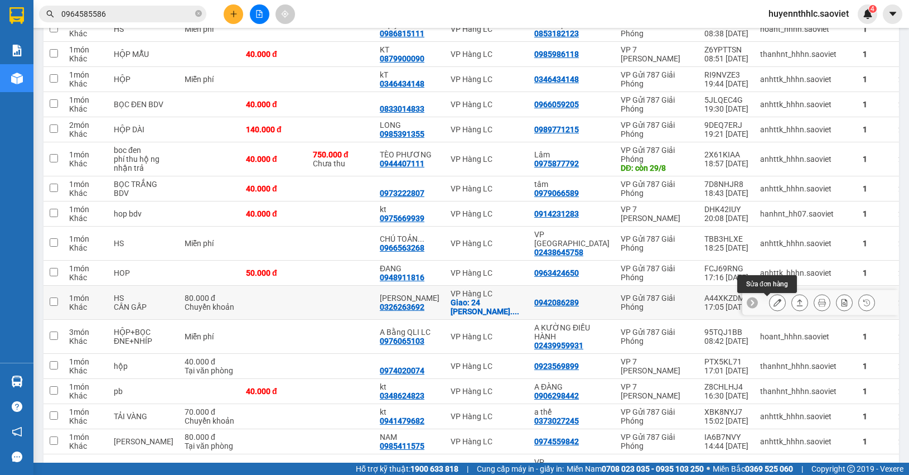
click at [773, 306] on icon at bounding box center [777, 302] width 8 height 8
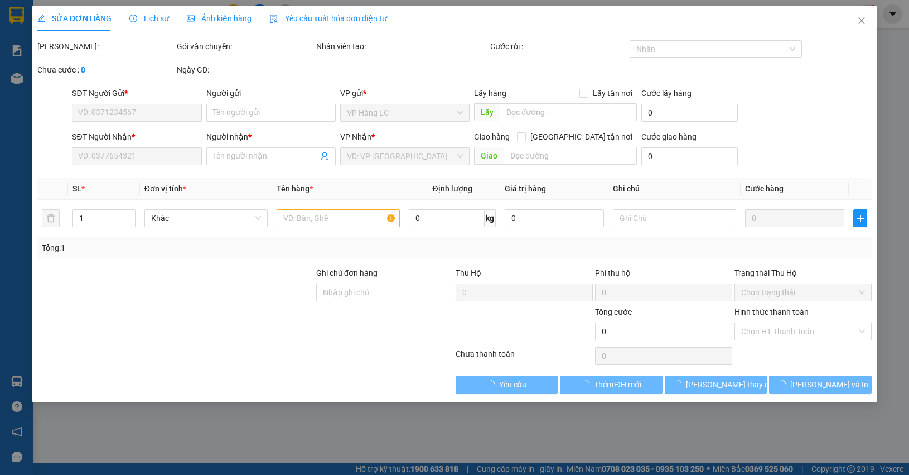
type input "0942086289"
type input "0326263692"
type input "DƯƠNG ANH"
checkbox input "true"
type input "24 NGUYỄN CÔNG HOAN-P. LÀO CAI"
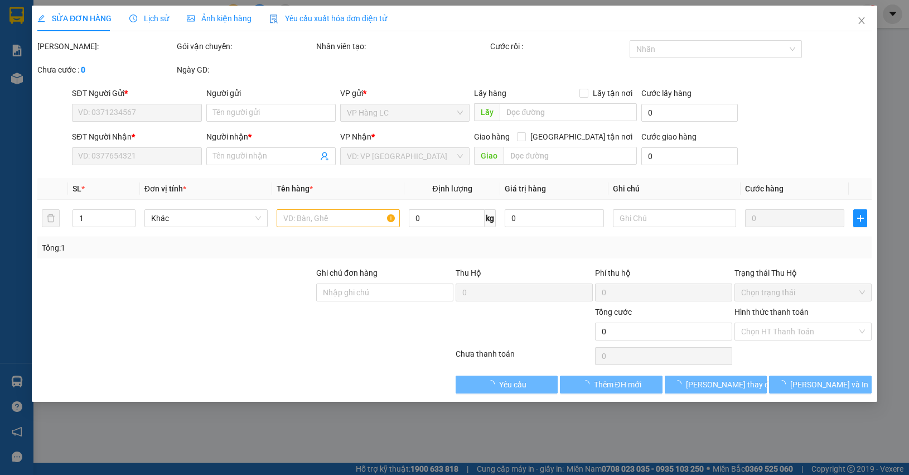
type input "80.000"
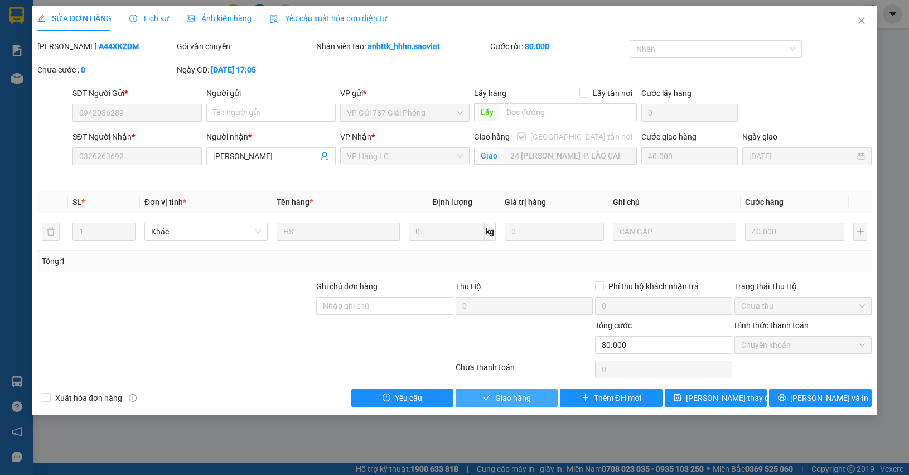
click at [516, 397] on span "Giao hàng" at bounding box center [513, 397] width 36 height 12
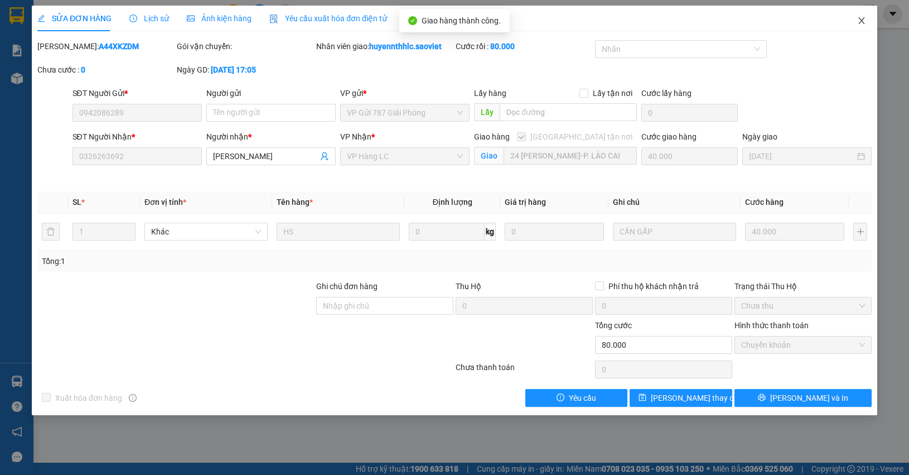
drag, startPoint x: 863, startPoint y: 21, endPoint x: 896, endPoint y: 70, distance: 58.9
click at [863, 21] on icon "close" at bounding box center [861, 20] width 9 height 9
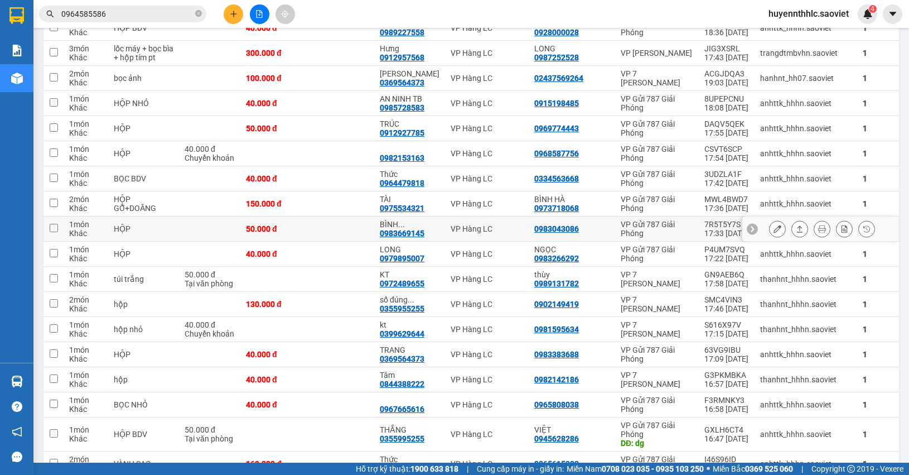
scroll to position [1324, 0]
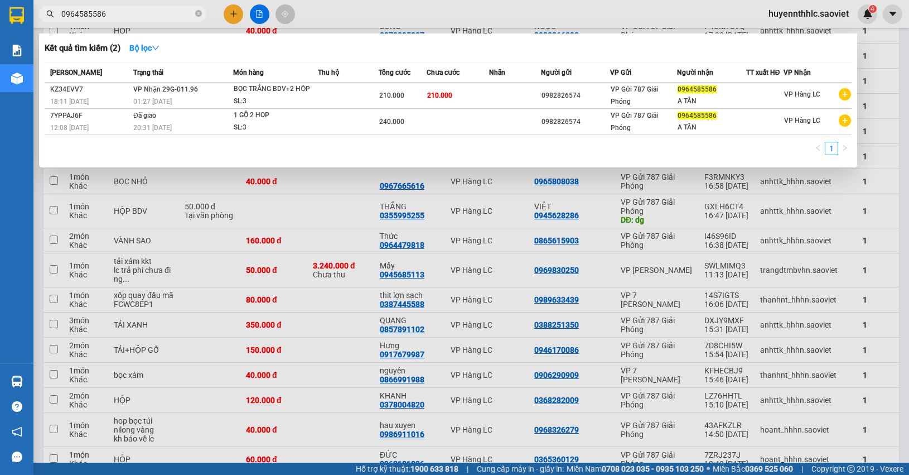
click at [130, 15] on input "0964585586" at bounding box center [127, 14] width 132 height 12
drag, startPoint x: 826, startPoint y: 243, endPoint x: 831, endPoint y: 232, distance: 12.0
click at [826, 244] on div at bounding box center [454, 237] width 909 height 475
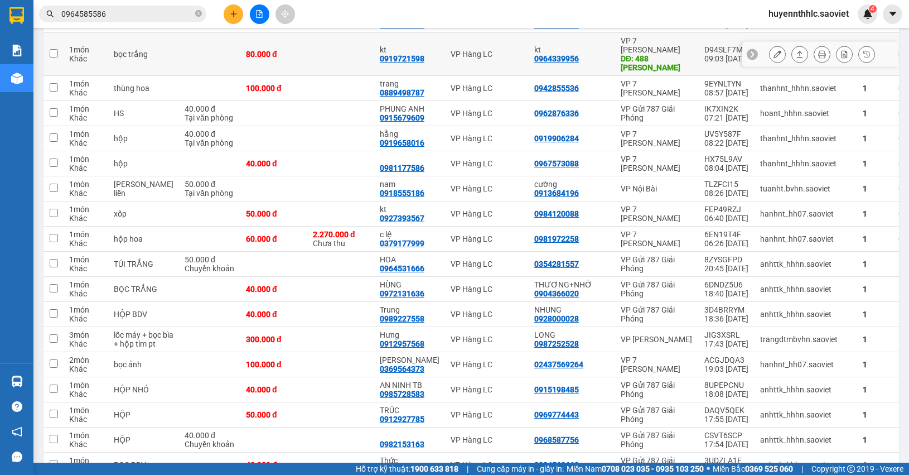
scroll to position [606, 0]
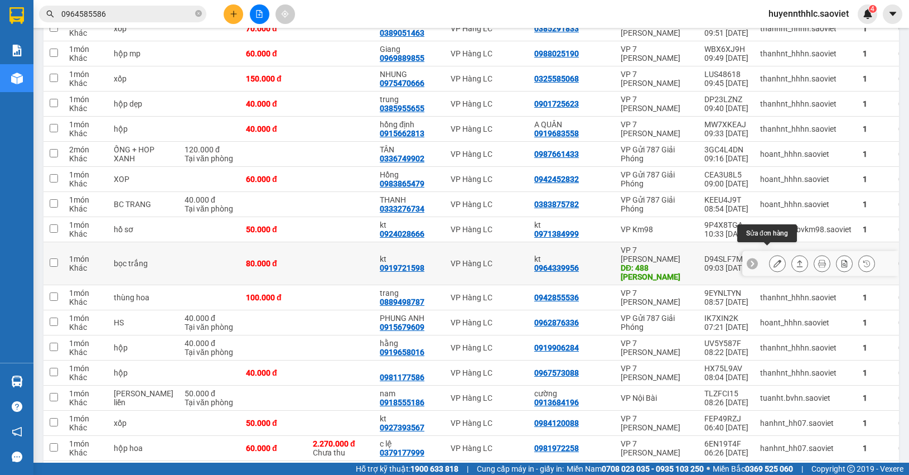
click at [773, 259] on icon at bounding box center [777, 263] width 8 height 8
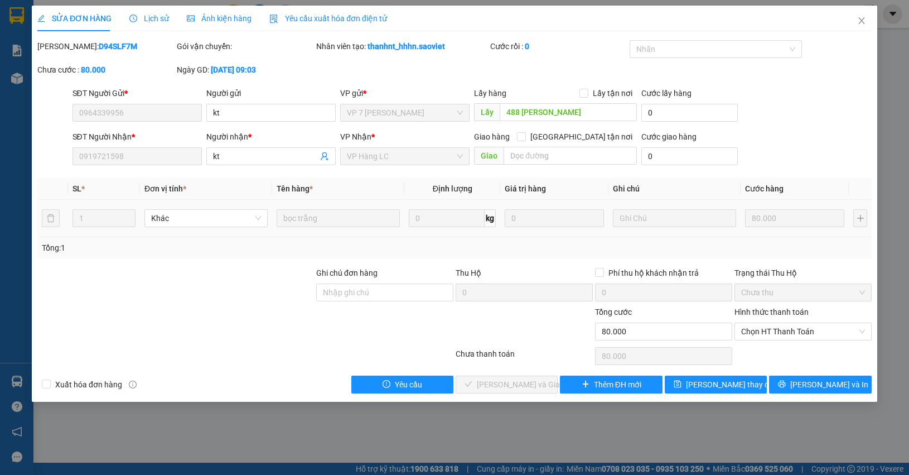
type input "0964339956"
type input "kt"
type input "488 ngô quyền"
type input "0919721598"
type input "kt"
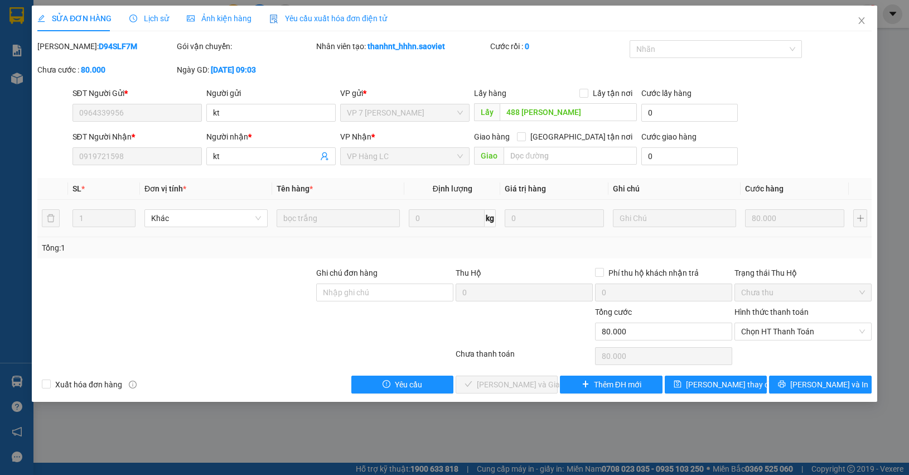
type input "80.000"
click at [754, 330] on span "Chọn HT Thanh Toán" at bounding box center [803, 331] width 124 height 17
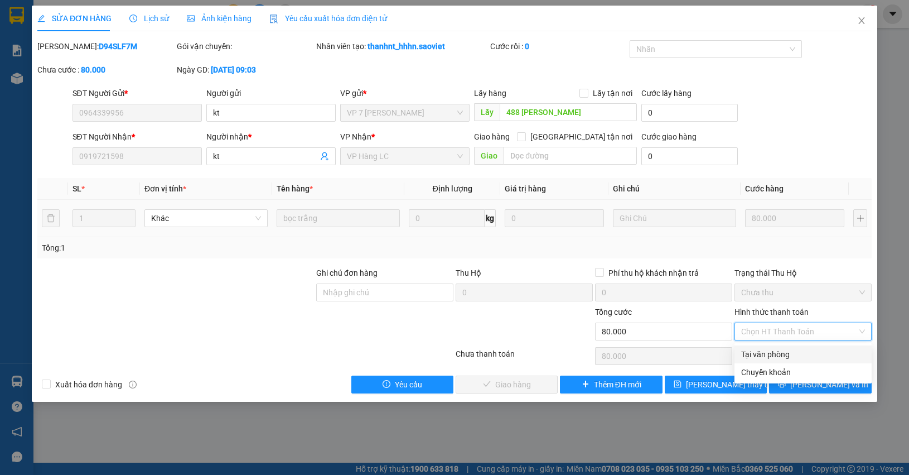
click at [757, 352] on div "Tại văn phòng" at bounding box center [803, 354] width 124 height 12
type input "0"
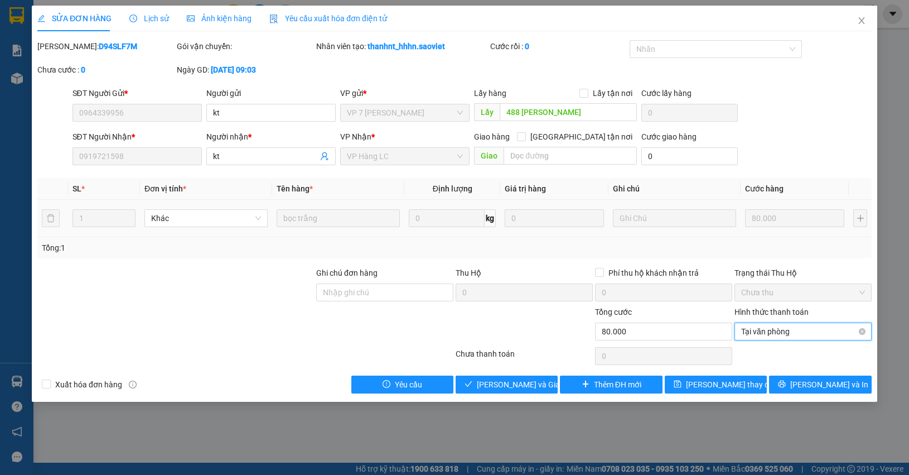
click at [774, 333] on span "Tại văn phòng" at bounding box center [803, 331] width 124 height 17
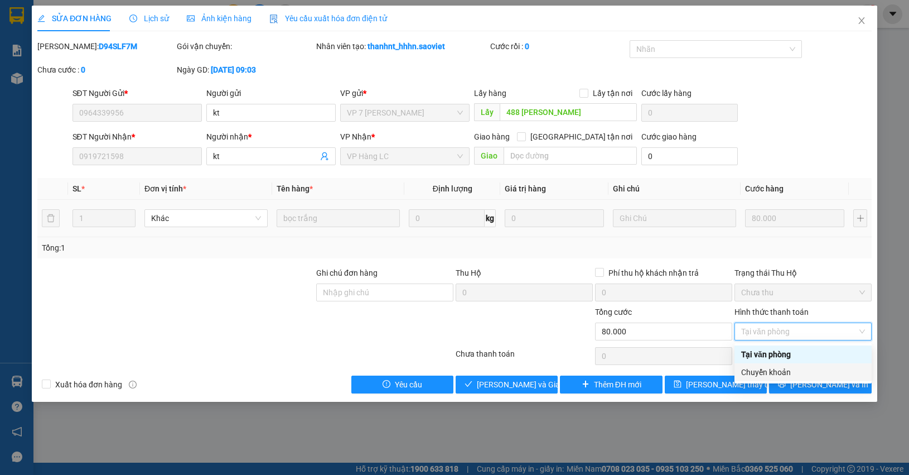
click at [770, 370] on div "Chuyển khoản" at bounding box center [803, 372] width 124 height 12
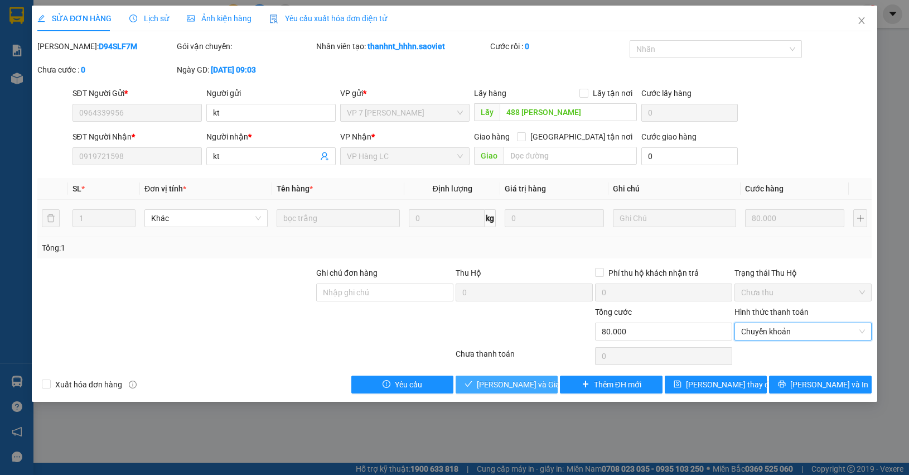
click at [514, 382] on span "[PERSON_NAME] và Giao hàng" at bounding box center [530, 384] width 107 height 12
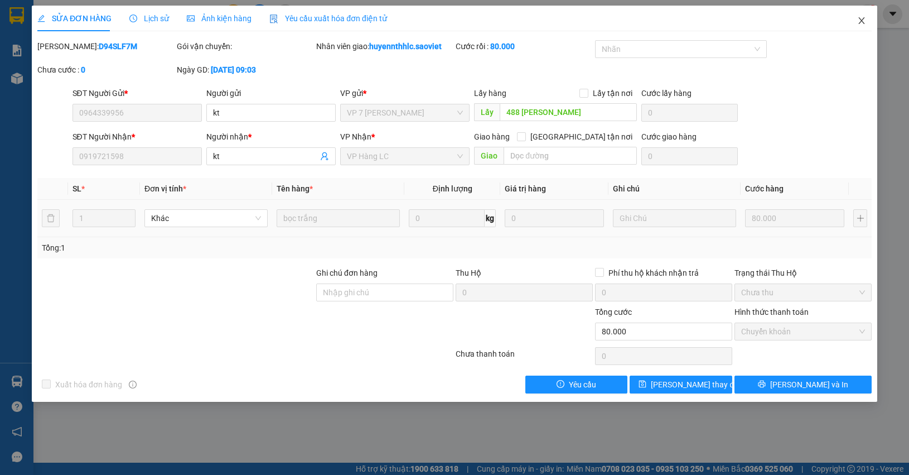
drag, startPoint x: 864, startPoint y: 17, endPoint x: 850, endPoint y: 17, distance: 14.0
click at [862, 17] on icon "close" at bounding box center [861, 20] width 9 height 9
click at [862, 21] on div "4" at bounding box center [868, 14] width 20 height 20
click at [863, 21] on body "Kết quả tìm kiếm ( 2 ) Bộ lọc Mã ĐH Trạng thái Món hàng Thu hộ Tổng cước Chưa c…" at bounding box center [454, 237] width 909 height 475
click at [908, 0] on div at bounding box center [909, 0] width 0 height 0
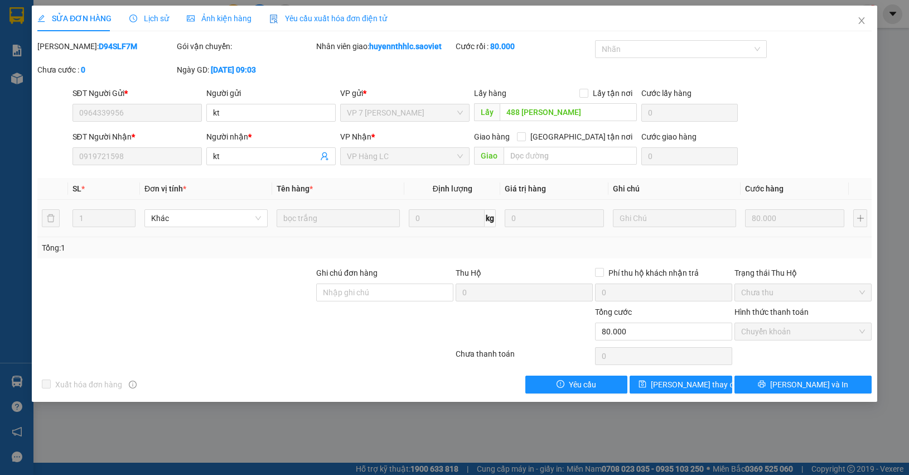
click at [908, 21] on div "Thông báo Thông báo của bạn Tính năng mới Tất cả [PERSON_NAME] nhận yêu cầu hủy…" at bounding box center [909, 237] width 0 height 475
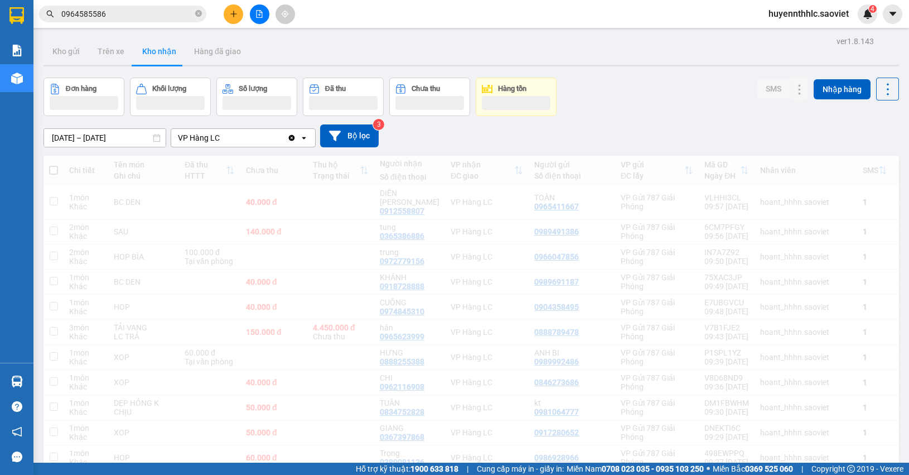
click at [142, 16] on input "0964585586" at bounding box center [127, 14] width 132 height 12
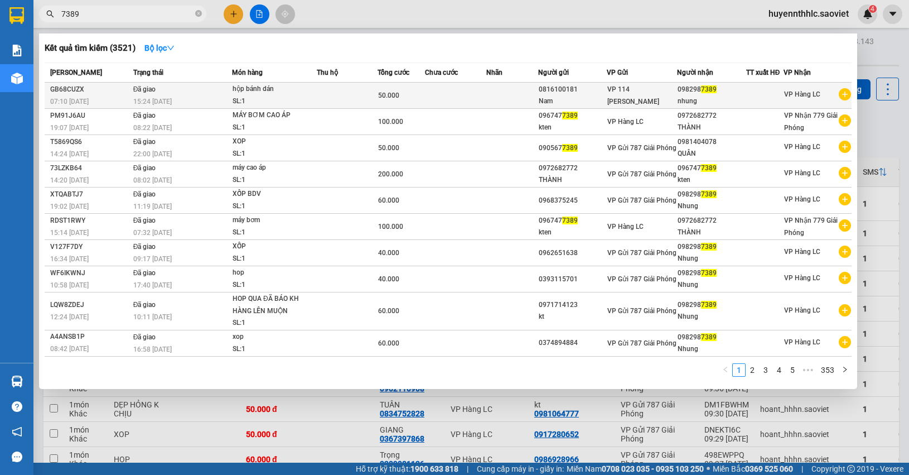
type input "7389"
click at [312, 93] on div "hộp bánh dán" at bounding box center [275, 89] width 84 height 12
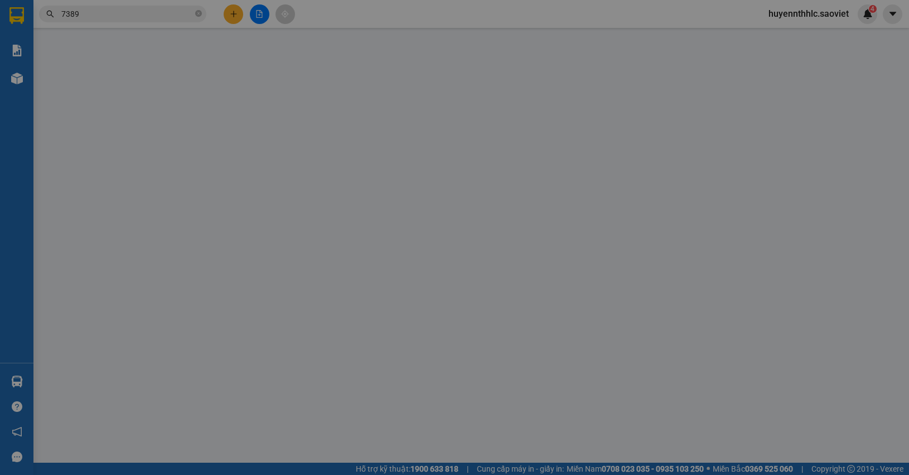
type input "0816100181"
type input "Nam"
type input "0982987389"
type input "nhung"
type input "50.000"
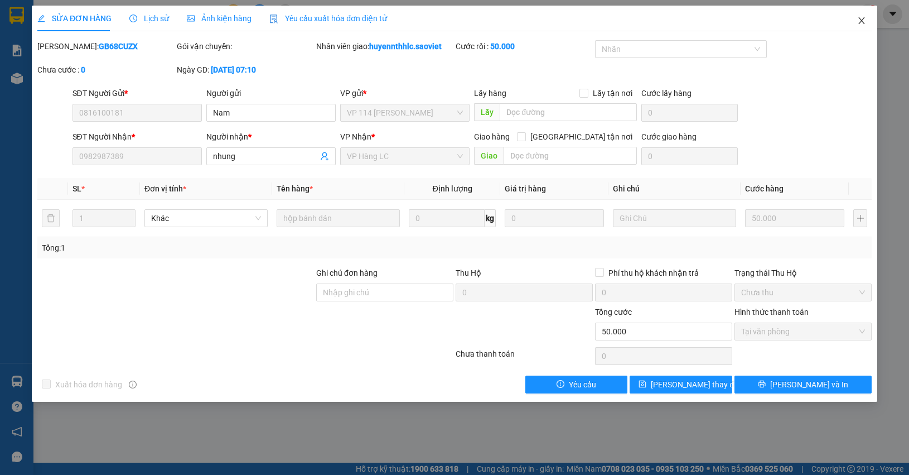
click at [865, 21] on icon "close" at bounding box center [861, 20] width 9 height 9
click at [864, 21] on div "4" at bounding box center [868, 14] width 20 height 20
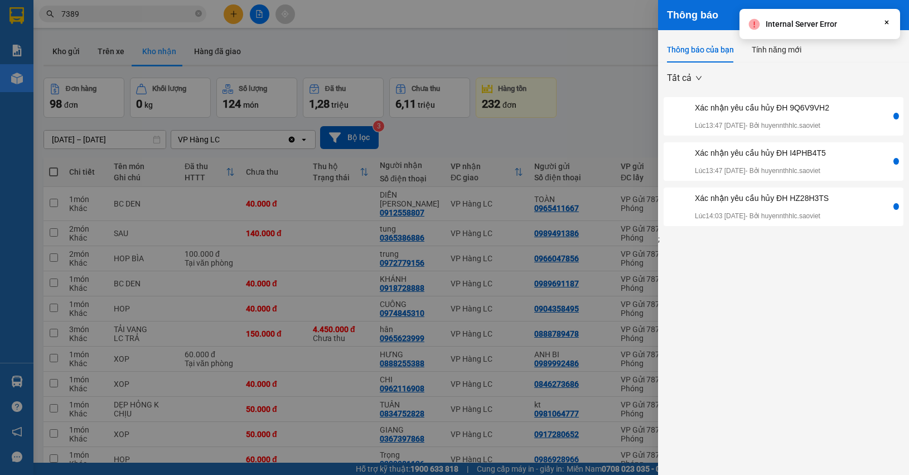
drag, startPoint x: 591, startPoint y: 93, endPoint x: 611, endPoint y: 88, distance: 20.7
click at [591, 93] on div at bounding box center [454, 237] width 909 height 475
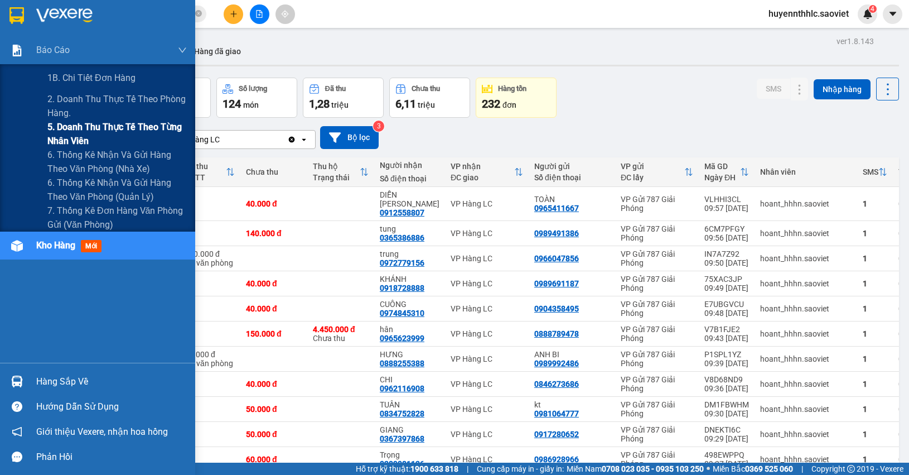
click at [94, 130] on span "5. Doanh thu thực tế theo từng nhân viên" at bounding box center [116, 134] width 139 height 28
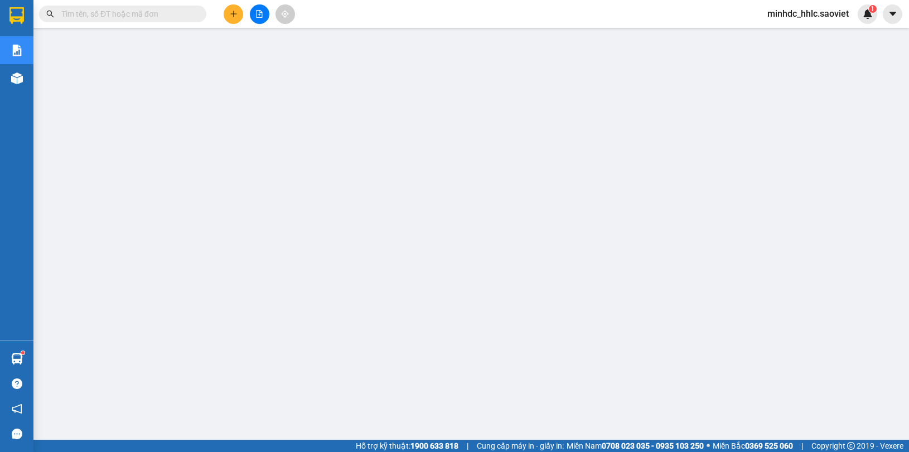
click at [102, 12] on input "text" at bounding box center [127, 14] width 132 height 12
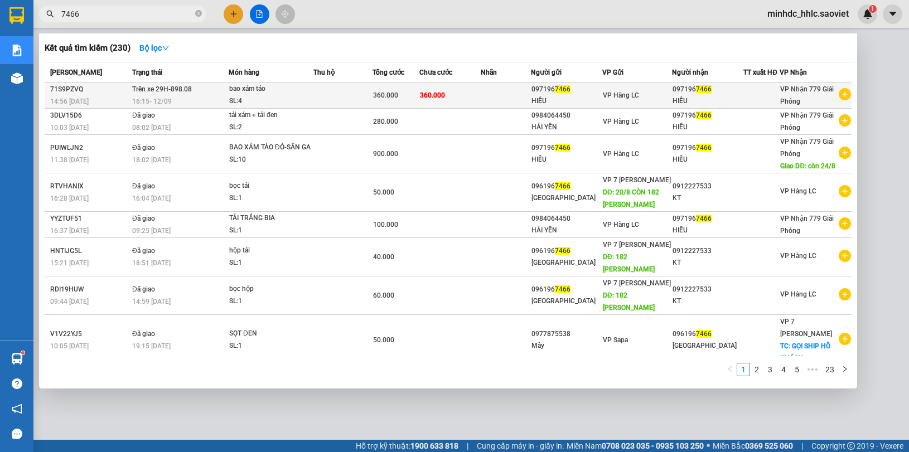
type input "7466"
click at [685, 93] on div "097196 7466" at bounding box center [708, 90] width 70 height 12
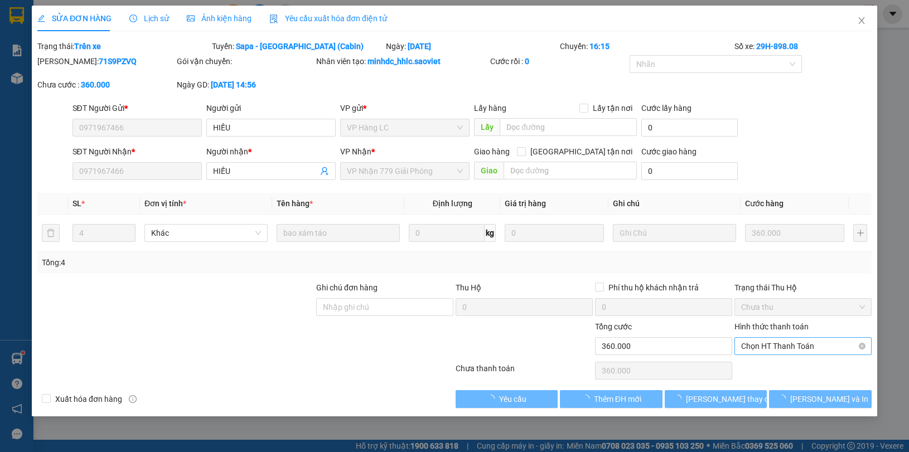
type input "0971967466"
type input "HIẾU"
type input "0971967466"
type input "HIẾU"
type input "360.000"
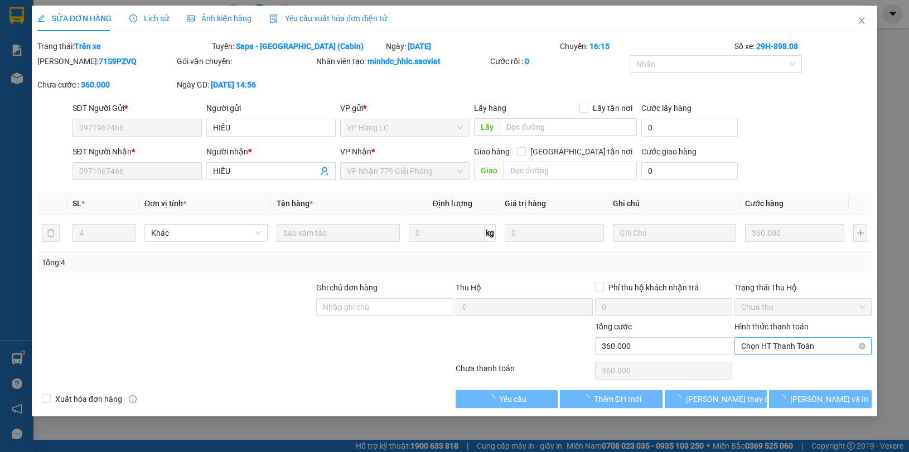
type input "360.000"
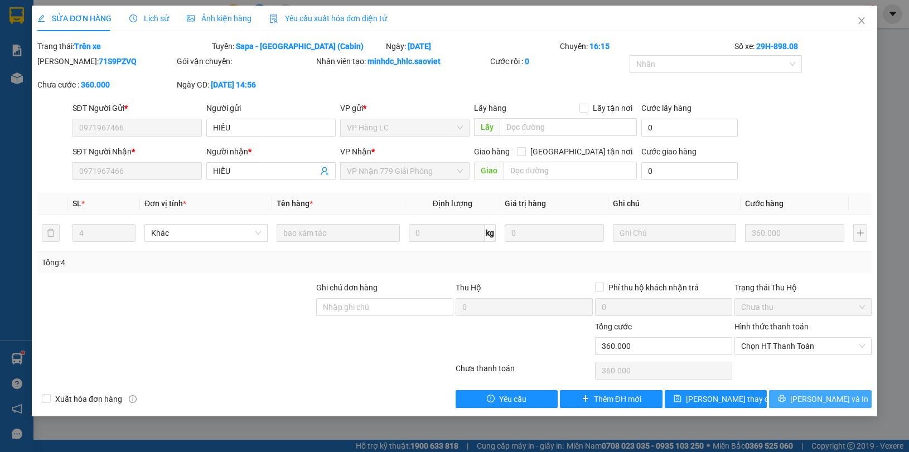
click at [829, 400] on span "[PERSON_NAME] và In" at bounding box center [829, 399] width 78 height 12
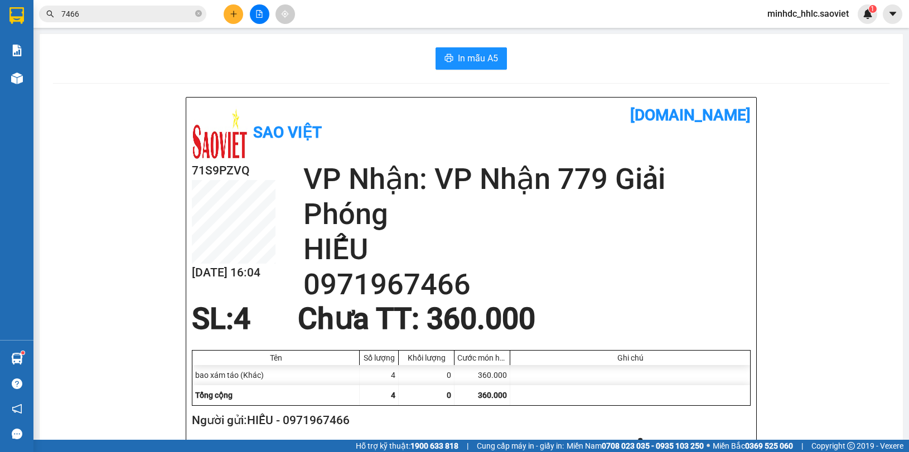
click at [780, 15] on span "minhdc_hhlc.saoviet" at bounding box center [807, 14] width 99 height 14
click at [786, 33] on span "Đăng xuất" at bounding box center [813, 34] width 75 height 12
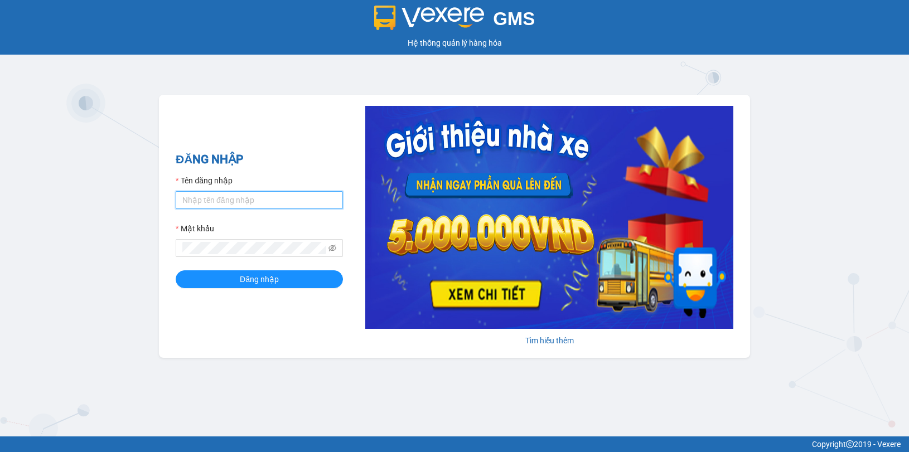
click at [240, 209] on input "Tên đăng nhập" at bounding box center [259, 200] width 167 height 18
type input "huyennt_congnohanglc.saoviet"
click at [252, 255] on span at bounding box center [259, 248] width 167 height 18
click at [176, 270] on button "Đăng nhập" at bounding box center [259, 279] width 167 height 18
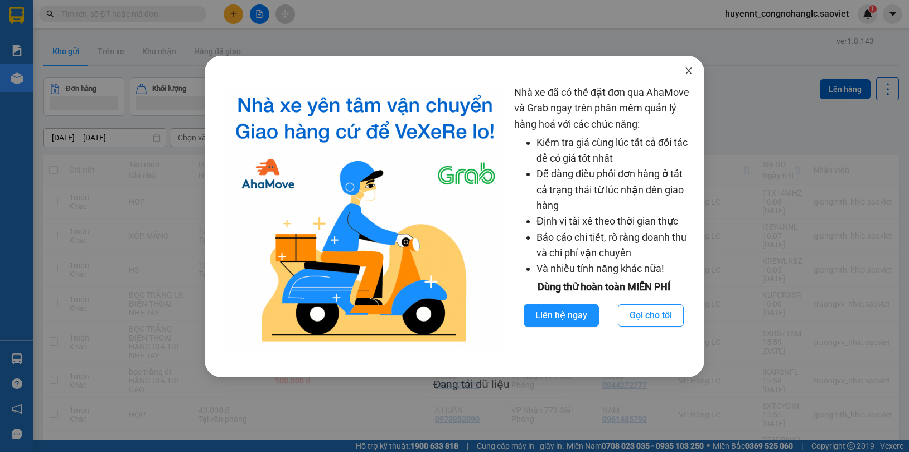
click at [687, 73] on icon "close" at bounding box center [689, 70] width 6 height 7
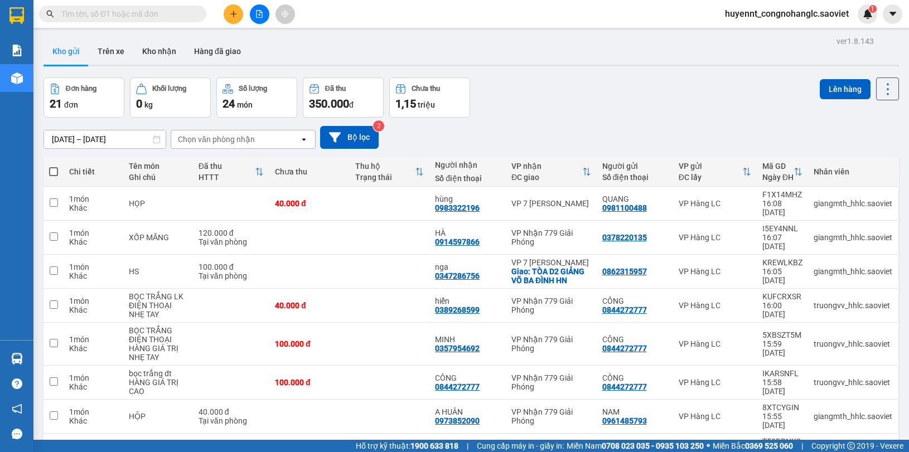
click at [112, 17] on input "text" at bounding box center [127, 14] width 132 height 12
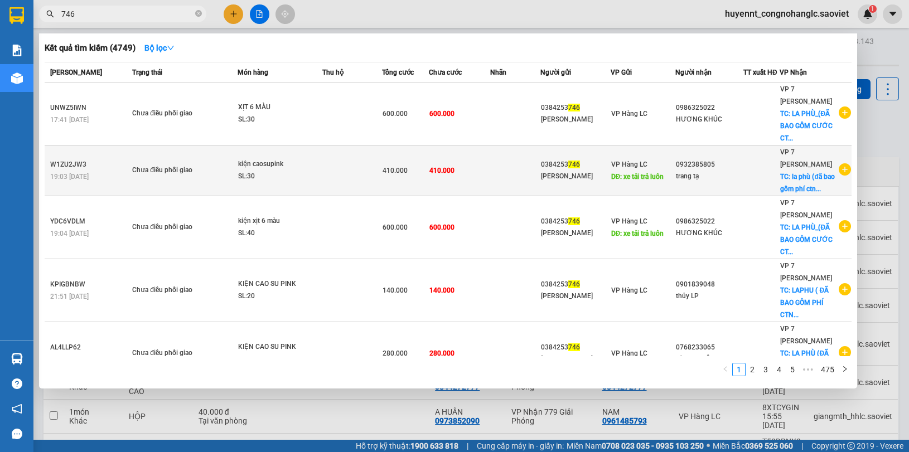
type input "746"
click at [617, 178] on span "DĐ: xe tải trả luôn" at bounding box center [637, 177] width 53 height 8
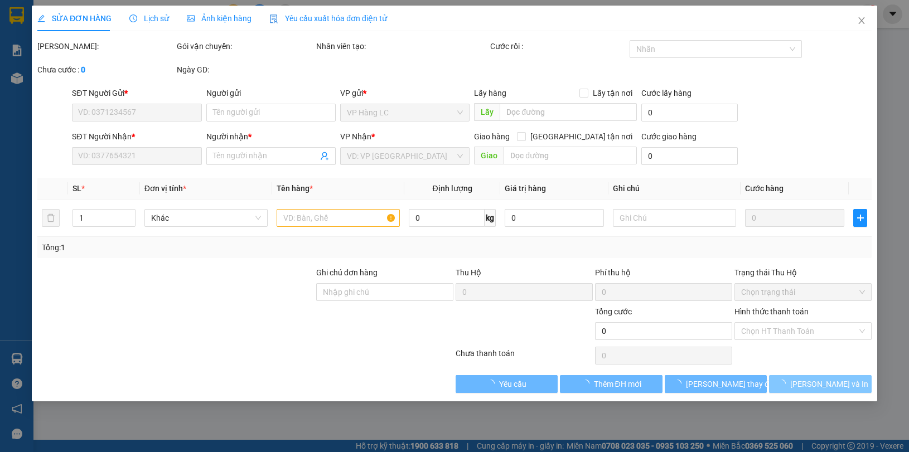
type input "0384253746"
type input "[PERSON_NAME]"
type input "xe tải trả luôn"
type input "0932385805"
type input "trang tạ"
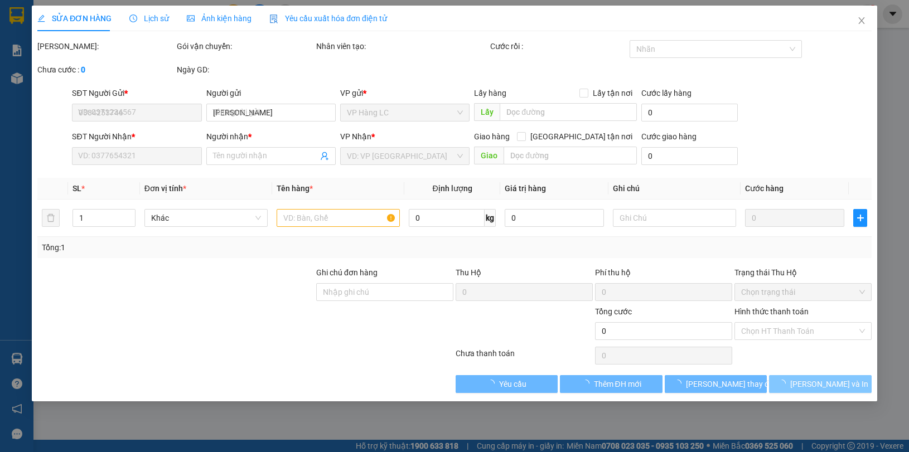
checkbox input "true"
type input "la phù (đã bao gồm phí ctn) LC TT CƯỚC"
type input "410.000"
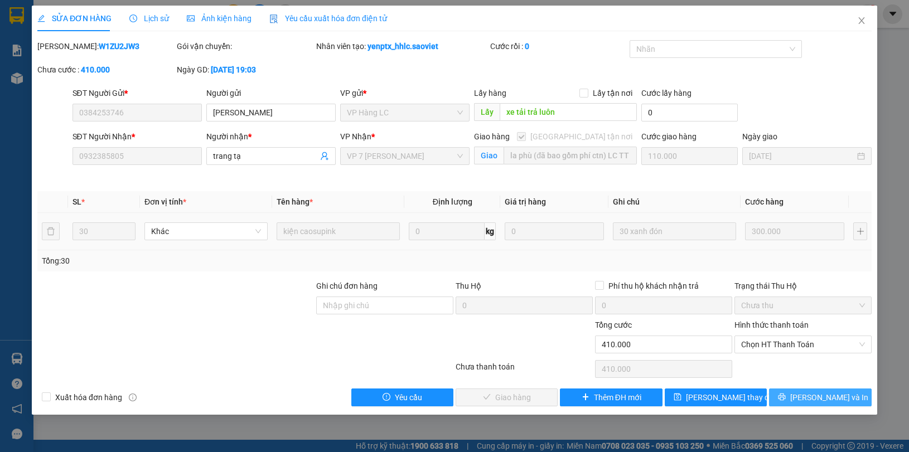
click at [823, 399] on span "[PERSON_NAME] và In" at bounding box center [829, 397] width 78 height 12
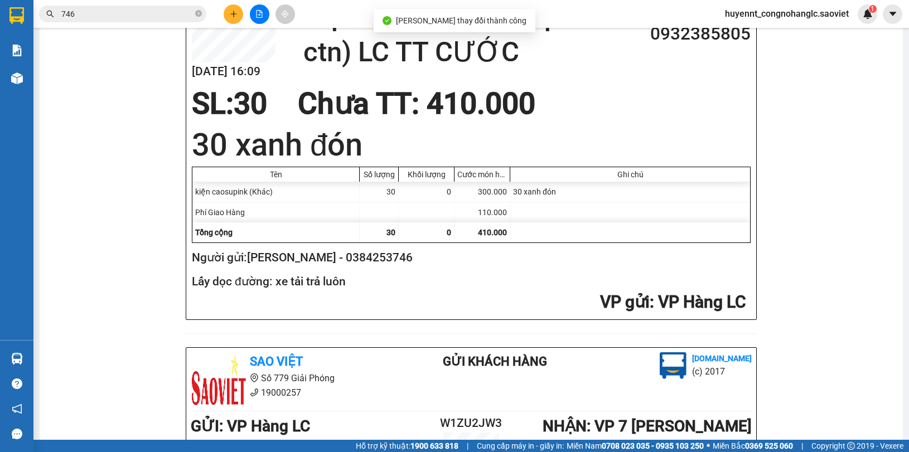
scroll to position [209, 0]
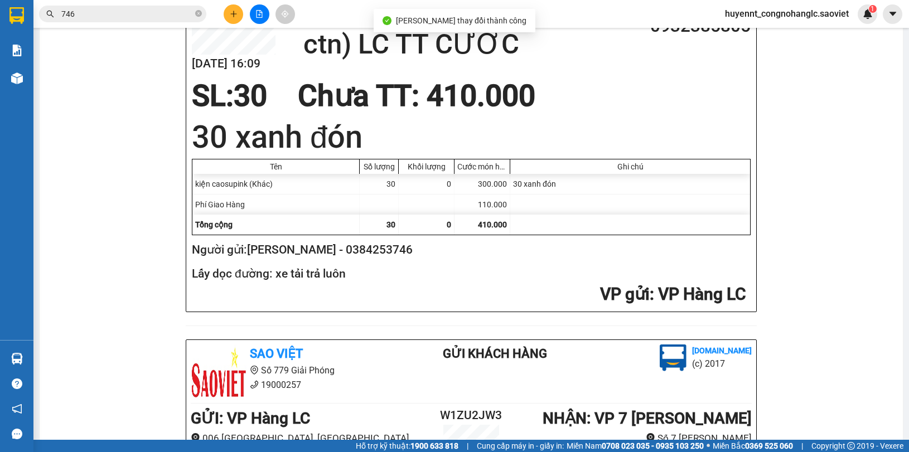
click at [372, 246] on h2 "Người gửi: [PERSON_NAME] - 0384253746" at bounding box center [469, 250] width 554 height 18
copy h2 "0384253746"
drag, startPoint x: 75, startPoint y: 11, endPoint x: 26, endPoint y: 16, distance: 49.8
click at [27, 18] on section "Kết quả tìm kiếm ( 4749 ) Bộ lọc Mã ĐH Trạng thái Món hàng Thu hộ Tổng cước Chư…" at bounding box center [454, 226] width 909 height 452
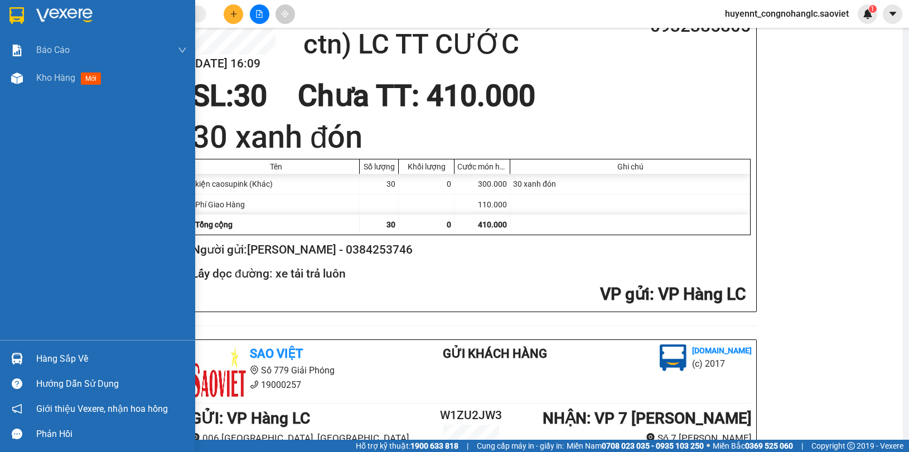
paste input "0384253746"
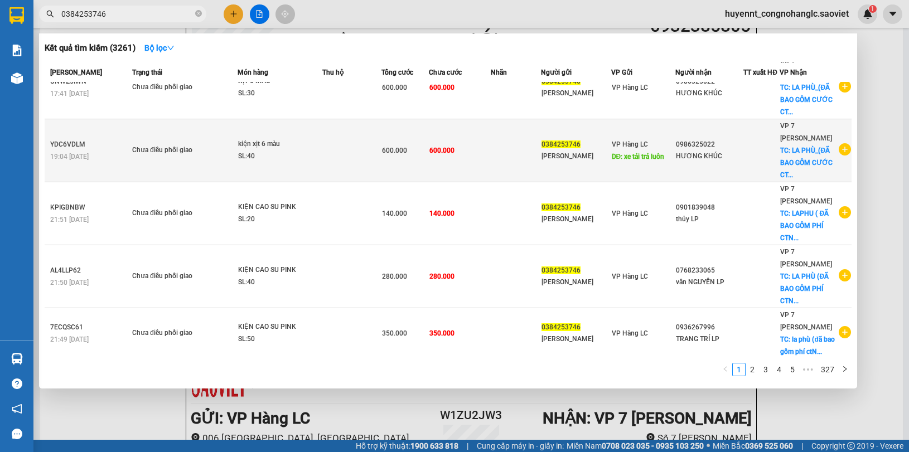
scroll to position [306, 0]
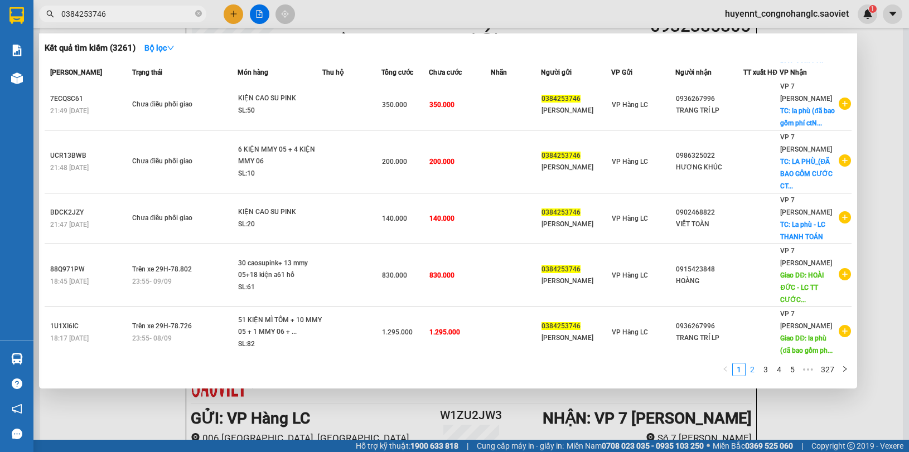
type input "0384253746"
click at [756, 372] on link "2" at bounding box center [752, 370] width 12 height 12
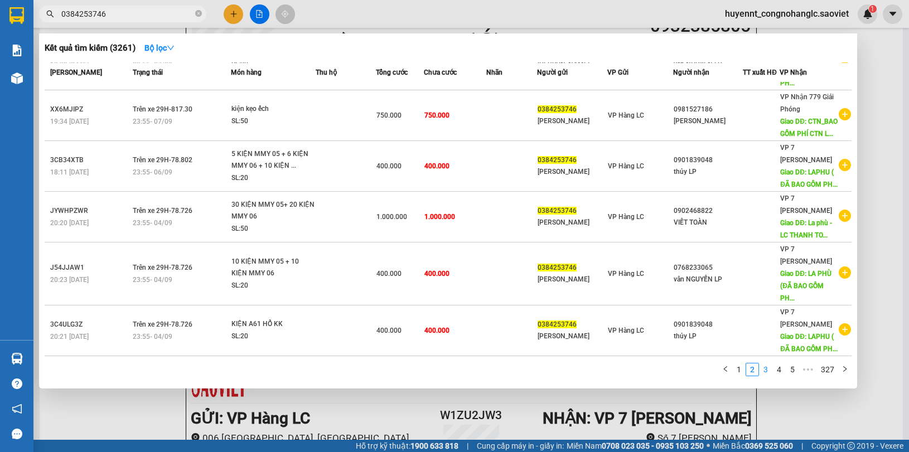
click at [766, 372] on link "3" at bounding box center [766, 370] width 12 height 12
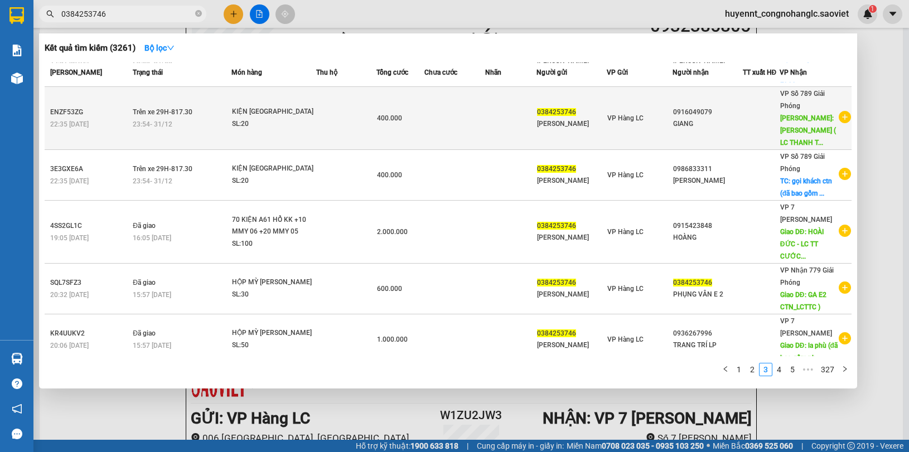
scroll to position [0, 0]
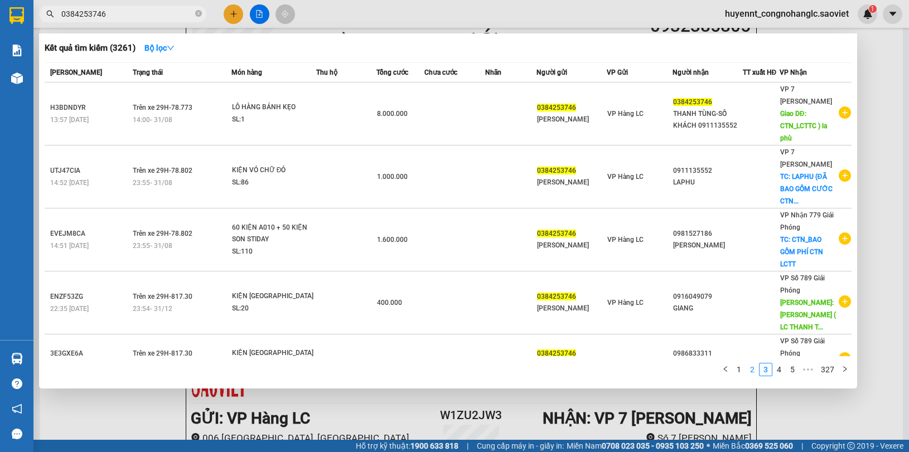
click at [753, 371] on link "2" at bounding box center [752, 370] width 12 height 12
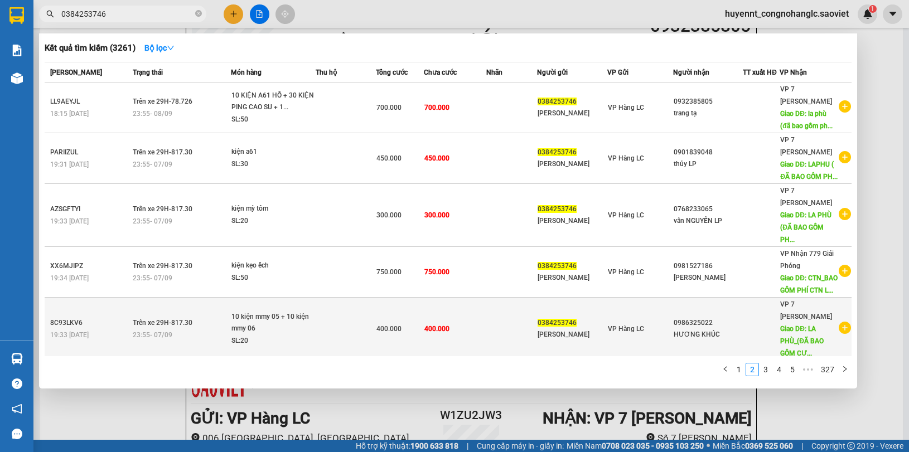
click at [699, 341] on div "HƯƠNG KHÚC" at bounding box center [708, 335] width 69 height 12
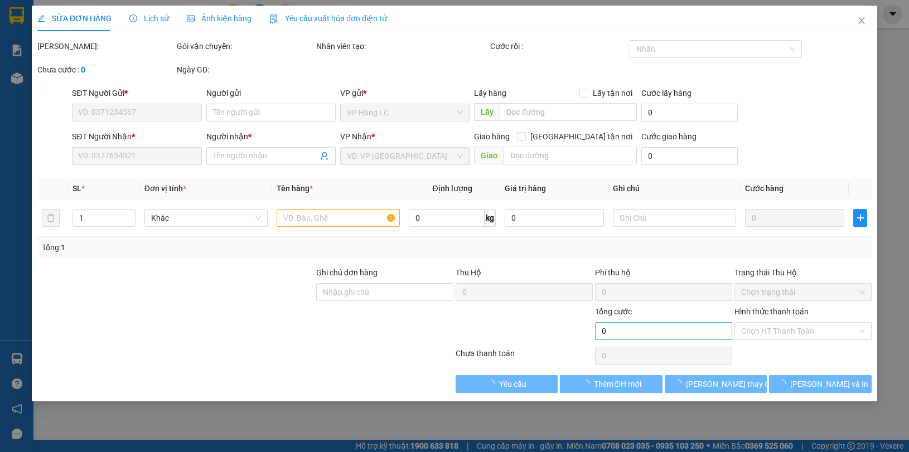
type input "0384253746"
type input "[PERSON_NAME]"
type input "0986325022"
type input "HƯƠNG KHÚC"
type input "LA PHÙ_(ĐÃ BAO GỒM CƯỚC CTN)- LC THANH TOÁN"
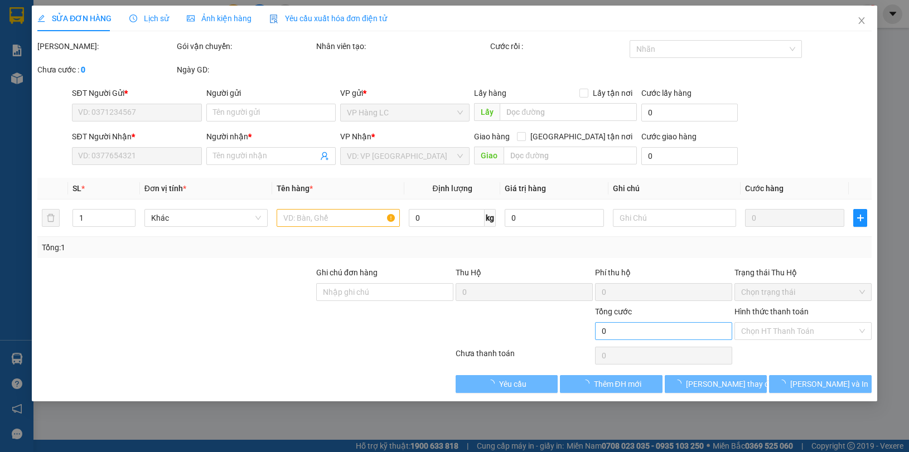
type input "100.000"
type input "400.000"
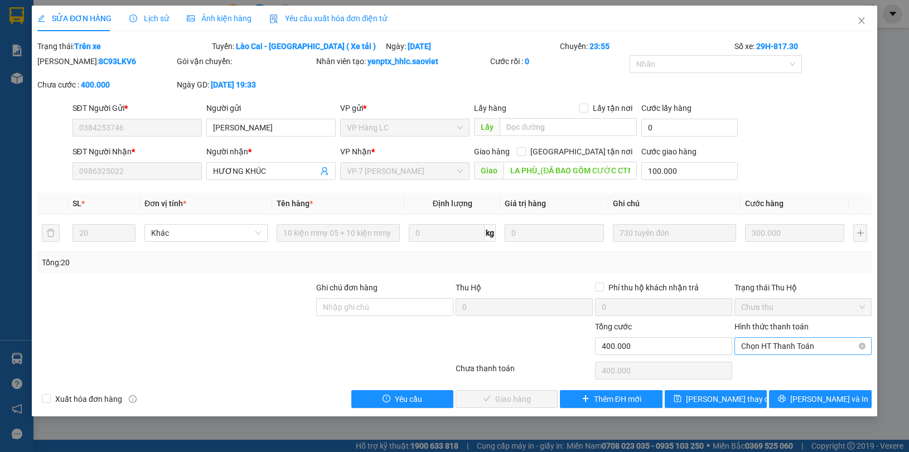
click at [751, 346] on span "Chọn HT Thanh Toán" at bounding box center [803, 346] width 124 height 17
click at [756, 385] on div "Chuyển khoản" at bounding box center [803, 387] width 124 height 12
type input "0"
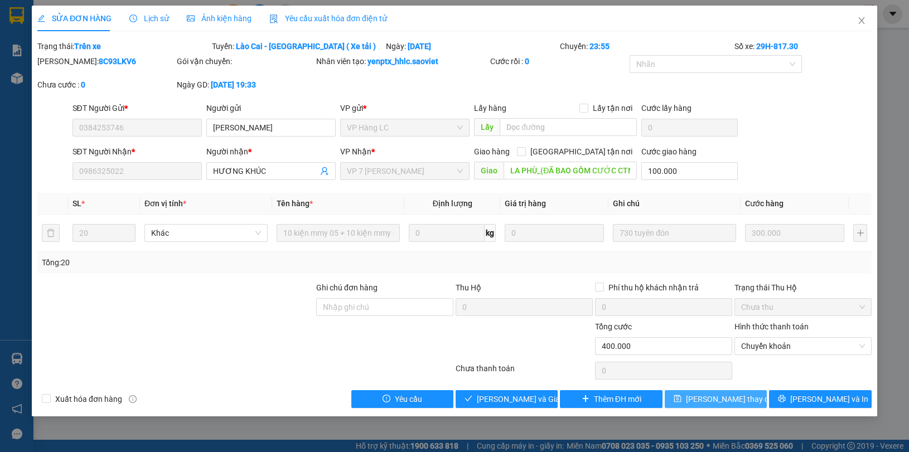
click at [723, 399] on span "[PERSON_NAME] thay đổi" at bounding box center [730, 399] width 89 height 12
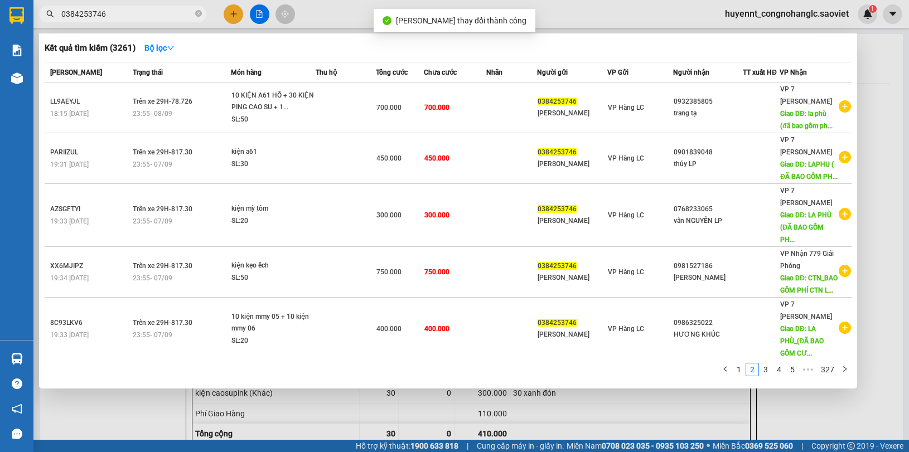
click at [132, 10] on input "0384253746" at bounding box center [127, 14] width 132 height 12
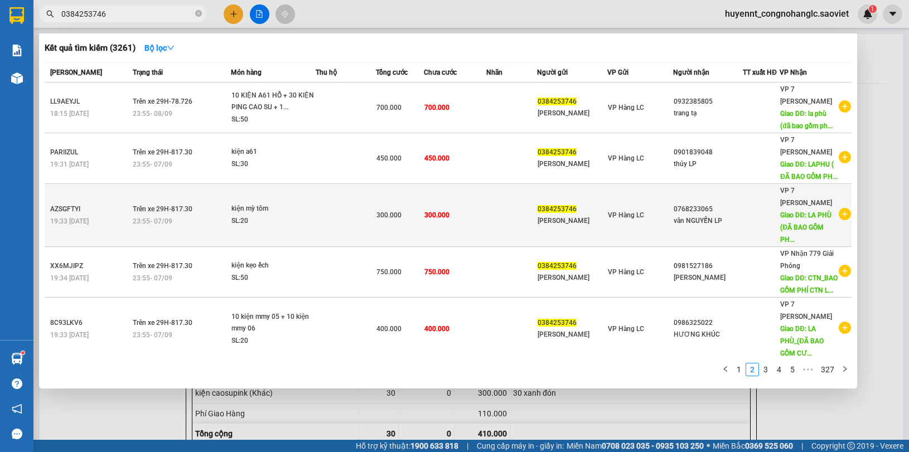
scroll to position [279, 0]
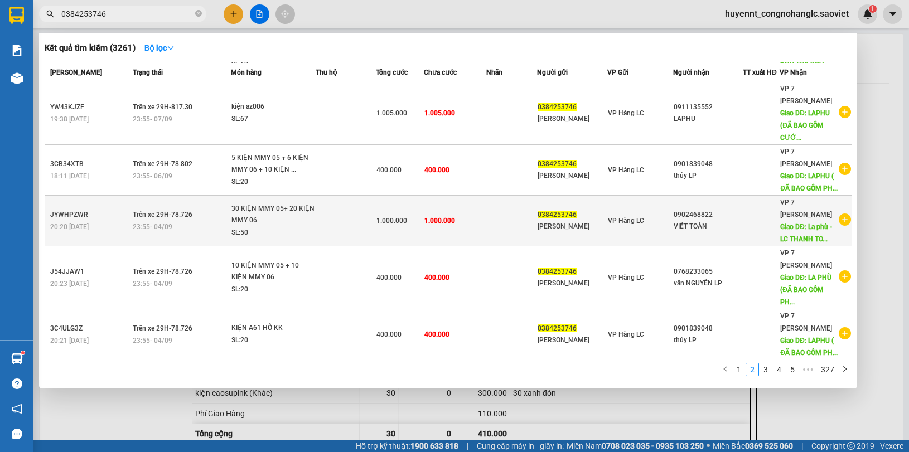
click at [587, 233] on div "[PERSON_NAME]" at bounding box center [572, 227] width 69 height 12
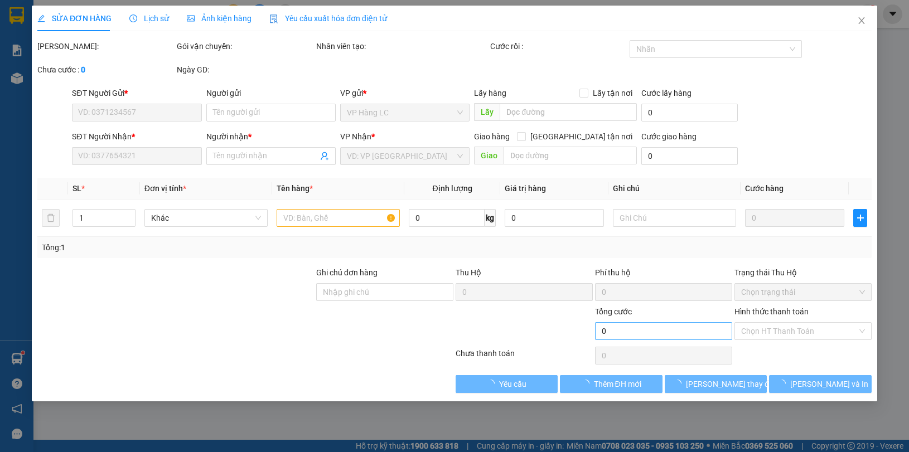
type input "0384253746"
type input "[PERSON_NAME]"
type input "0902468822"
type input "VIẾT TOÀN"
type input "La phù - LC THANH TOÁN"
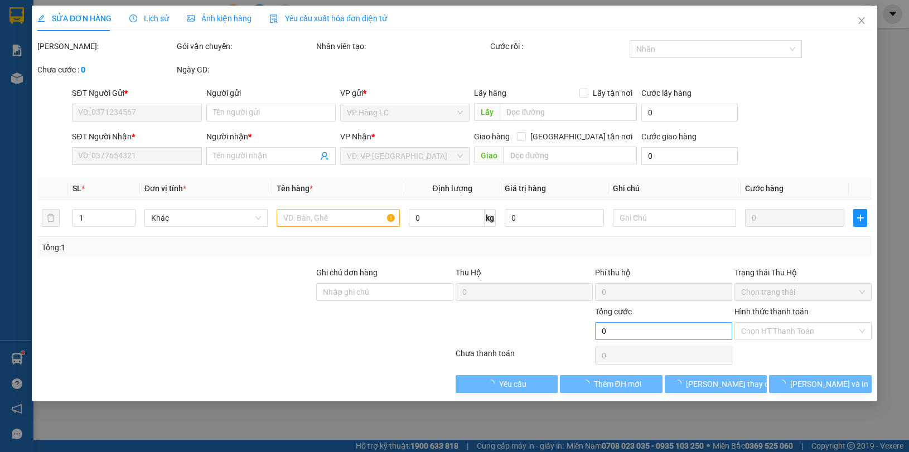
type input "400.000"
type input "1.000.000"
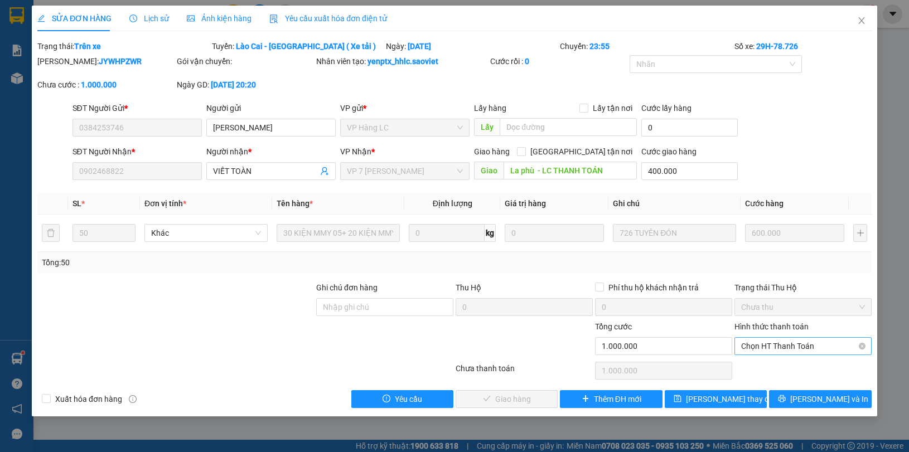
click at [774, 347] on span "Chọn HT Thanh Toán" at bounding box center [803, 346] width 124 height 17
click at [767, 384] on div "Chuyển khoản" at bounding box center [803, 387] width 124 height 12
type input "0"
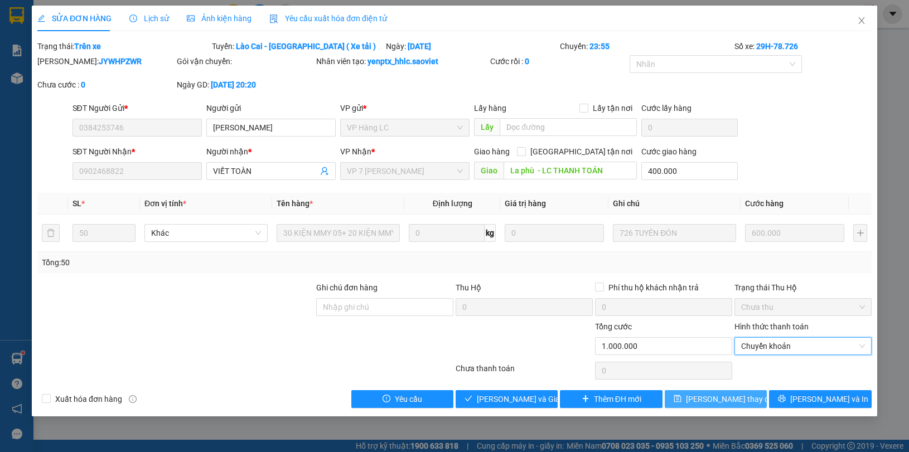
click at [717, 397] on span "[PERSON_NAME] thay đổi" at bounding box center [730, 399] width 89 height 12
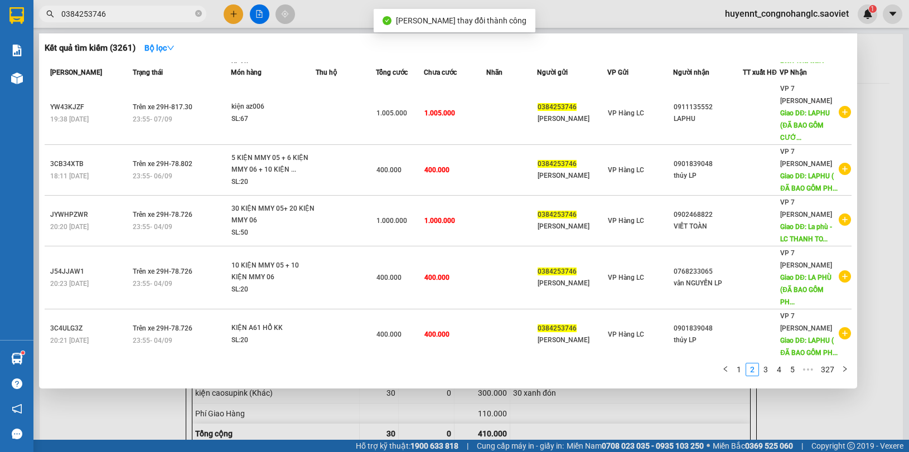
click at [139, 6] on span "0384253746" at bounding box center [122, 14] width 167 height 17
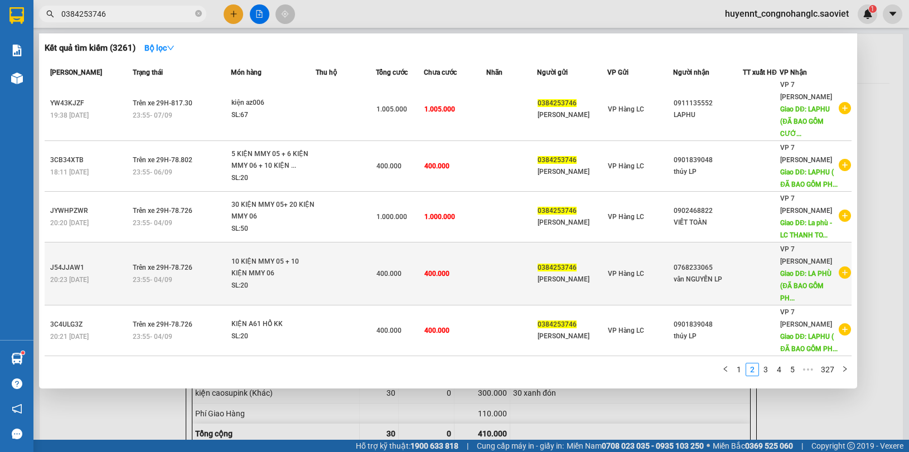
scroll to position [306, 0]
click at [616, 270] on span "VP Hàng LC" at bounding box center [626, 274] width 36 height 8
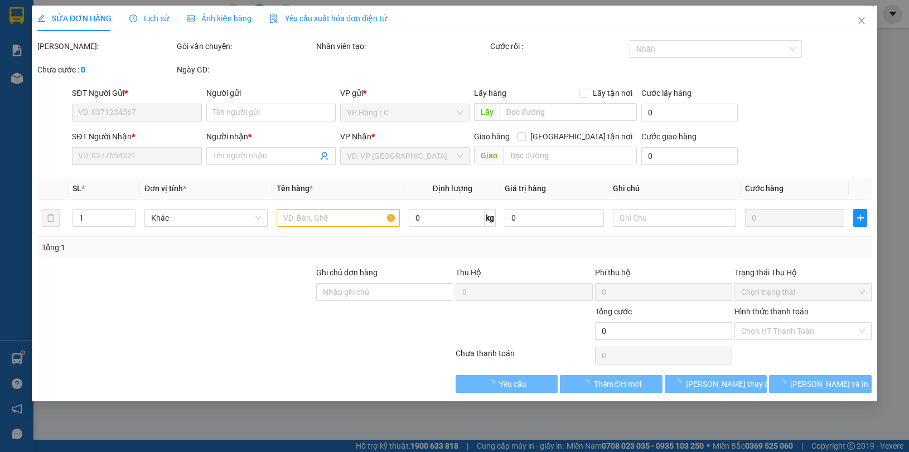
type input "0384253746"
type input "[PERSON_NAME]"
type input "0768233065"
type input "vân NGUYỄN LP"
type input "LA PHÙ (ĐÃ BAO GỒM PHÍ CTN) LC TT"
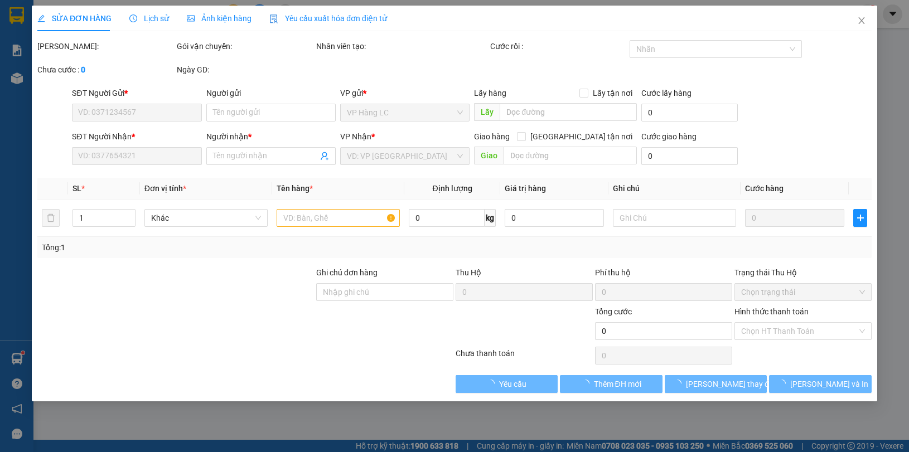
type input "100.000"
type input "400.000"
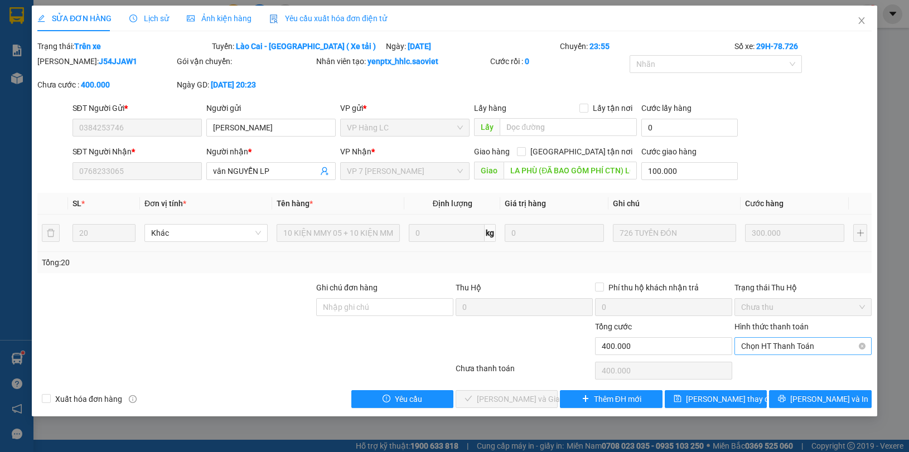
click at [766, 346] on span "Chọn HT Thanh Toán" at bounding box center [803, 346] width 124 height 17
click at [776, 382] on div "Chuyển khoản" at bounding box center [803, 387] width 124 height 12
type input "0"
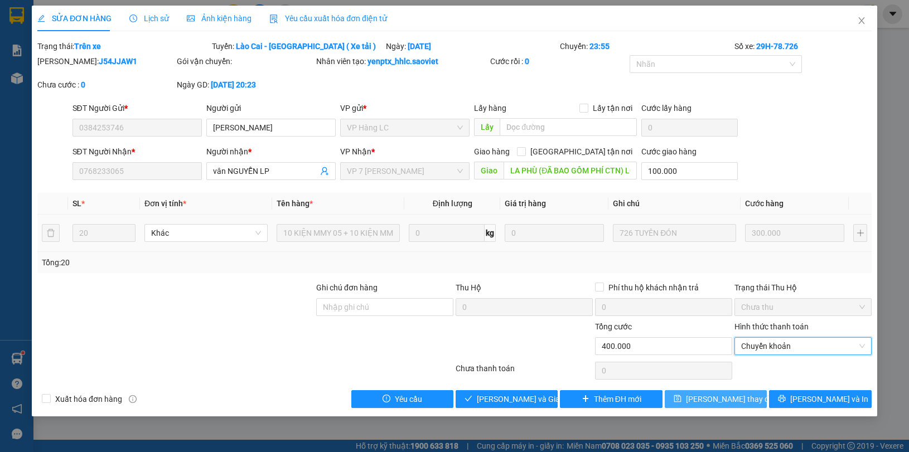
click at [715, 391] on button "[PERSON_NAME] thay đổi" at bounding box center [716, 399] width 102 height 18
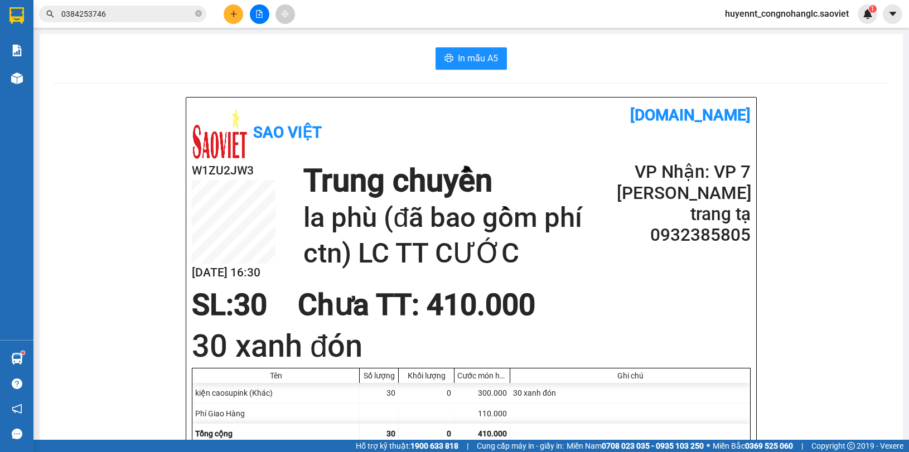
click at [143, 9] on input "0384253746" at bounding box center [127, 14] width 132 height 12
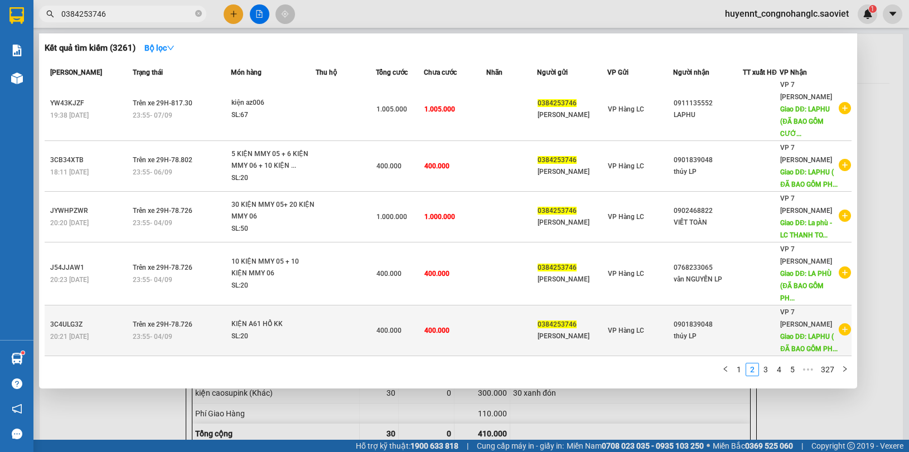
click at [664, 325] on div "VP Hàng LC" at bounding box center [640, 331] width 65 height 12
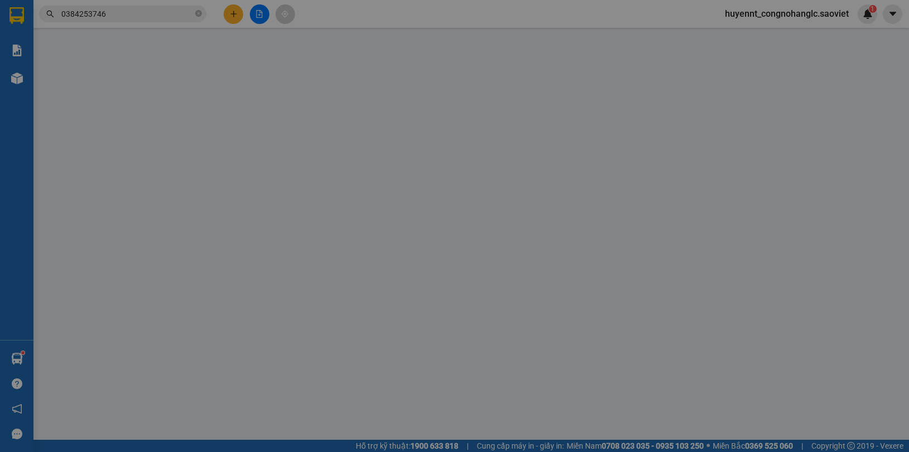
type input "0384253746"
type input "[PERSON_NAME]"
type input "0901839048"
type input "thủy LP"
type input "LAPHU ( ĐÃ BAO GỒM PHÍ CTN) LC TT CƯỚC"
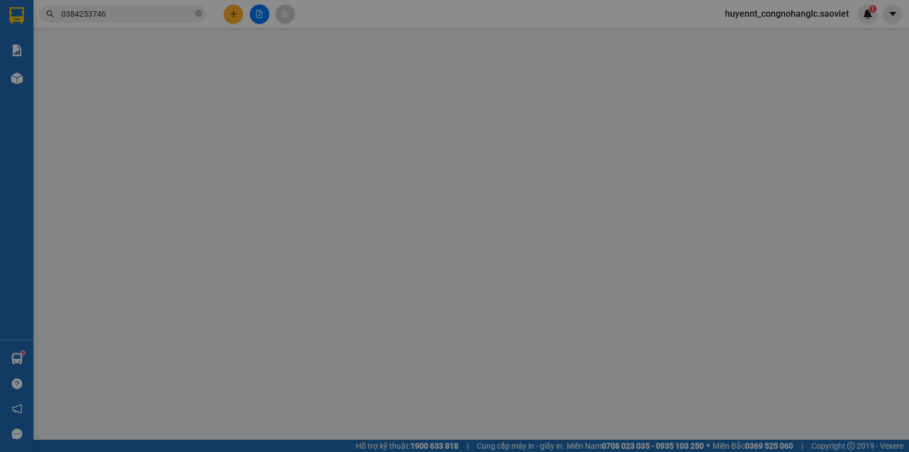
type input "100.000"
type input "400.000"
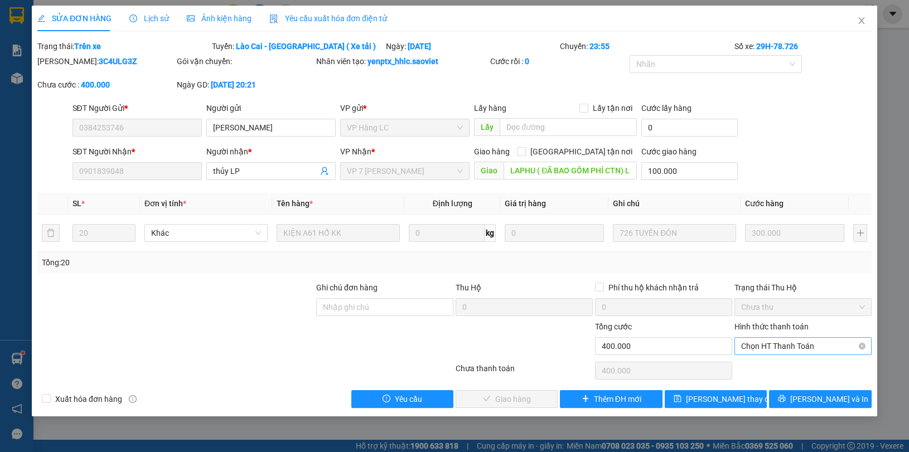
click at [773, 349] on span "Chọn HT Thanh Toán" at bounding box center [803, 346] width 124 height 17
click at [781, 383] on div "Chuyển khoản" at bounding box center [803, 387] width 124 height 12
type input "0"
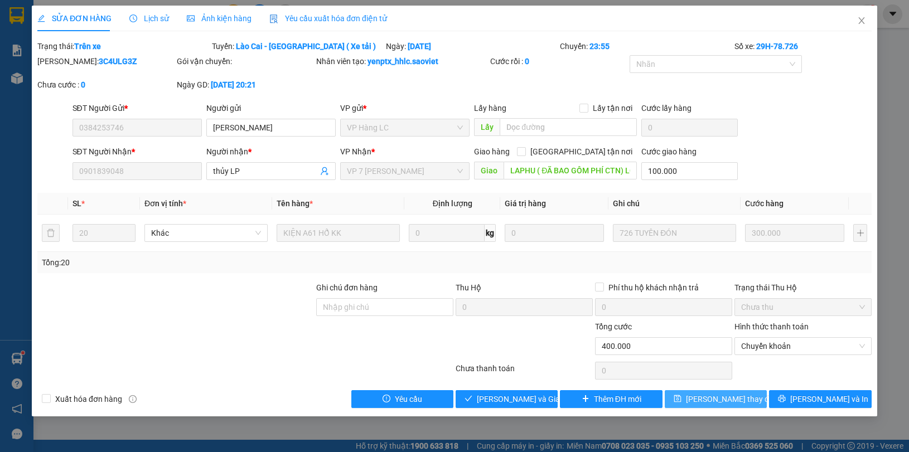
click at [725, 399] on span "[PERSON_NAME] thay đổi" at bounding box center [730, 399] width 89 height 12
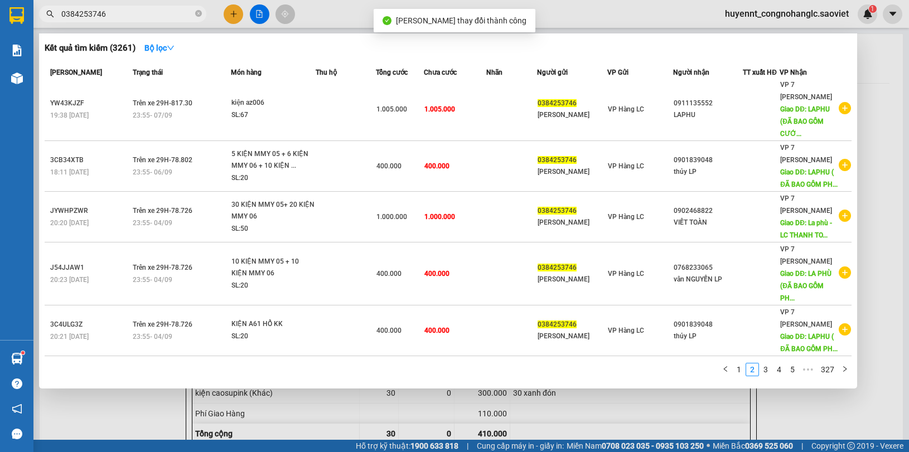
click at [115, 21] on span "0384253746" at bounding box center [122, 14] width 167 height 17
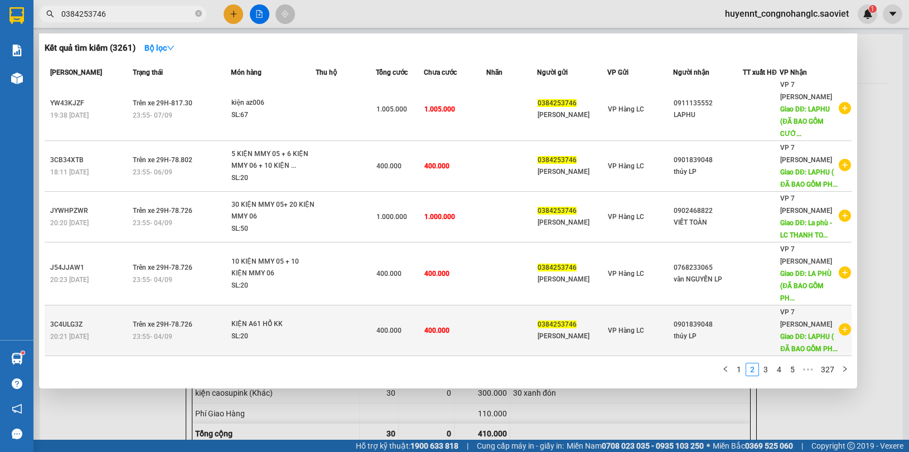
scroll to position [306, 0]
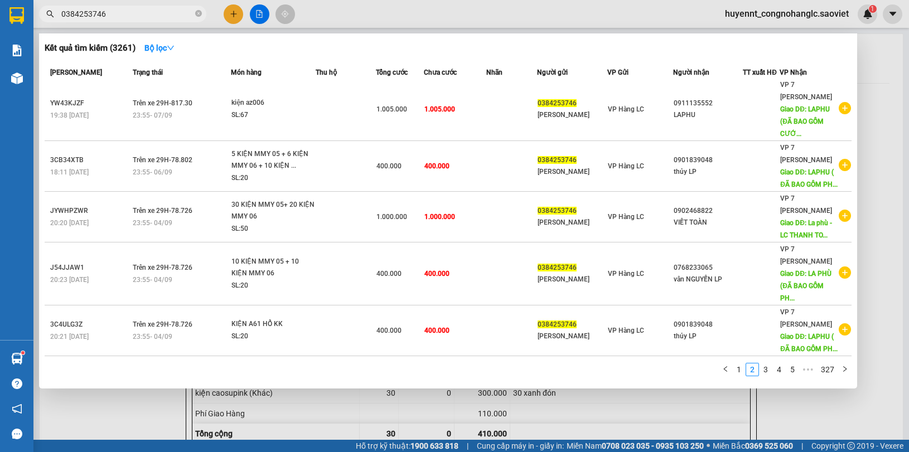
click at [741, 370] on div at bounding box center [750, 376] width 20 height 14
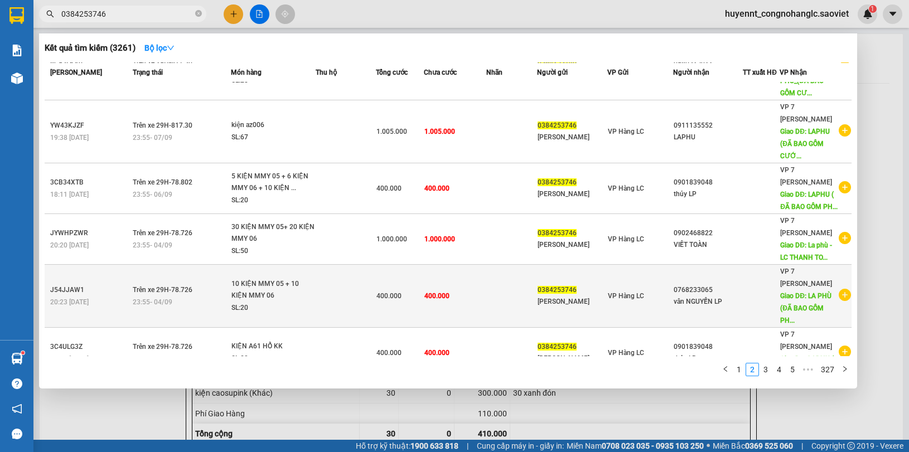
scroll to position [236, 0]
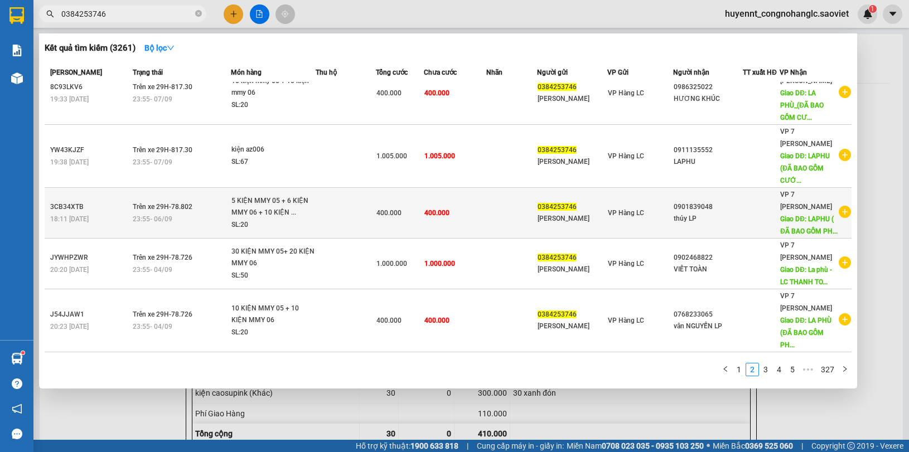
click at [531, 234] on td at bounding box center [511, 213] width 51 height 51
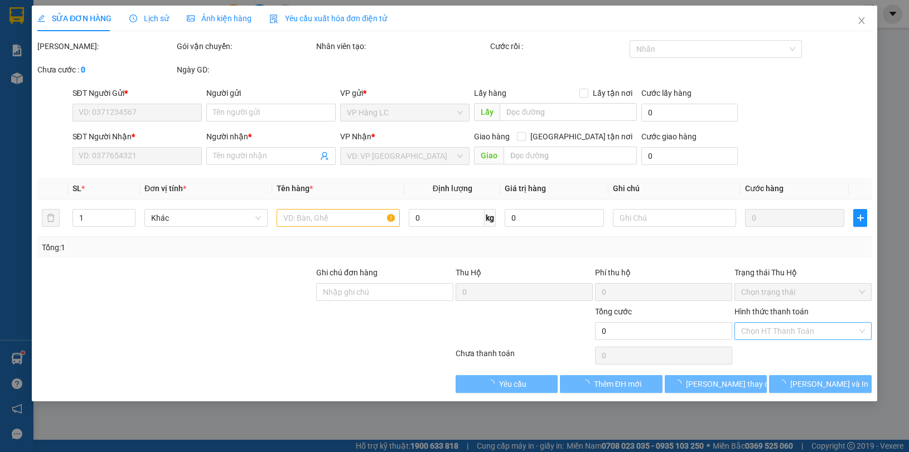
type input "0384253746"
type input "[PERSON_NAME]"
type input "0901839048"
type input "thủy LP"
type input "LAPHU ( ĐÃ BAO GỒM PHÍ CTN) LC TT CƯỚC"
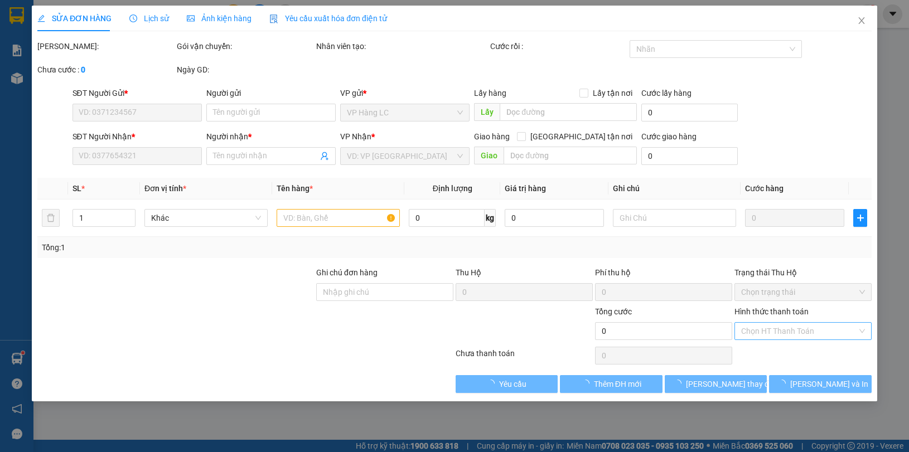
type input "200.000"
type input "400.000"
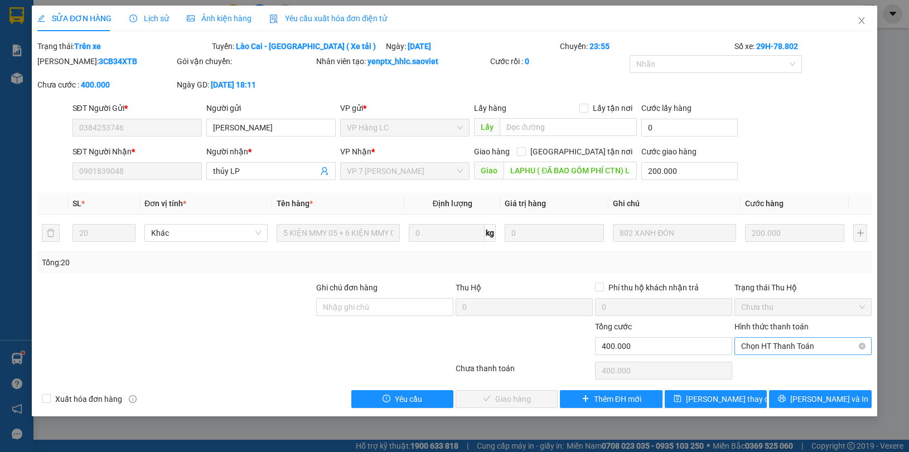
click at [776, 354] on span "Chọn HT Thanh Toán" at bounding box center [803, 346] width 124 height 17
click at [772, 382] on div "Chuyển khoản" at bounding box center [803, 387] width 124 height 12
type input "0"
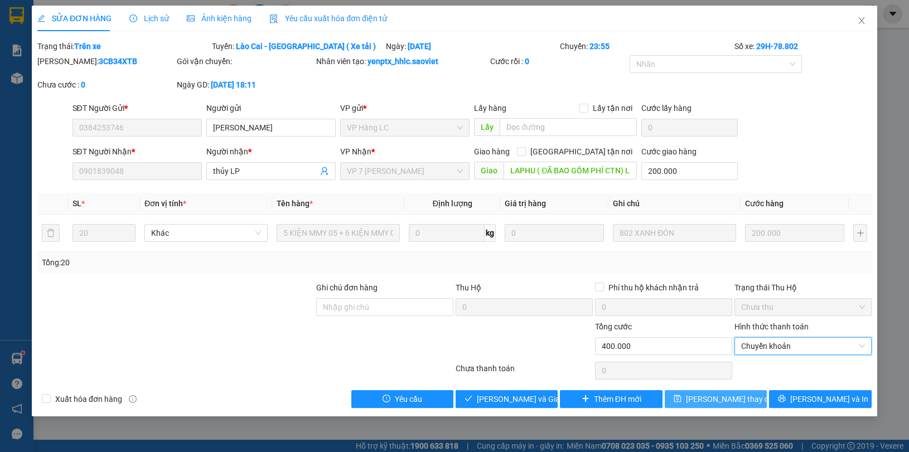
click at [739, 393] on button "[PERSON_NAME] thay đổi" at bounding box center [716, 399] width 102 height 18
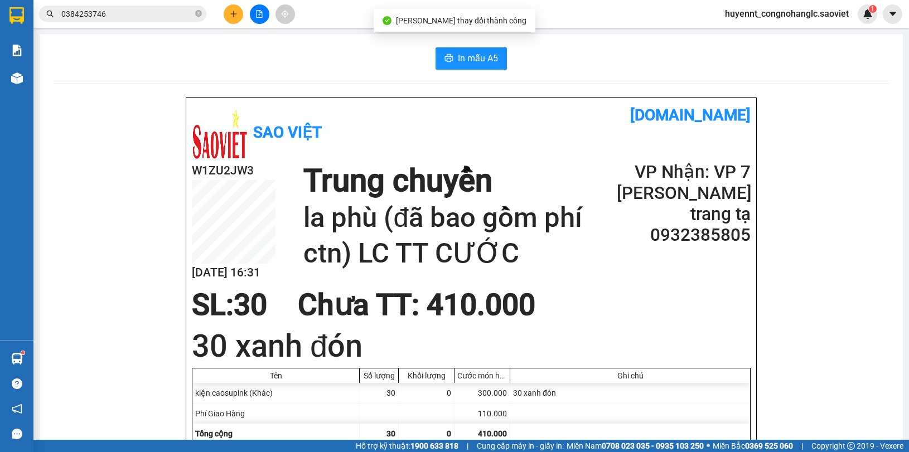
click at [139, 15] on input "0384253746" at bounding box center [127, 14] width 132 height 12
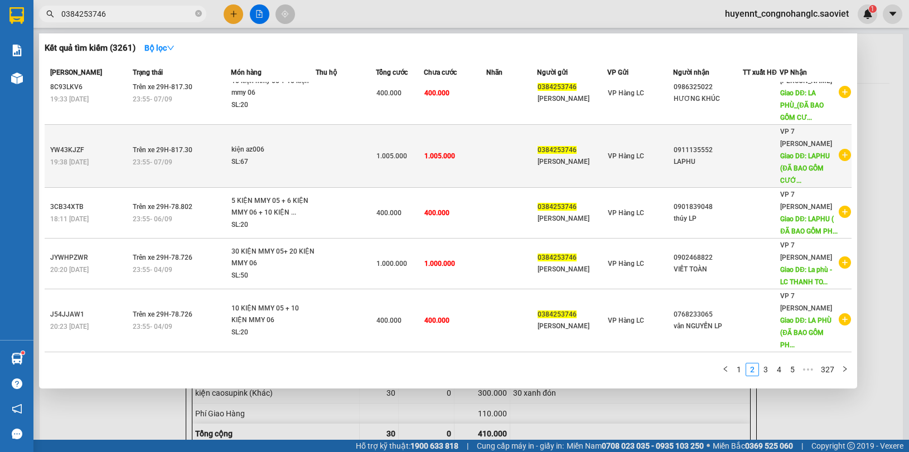
click at [500, 169] on td at bounding box center [511, 156] width 51 height 63
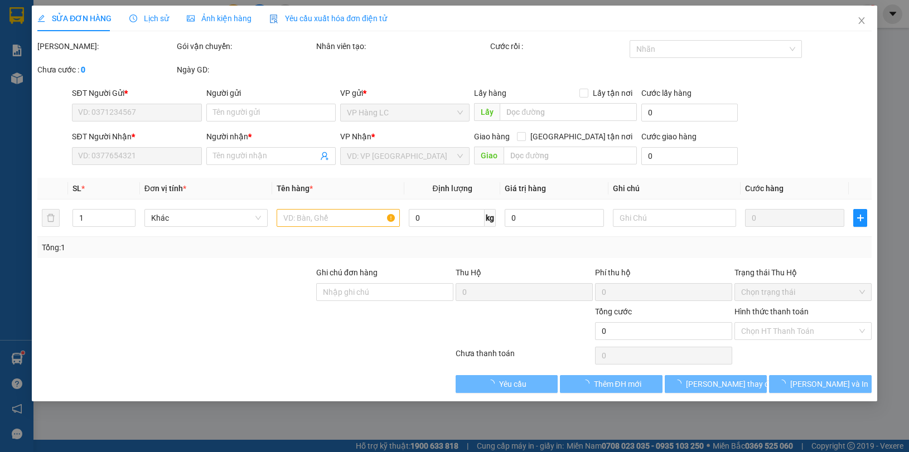
type input "0384253746"
type input "[PERSON_NAME]"
type input "0911135552"
type input "LAPHU"
type input "LAPHU (ĐÃ BAO GỒM CƯỚC CTN)- LC THANH TOÁN"
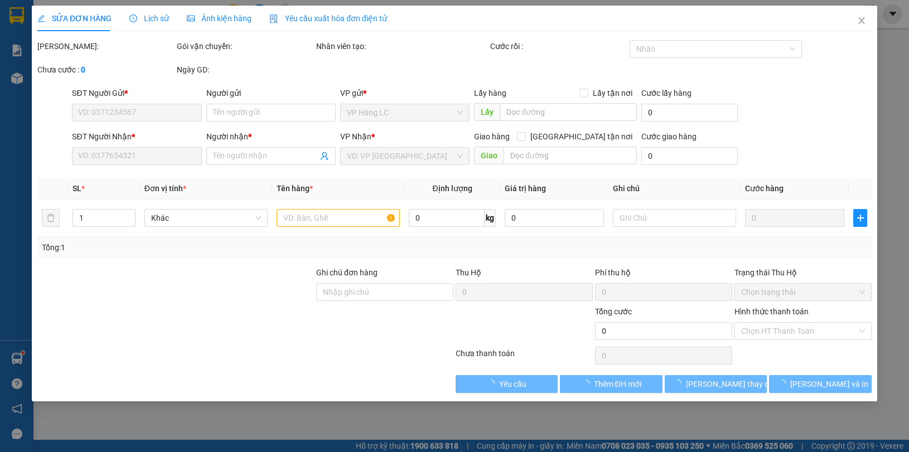
type input "400.000"
type input "1.005.000"
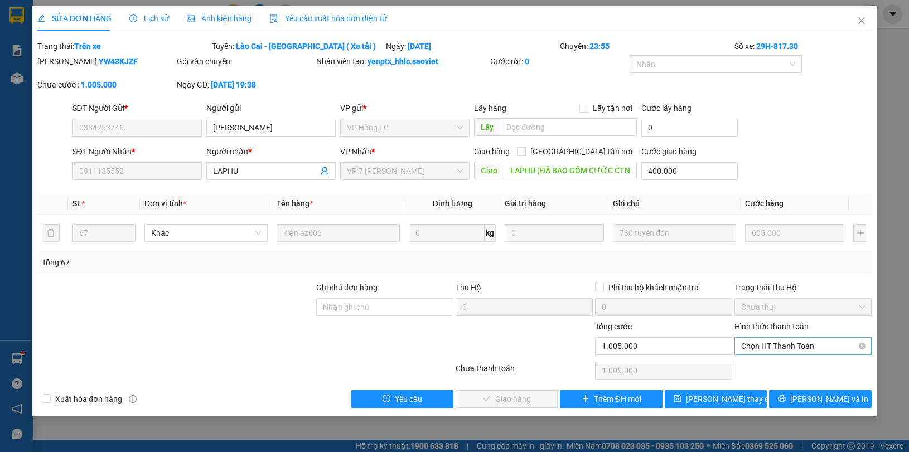
click at [754, 349] on span "Chọn HT Thanh Toán" at bounding box center [803, 346] width 124 height 17
click at [768, 386] on div "Chuyển khoản" at bounding box center [803, 387] width 124 height 12
type input "0"
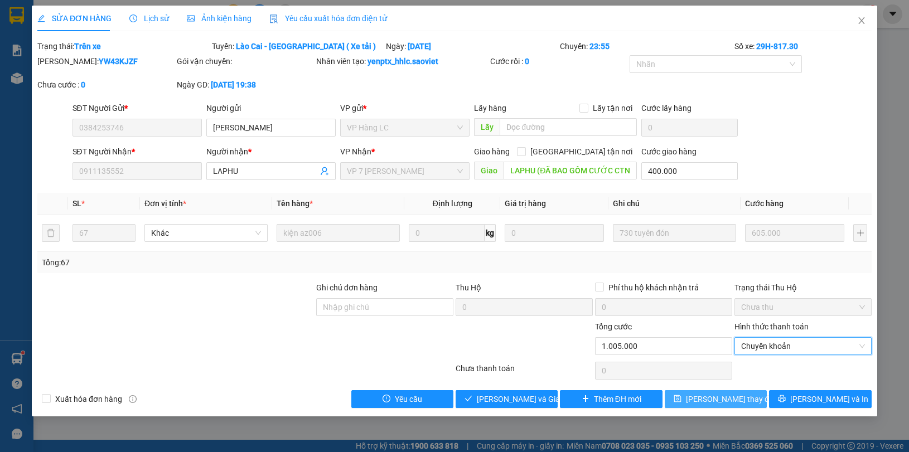
click at [731, 399] on span "[PERSON_NAME] thay đổi" at bounding box center [730, 399] width 89 height 12
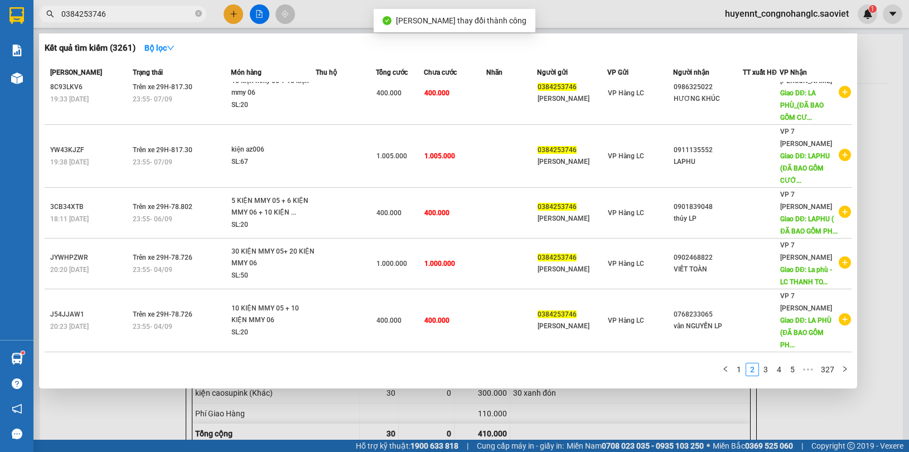
click at [115, 10] on input "0384253746" at bounding box center [127, 14] width 132 height 12
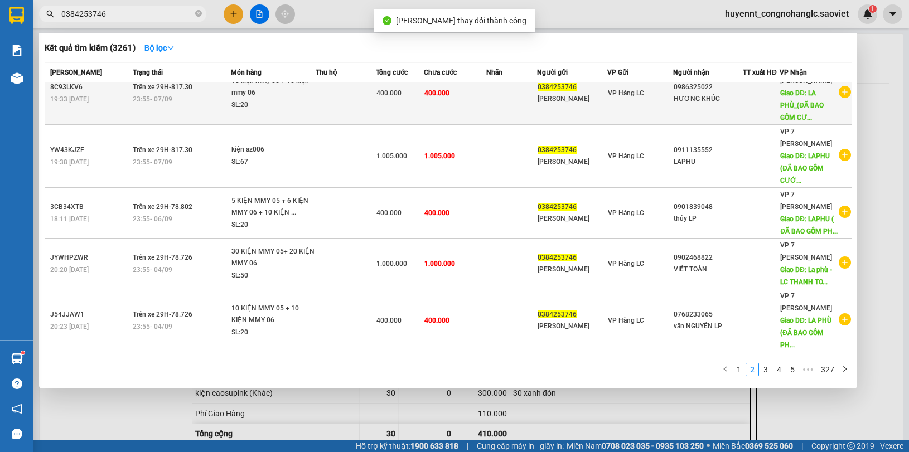
click at [438, 97] on span "400.000" at bounding box center [436, 93] width 25 height 8
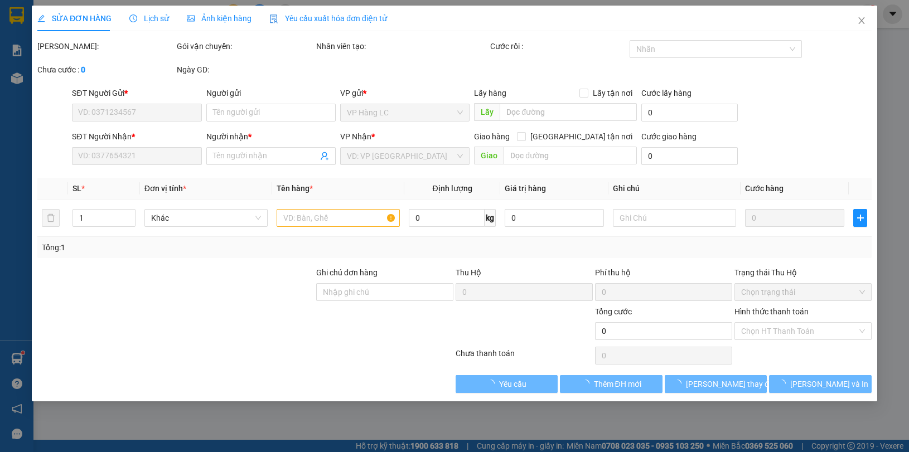
type input "0384253746"
type input "[PERSON_NAME]"
type input "0986325022"
type input "HƯƠNG KHÚC"
type input "LA PHÙ_(ĐÃ BAO GỒM CƯỚC CTN)- LC THANH TOÁN"
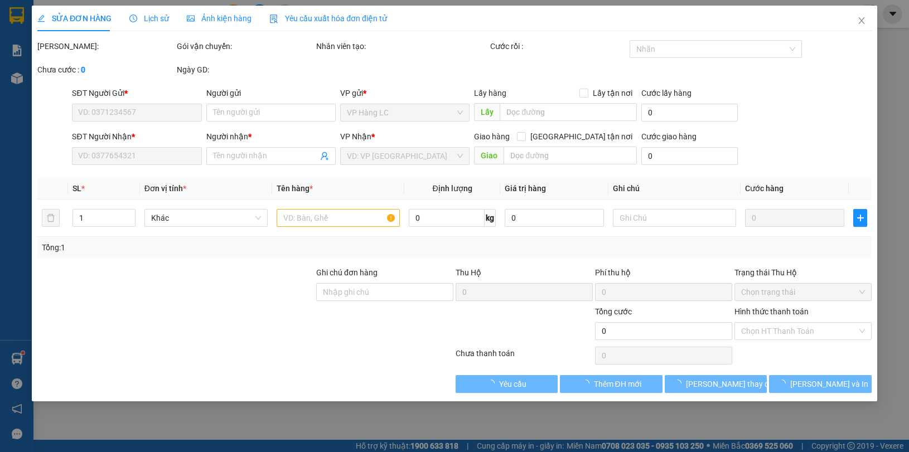
type input "100.000"
type input "400.000"
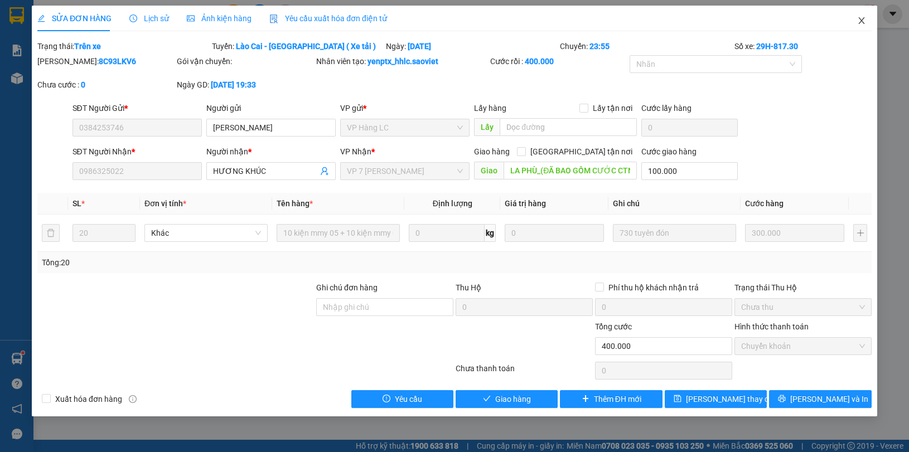
click at [858, 22] on icon "close" at bounding box center [861, 20] width 9 height 9
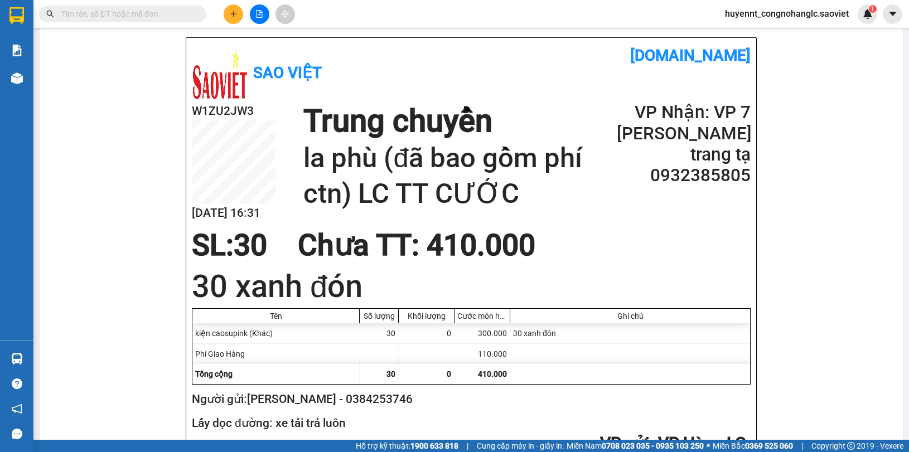
scroll to position [139, 0]
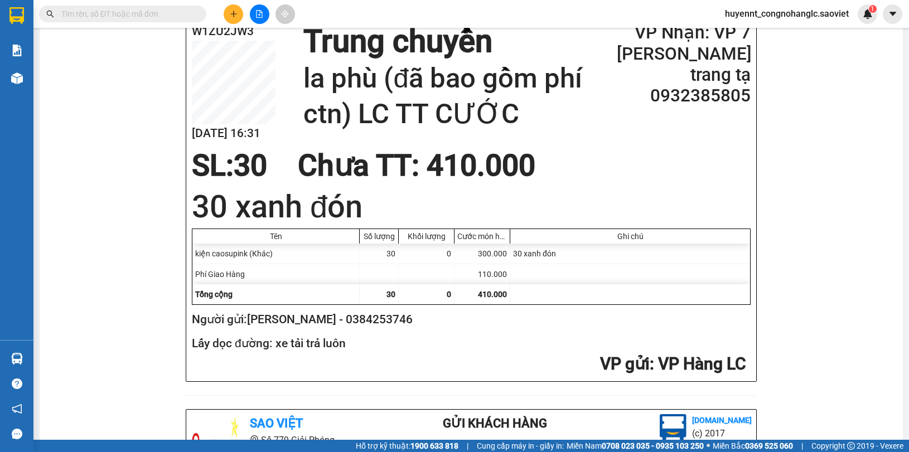
click at [369, 326] on h2 "Người gửi: [PERSON_NAME] - 0384253746" at bounding box center [469, 320] width 554 height 18
copy h2 "0384253746"
click at [138, 14] on input "text" at bounding box center [127, 14] width 132 height 12
paste input "0384253746"
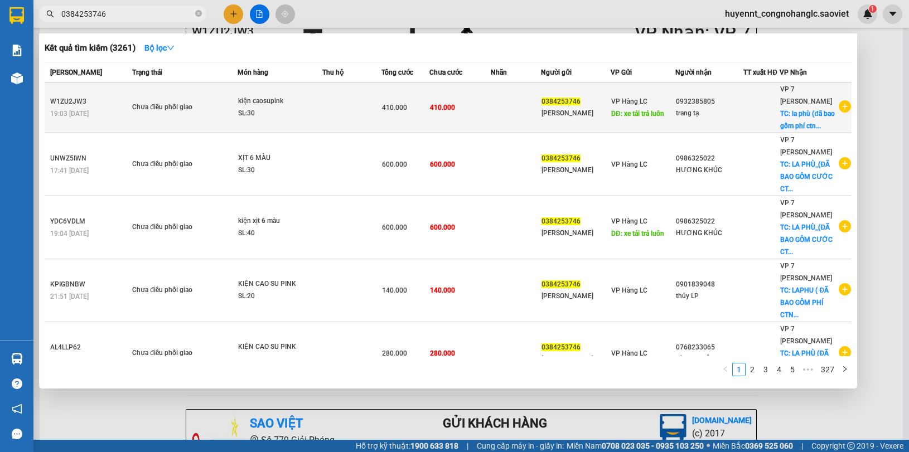
type input "0384253746"
click at [578, 113] on div "[PERSON_NAME]" at bounding box center [575, 114] width 69 height 12
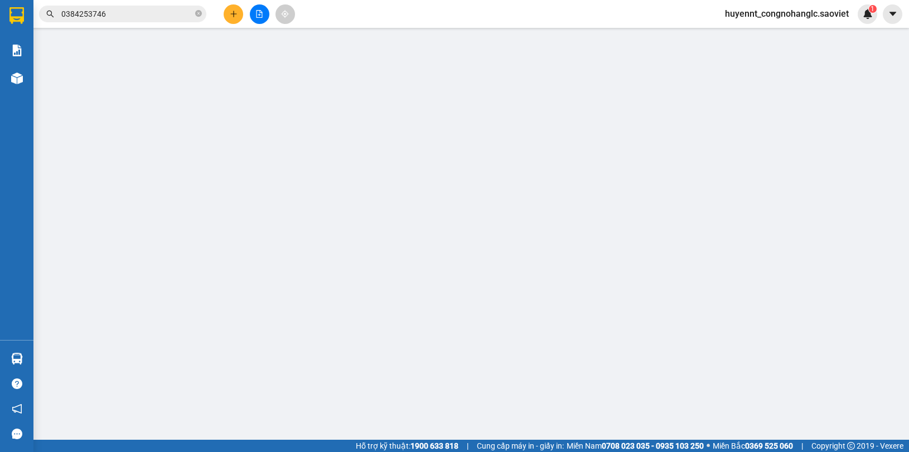
type input "0384253746"
type input "[PERSON_NAME]"
type input "xe tải trả luôn"
type input "0932385805"
type input "trang tạ"
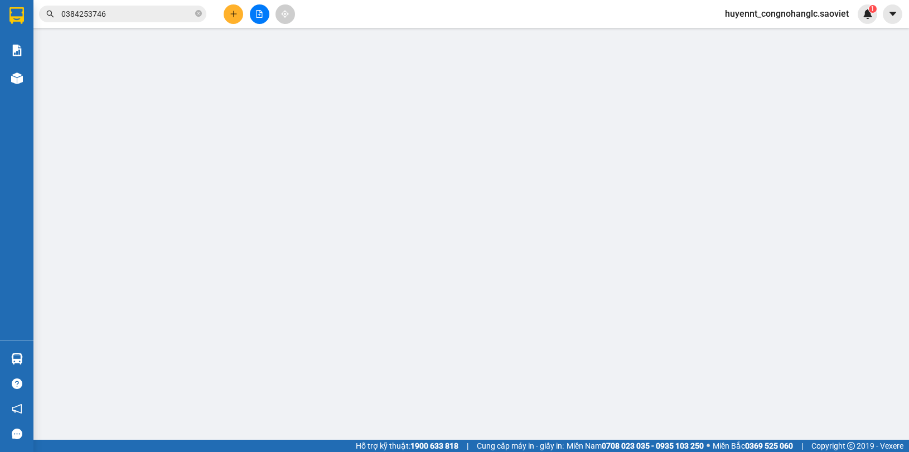
checkbox input "true"
type input "la phù (đã bao gồm phí ctn) LC TT CƯỚC"
type input "410.000"
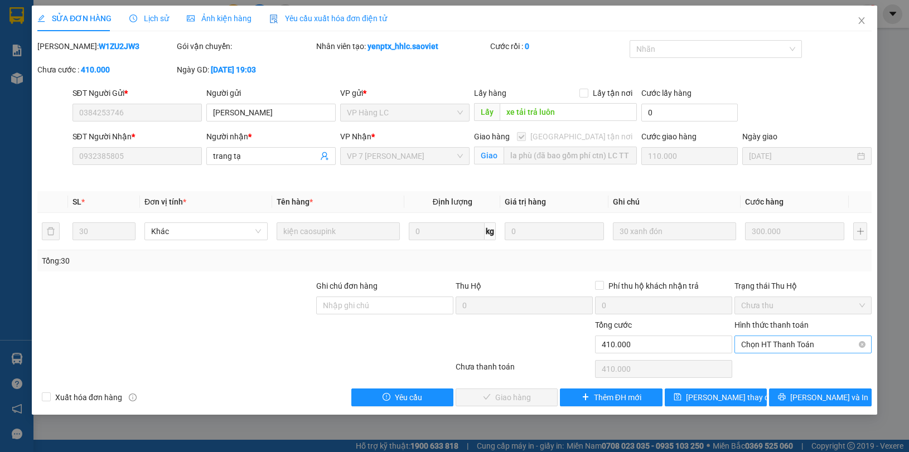
click at [772, 340] on span "Chọn HT Thanh Toán" at bounding box center [803, 344] width 124 height 17
click at [770, 382] on div "Chuyển khoản" at bounding box center [803, 385] width 124 height 12
type input "0"
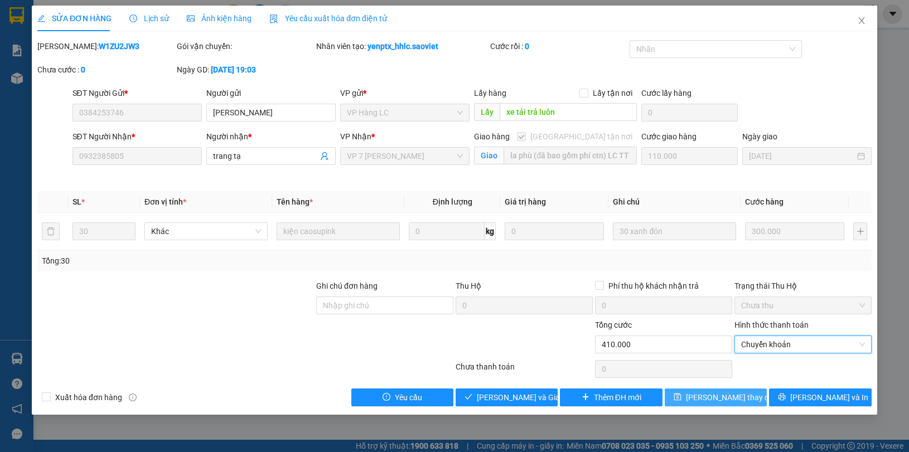
drag, startPoint x: 728, startPoint y: 400, endPoint x: 729, endPoint y: 383, distance: 16.8
click at [728, 400] on span "[PERSON_NAME] thay đổi" at bounding box center [730, 397] width 89 height 12
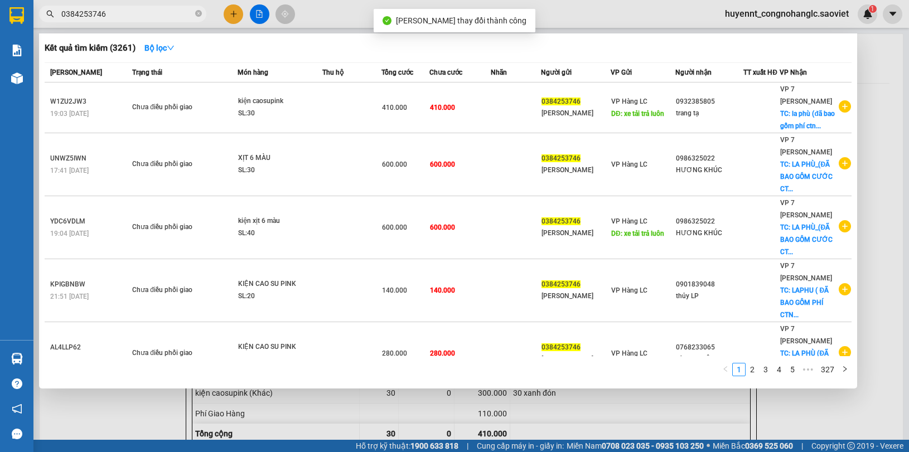
click at [143, 14] on input "0384253746" at bounding box center [127, 14] width 132 height 12
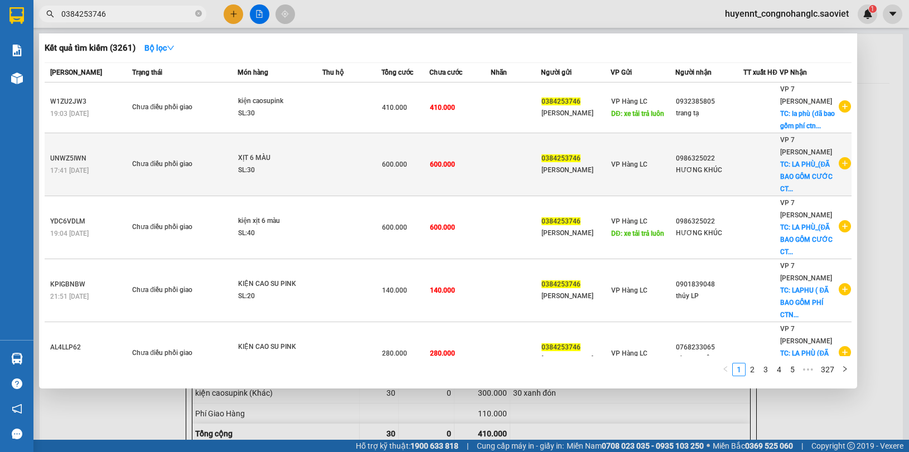
click at [543, 174] on div "[PERSON_NAME]" at bounding box center [575, 171] width 69 height 12
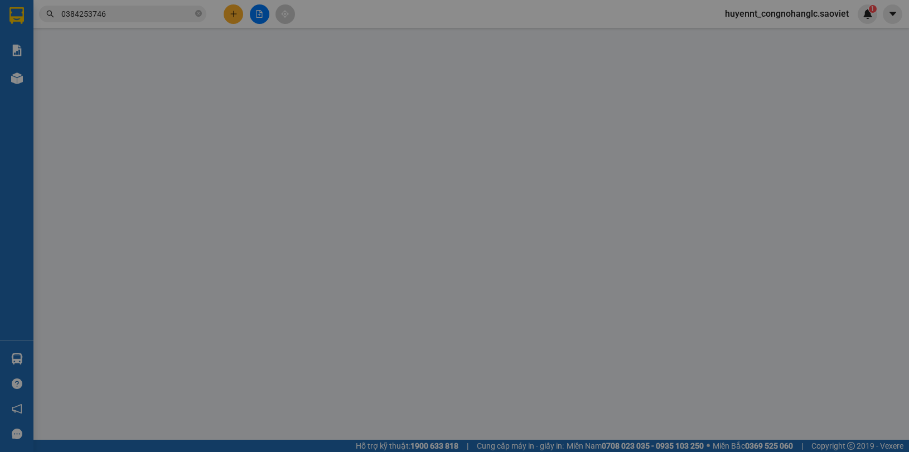
type input "0384253746"
type input "[PERSON_NAME]"
type input "0986325022"
type input "HƯƠNG KHÚC"
checkbox input "true"
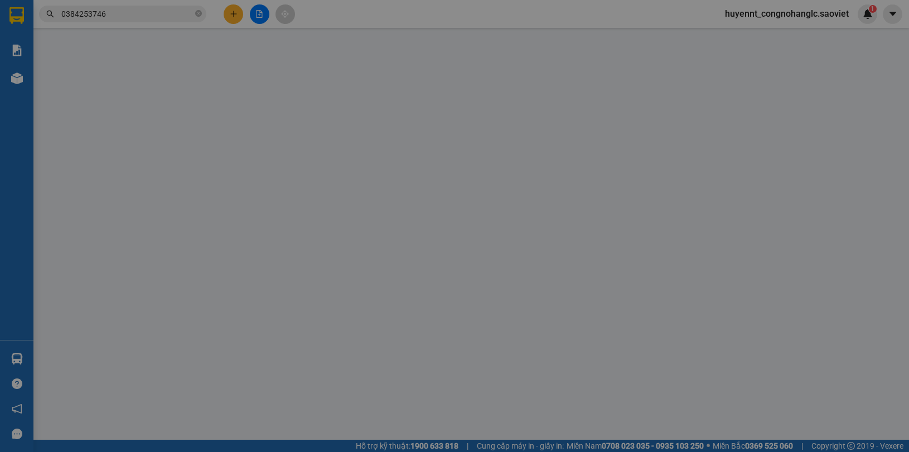
type input "LA PHÙ_(ĐÃ BAO GỒM CƯỚC CTN)- LC THANH TOÁN"
type input "600.000"
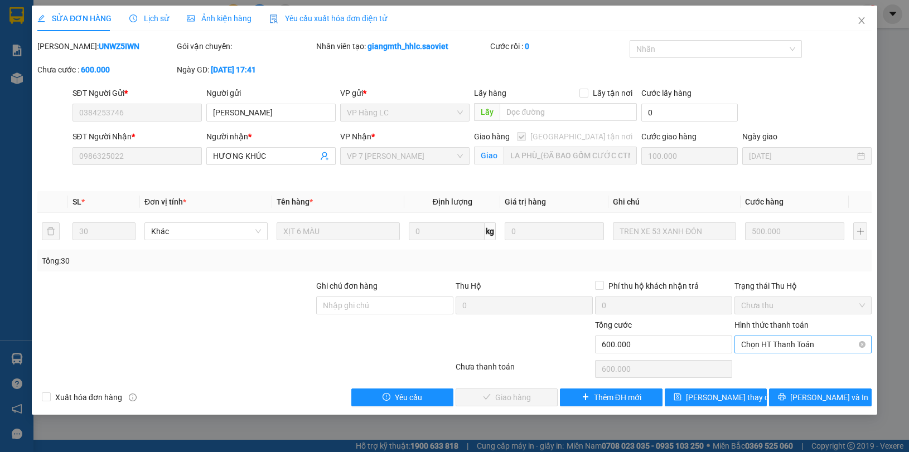
click at [756, 338] on span "Chọn HT Thanh Toán" at bounding box center [803, 344] width 124 height 17
click at [762, 383] on div "Chuyển khoản" at bounding box center [803, 385] width 124 height 12
type input "0"
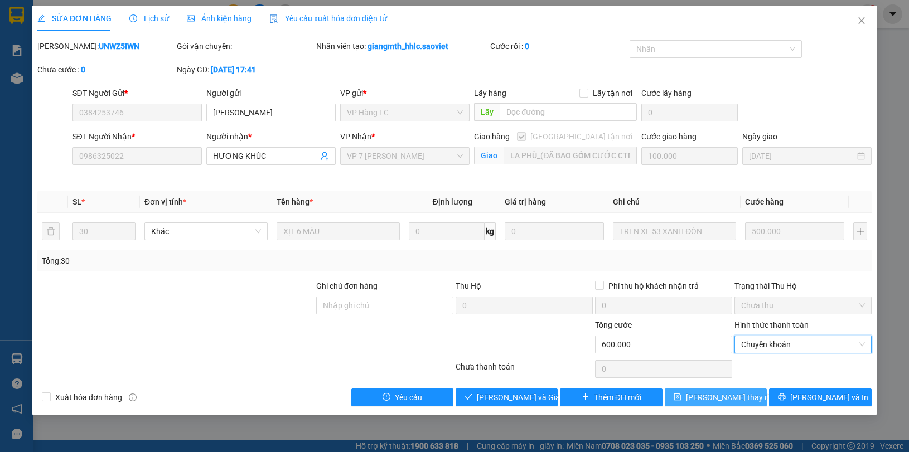
click at [718, 395] on span "[PERSON_NAME] thay đổi" at bounding box center [730, 397] width 89 height 12
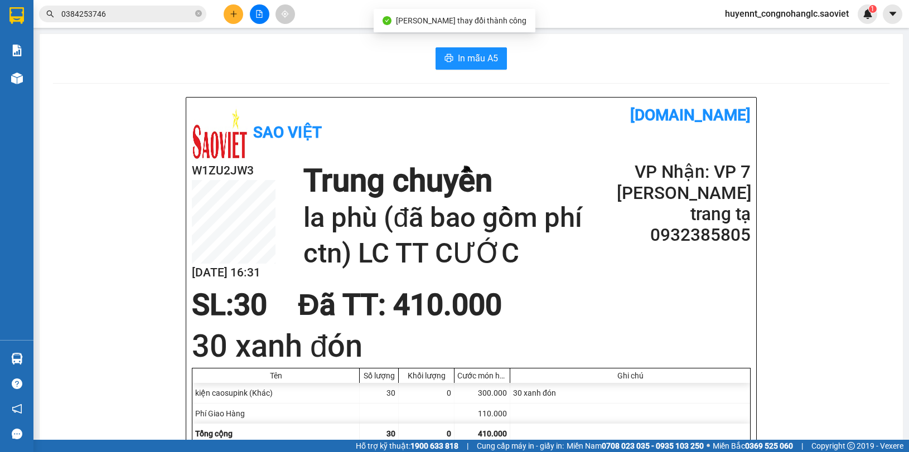
click at [120, 16] on input "0384253746" at bounding box center [127, 14] width 132 height 12
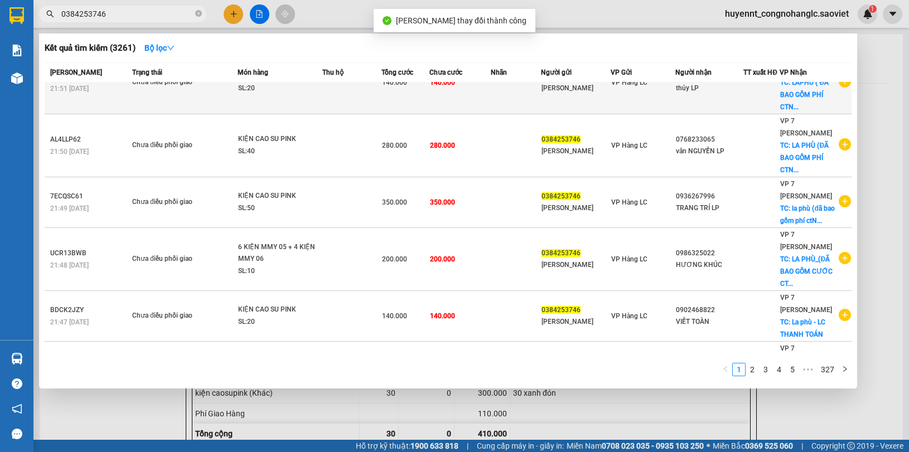
scroll to position [209, 0]
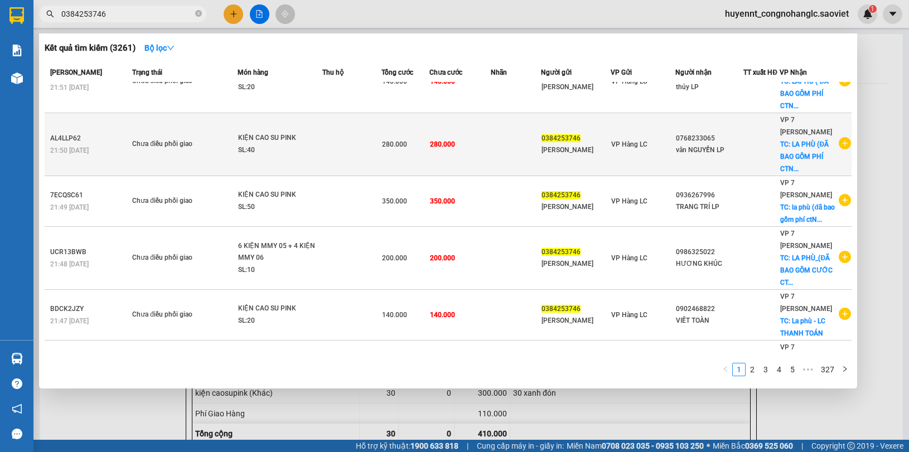
click at [480, 152] on td "280.000" at bounding box center [459, 144] width 61 height 63
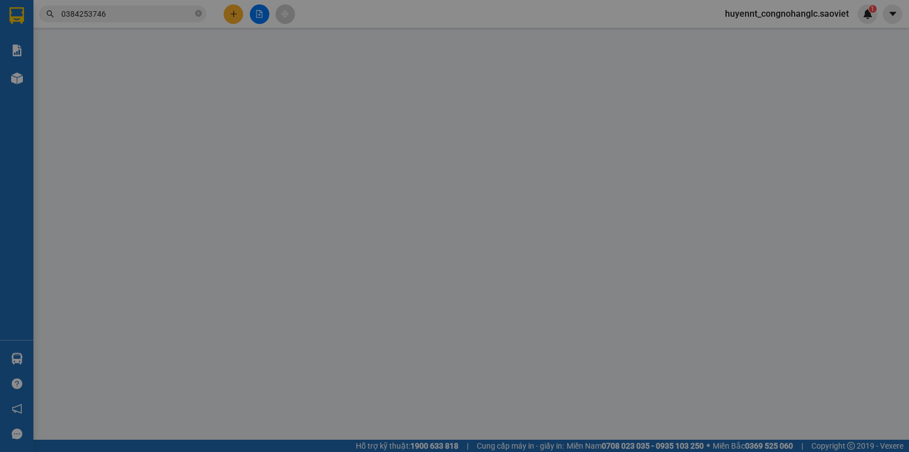
type input "0384253746"
type input "[PERSON_NAME]"
type input "0768233065"
type input "vân NGUYỄN LP"
checkbox input "true"
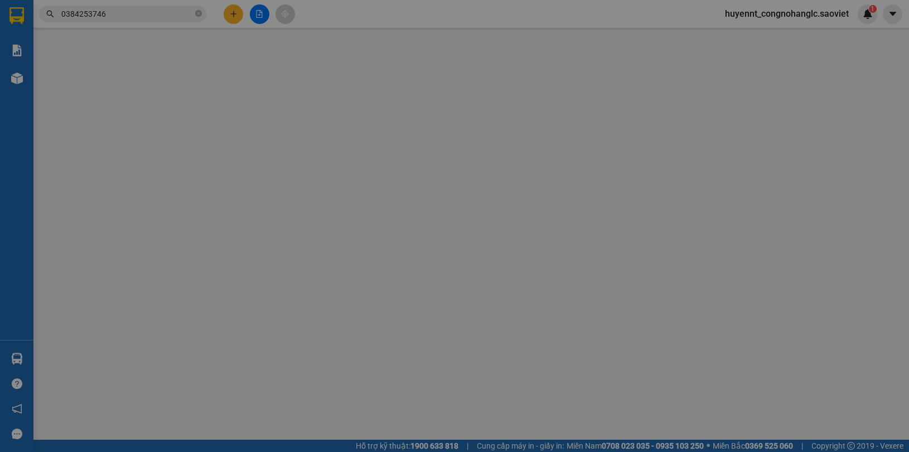
type input "LA PHÙ (ĐÃ BAO GỒM PHÍ CTN) LC TT"
type input "280.000"
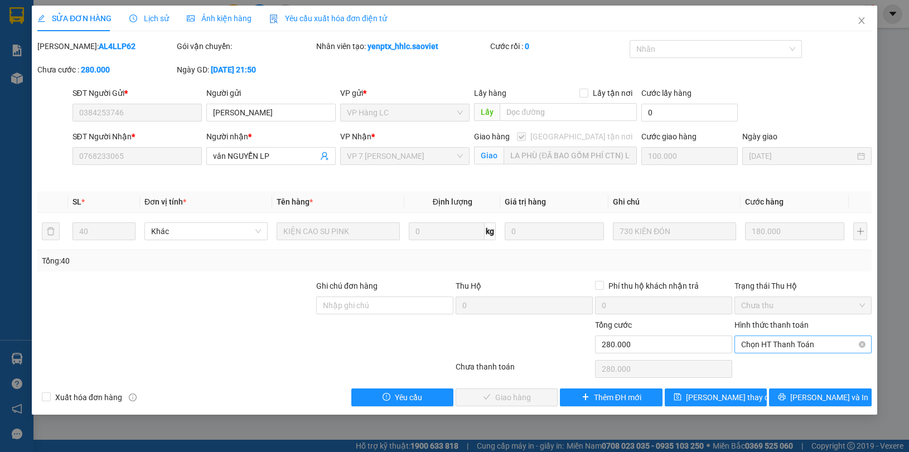
click at [764, 345] on span "Chọn HT Thanh Toán" at bounding box center [803, 344] width 124 height 17
click at [760, 382] on div "Chuyển khoản" at bounding box center [803, 385] width 124 height 12
type input "0"
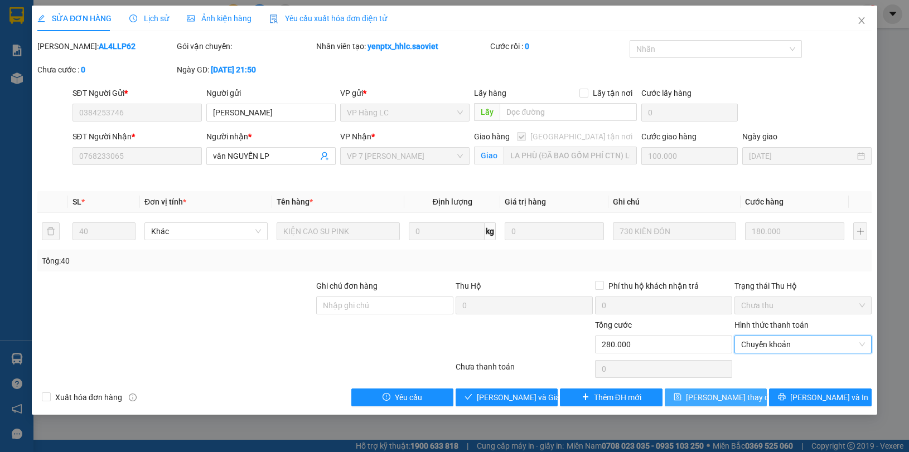
click at [707, 399] on span "[PERSON_NAME] thay đổi" at bounding box center [730, 397] width 89 height 12
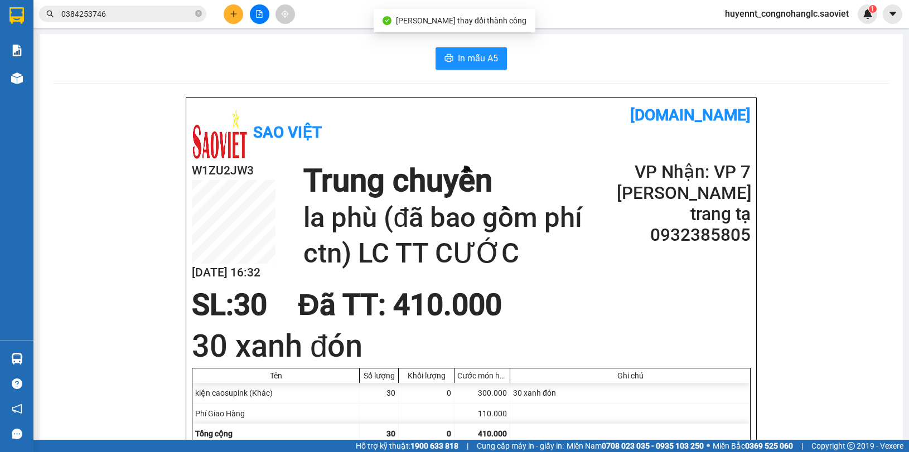
drag, startPoint x: 167, startPoint y: 14, endPoint x: 172, endPoint y: 28, distance: 14.6
click at [167, 14] on input "0384253746" at bounding box center [127, 14] width 132 height 12
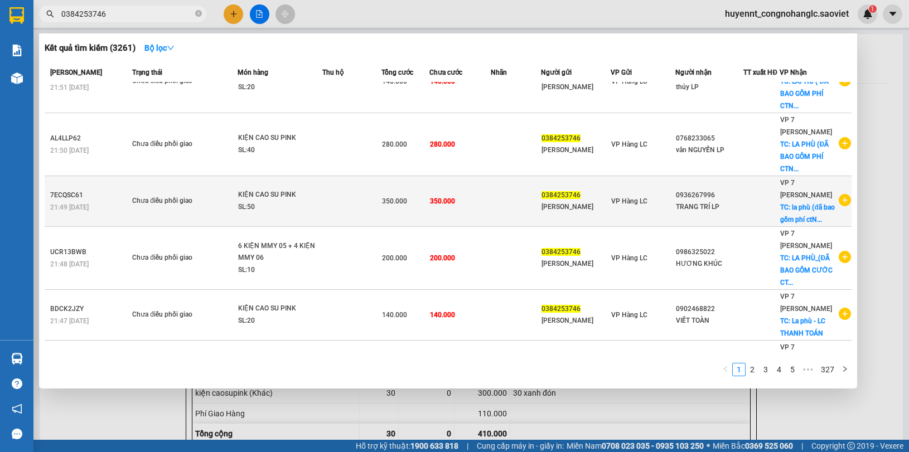
click at [533, 212] on td at bounding box center [516, 201] width 50 height 51
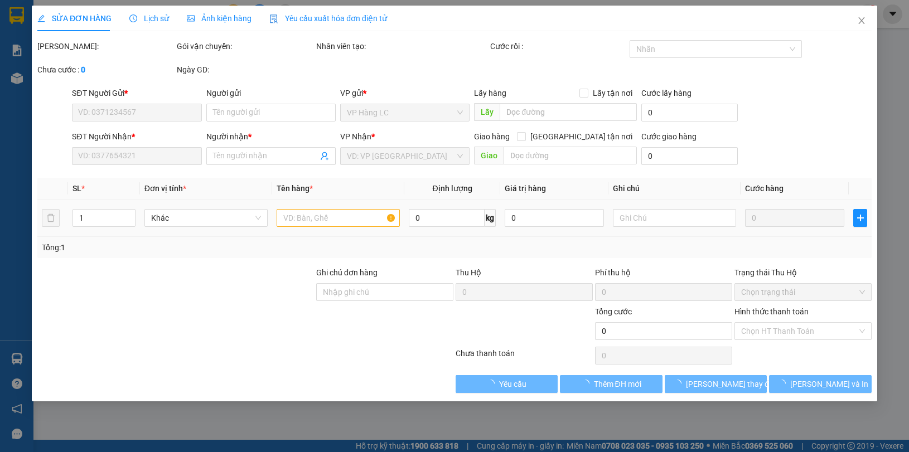
type input "0384253746"
type input "[PERSON_NAME]"
type input "0936267996"
type input "TRANG TRÍ LP"
checkbox input "true"
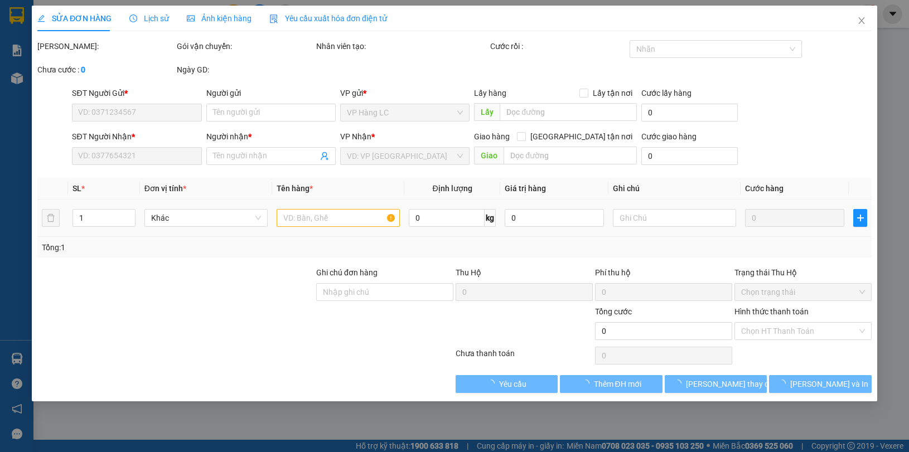
type input "la phù (đã bao gồm phí ctN) LC TTC"
type input "350.000"
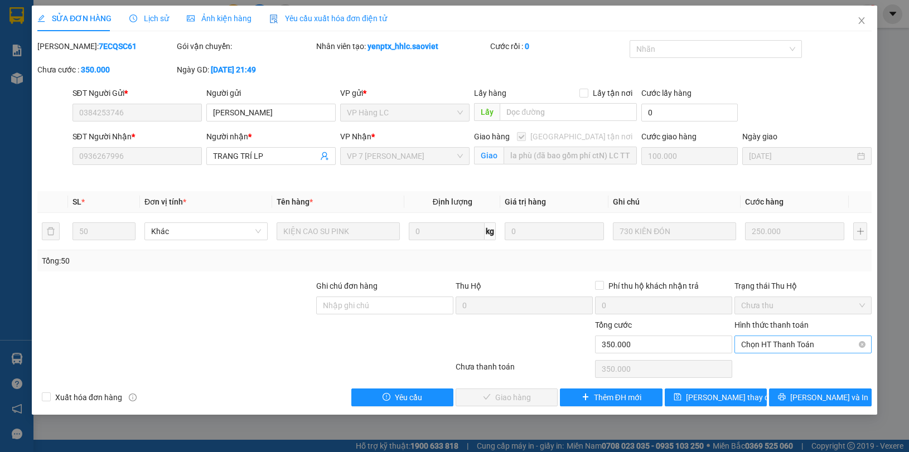
click at [776, 347] on span "Chọn HT Thanh Toán" at bounding box center [803, 344] width 124 height 17
click at [790, 383] on div "Chuyển khoản" at bounding box center [803, 385] width 124 height 12
type input "0"
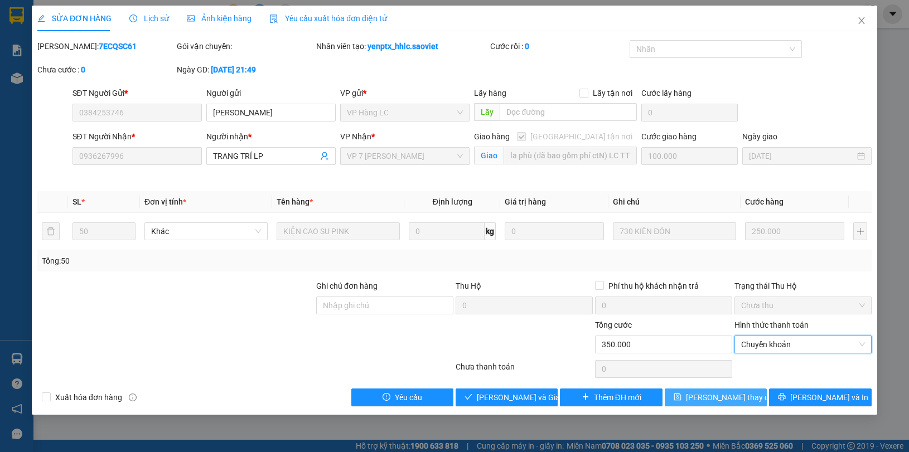
click at [681, 394] on icon "save" at bounding box center [678, 397] width 8 height 8
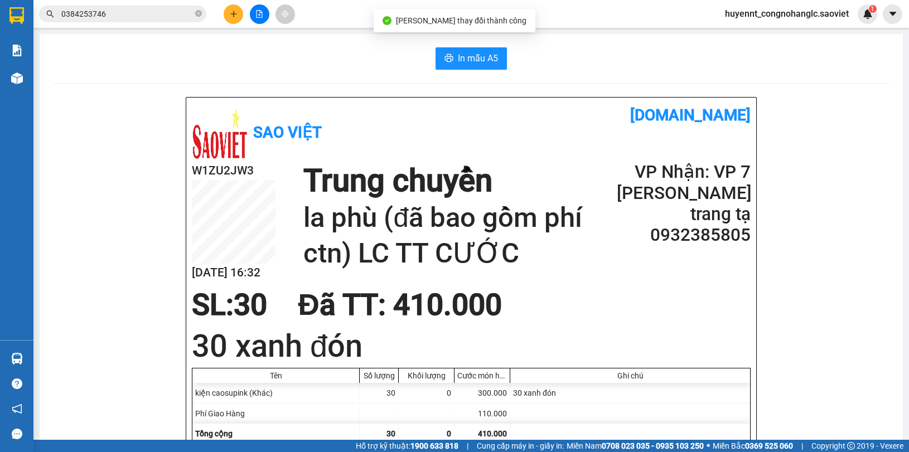
click at [149, 14] on input "0384253746" at bounding box center [127, 14] width 132 height 12
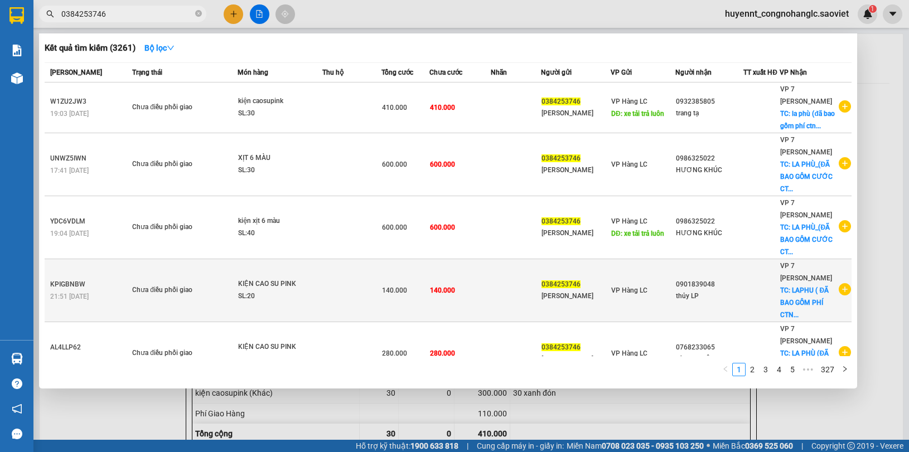
click at [553, 288] on span "0384253746" at bounding box center [560, 284] width 39 height 8
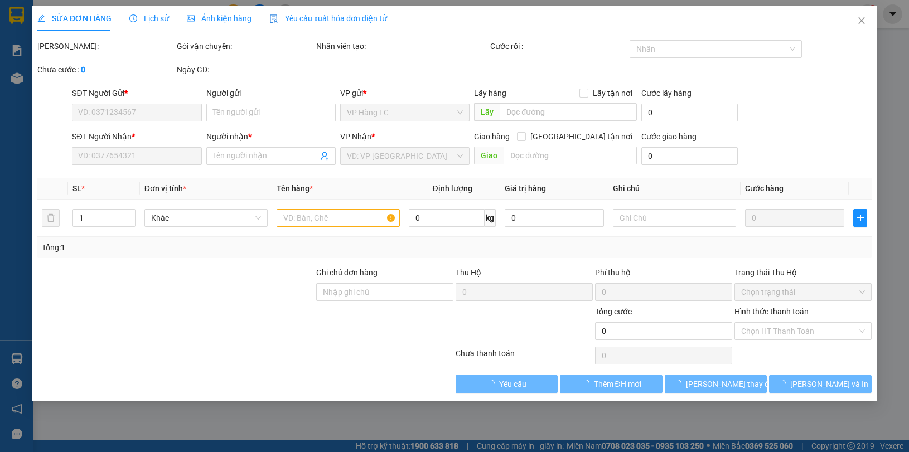
type input "0384253746"
type input "[PERSON_NAME]"
type input "0901839048"
type input "thủy LP"
checkbox input "true"
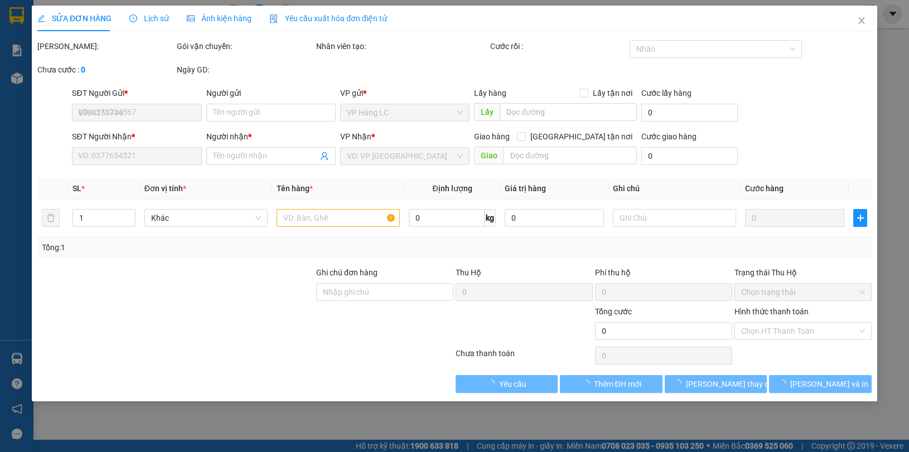
type input "LAPHU ( ĐÃ BAO GỒM PHÍ CTN) LC TT CƯỚC"
type input "140.000"
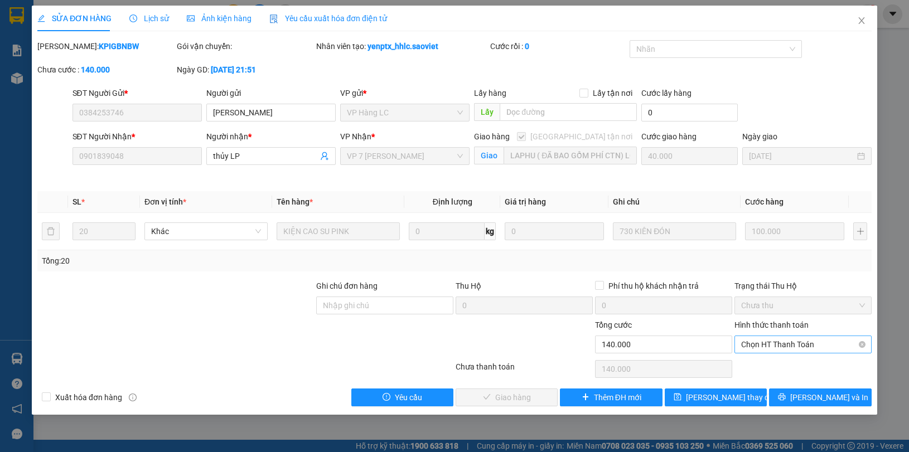
click at [785, 346] on span "Chọn HT Thanh Toán" at bounding box center [803, 344] width 124 height 17
click at [780, 386] on div "Chuyển khoản" at bounding box center [803, 385] width 124 height 12
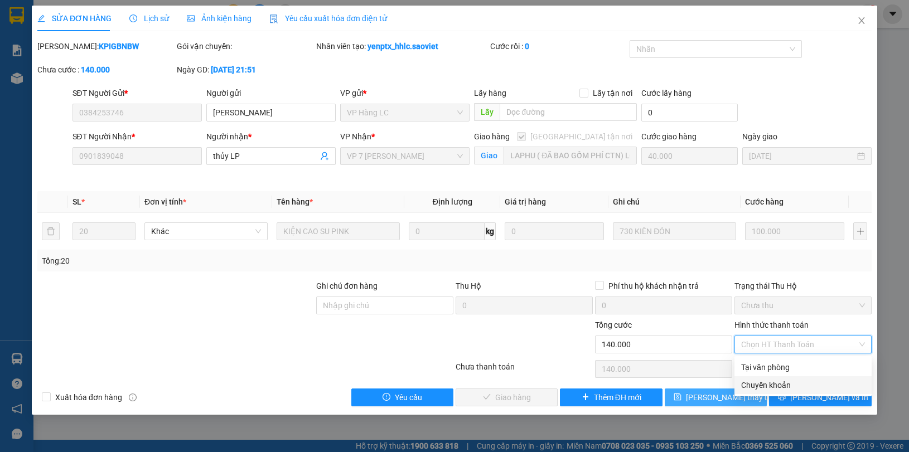
type input "0"
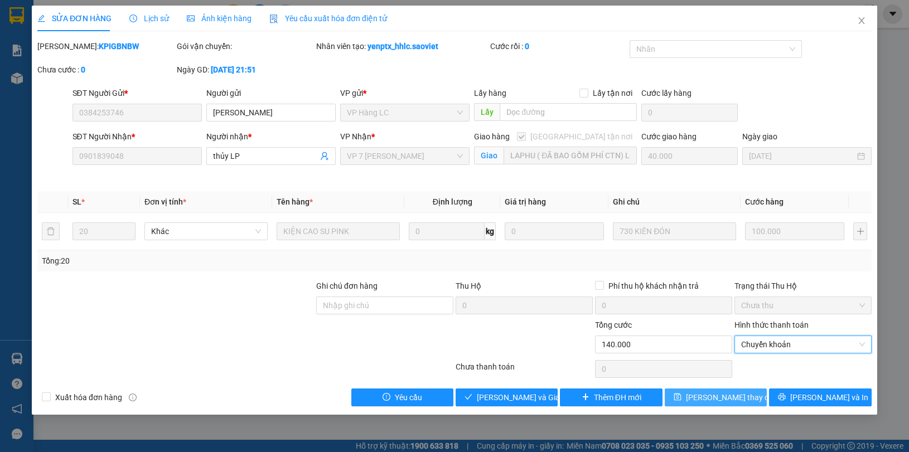
click at [713, 394] on span "[PERSON_NAME] thay đổi" at bounding box center [730, 397] width 89 height 12
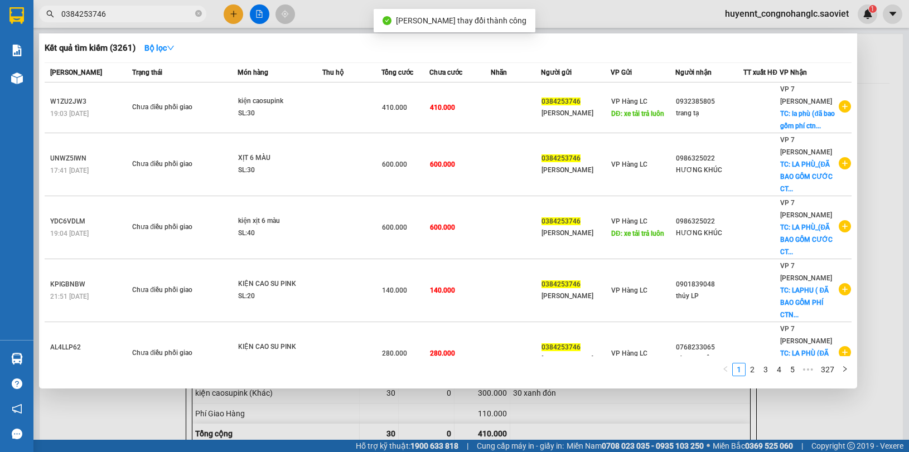
click at [124, 14] on input "0384253746" at bounding box center [127, 14] width 132 height 12
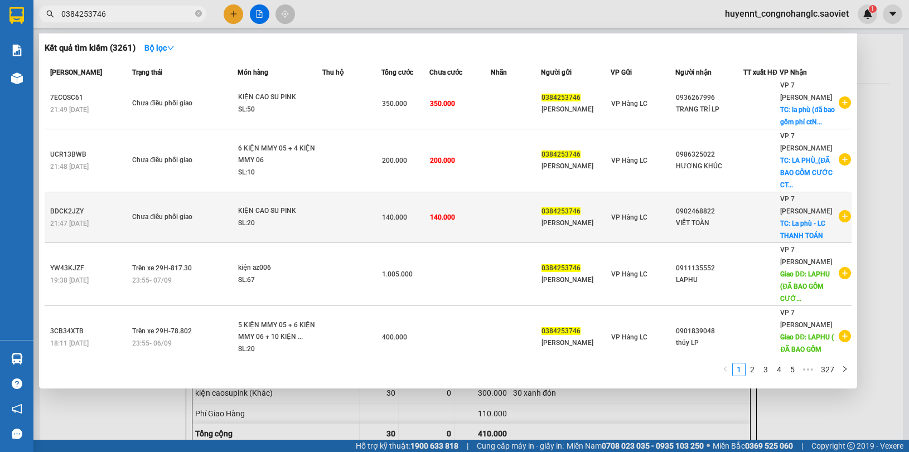
scroll to position [318, 0]
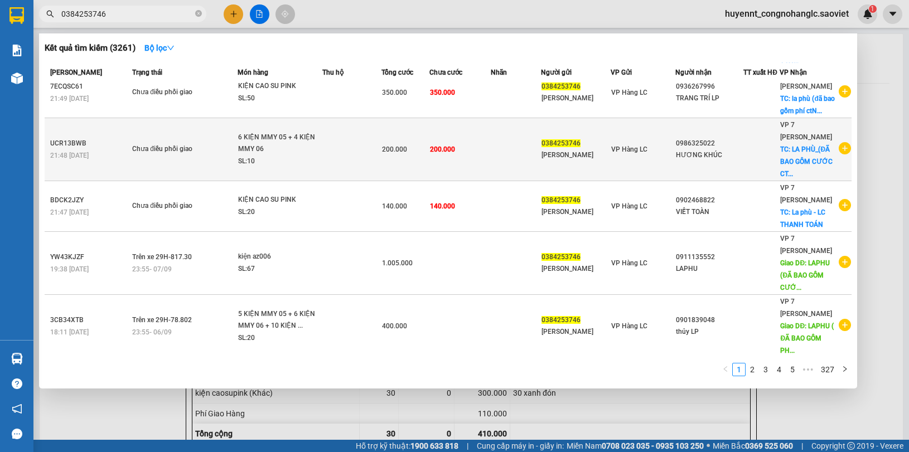
click at [442, 153] on span "200.000" at bounding box center [442, 150] width 25 height 8
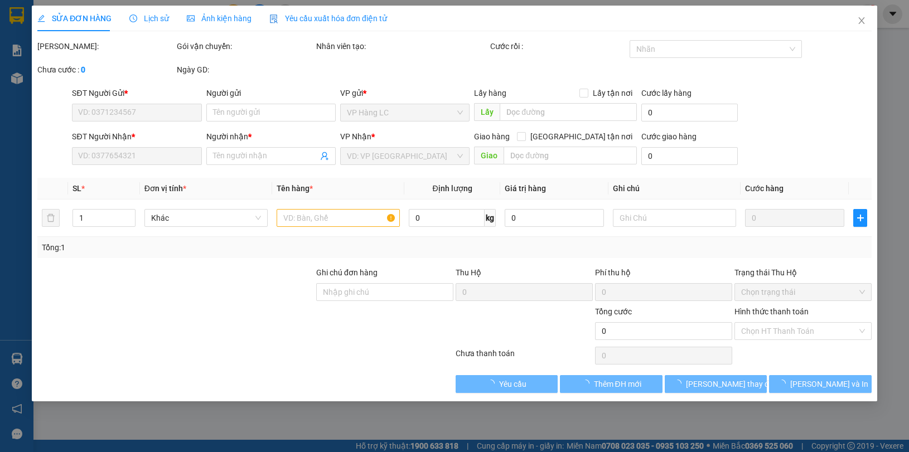
type input "0384253746"
type input "[PERSON_NAME]"
type input "0986325022"
type input "HƯƠNG KHÚC"
checkbox input "true"
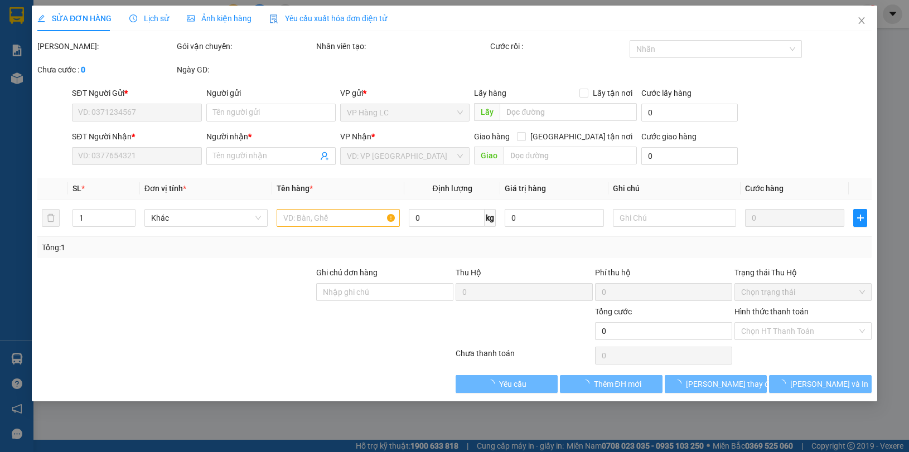
type input "LA PHÙ_(ĐÃ BAO GỒM CƯỚC CTN)- LC THANH TOÁN"
type input "200.000"
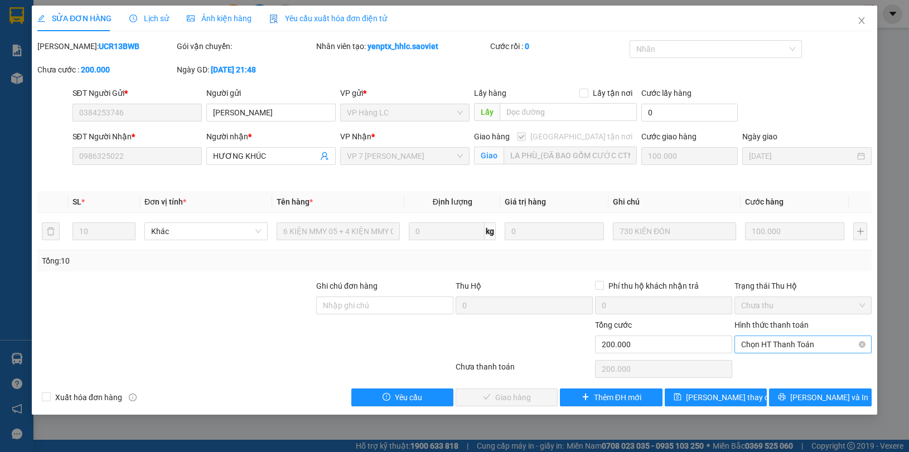
click at [770, 349] on span "Chọn HT Thanh Toán" at bounding box center [803, 344] width 124 height 17
click at [762, 384] on div "Chuyển khoản" at bounding box center [803, 385] width 124 height 12
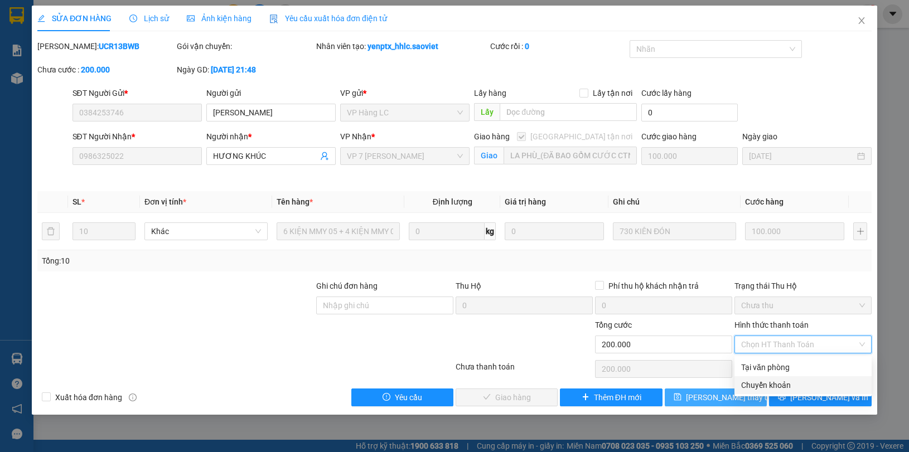
type input "0"
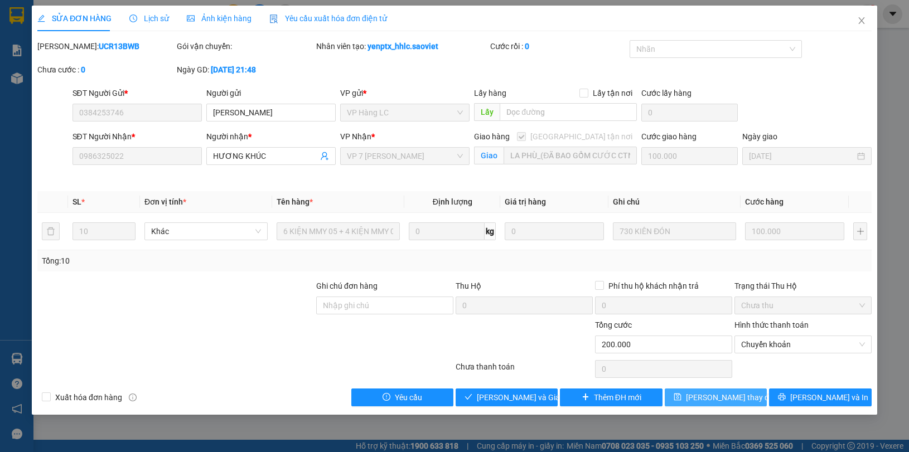
click at [726, 398] on span "[PERSON_NAME] thay đổi" at bounding box center [730, 397] width 89 height 12
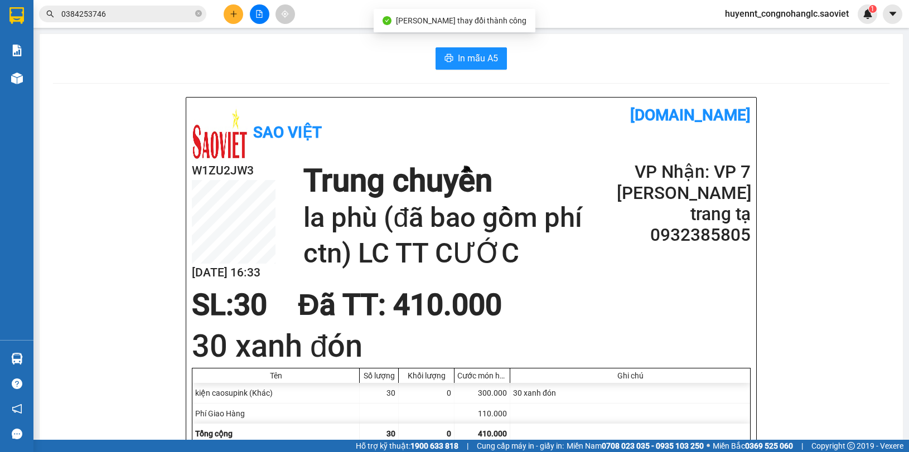
click at [137, 14] on input "0384253746" at bounding box center [127, 14] width 132 height 12
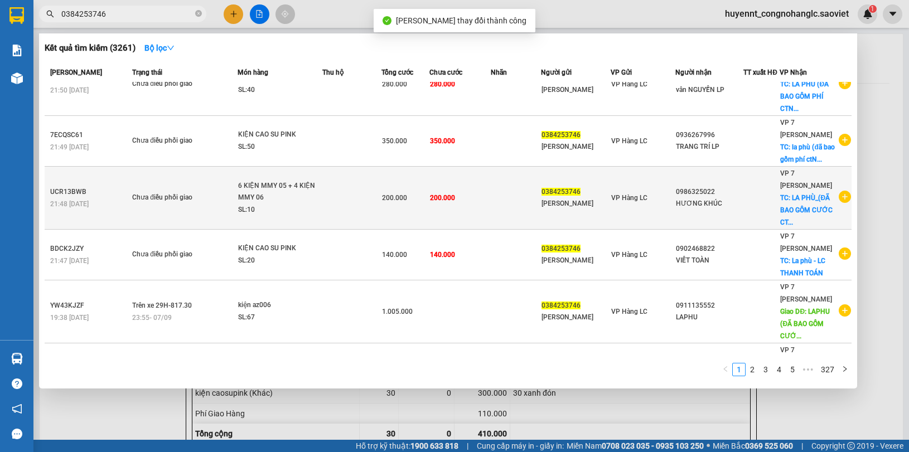
scroll to position [248, 0]
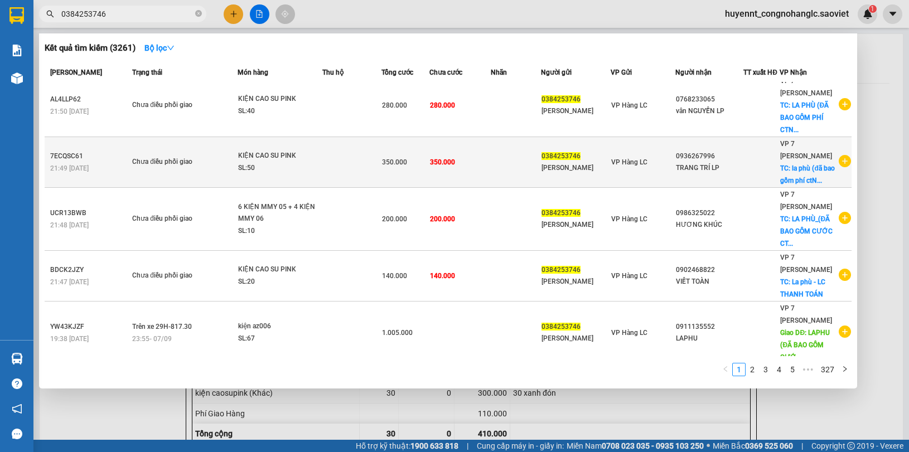
click at [453, 172] on td "350.000" at bounding box center [459, 162] width 61 height 51
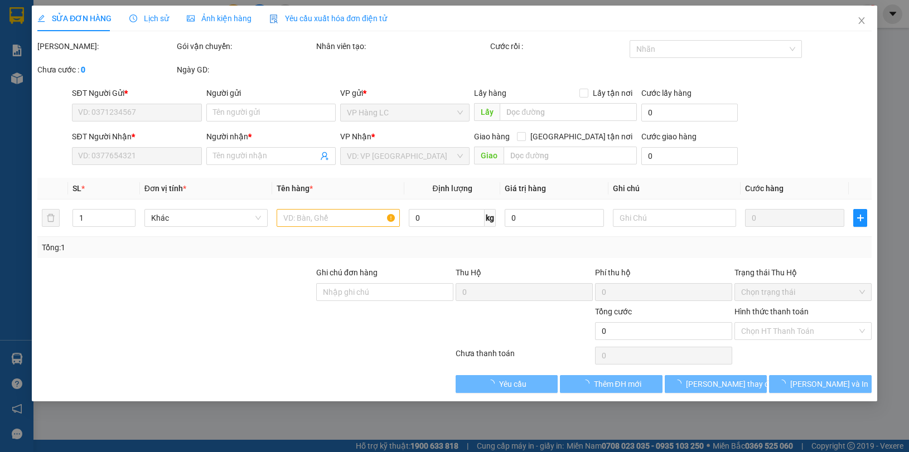
type input "0384253746"
type input "[PERSON_NAME]"
type input "0936267996"
type input "TRANG TRÍ LP"
checkbox input "true"
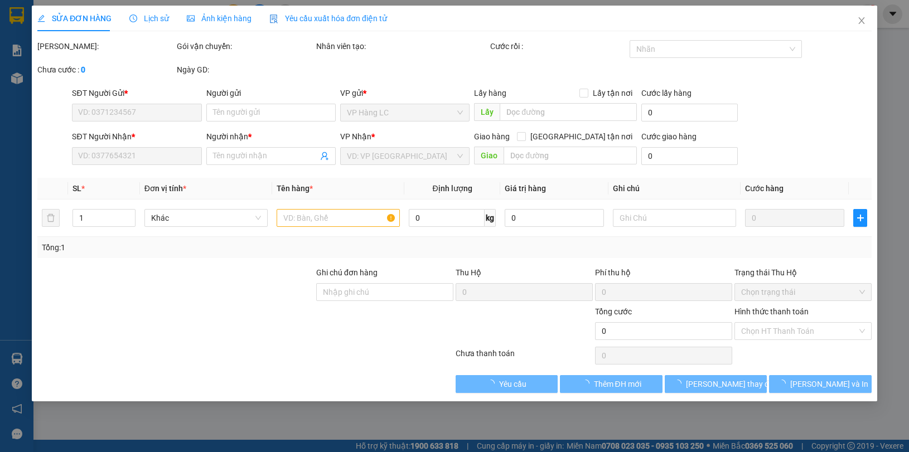
type input "la phù (đã bao gồm phí ctN) LC TTC"
type input "350.000"
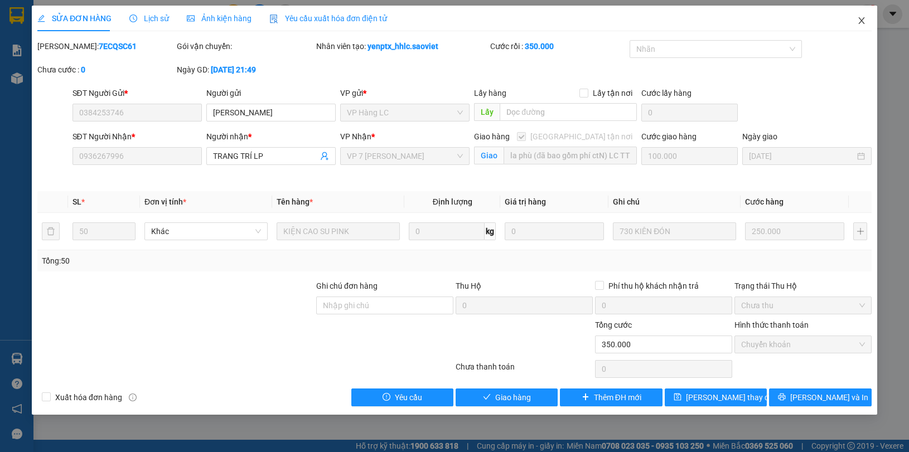
click at [860, 17] on icon "close" at bounding box center [861, 20] width 9 height 9
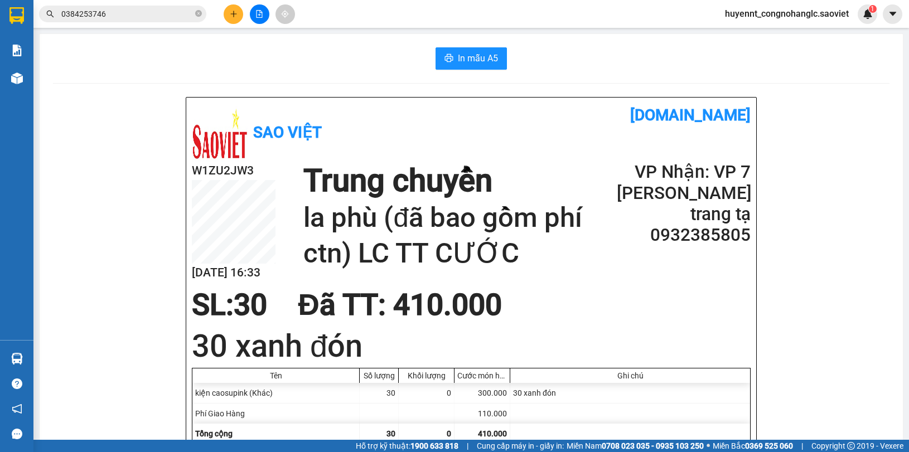
click at [141, 17] on input "0384253746" at bounding box center [127, 14] width 132 height 12
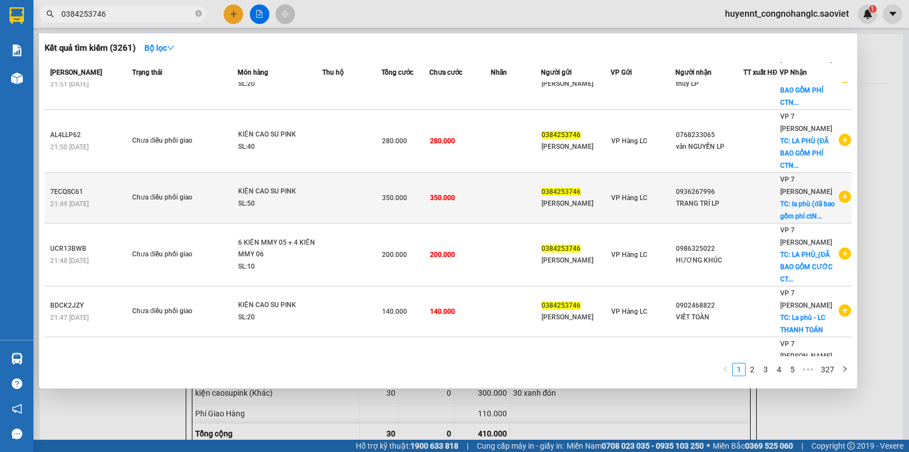
scroll to position [178, 0]
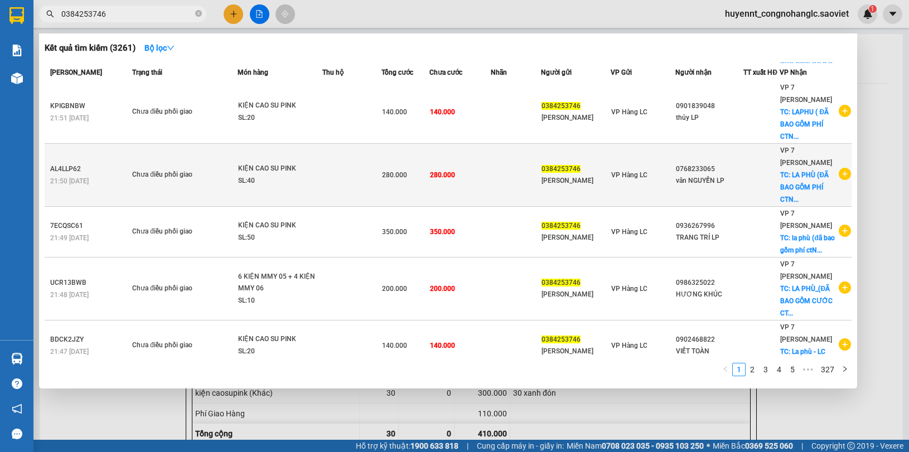
click at [424, 178] on div "280.000" at bounding box center [405, 175] width 46 height 12
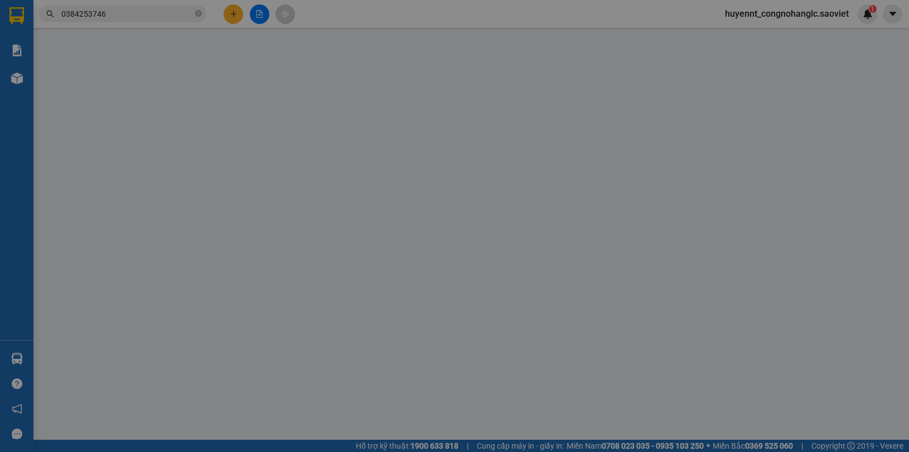
type input "0384253746"
type input "[PERSON_NAME]"
type input "0768233065"
type input "vân NGUYỄN LP"
checkbox input "true"
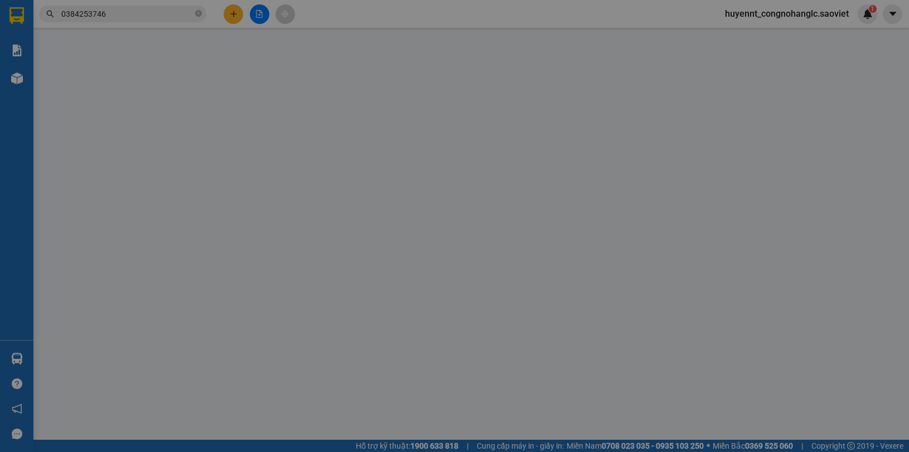
type input "LA PHÙ (ĐÃ BAO GỒM PHÍ CTN) LC TT"
type input "280.000"
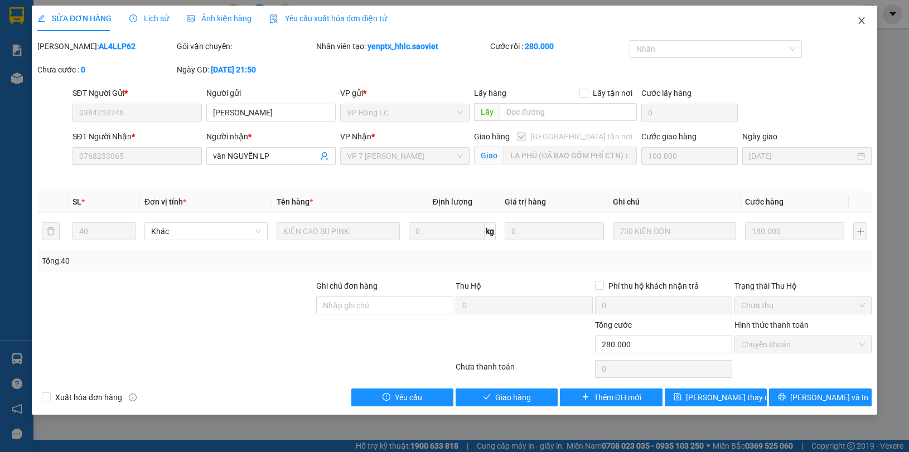
click at [867, 20] on span "Close" at bounding box center [861, 21] width 31 height 31
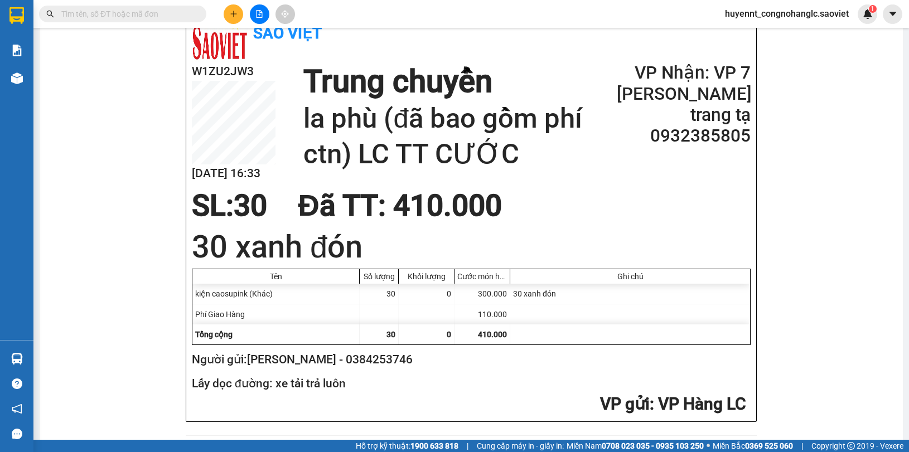
scroll to position [139, 0]
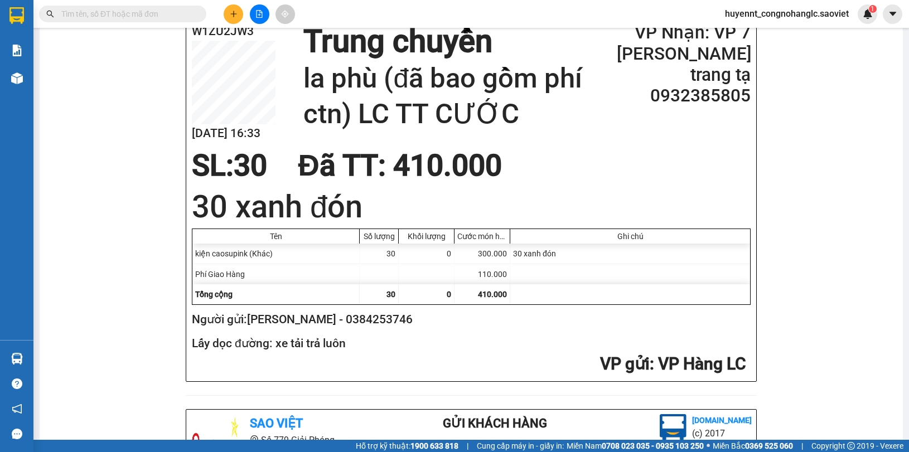
click at [370, 320] on h2 "Người gửi: [PERSON_NAME] - 0384253746" at bounding box center [469, 320] width 554 height 18
copy h2 "0384253746"
click at [149, 12] on input "text" at bounding box center [127, 14] width 132 height 12
paste input "0384253746"
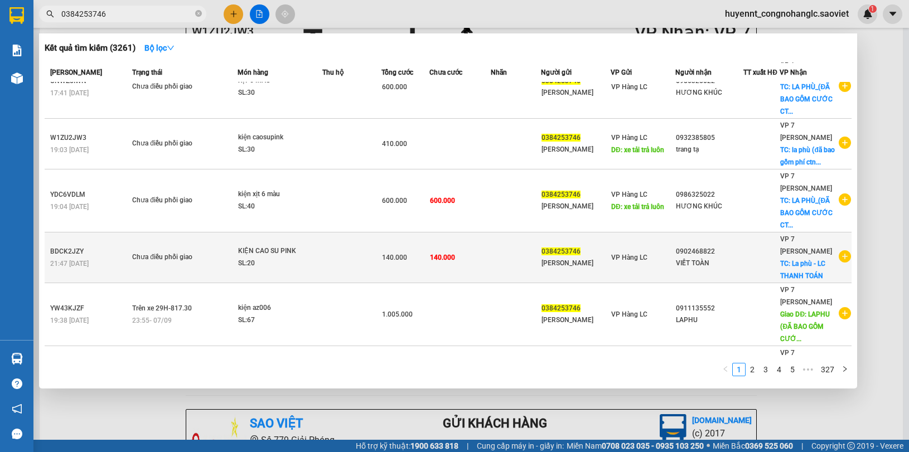
scroll to position [318, 0]
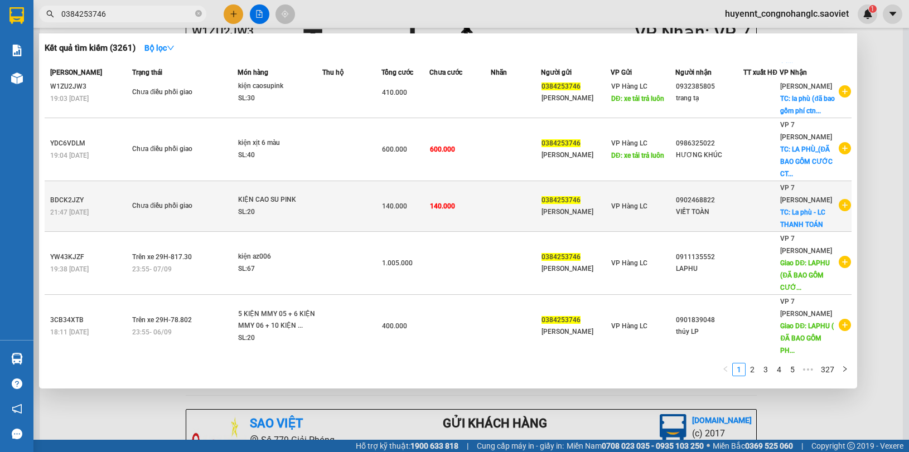
type input "0384253746"
click at [432, 210] on span "140.000" at bounding box center [442, 206] width 25 height 8
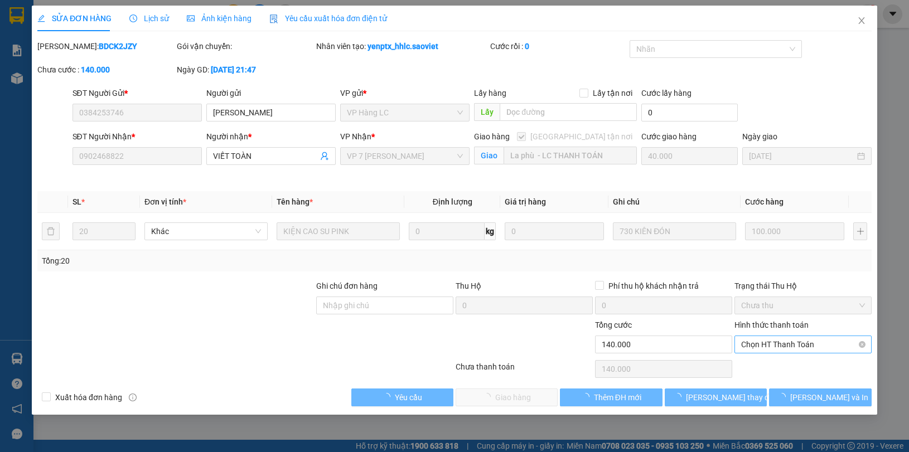
type input "0384253746"
type input "[PERSON_NAME]"
type input "0902468822"
type input "VIẾT TOÀN"
checkbox input "true"
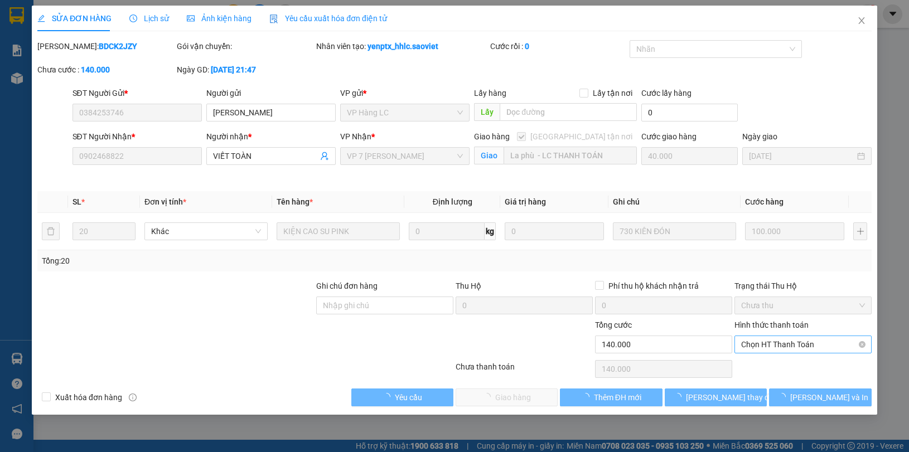
type input "La phù - LC THANH TOÁN"
type input "140.000"
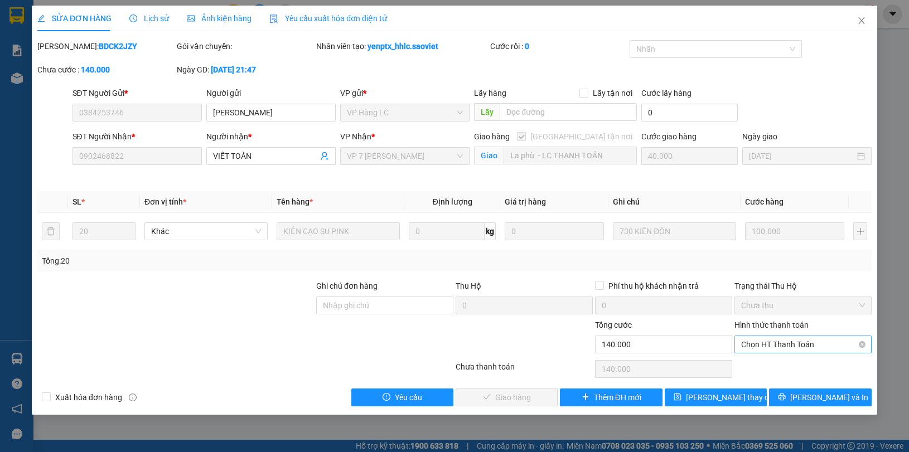
click at [788, 346] on span "Chọn HT Thanh Toán" at bounding box center [803, 344] width 124 height 17
click at [770, 383] on div "Chuyển khoản" at bounding box center [803, 385] width 124 height 12
type input "0"
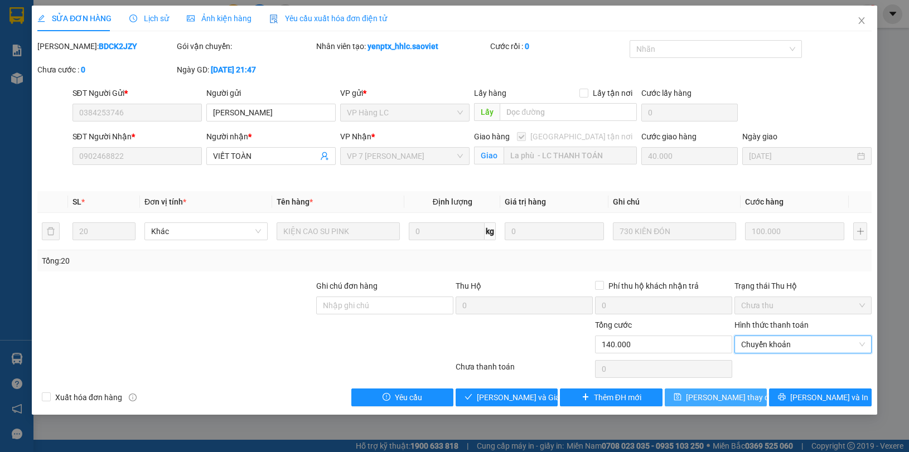
drag, startPoint x: 724, startPoint y: 396, endPoint x: 729, endPoint y: 379, distance: 17.5
click at [724, 396] on span "[PERSON_NAME] thay đổi" at bounding box center [730, 397] width 89 height 12
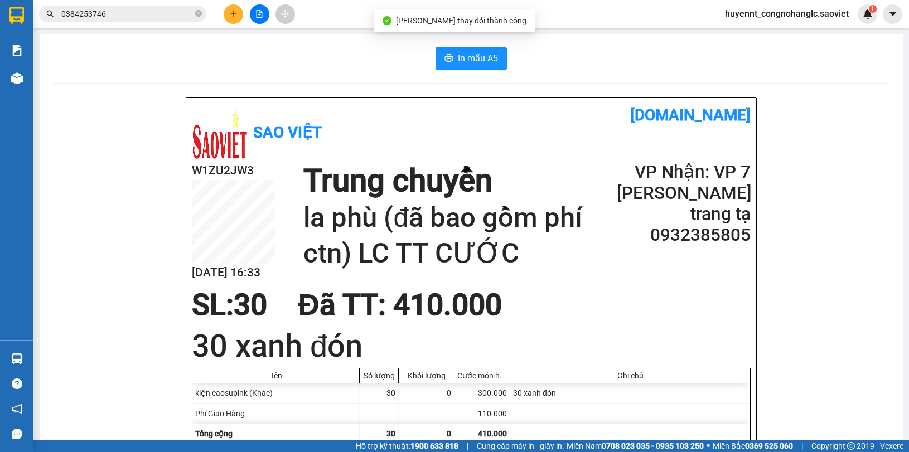
drag, startPoint x: 171, startPoint y: 15, endPoint x: 229, endPoint y: 82, distance: 88.9
click at [170, 15] on input "0384253746" at bounding box center [127, 14] width 132 height 12
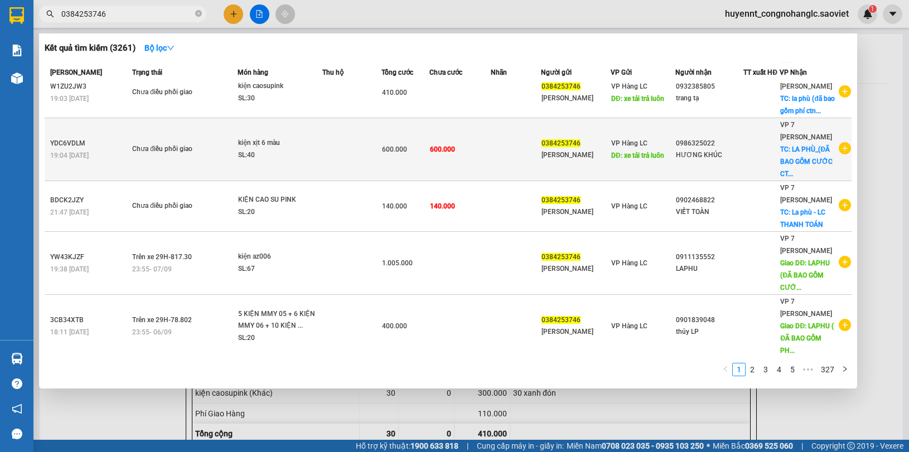
click at [601, 156] on div "[PERSON_NAME]" at bounding box center [575, 155] width 69 height 12
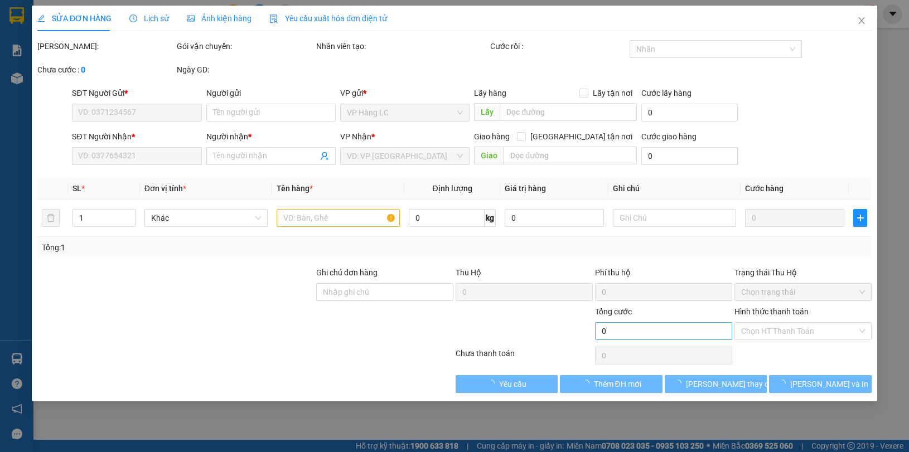
type input "0384253746"
type input "[PERSON_NAME]"
type input "xe tải trả luôn"
type input "0986325022"
type input "HƯƠNG KHÚC"
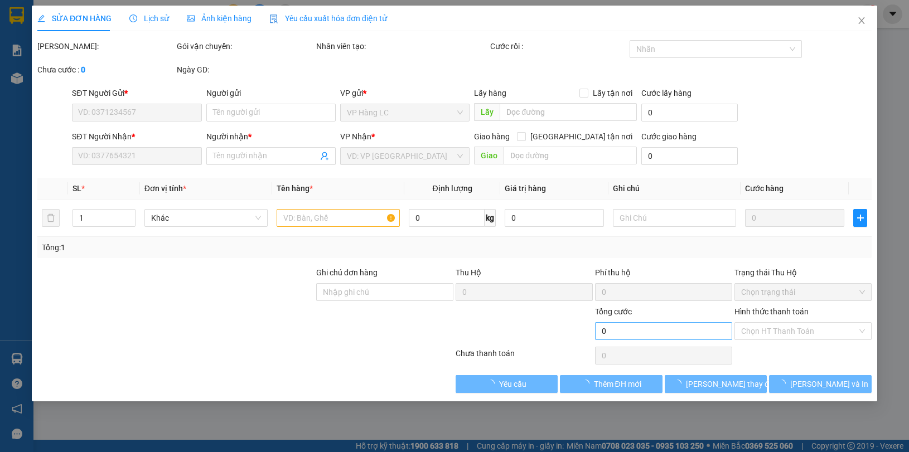
checkbox input "true"
type input "LA PHÙ_(ĐÃ BAO GỒM CƯỚC CTN)- LC THANH TOÁN"
type input "600.000"
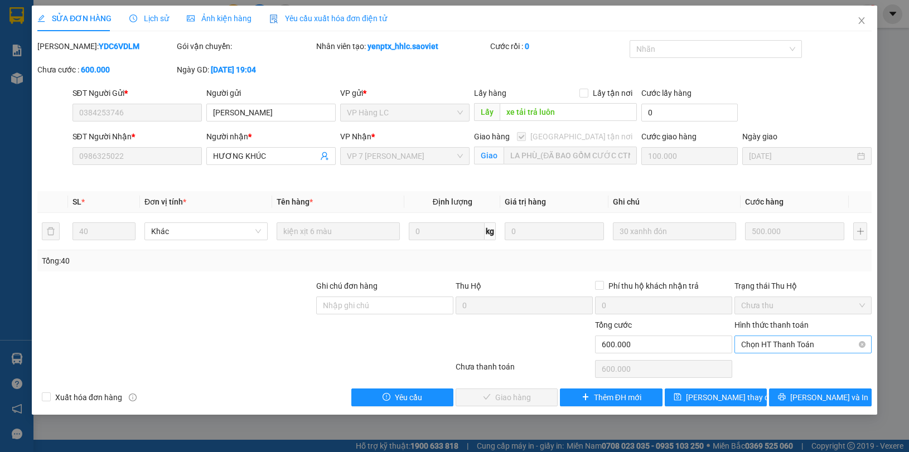
click at [787, 342] on span "Chọn HT Thanh Toán" at bounding box center [803, 344] width 124 height 17
click at [765, 377] on div "Chuyển khoản" at bounding box center [802, 385] width 137 height 18
type input "0"
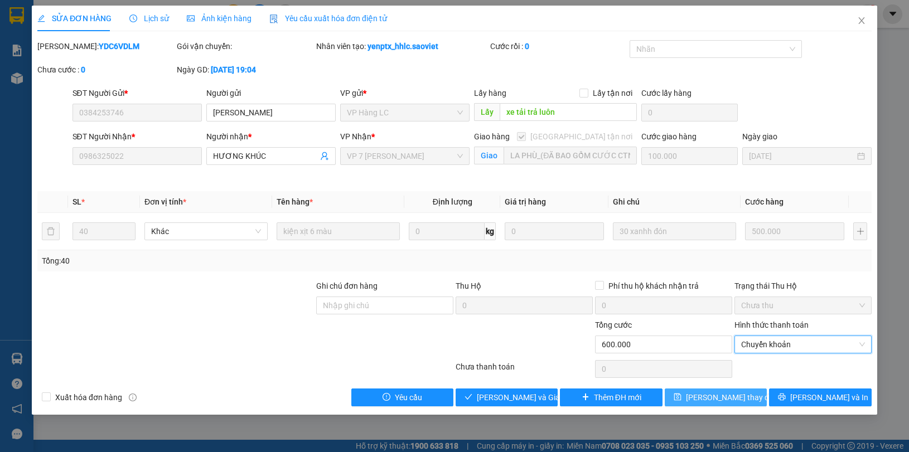
drag, startPoint x: 710, startPoint y: 399, endPoint x: 771, endPoint y: 385, distance: 62.5
click at [710, 400] on span "[PERSON_NAME] thay đổi" at bounding box center [730, 397] width 89 height 12
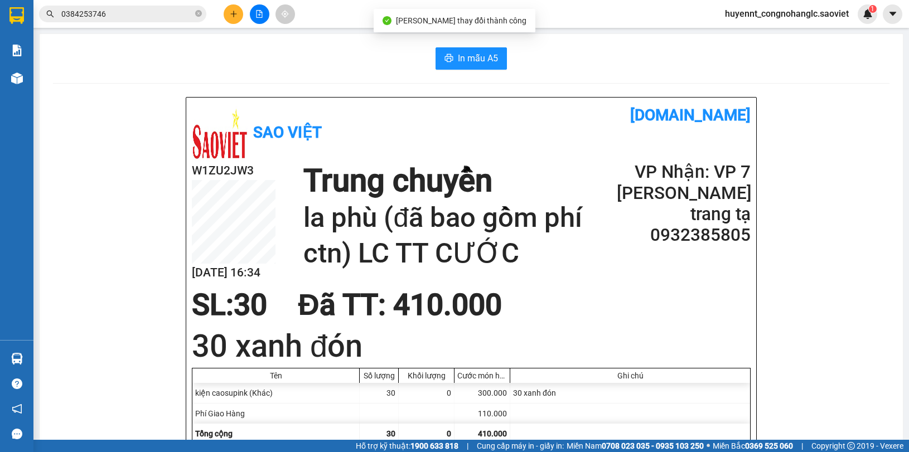
click at [141, 17] on input "0384253746" at bounding box center [127, 14] width 132 height 12
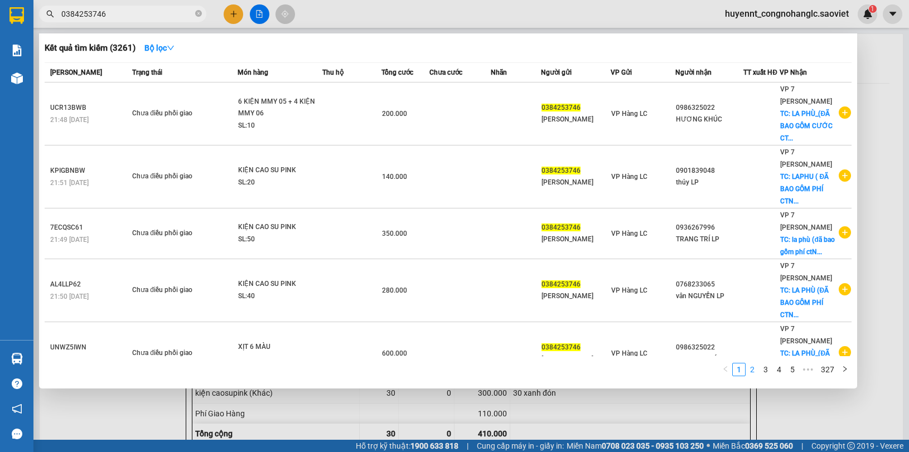
click at [757, 374] on link "2" at bounding box center [752, 370] width 12 height 12
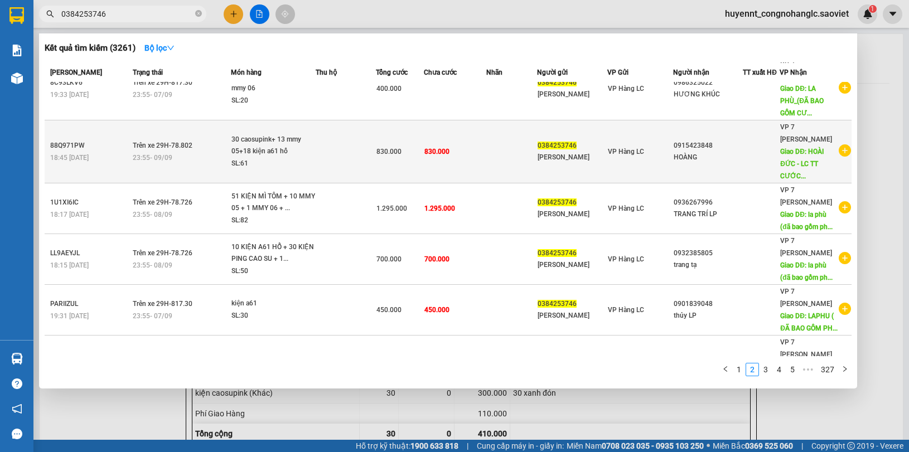
scroll to position [209, 0]
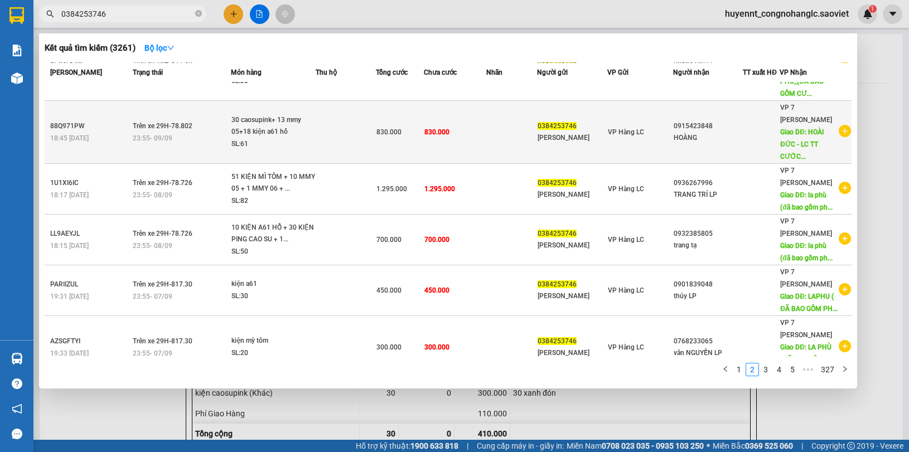
click at [308, 140] on div "SL: 61" at bounding box center [273, 144] width 84 height 12
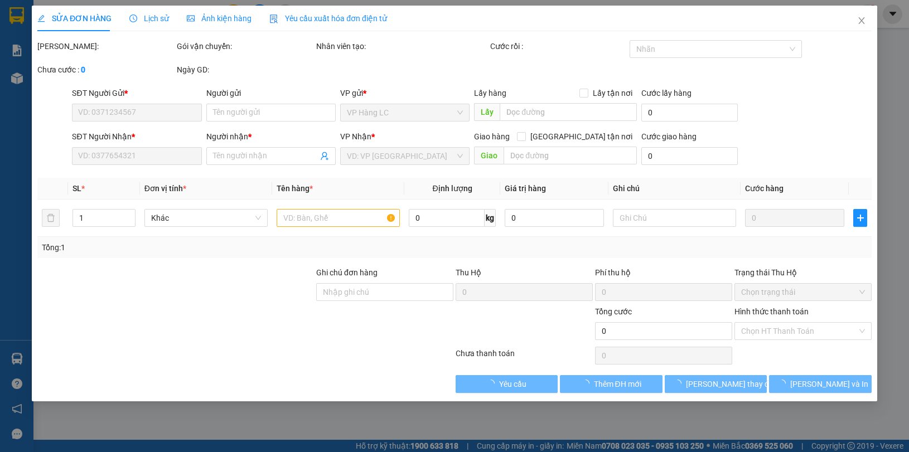
type input "0384253746"
type input "[PERSON_NAME]"
type input "0915423848"
type input "HOÀNG"
type input "HOÀI ĐỨC - LC TT CƯỚC (đã bao gồm phí ctn)"
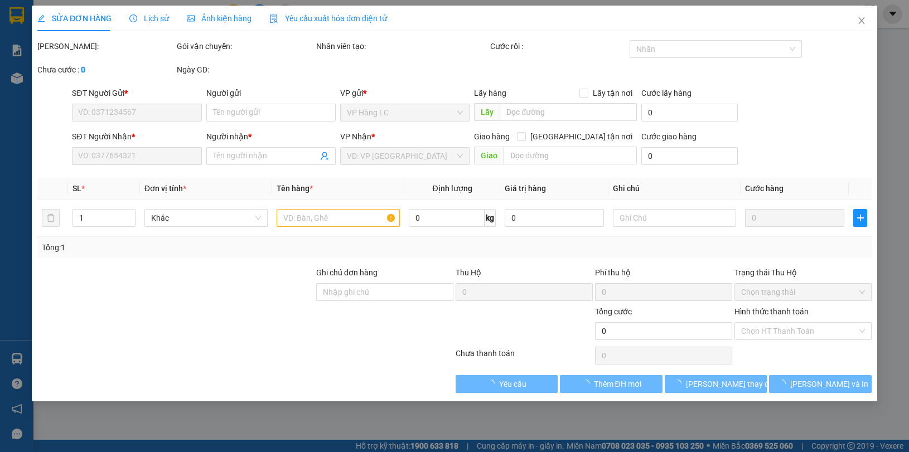
type input "300.000"
type input "830.000"
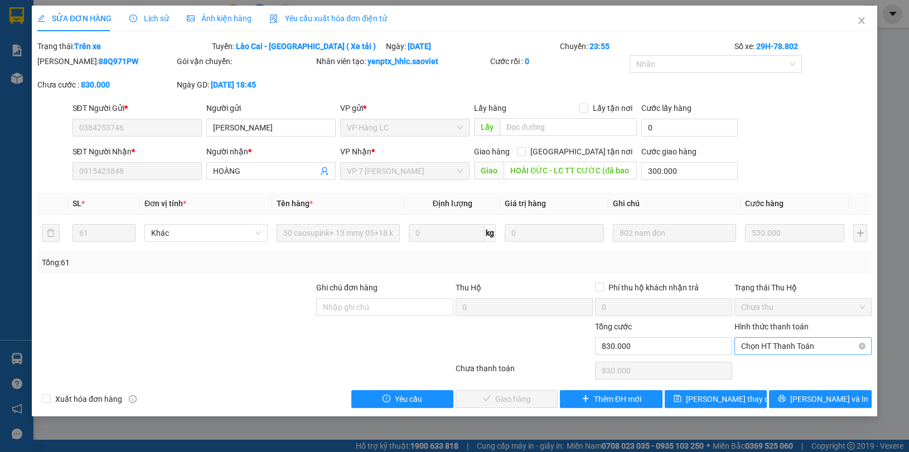
click at [771, 349] on span "Chọn HT Thanh Toán" at bounding box center [803, 346] width 124 height 17
click at [767, 388] on div "Chuyển khoản" at bounding box center [803, 387] width 124 height 12
type input "0"
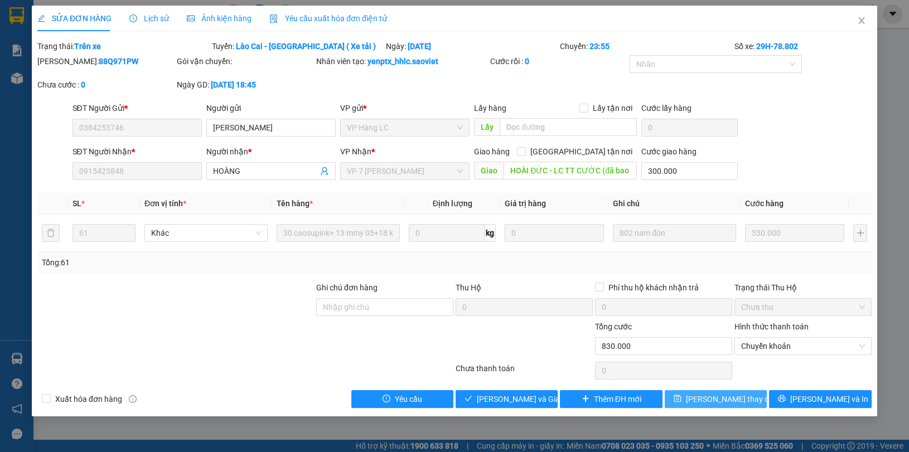
click at [709, 396] on span "[PERSON_NAME] thay đổi" at bounding box center [730, 399] width 89 height 12
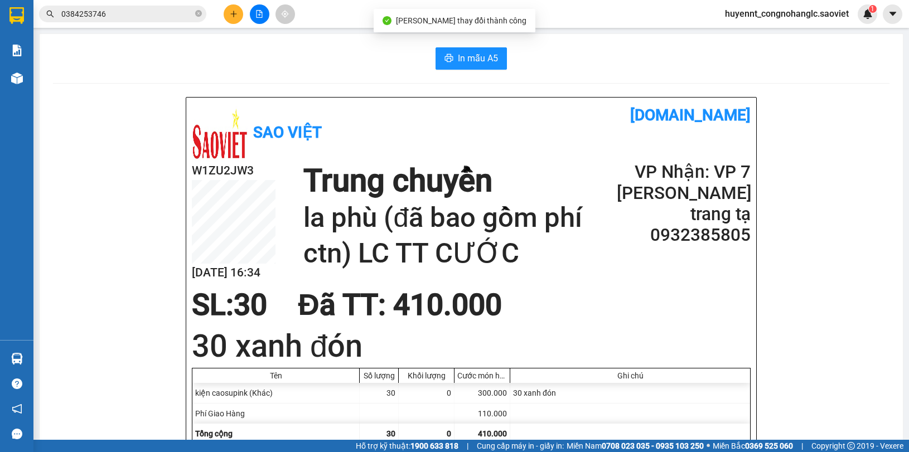
click at [149, 17] on input "0384253746" at bounding box center [127, 14] width 132 height 12
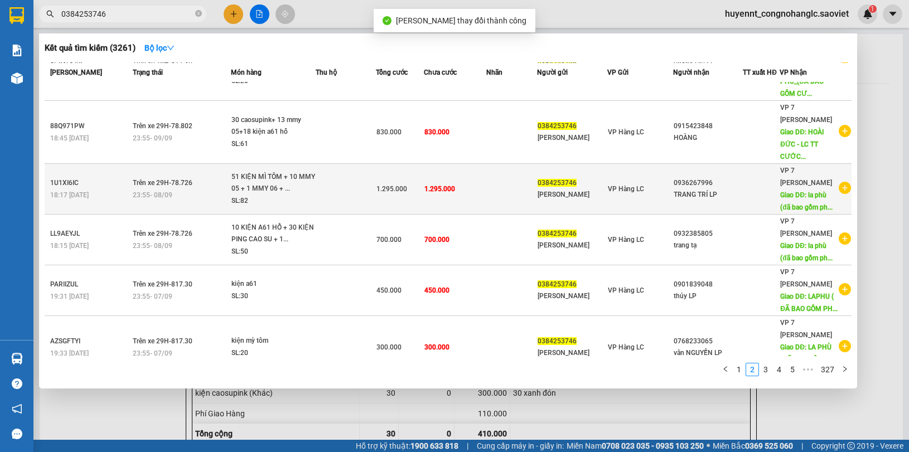
click at [492, 191] on td at bounding box center [511, 189] width 51 height 51
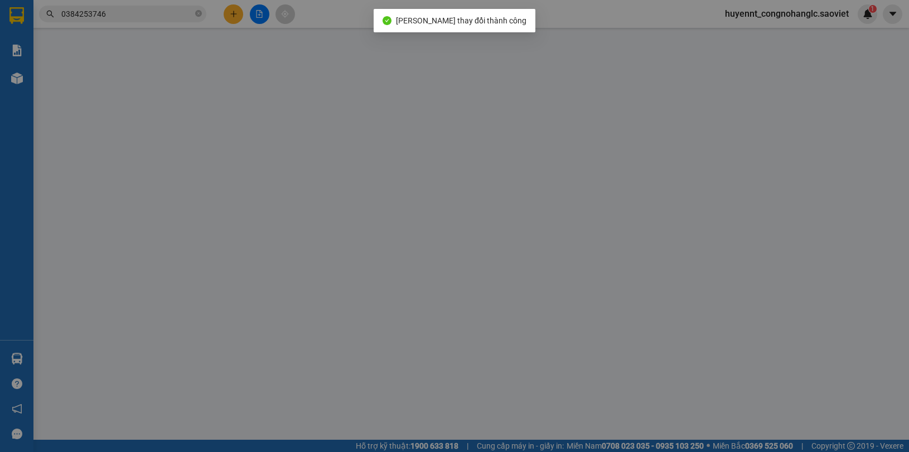
type input "0384253746"
type input "[PERSON_NAME]"
type input "0936267996"
type input "TRANG TRÍ LP"
type input "la phù (đã bao gồm phí ctN) LC TTC"
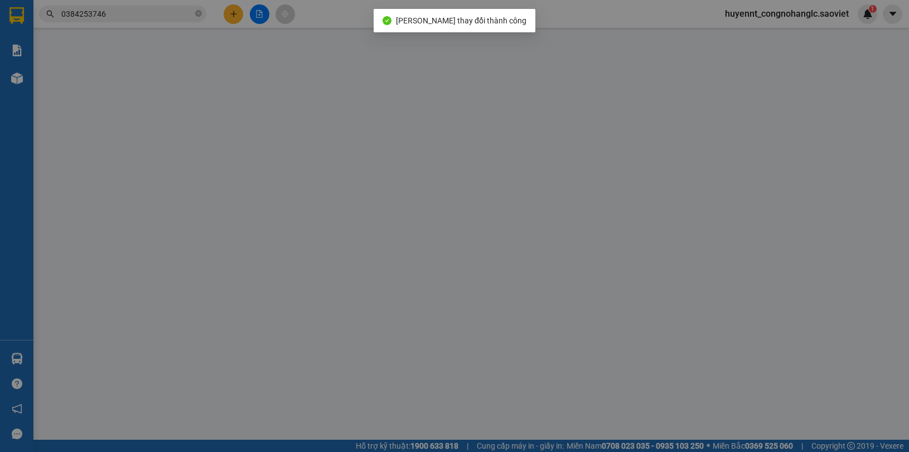
type input "295.000"
type input "1.295.000"
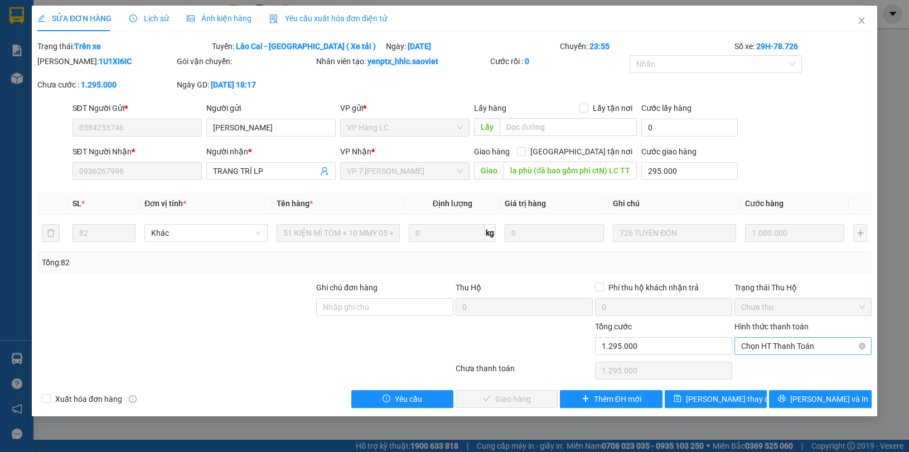
click at [770, 350] on span "Chọn HT Thanh Toán" at bounding box center [803, 346] width 124 height 17
click at [772, 389] on div "Chuyển khoản" at bounding box center [803, 387] width 124 height 12
type input "0"
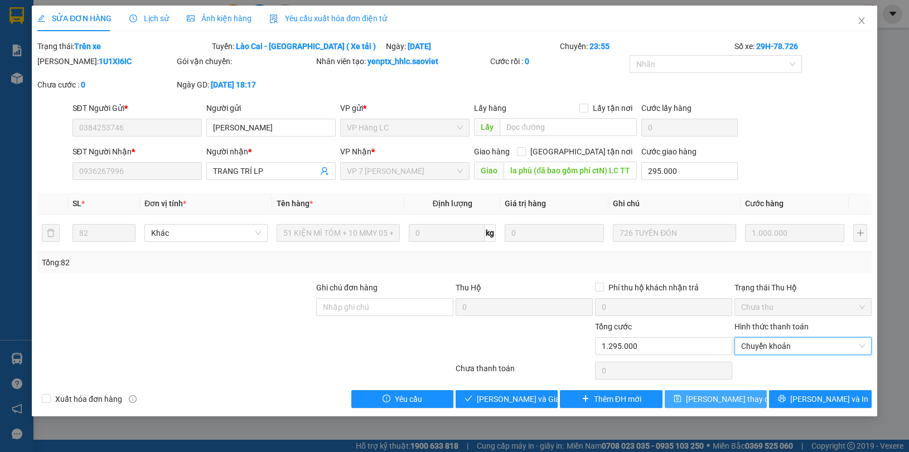
click at [702, 399] on span "[PERSON_NAME] thay đổi" at bounding box center [730, 399] width 89 height 12
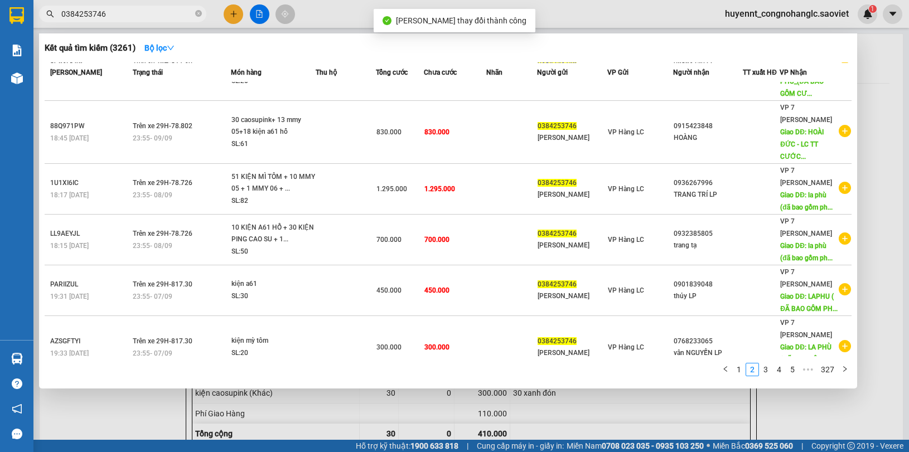
click at [149, 13] on input "0384253746" at bounding box center [127, 14] width 132 height 12
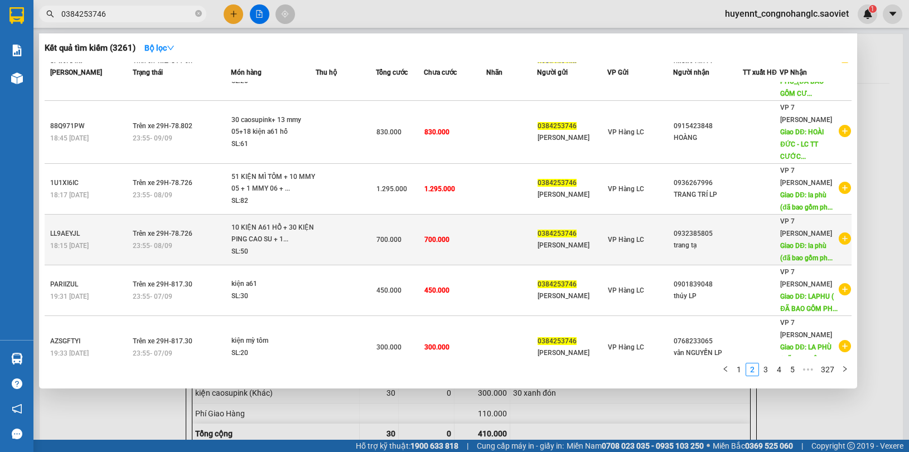
click at [495, 233] on td at bounding box center [511, 240] width 51 height 51
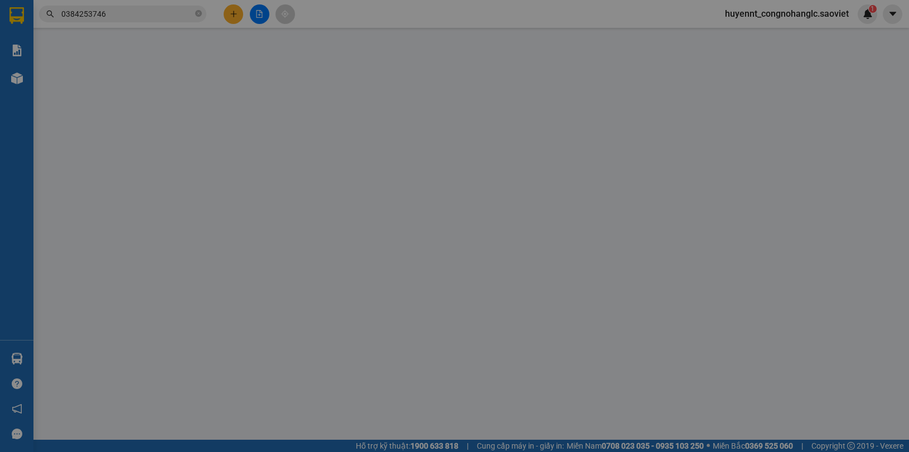
type input "0384253746"
type input "[PERSON_NAME]"
type input "0932385805"
type input "trang tạ"
type input "la phù (đã bao gồm phí ctn) LC TT CƯỚC"
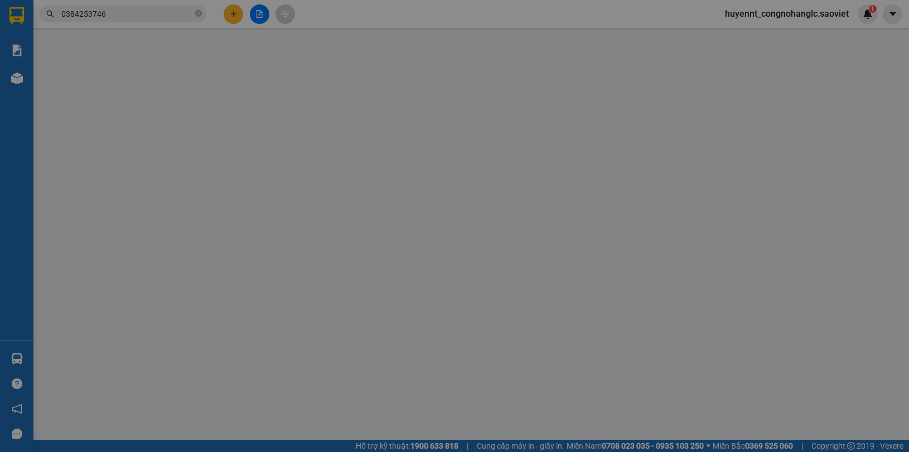
type input "100.000"
type input "700.000"
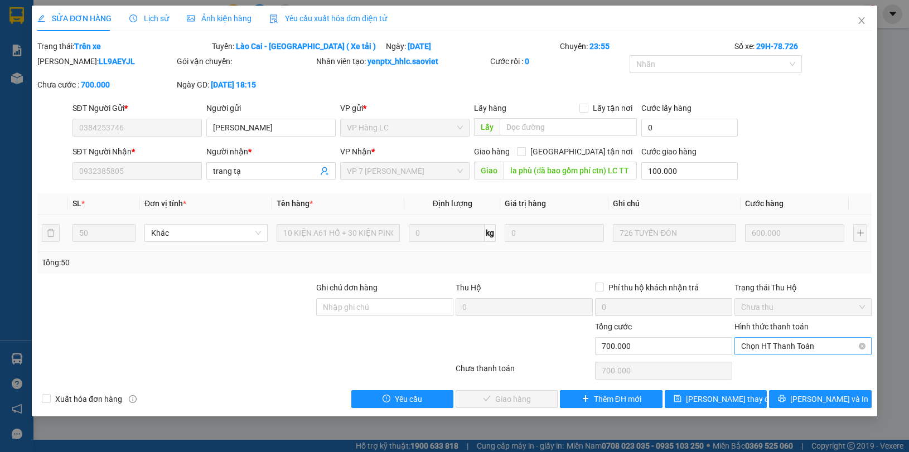
click at [781, 345] on span "Chọn HT Thanh Toán" at bounding box center [803, 346] width 124 height 17
click at [771, 388] on div "Chuyển khoản" at bounding box center [803, 387] width 124 height 12
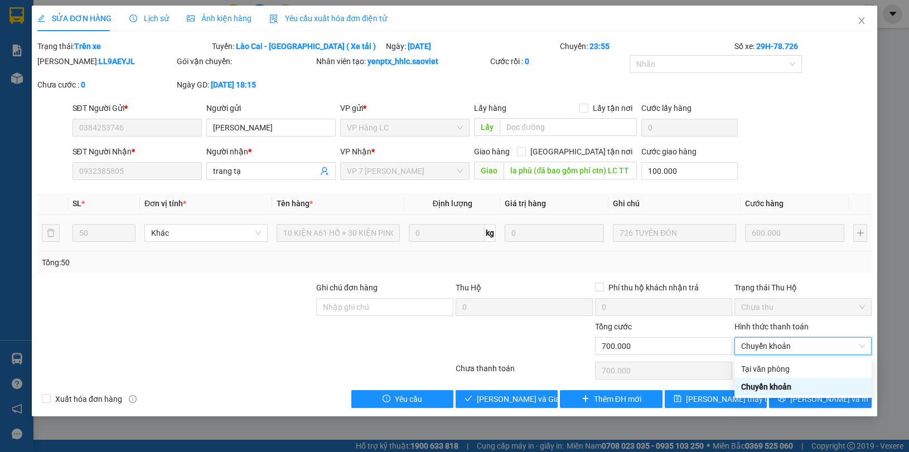
type input "0"
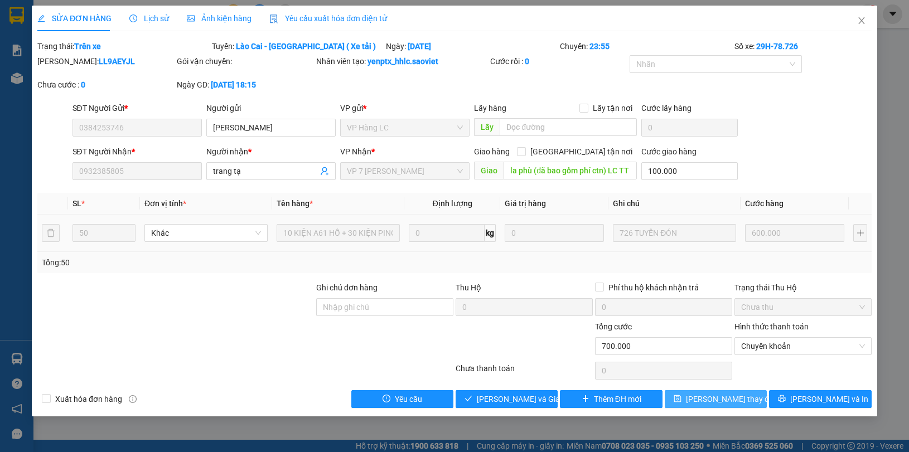
click at [722, 403] on span "[PERSON_NAME] thay đổi" at bounding box center [730, 399] width 89 height 12
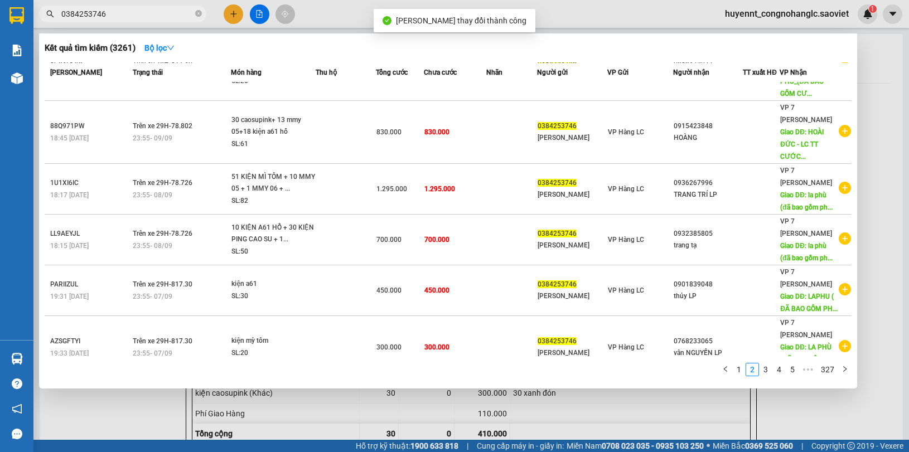
click at [143, 16] on input "0384253746" at bounding box center [127, 14] width 132 height 12
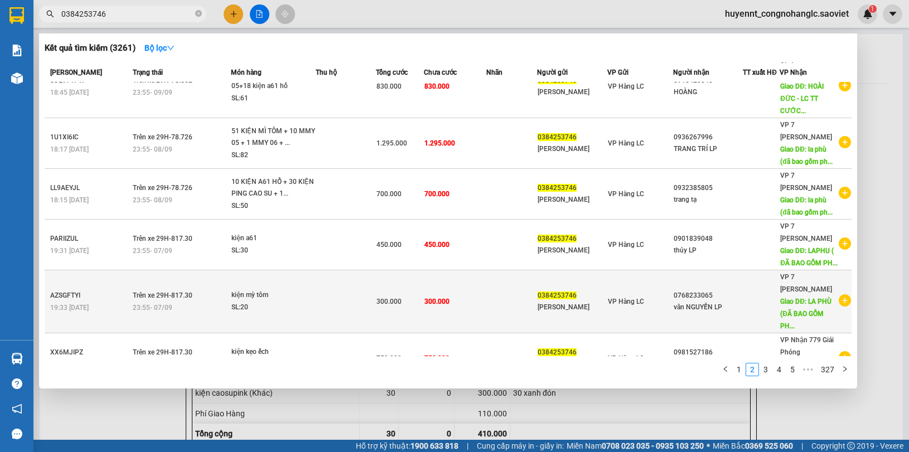
scroll to position [279, 0]
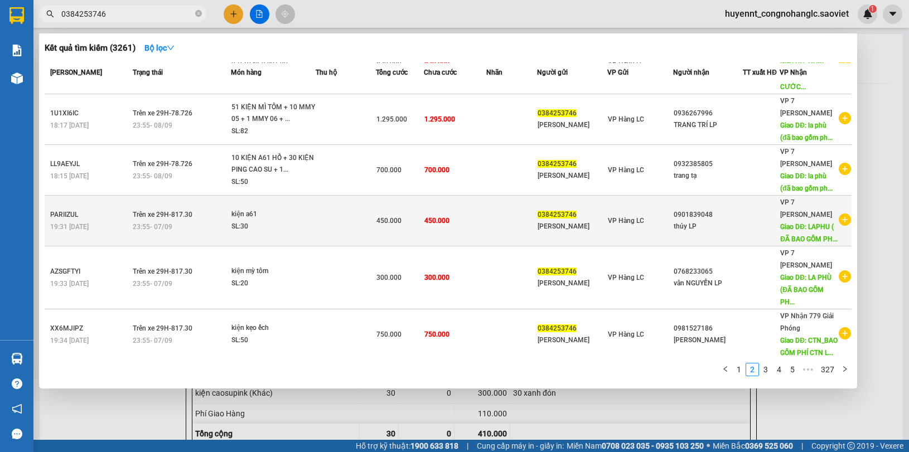
click at [485, 230] on tr "PARIIZUL 19:31 [DATE] Trên xe 29H-817.30 23:55 [DATE] kiện a61 SL: 30 450.000 4…" at bounding box center [448, 221] width 807 height 51
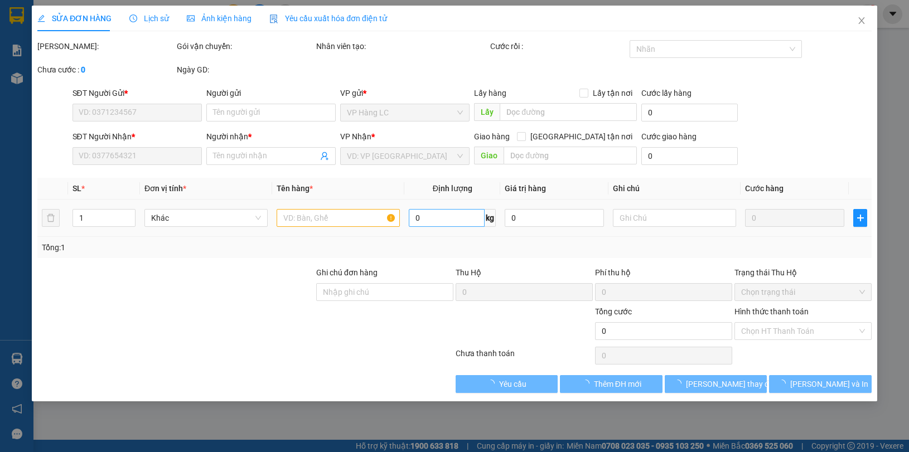
type input "0384253746"
type input "[PERSON_NAME]"
type input "0901839048"
type input "thủy LP"
type input "LAPHU ( ĐÃ BAO GỒM PHÍ CTN) LC TT CƯỚC"
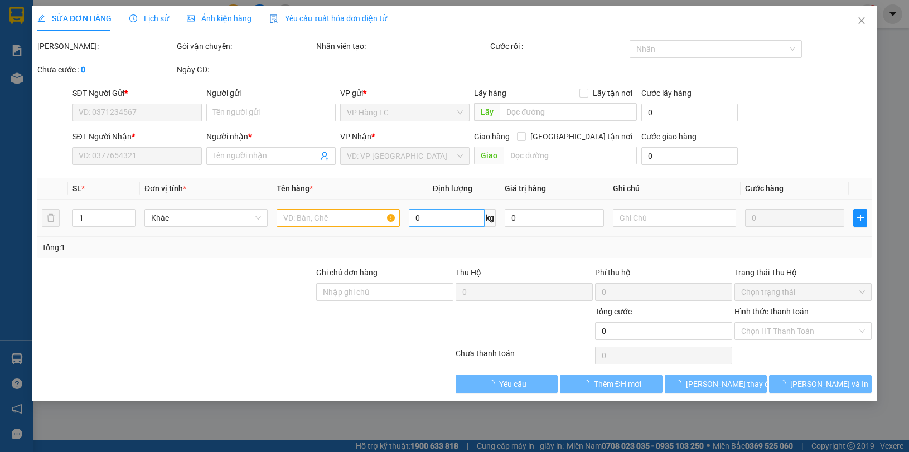
type input "200.000"
type input "450.000"
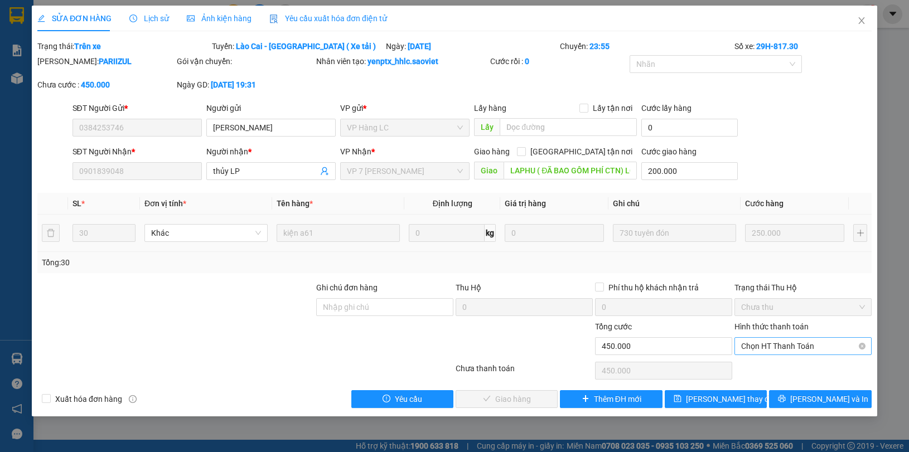
click at [786, 340] on span "Chọn HT Thanh Toán" at bounding box center [803, 346] width 124 height 17
click at [785, 388] on div "Chuyển khoản" at bounding box center [803, 387] width 124 height 12
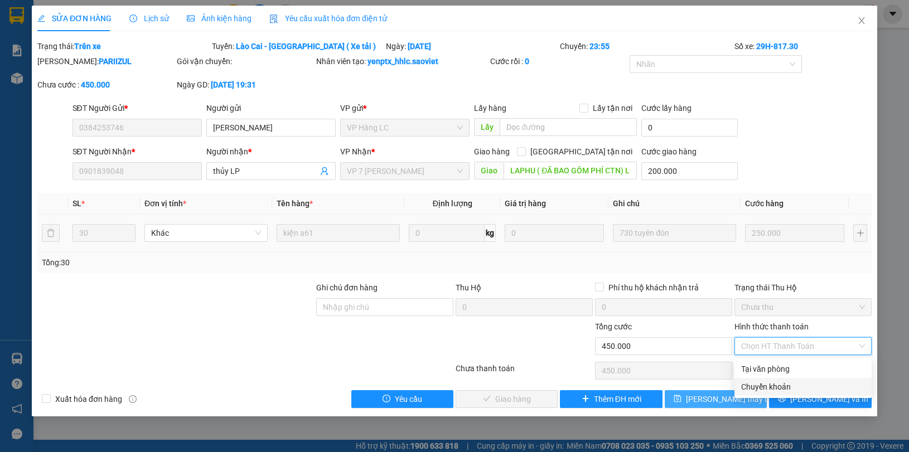
type input "0"
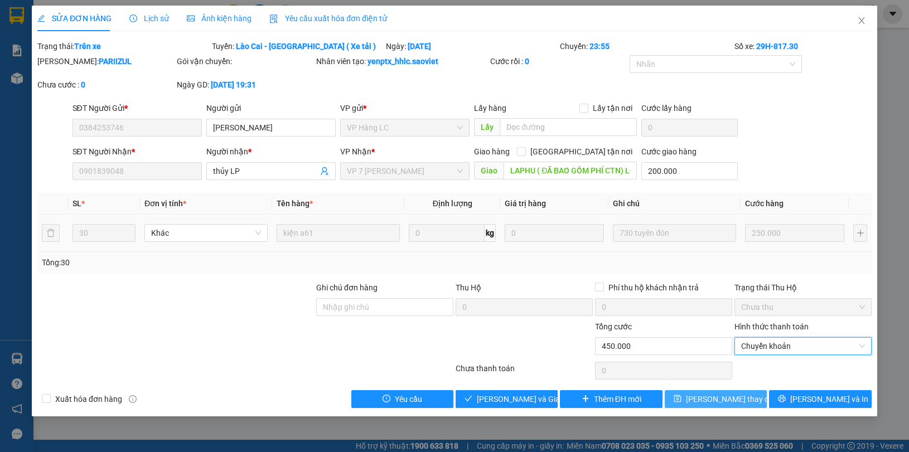
drag, startPoint x: 711, startPoint y: 402, endPoint x: 751, endPoint y: 406, distance: 39.8
click at [712, 402] on span "[PERSON_NAME] thay đổi" at bounding box center [730, 399] width 89 height 12
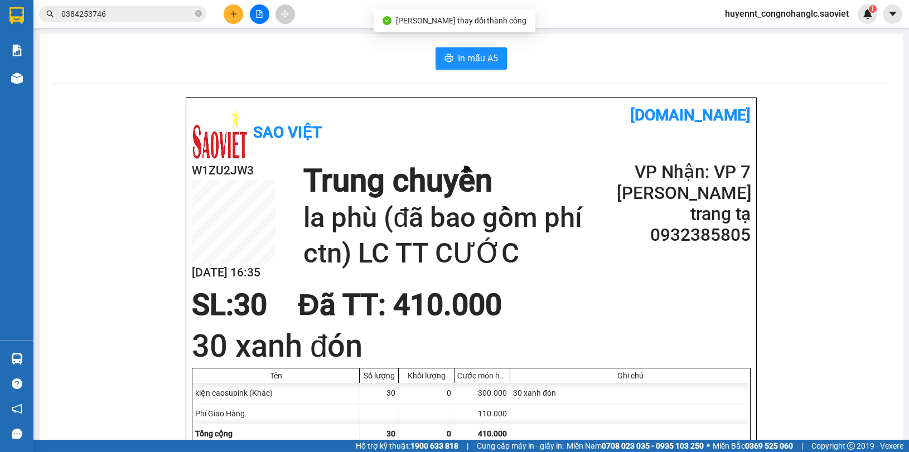
click at [151, 16] on input "0384253746" at bounding box center [127, 14] width 132 height 12
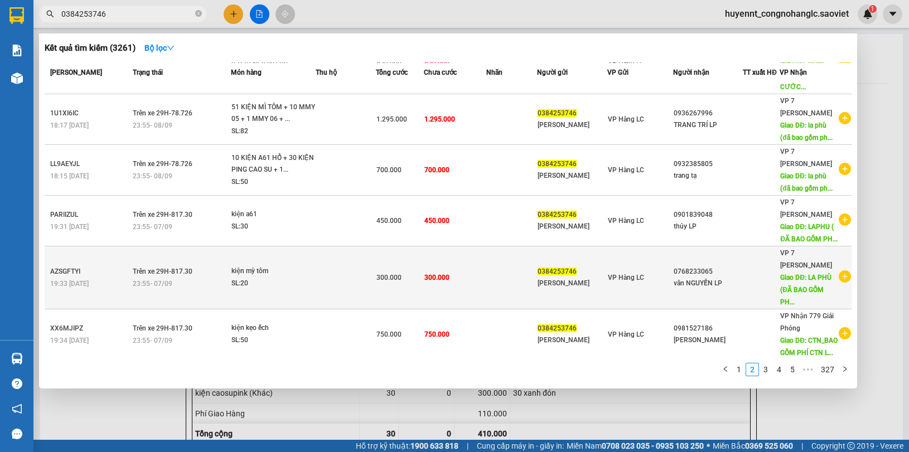
click at [469, 285] on td "300.000" at bounding box center [455, 277] width 62 height 63
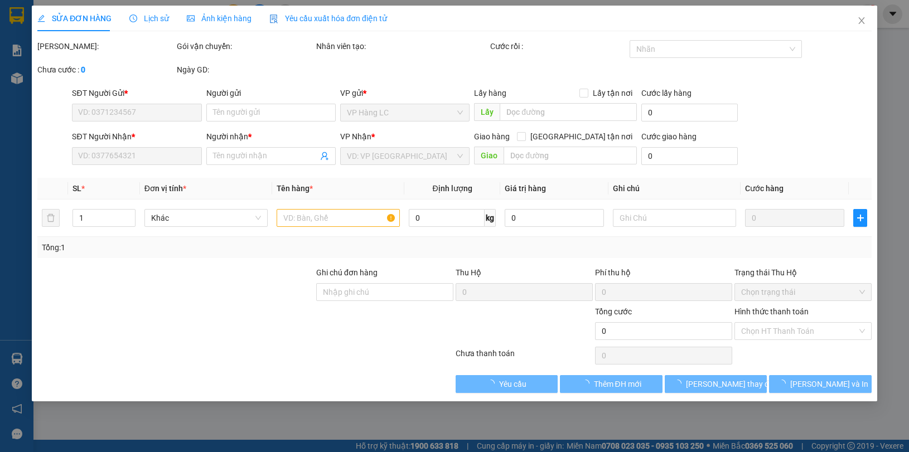
type input "0384253746"
type input "[PERSON_NAME]"
type input "0768233065"
type input "vân NGUYỄN LP"
type input "LA PHÙ (ĐÃ BAO GỒM PHÍ CTN) LC TT"
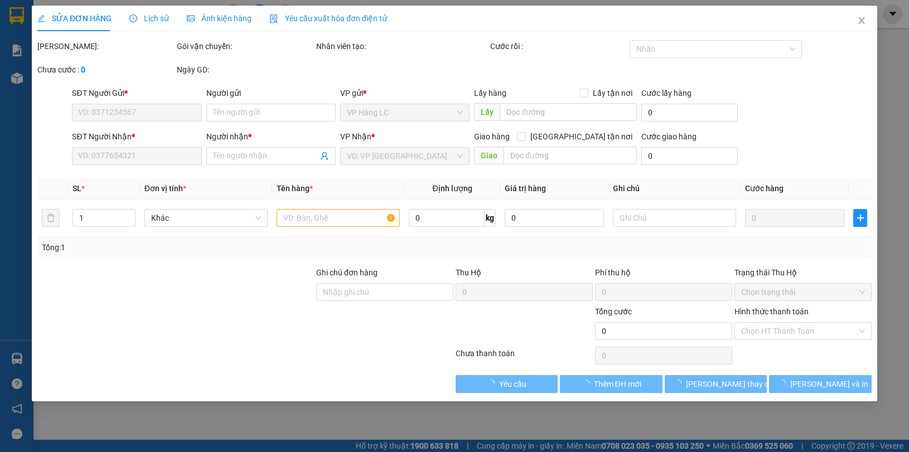
type input "100.000"
type input "300.000"
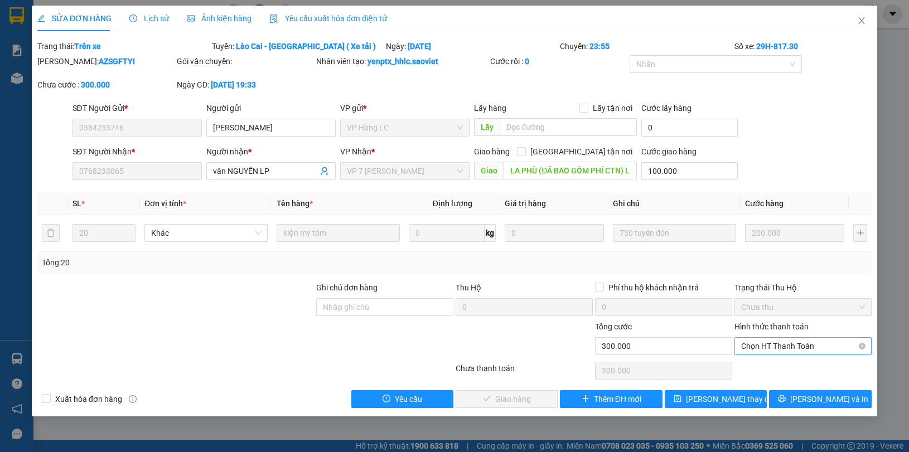
click at [772, 347] on span "Chọn HT Thanh Toán" at bounding box center [803, 346] width 124 height 17
click at [780, 382] on div "Chuyển khoản" at bounding box center [803, 387] width 124 height 12
type input "0"
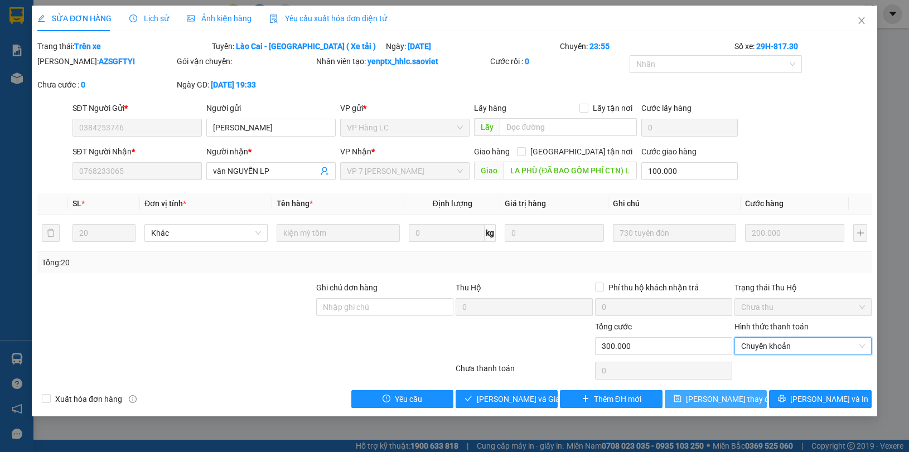
click at [729, 395] on span "[PERSON_NAME] thay đổi" at bounding box center [730, 399] width 89 height 12
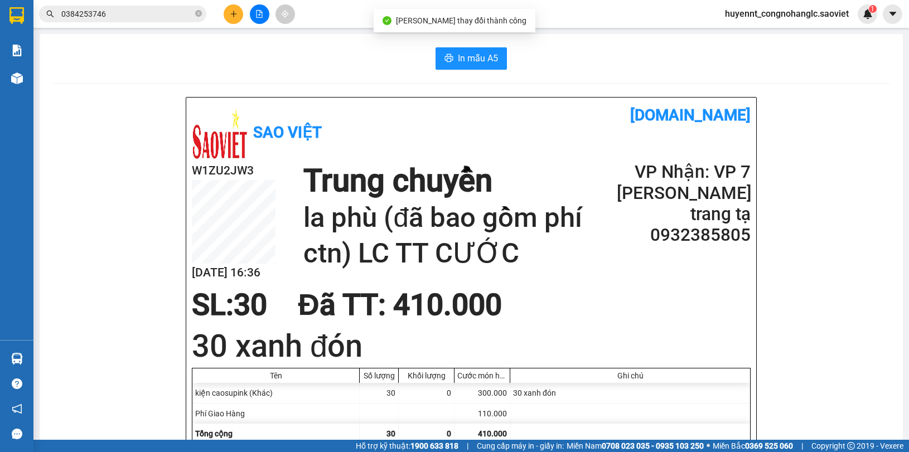
drag, startPoint x: 129, startPoint y: 9, endPoint x: 261, endPoint y: 98, distance: 159.1
click at [129, 10] on input "0384253746" at bounding box center [127, 14] width 132 height 12
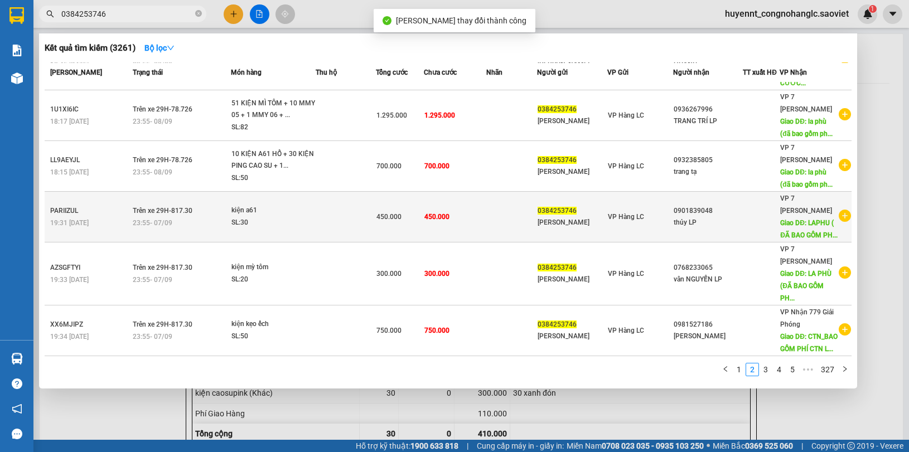
scroll to position [294, 0]
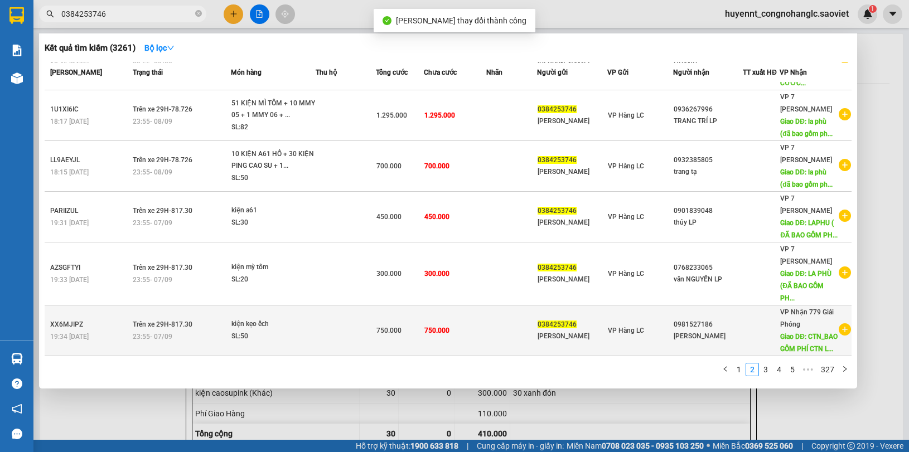
click at [486, 324] on td at bounding box center [511, 331] width 51 height 51
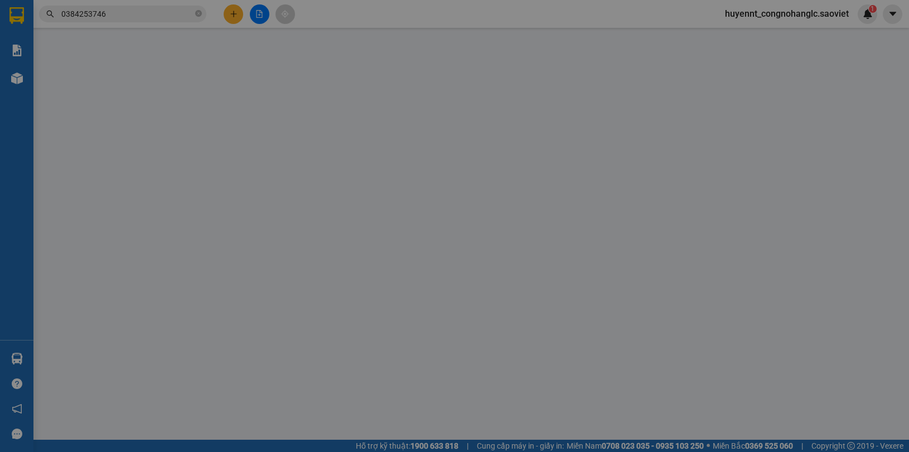
type input "0384253746"
type input "[PERSON_NAME]"
type input "0981527186"
type input "[PERSON_NAME]"
type input "CTN_BAO GỒM PHÍ CTN LCTT"
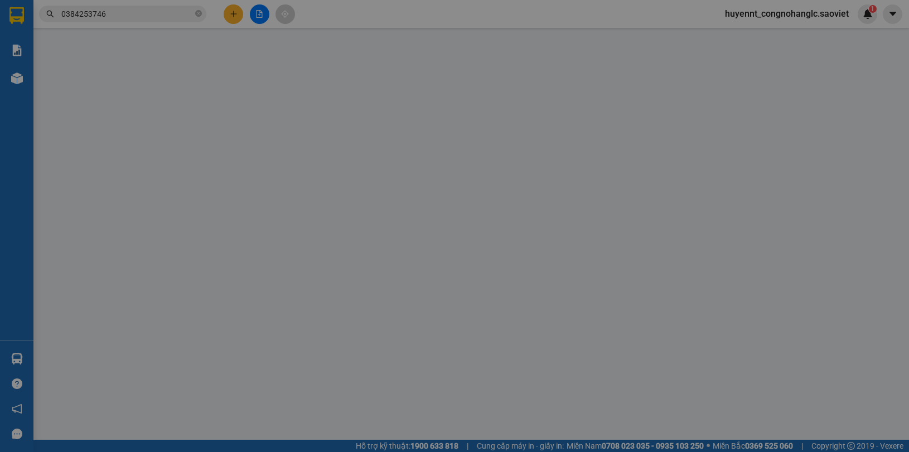
type input "150.000"
type input "750.000"
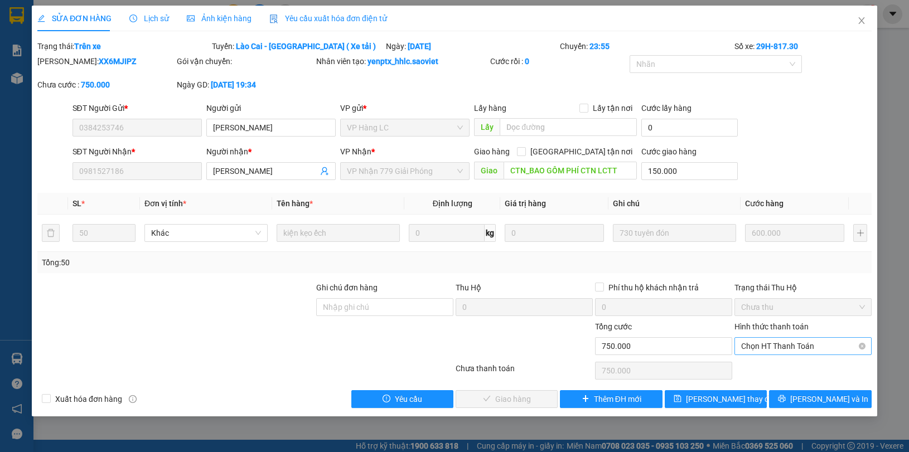
click at [773, 344] on span "Chọn HT Thanh Toán" at bounding box center [803, 346] width 124 height 17
click at [773, 383] on div "Chuyển khoản" at bounding box center [803, 387] width 124 height 12
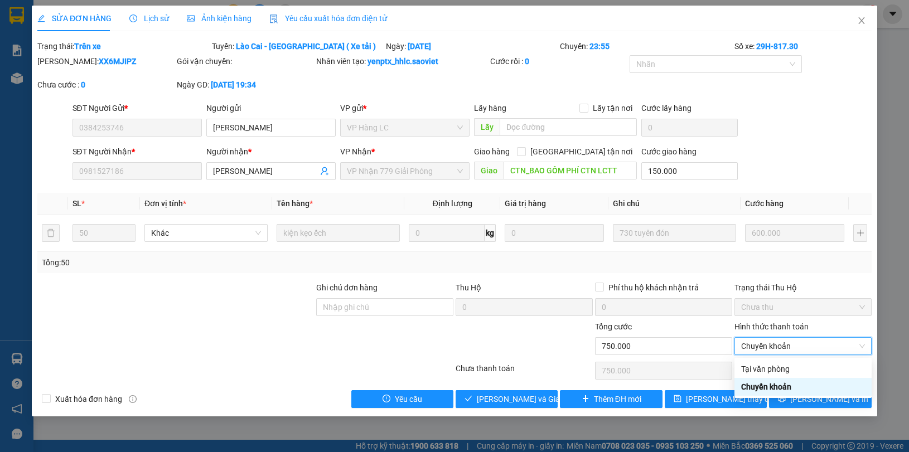
type input "0"
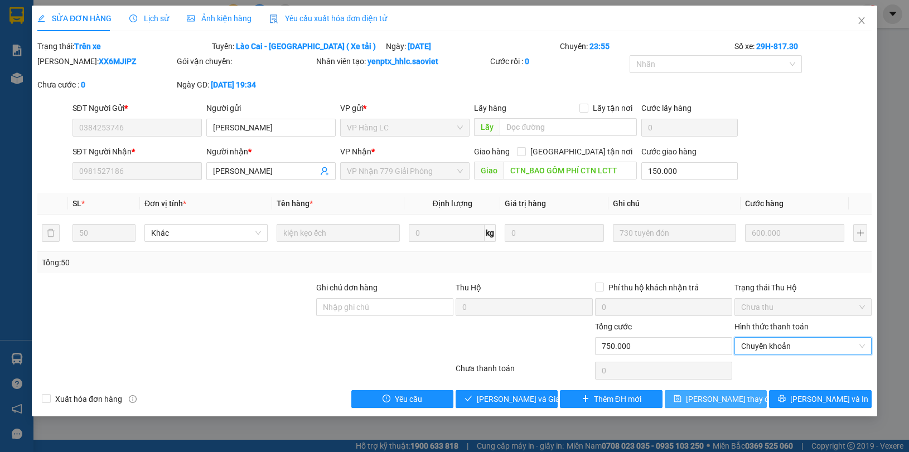
click at [706, 399] on span "[PERSON_NAME] thay đổi" at bounding box center [730, 399] width 89 height 12
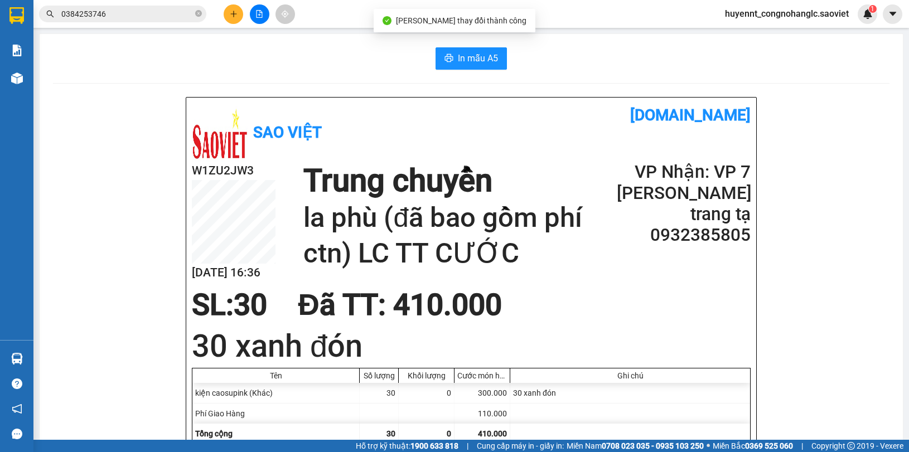
click at [140, 13] on input "0384253746" at bounding box center [127, 14] width 132 height 12
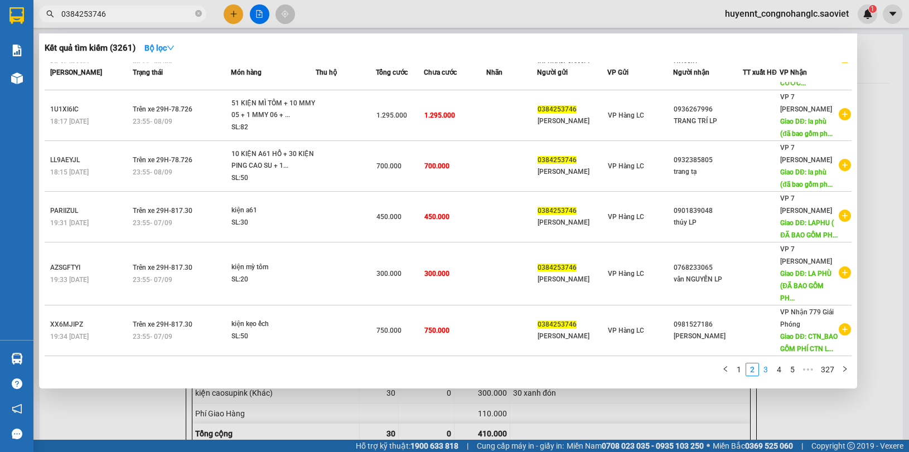
click at [764, 371] on link "3" at bounding box center [766, 370] width 12 height 12
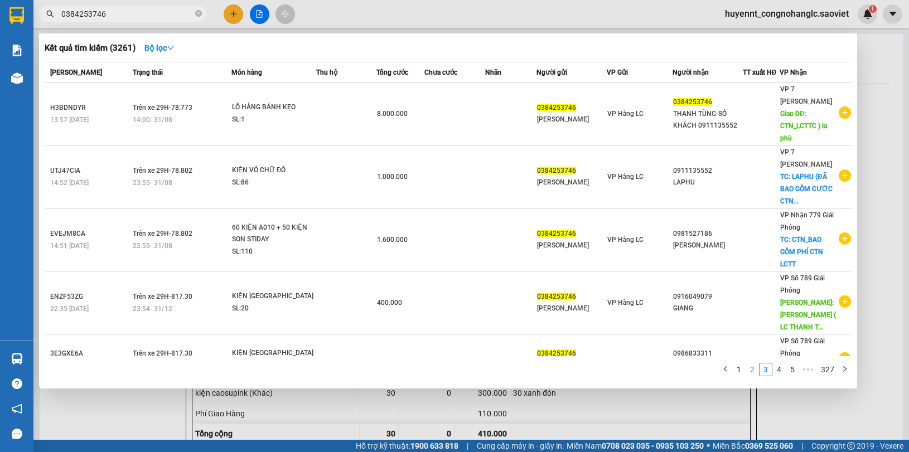
click at [752, 374] on link "2" at bounding box center [752, 370] width 12 height 12
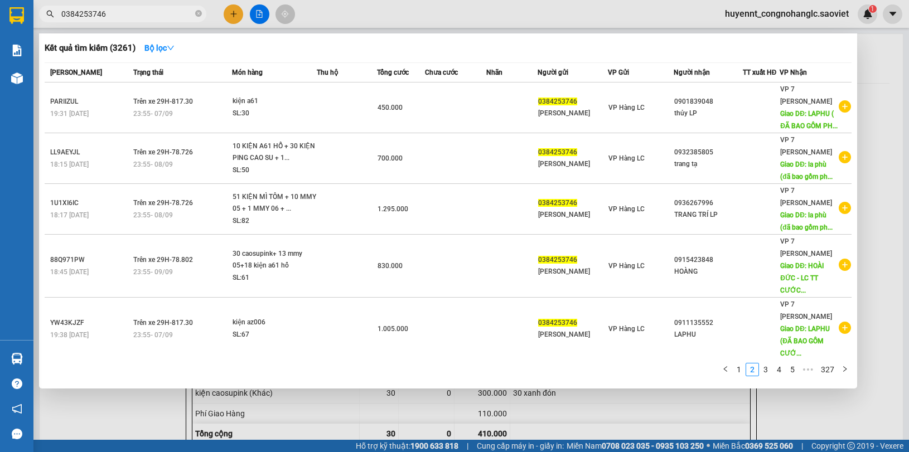
click at [740, 372] on div at bounding box center [750, 376] width 20 height 14
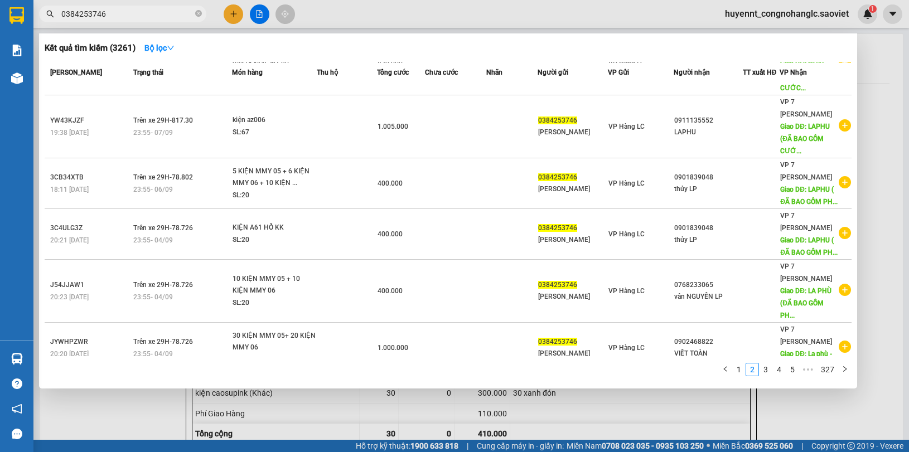
scroll to position [294, 0]
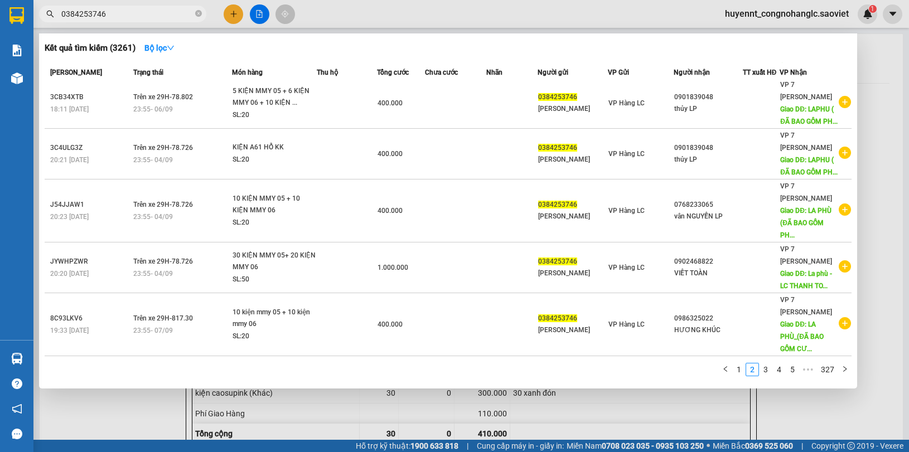
click at [742, 374] on div at bounding box center [750, 376] width 20 height 14
click at [149, 14] on input "0384253746" at bounding box center [127, 14] width 132 height 12
click at [740, 369] on div at bounding box center [750, 376] width 20 height 14
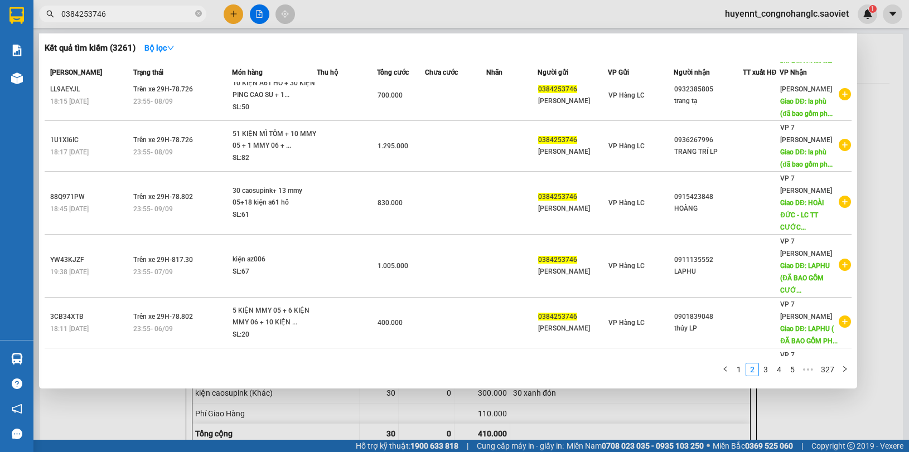
scroll to position [0, 0]
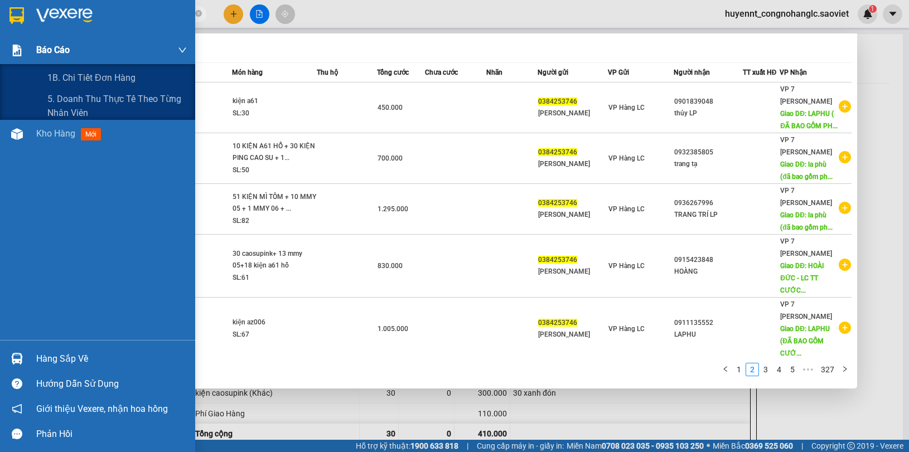
drag, startPoint x: 129, startPoint y: 17, endPoint x: 29, endPoint y: 54, distance: 106.9
click at [18, 39] on section "Kết quả tìm kiếm ( 3261 ) Bộ lọc Mã ĐH Trạng thái Món hàng Thu hộ Tổng cước Chư…" at bounding box center [454, 226] width 909 height 452
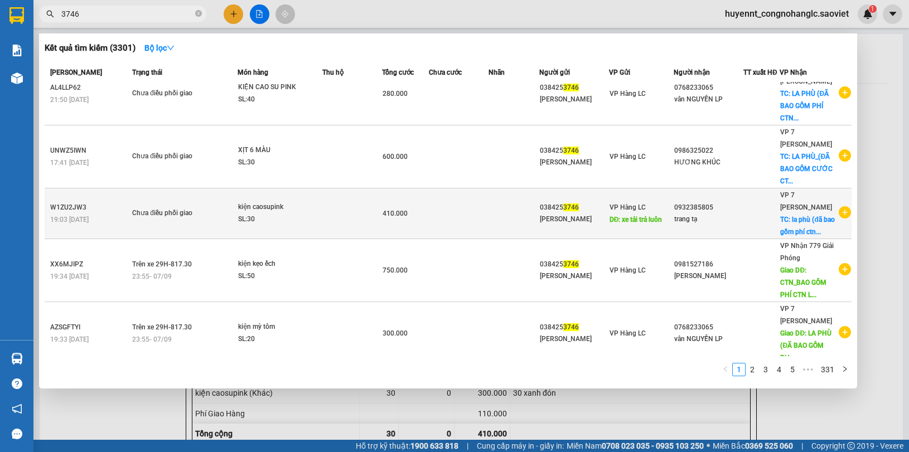
scroll to position [318, 0]
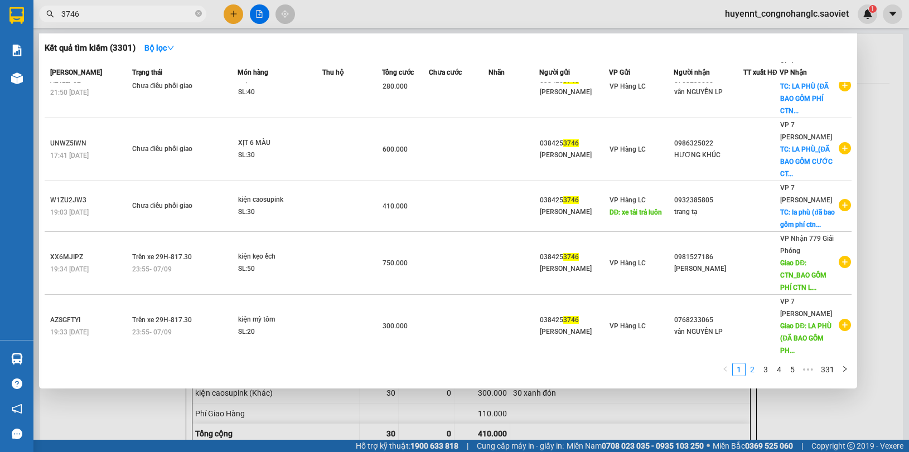
type input "3746"
click at [750, 367] on link "2" at bounding box center [752, 370] width 12 height 12
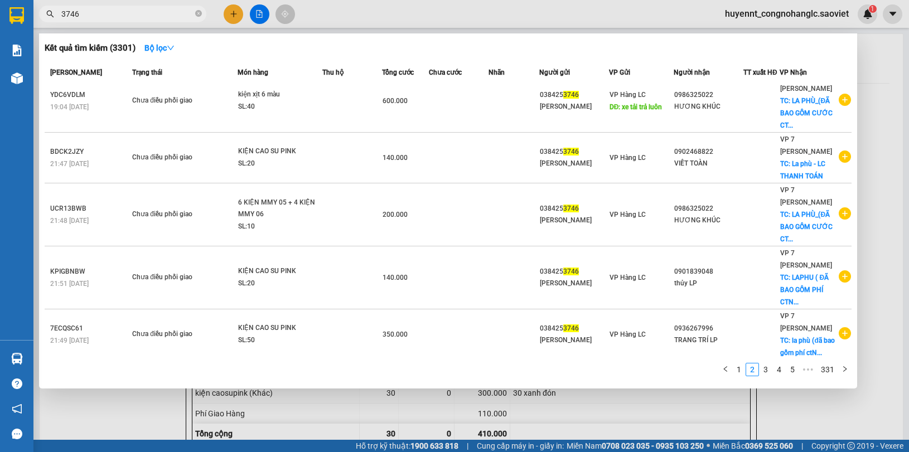
scroll to position [0, 0]
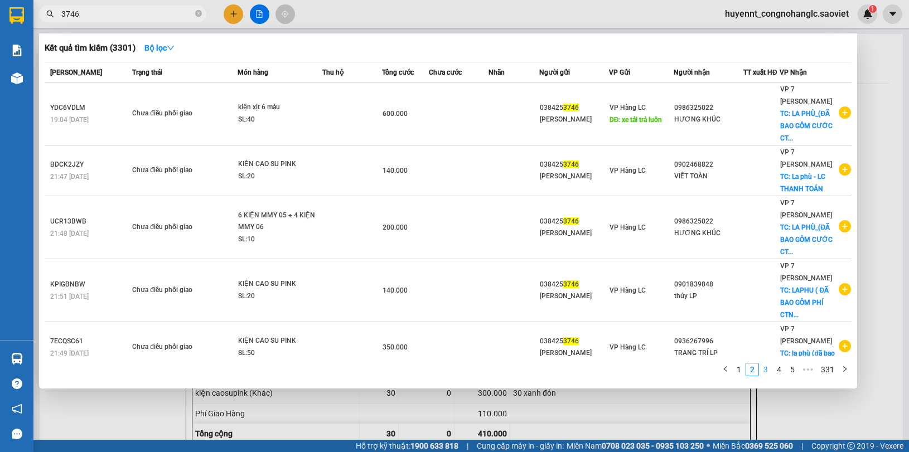
click at [764, 366] on link "3" at bounding box center [766, 370] width 12 height 12
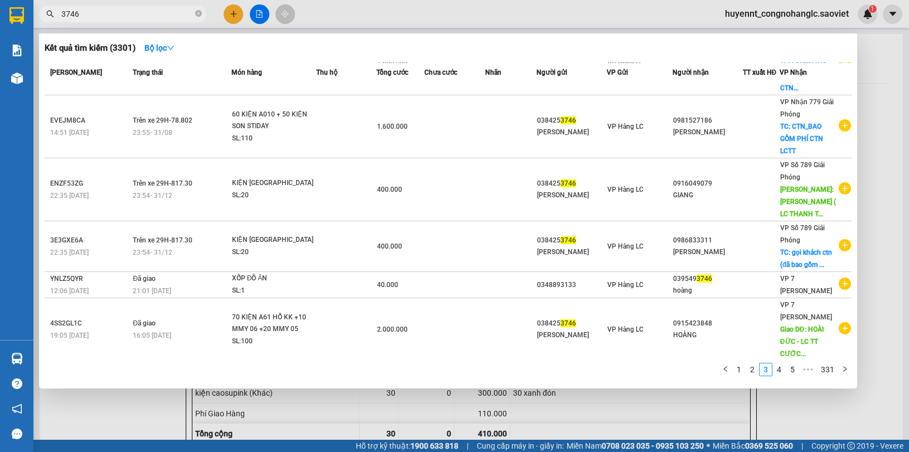
scroll to position [260, 0]
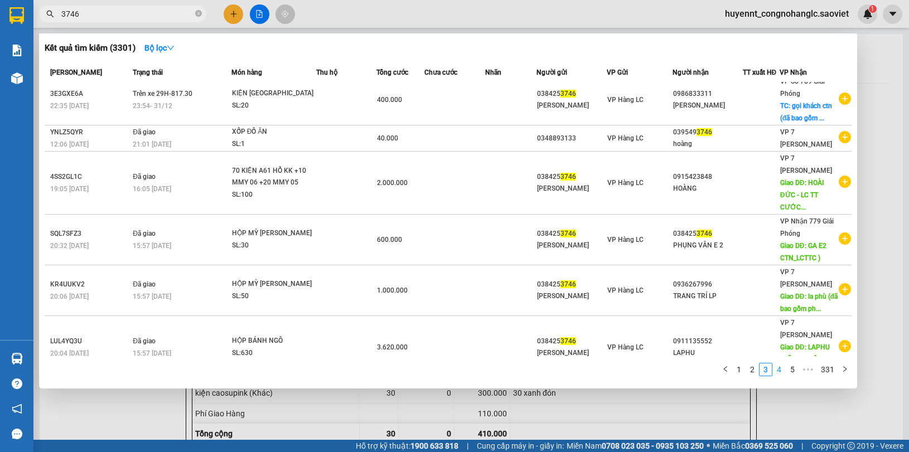
click at [779, 370] on link "4" at bounding box center [779, 370] width 12 height 12
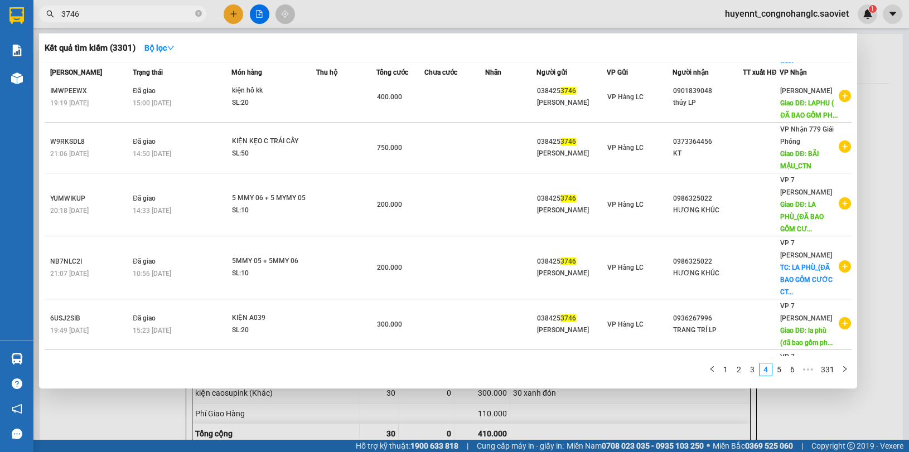
scroll to position [0, 0]
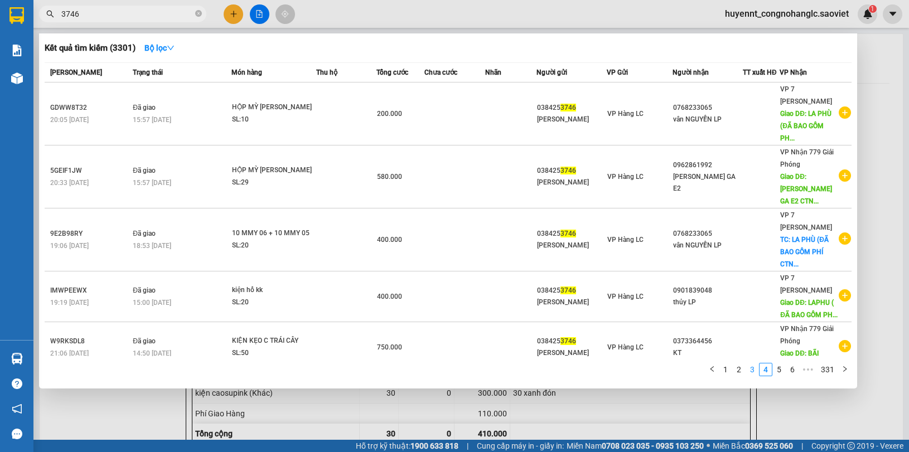
click at [753, 375] on link "3" at bounding box center [752, 370] width 12 height 12
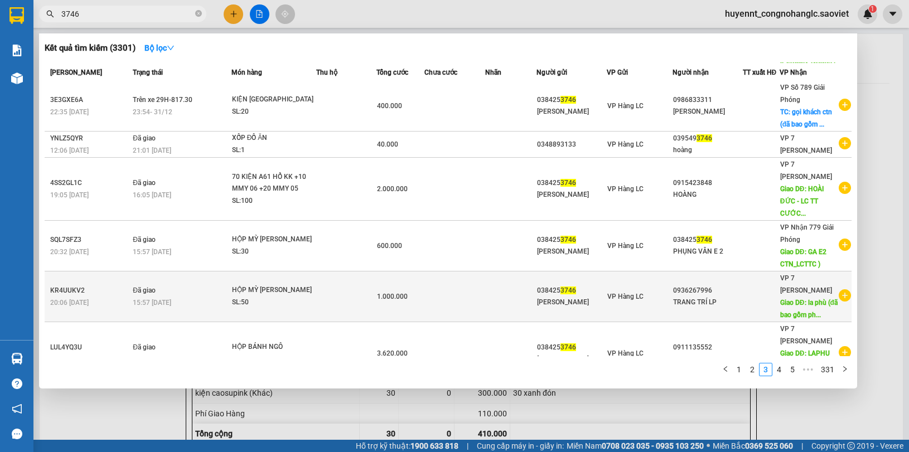
scroll to position [260, 0]
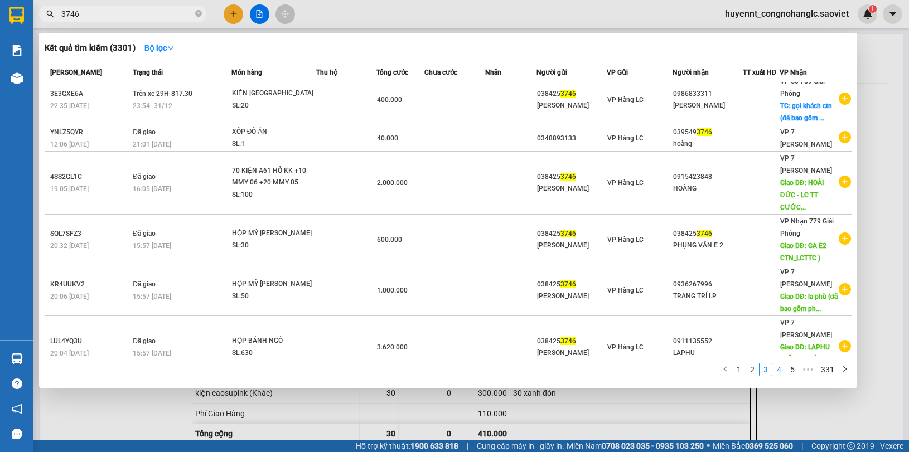
click at [776, 374] on link "4" at bounding box center [779, 370] width 12 height 12
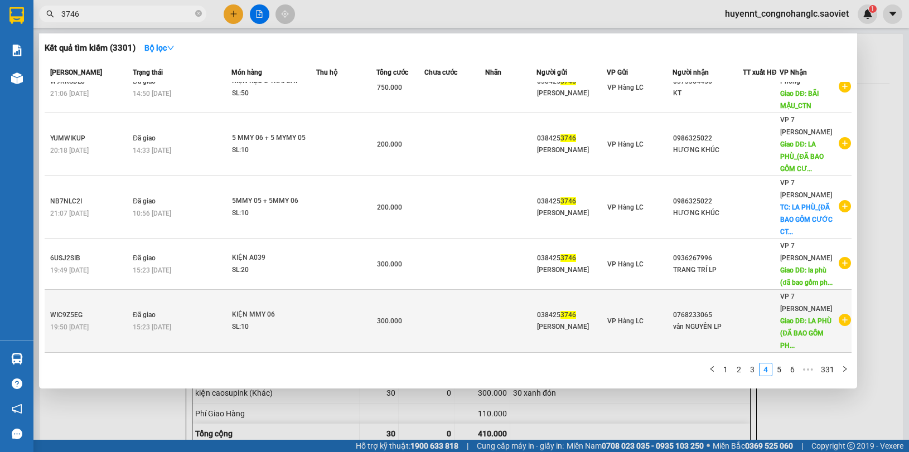
scroll to position [0, 0]
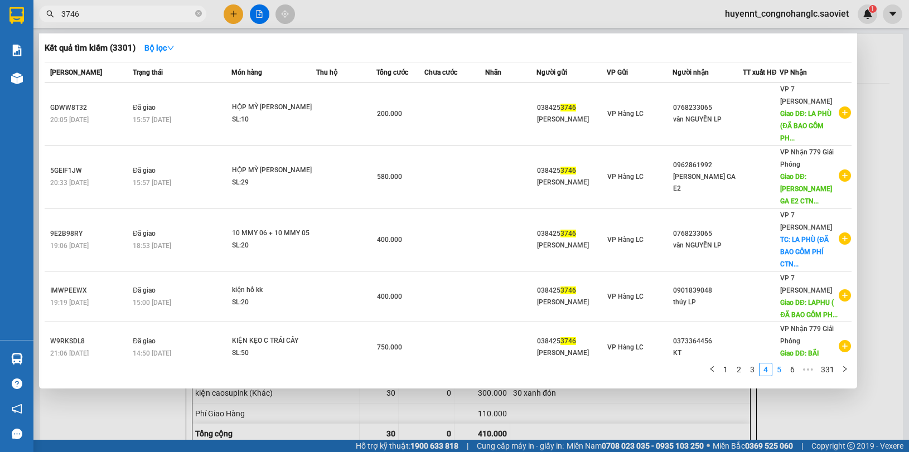
click at [779, 370] on link "5" at bounding box center [779, 370] width 12 height 12
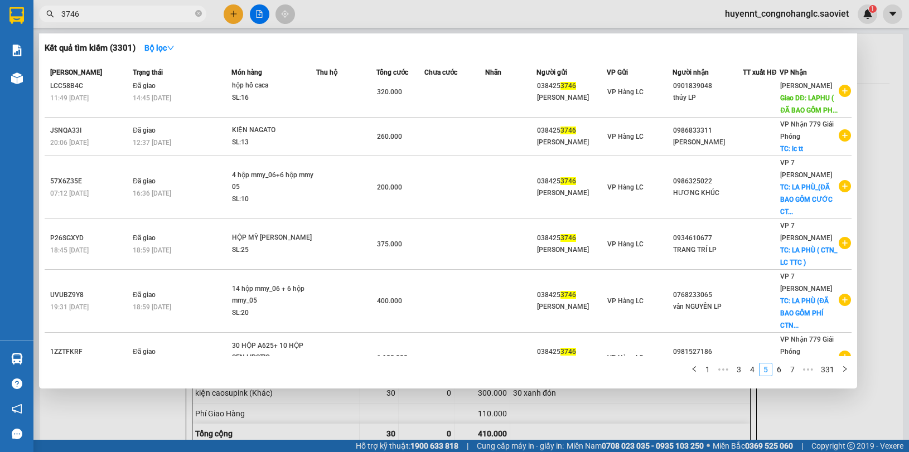
scroll to position [294, 0]
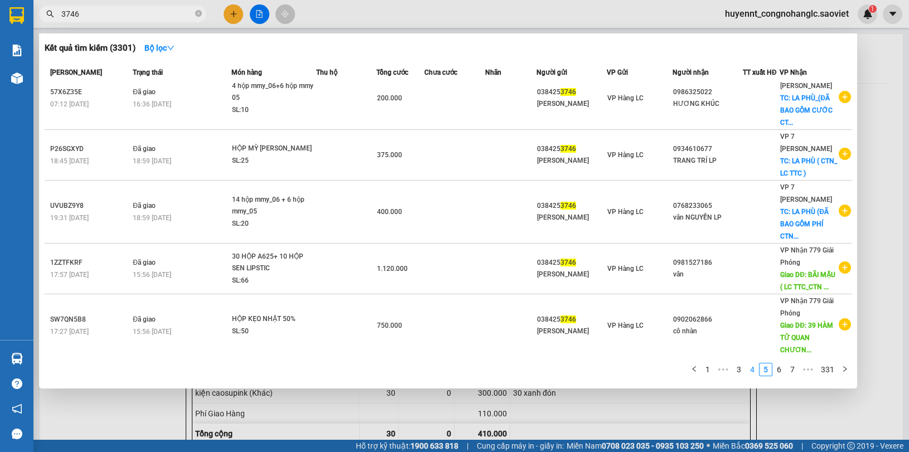
click at [758, 367] on link "4" at bounding box center [752, 370] width 12 height 12
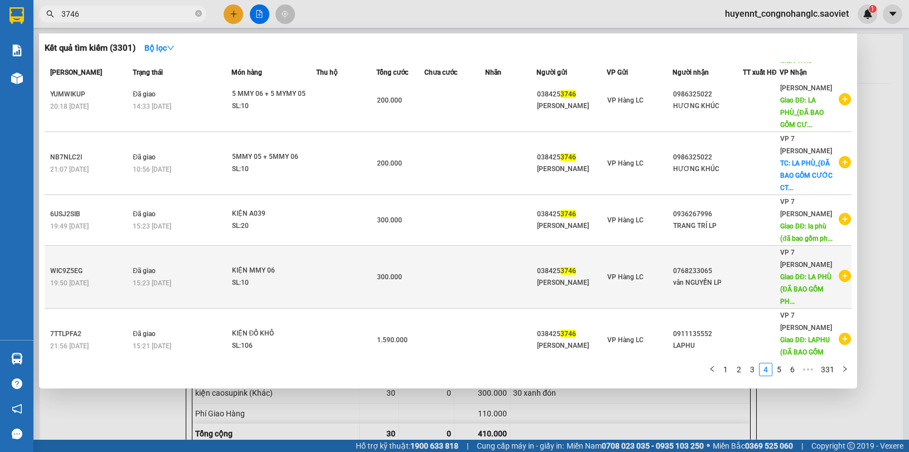
scroll to position [306, 0]
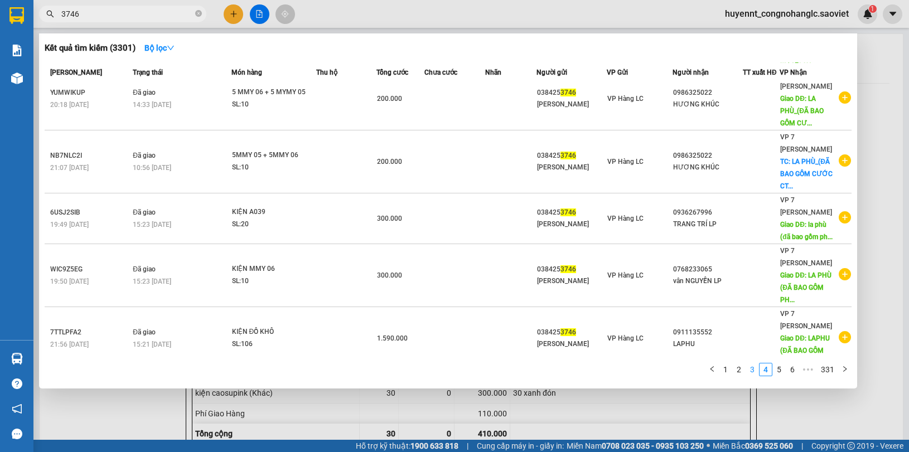
click at [753, 371] on link "3" at bounding box center [752, 370] width 12 height 12
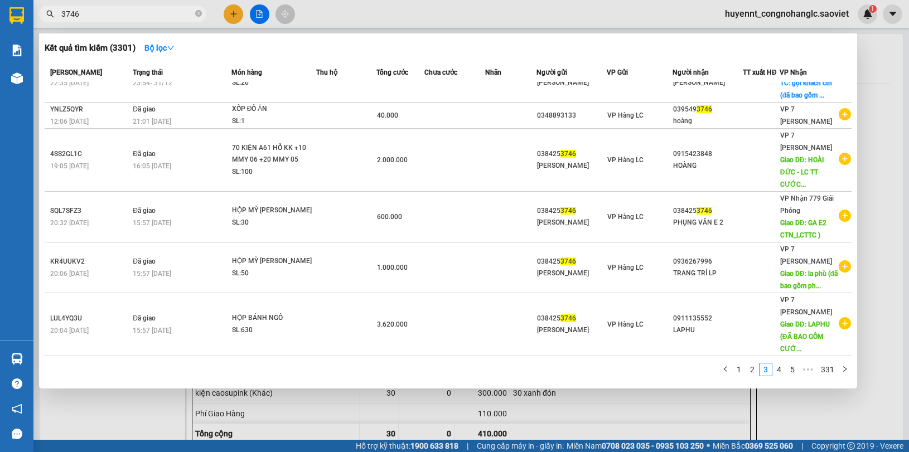
scroll to position [260, 0]
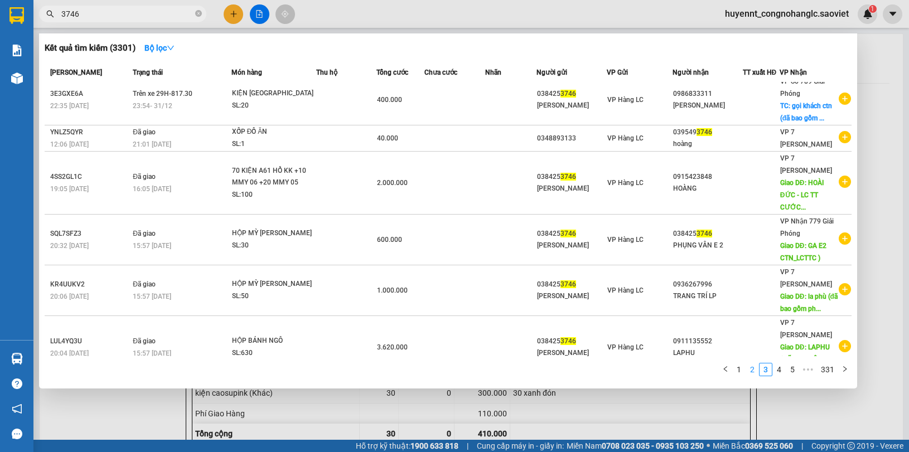
click at [753, 373] on link "2" at bounding box center [752, 370] width 12 height 12
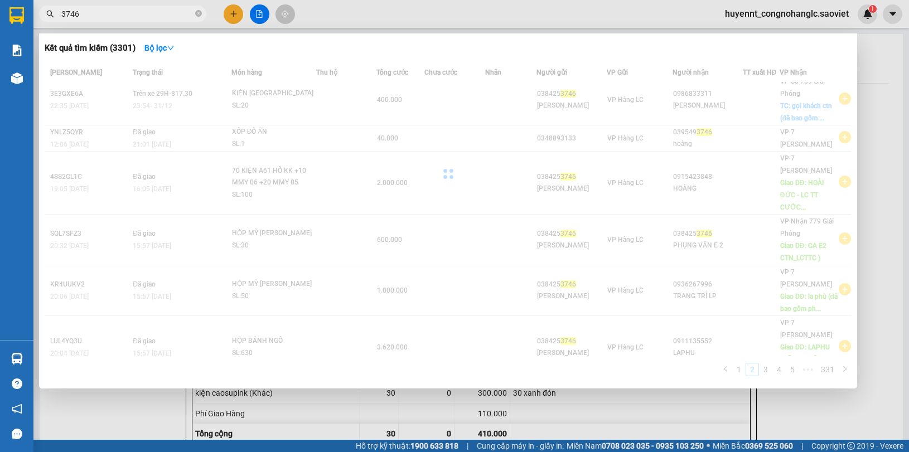
scroll to position [294, 0]
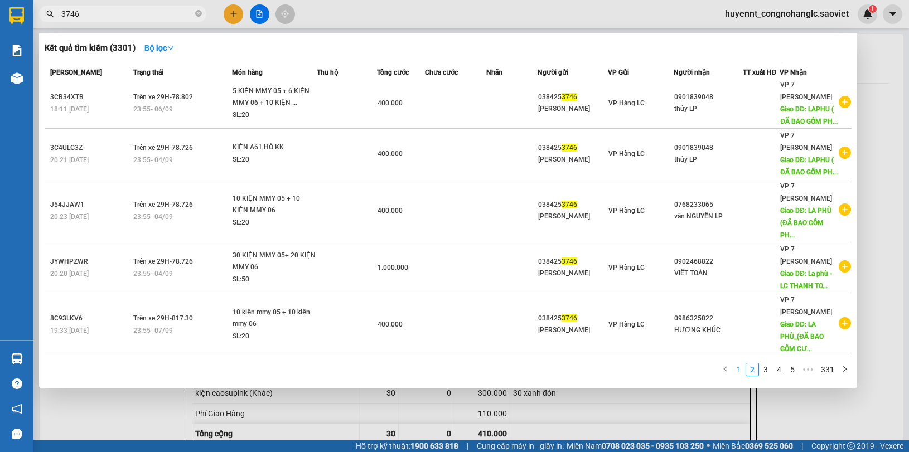
click at [737, 368] on link "1" at bounding box center [739, 370] width 12 height 12
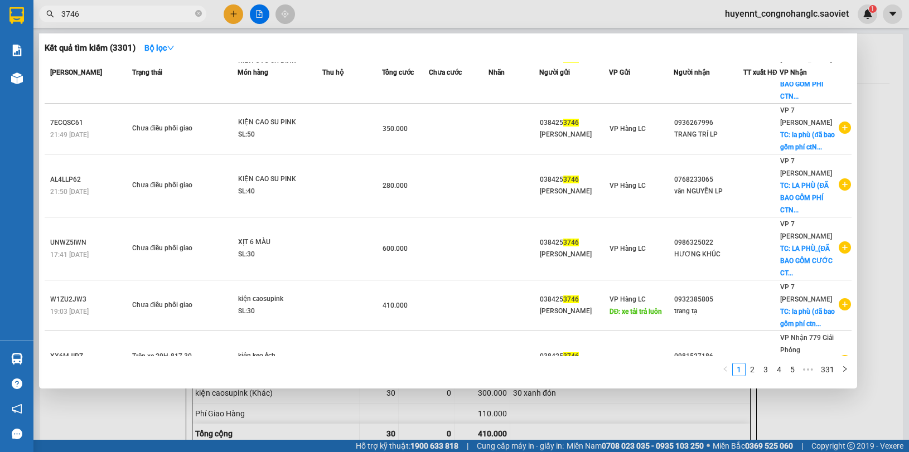
scroll to position [318, 0]
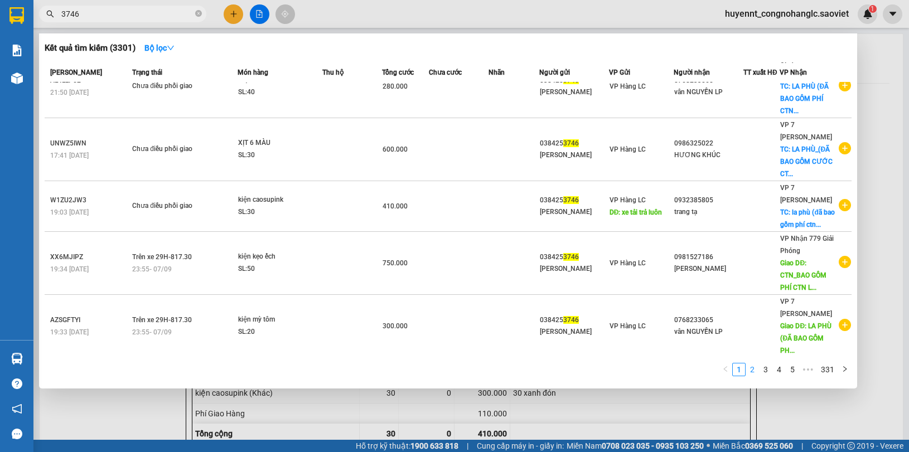
click at [751, 371] on link "2" at bounding box center [752, 370] width 12 height 12
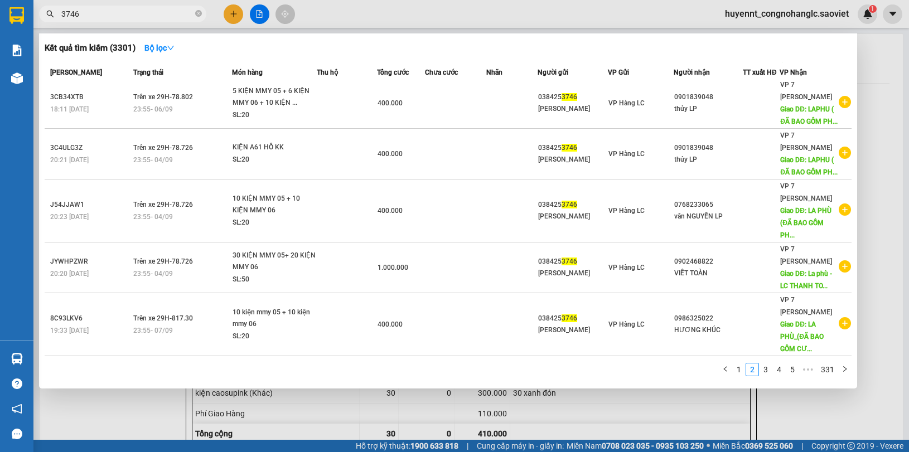
scroll to position [294, 0]
click at [764, 371] on link "3" at bounding box center [766, 370] width 12 height 12
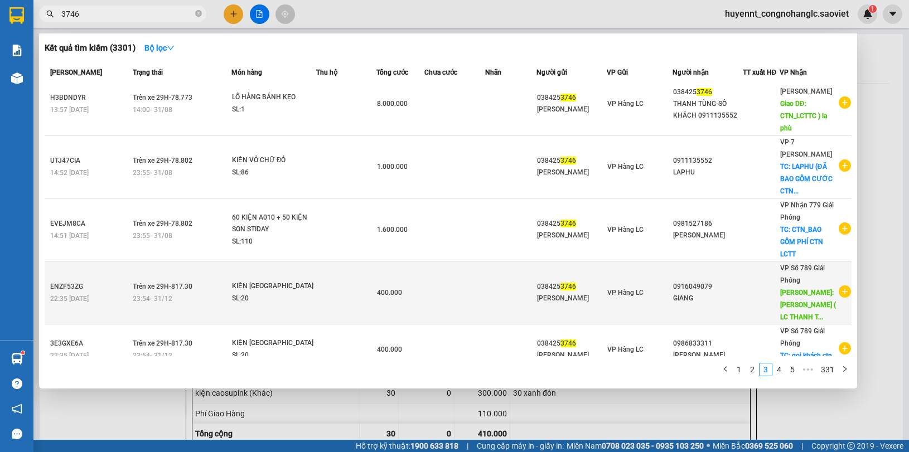
scroll to position [0, 0]
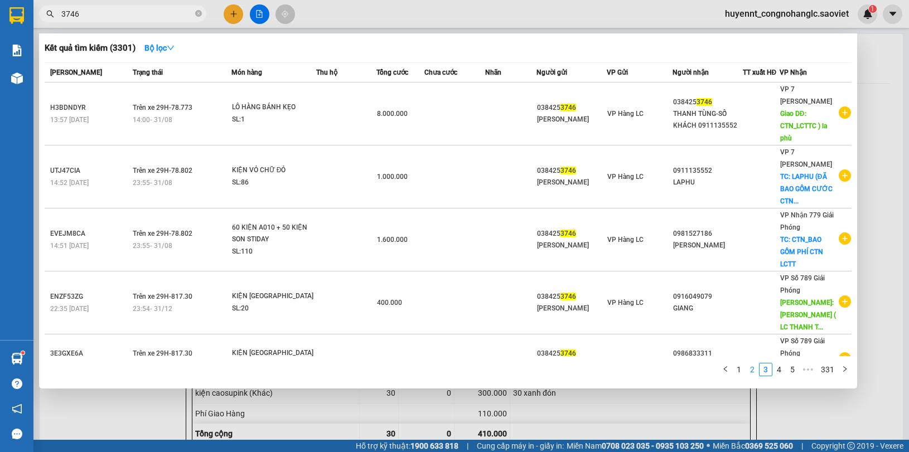
click at [756, 372] on link "2" at bounding box center [752, 370] width 12 height 12
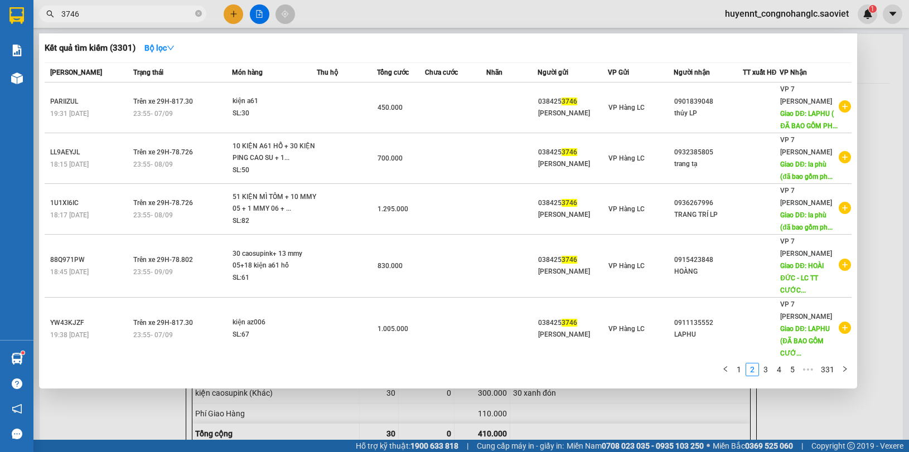
click at [765, 17] on div at bounding box center [454, 226] width 909 height 452
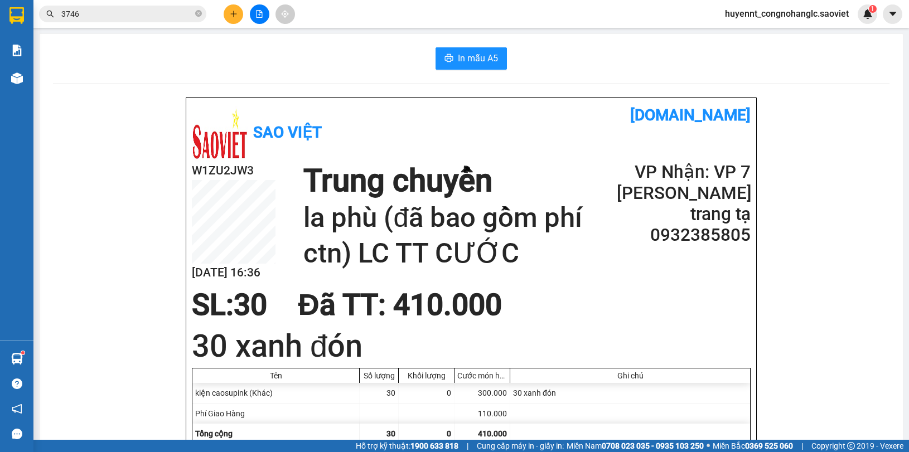
click at [751, 20] on span "huyennt_congnohanglc.saoviet" at bounding box center [787, 14] width 142 height 14
click at [752, 35] on span "Đăng xuất" at bounding box center [791, 34] width 119 height 12
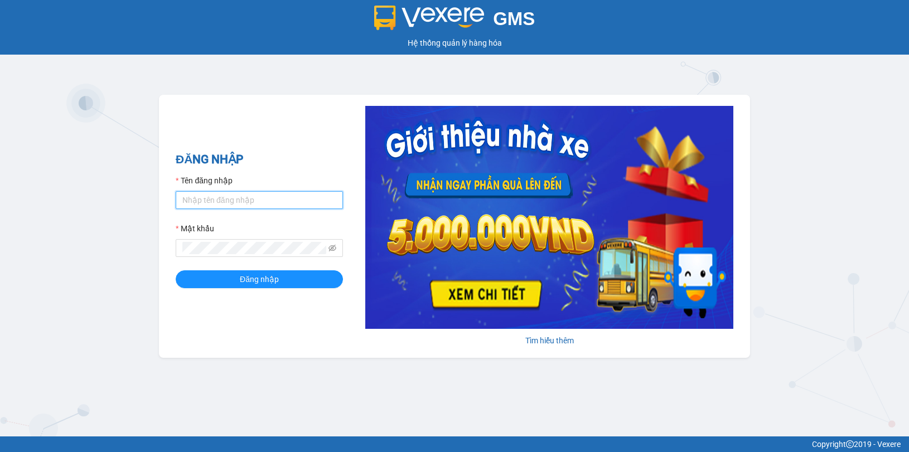
drag, startPoint x: 284, startPoint y: 200, endPoint x: 286, endPoint y: 187, distance: 12.3
click at [284, 200] on input "Tên đăng nhập" at bounding box center [259, 200] width 167 height 18
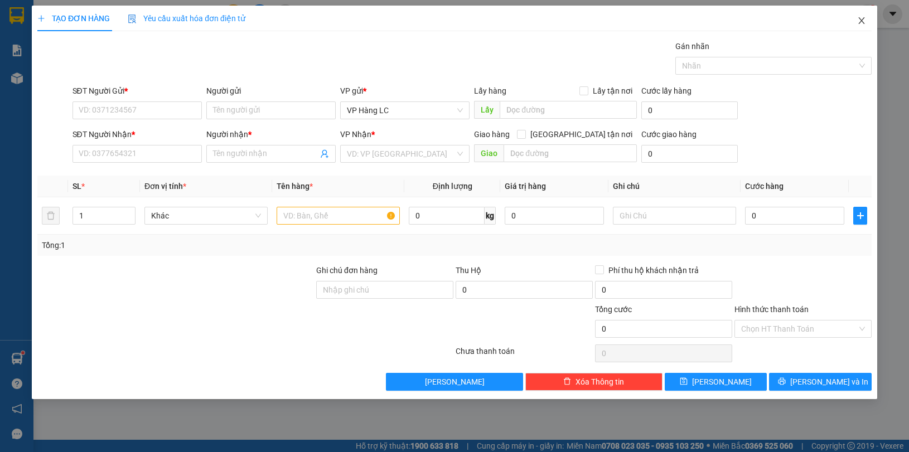
click at [857, 21] on icon "close" at bounding box center [861, 20] width 9 height 9
